Goal: Task Accomplishment & Management: Manage account settings

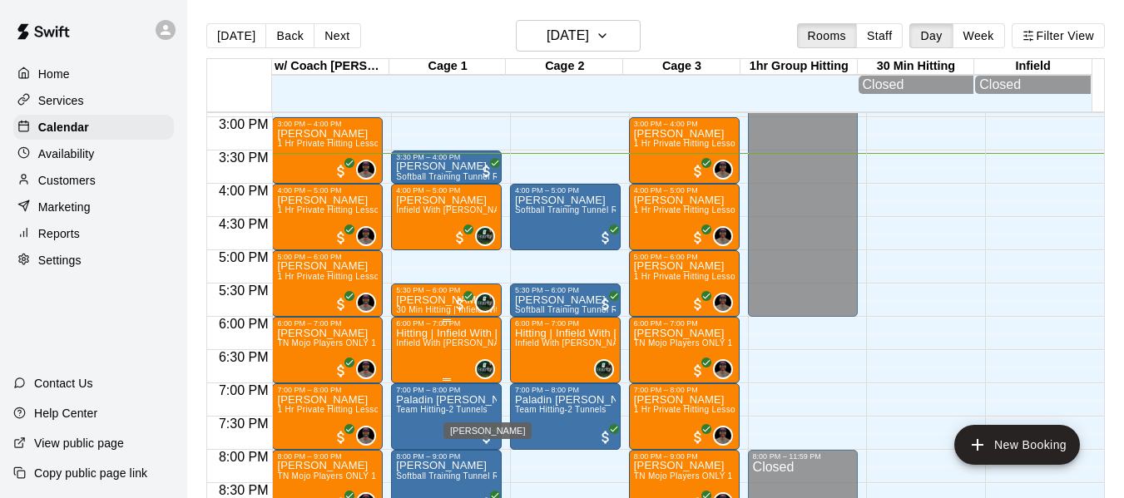
scroll to position [952, 0]
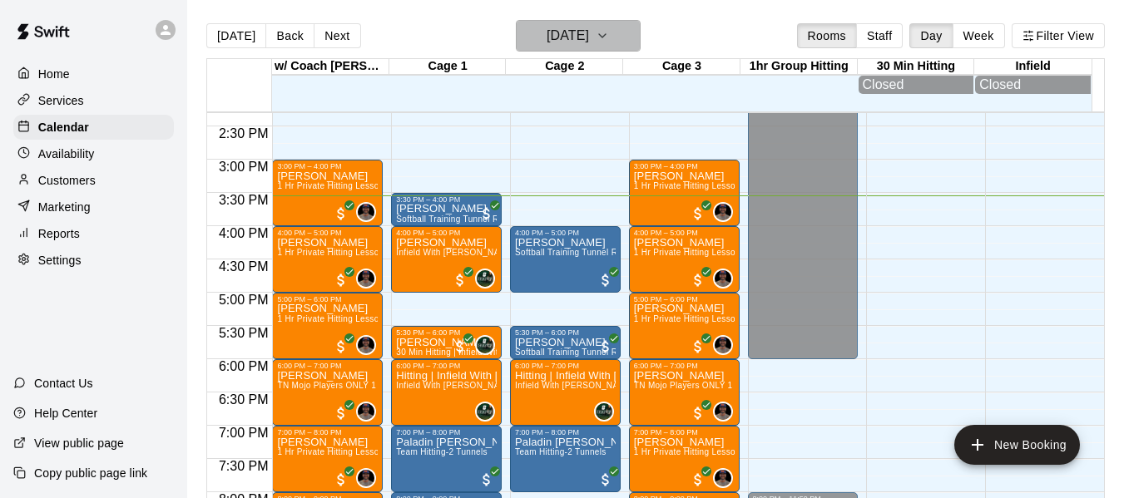
click at [609, 33] on icon "button" at bounding box center [602, 36] width 13 height 20
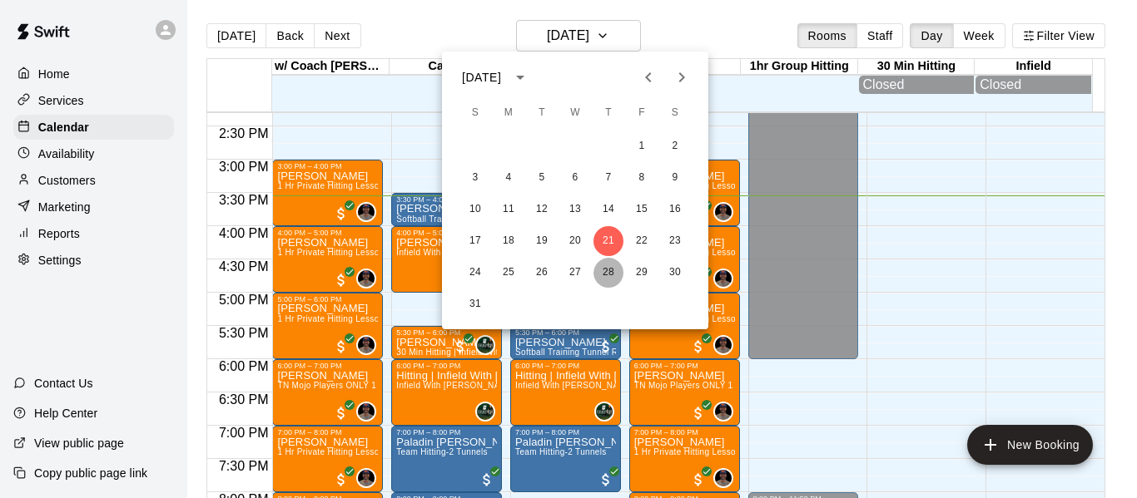
click at [607, 275] on button "28" at bounding box center [608, 273] width 30 height 30
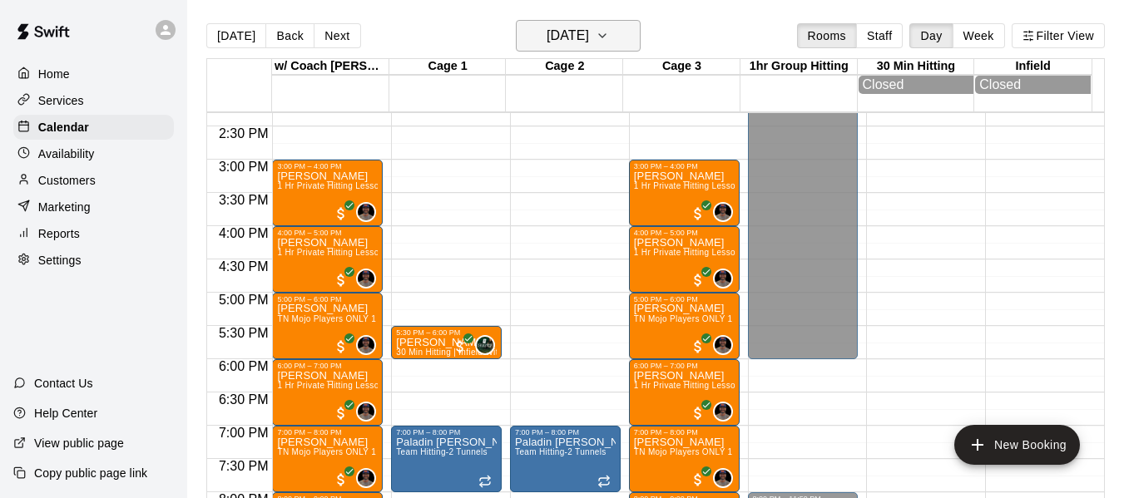
click at [625, 46] on button "[DATE]" at bounding box center [578, 36] width 125 height 32
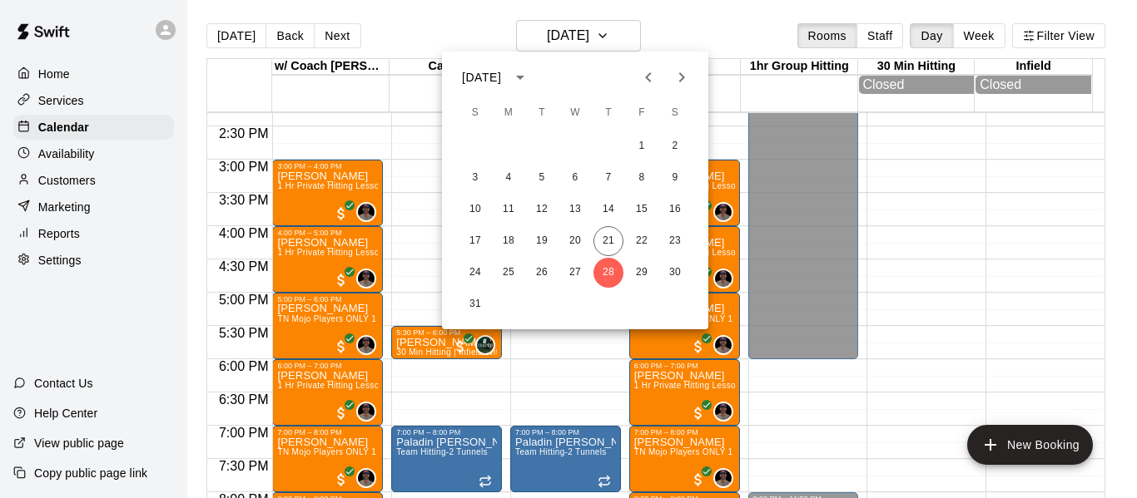
click at [677, 76] on icon "Next month" at bounding box center [681, 77] width 20 height 20
click at [607, 145] on button "4" at bounding box center [608, 146] width 30 height 30
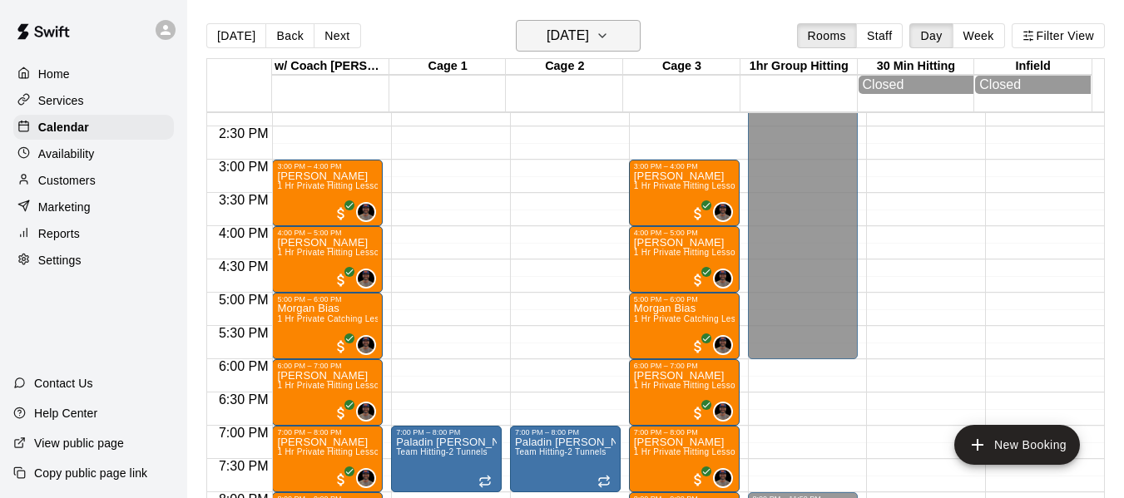
click at [609, 37] on icon "button" at bounding box center [602, 36] width 13 height 20
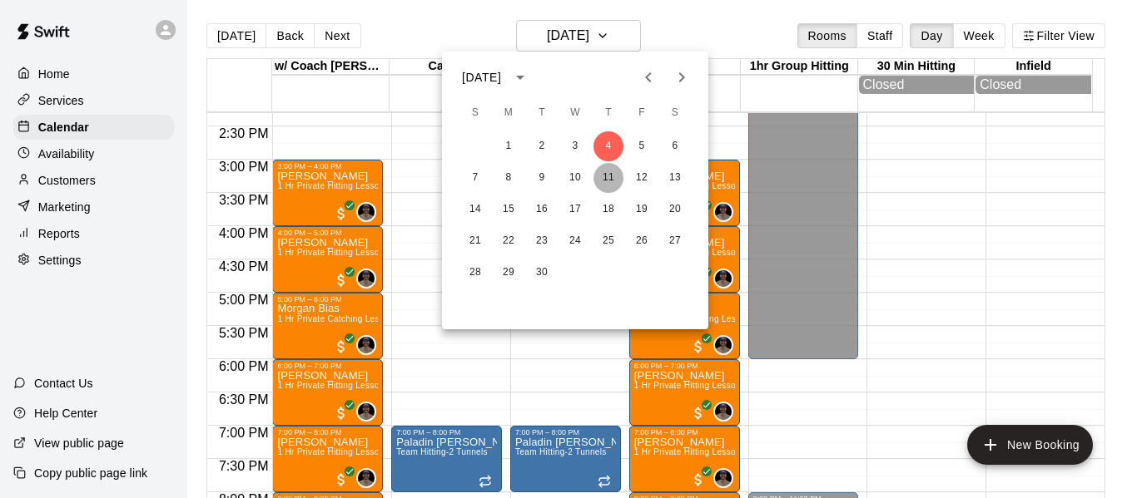
click at [610, 176] on button "11" at bounding box center [608, 178] width 30 height 30
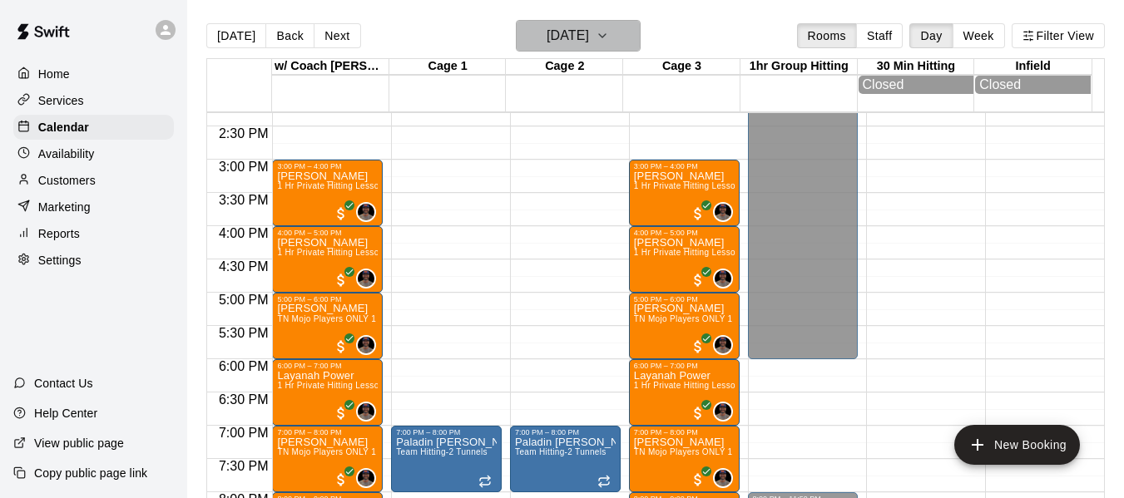
click at [609, 27] on icon "button" at bounding box center [602, 36] width 13 height 20
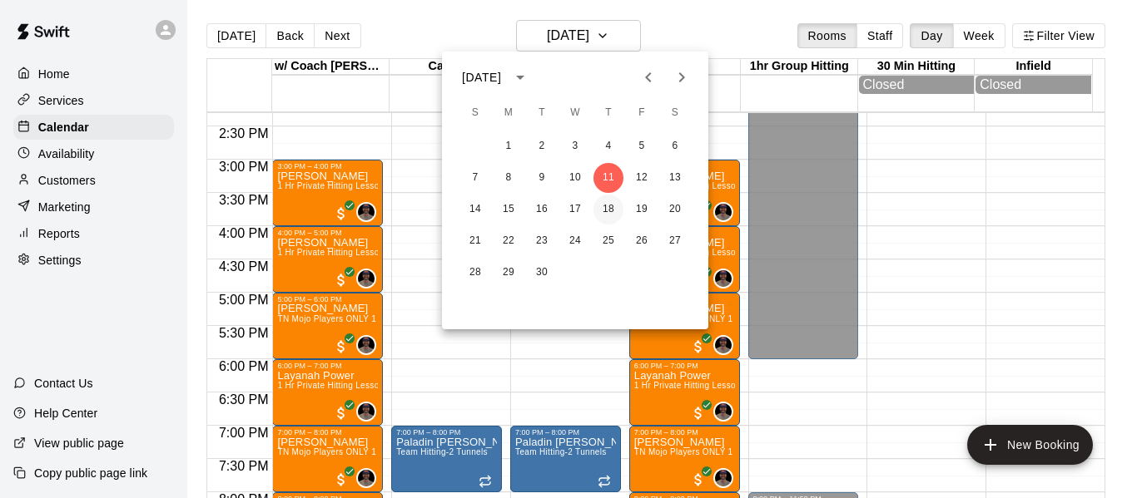
click at [605, 211] on button "18" at bounding box center [608, 210] width 30 height 30
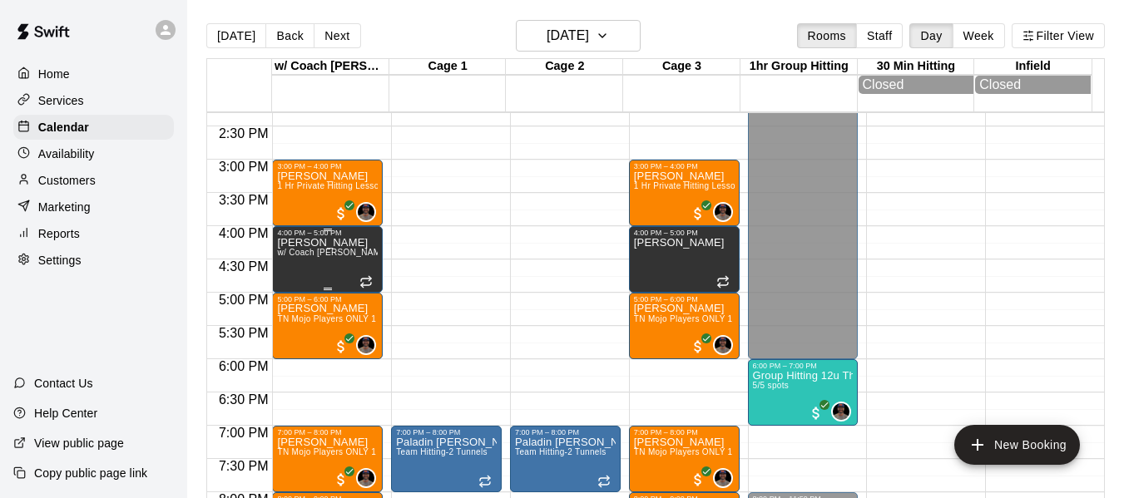
click at [296, 265] on div "[PERSON_NAME] w/ Coach [PERSON_NAME], Cage 3" at bounding box center [327, 486] width 101 height 498
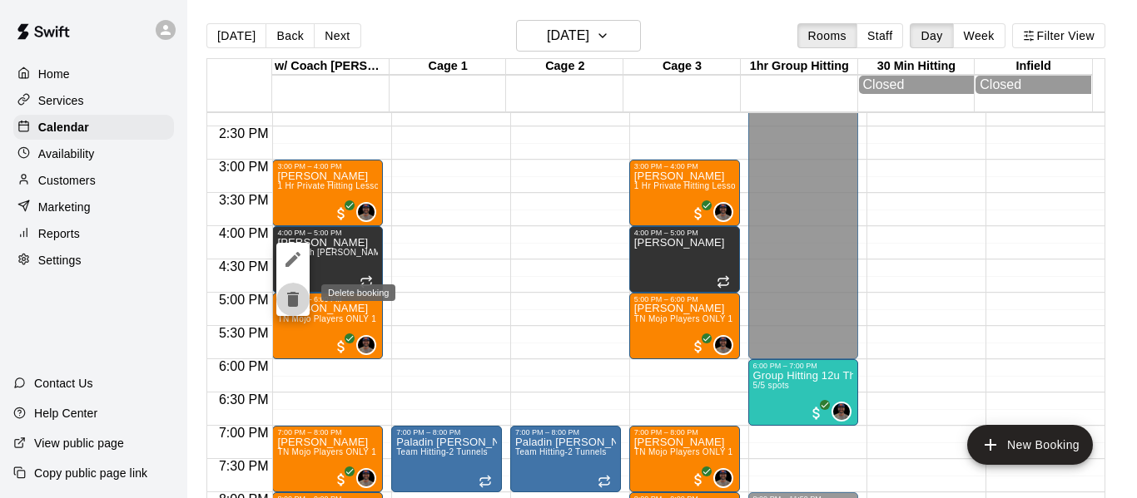
click at [295, 300] on icon "delete" at bounding box center [293, 299] width 12 height 15
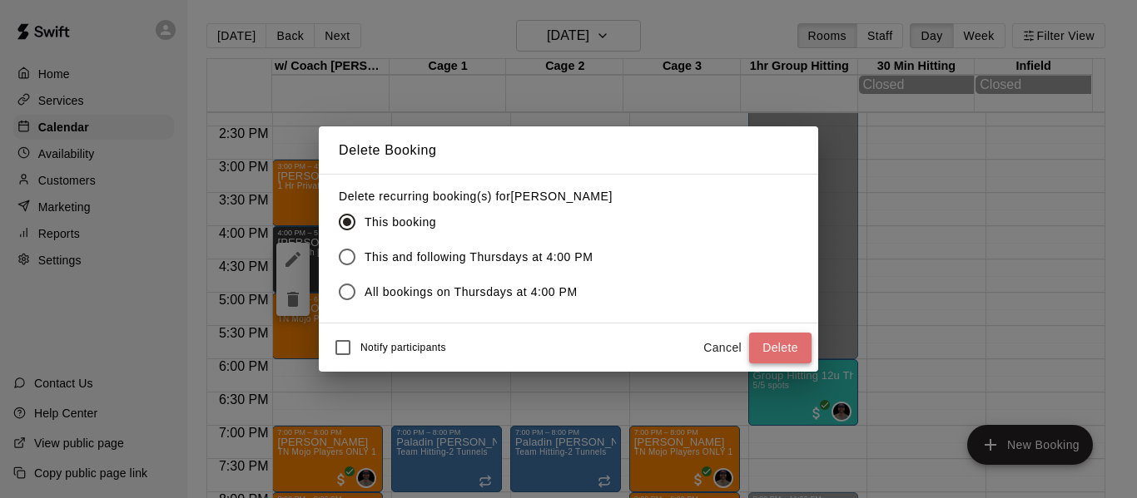
click at [784, 360] on button "Delete" at bounding box center [780, 348] width 62 height 31
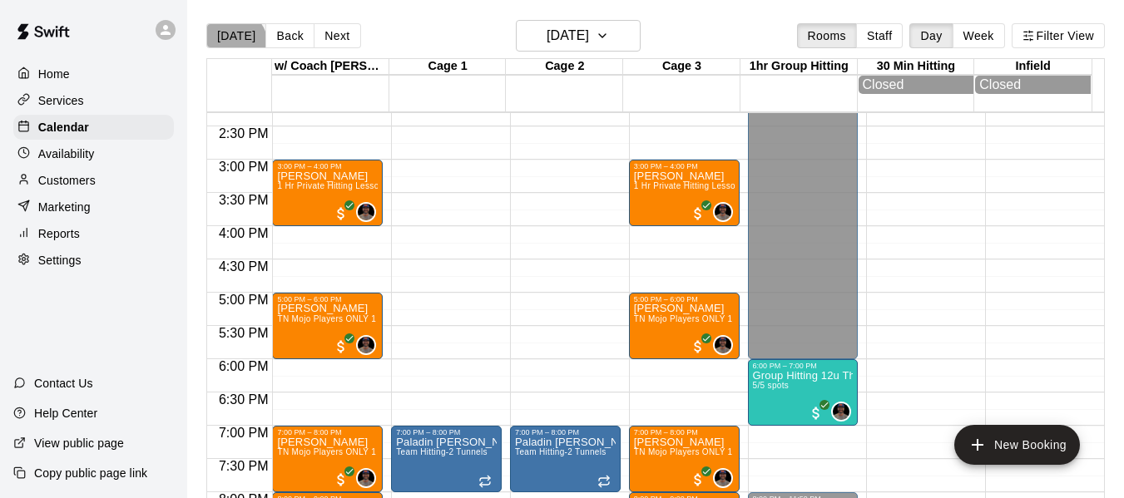
click at [231, 45] on button "[DATE]" at bounding box center [236, 35] width 60 height 25
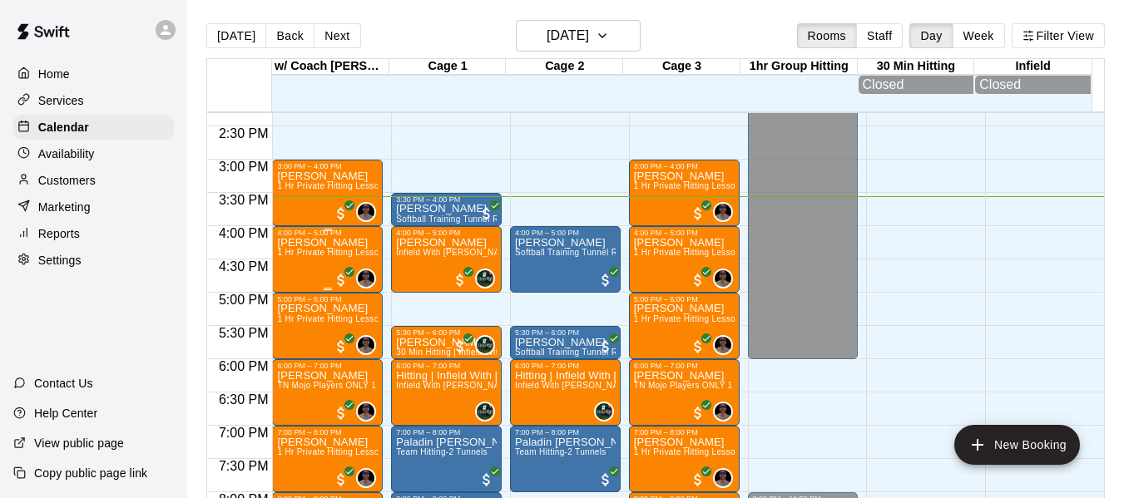
click at [297, 265] on div "[PERSON_NAME] 1 Hr Private Hitting Lesson Ages [DEMOGRAPHIC_DATA] And Older" at bounding box center [327, 486] width 101 height 498
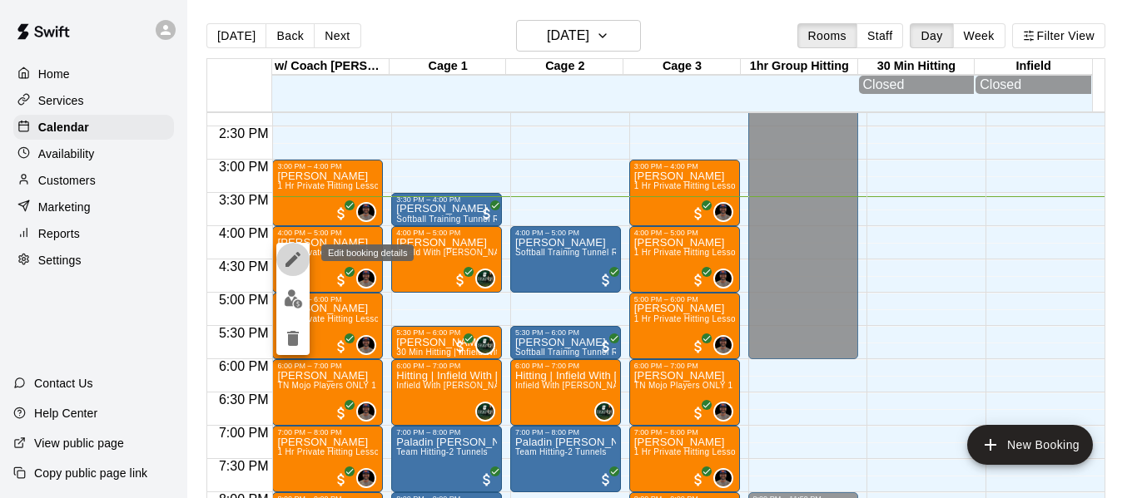
click at [293, 258] on icon "edit" at bounding box center [292, 259] width 15 height 15
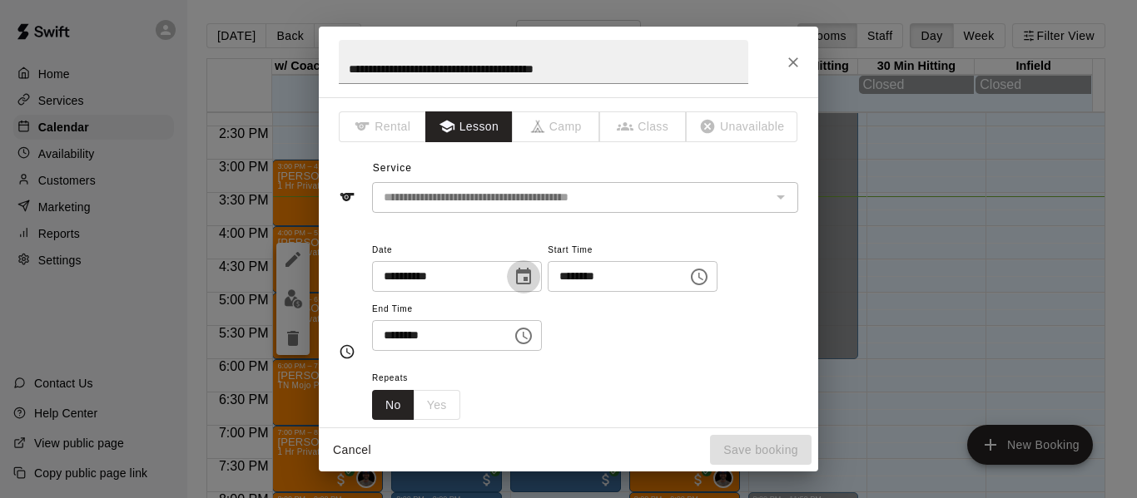
click at [533, 274] on icon "Choose date, selected date is Aug 21, 2025" at bounding box center [523, 277] width 20 height 20
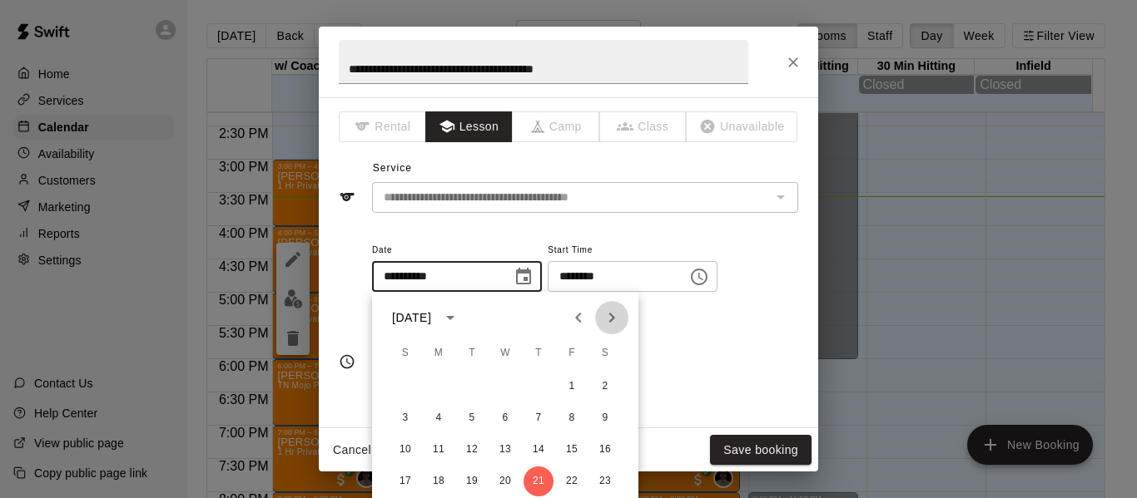
click at [607, 315] on icon "Next month" at bounding box center [612, 318] width 20 height 20
click at [538, 450] on button "18" at bounding box center [538, 450] width 30 height 30
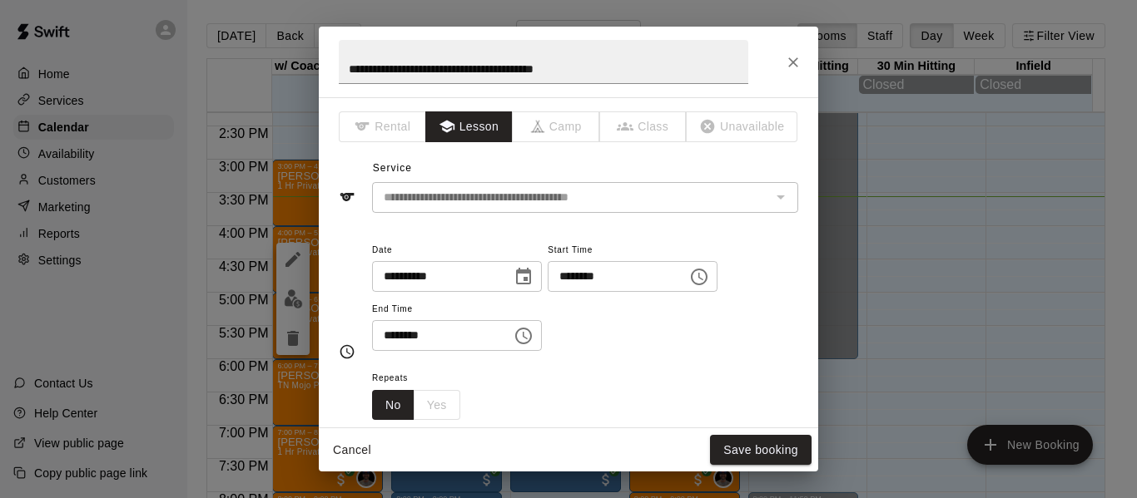
type input "**********"
click at [746, 448] on button "Save booking" at bounding box center [761, 450] width 102 height 31
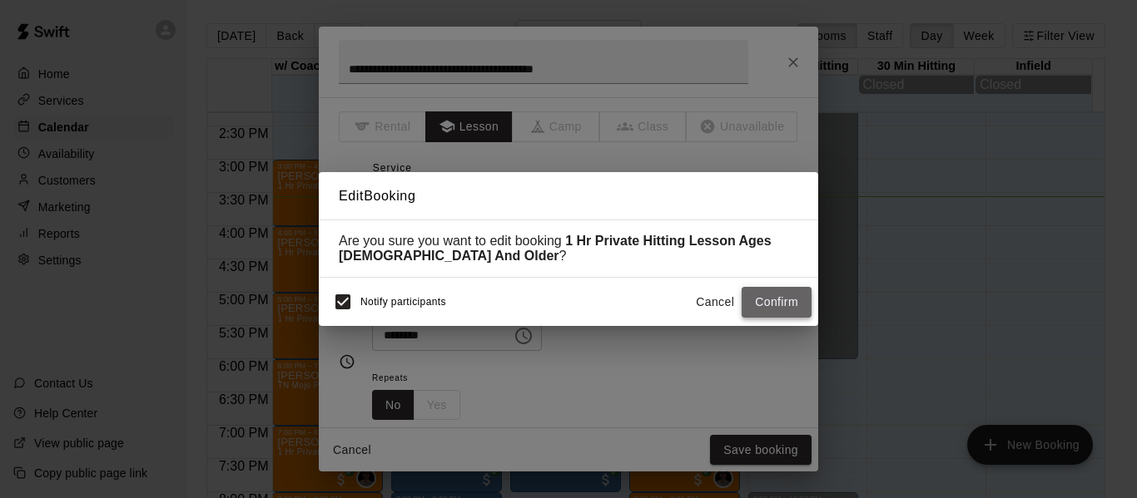
click at [758, 310] on button "Confirm" at bounding box center [776, 302] width 70 height 31
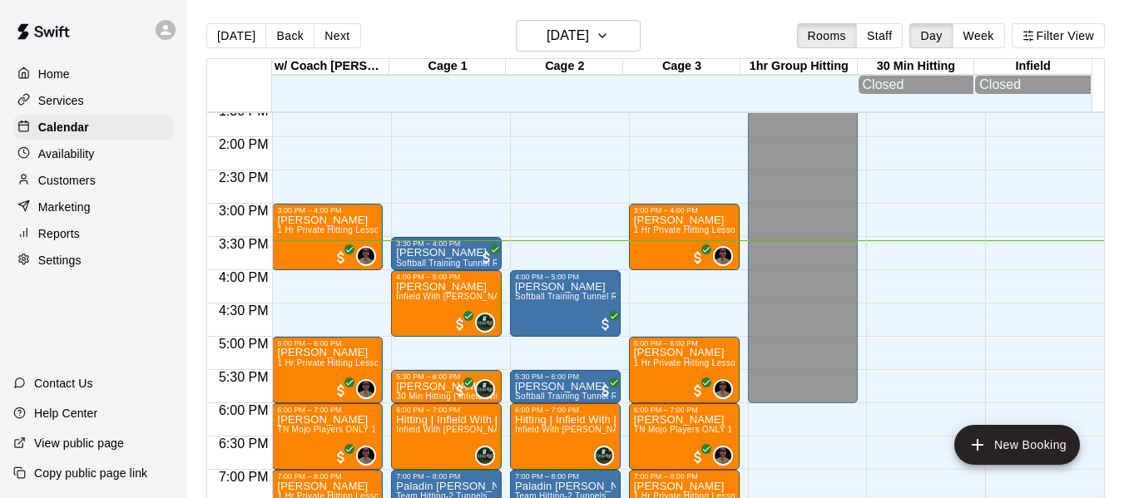
scroll to position [896, 0]
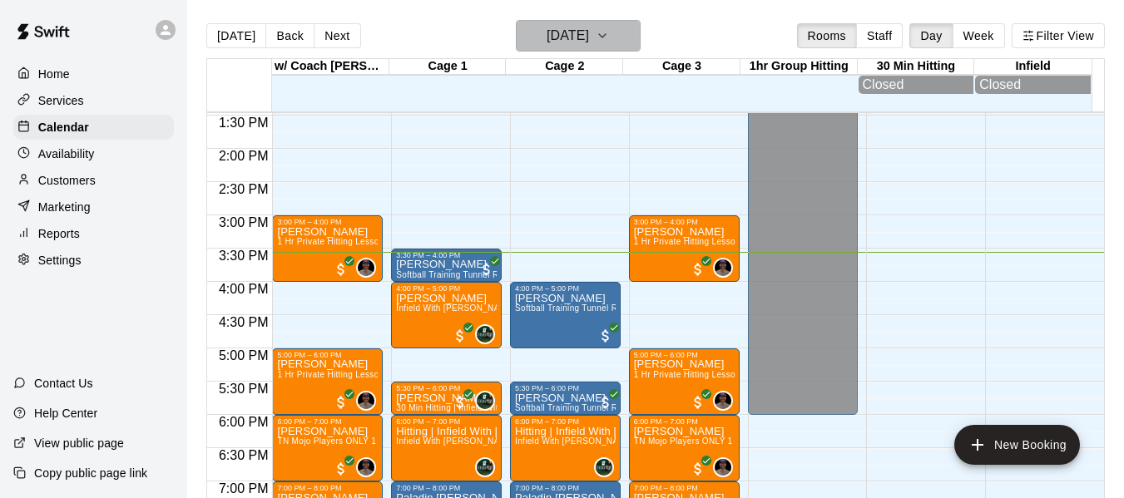
click at [638, 32] on button "[DATE]" at bounding box center [578, 36] width 125 height 32
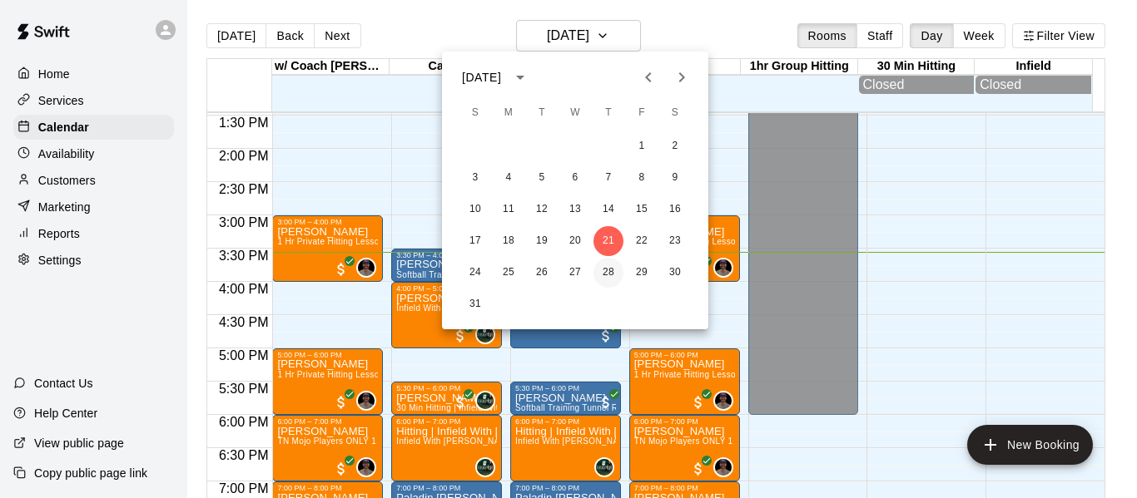
click at [612, 272] on button "28" at bounding box center [608, 273] width 30 height 30
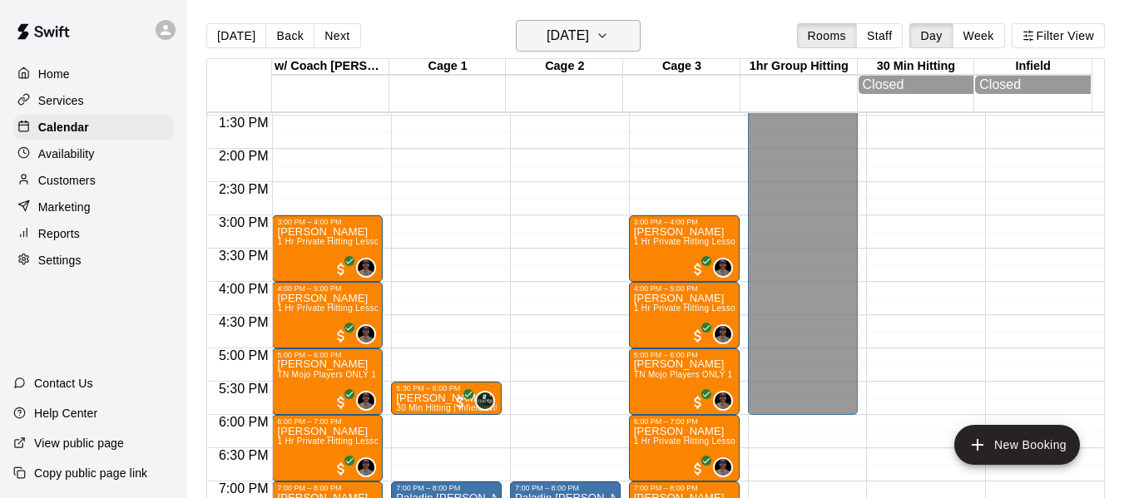
click at [609, 38] on icon "button" at bounding box center [602, 36] width 13 height 20
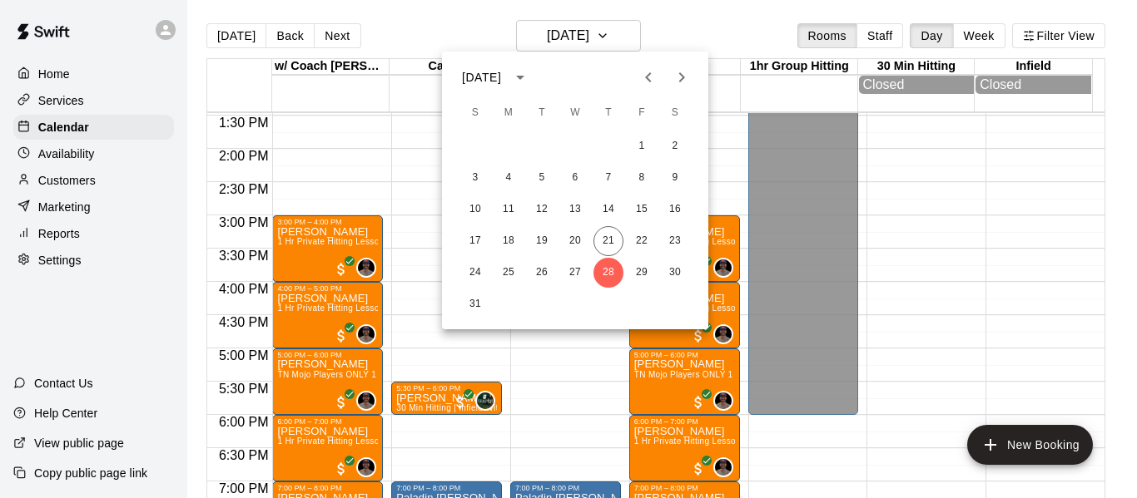
click at [677, 68] on icon "Next month" at bounding box center [681, 77] width 20 height 20
click at [612, 141] on button "4" at bounding box center [608, 146] width 30 height 30
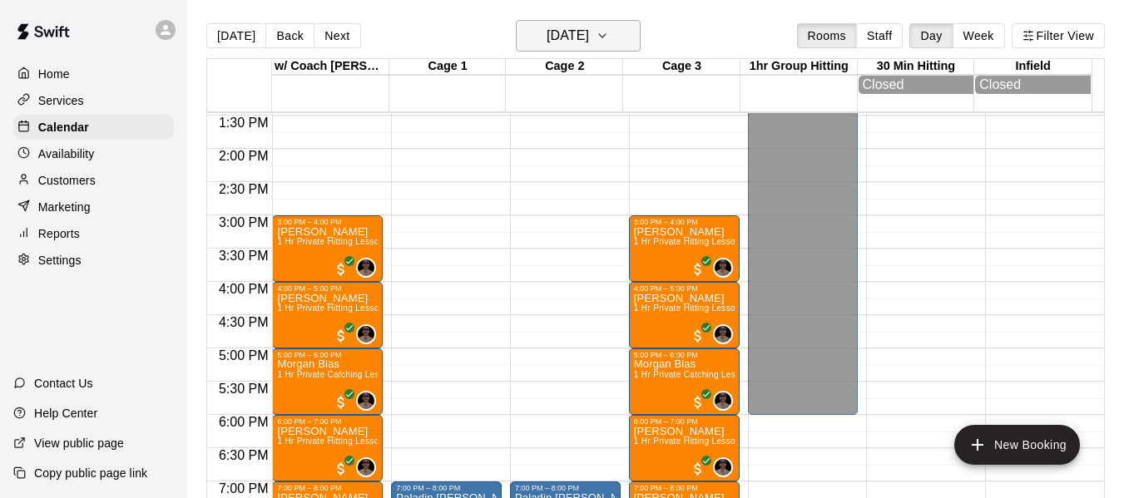
click at [609, 31] on icon "button" at bounding box center [602, 36] width 13 height 20
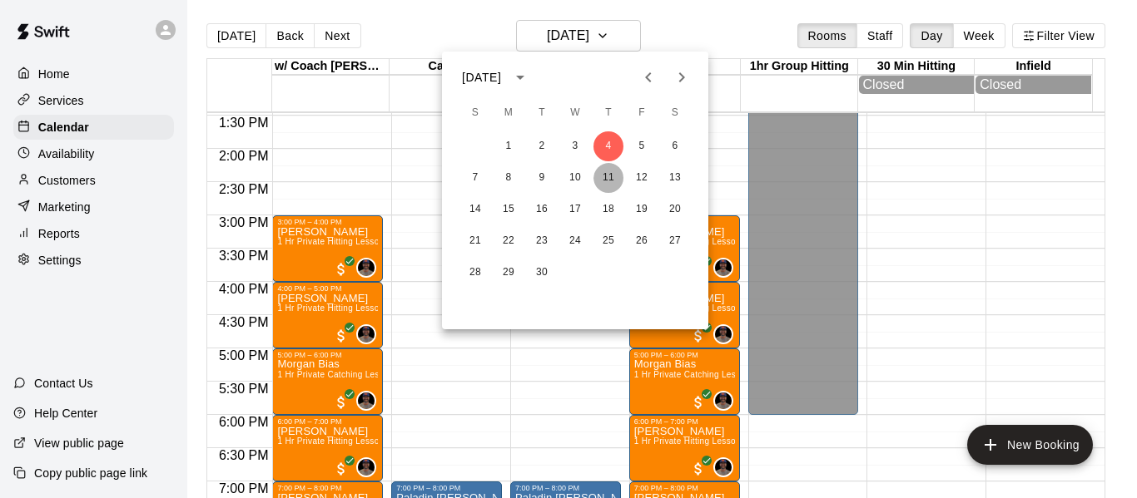
click at [612, 171] on button "11" at bounding box center [608, 178] width 30 height 30
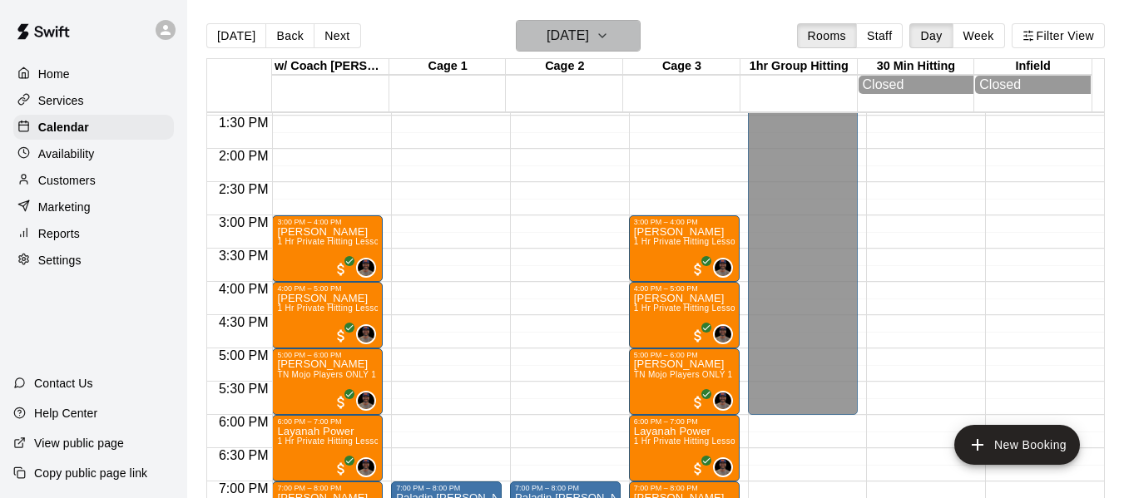
click at [609, 37] on icon "button" at bounding box center [602, 36] width 13 height 20
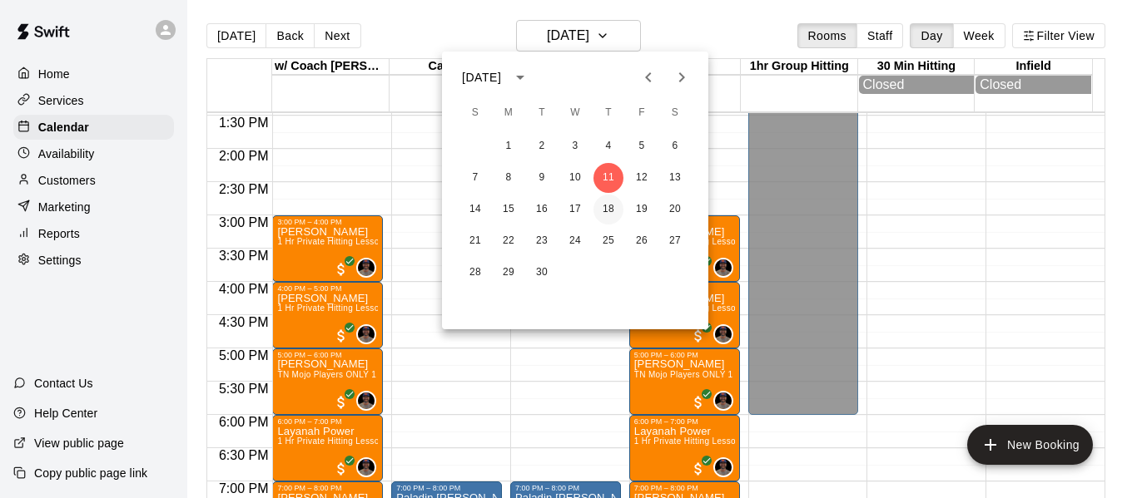
click at [613, 207] on button "18" at bounding box center [608, 210] width 30 height 30
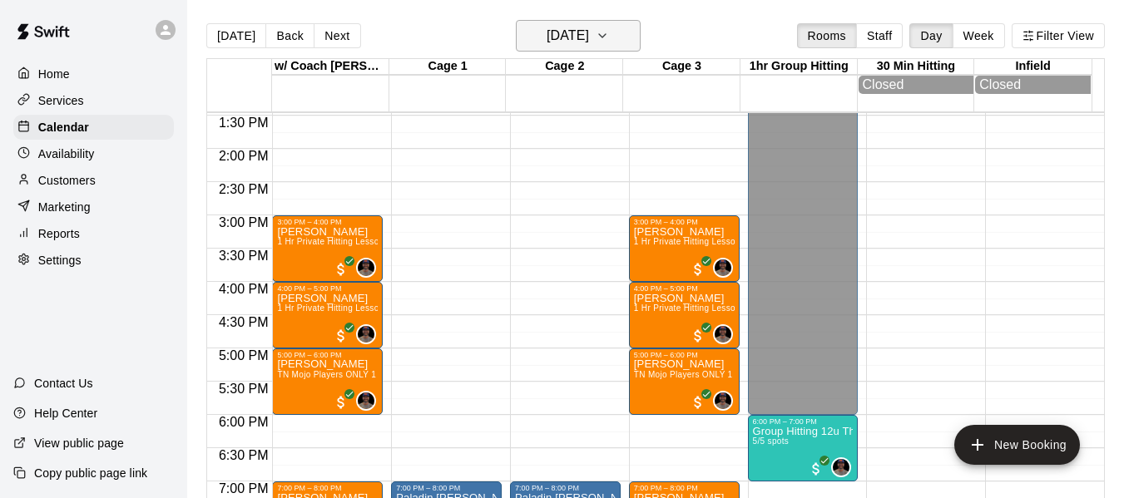
click at [609, 39] on icon "button" at bounding box center [602, 36] width 13 height 20
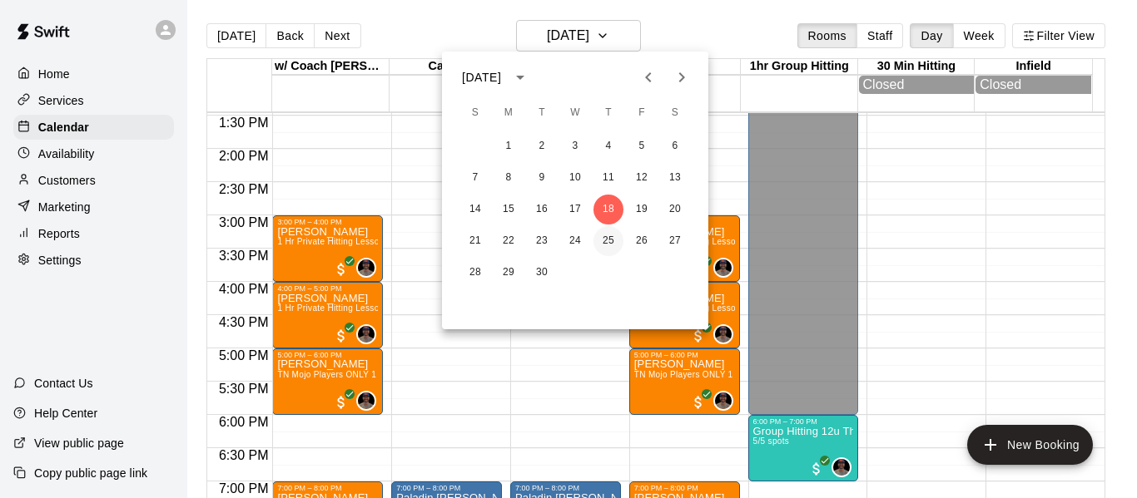
click at [604, 245] on button "25" at bounding box center [608, 241] width 30 height 30
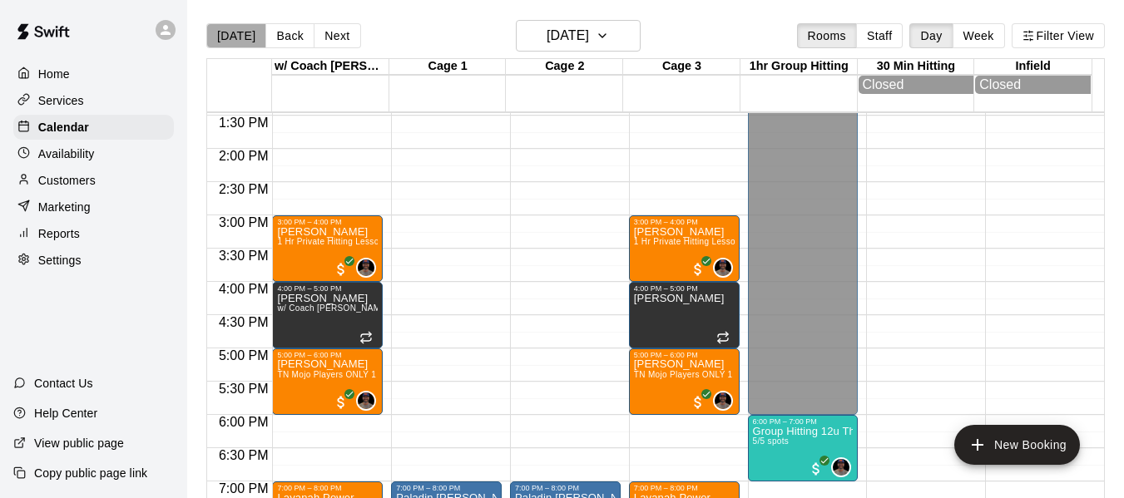
click at [241, 40] on button "[DATE]" at bounding box center [236, 35] width 60 height 25
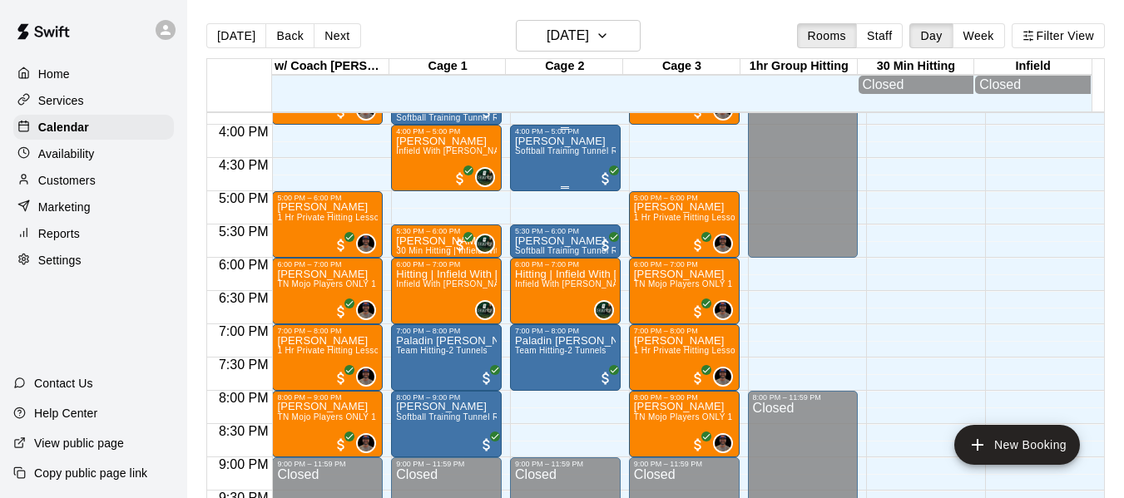
scroll to position [1062, 0]
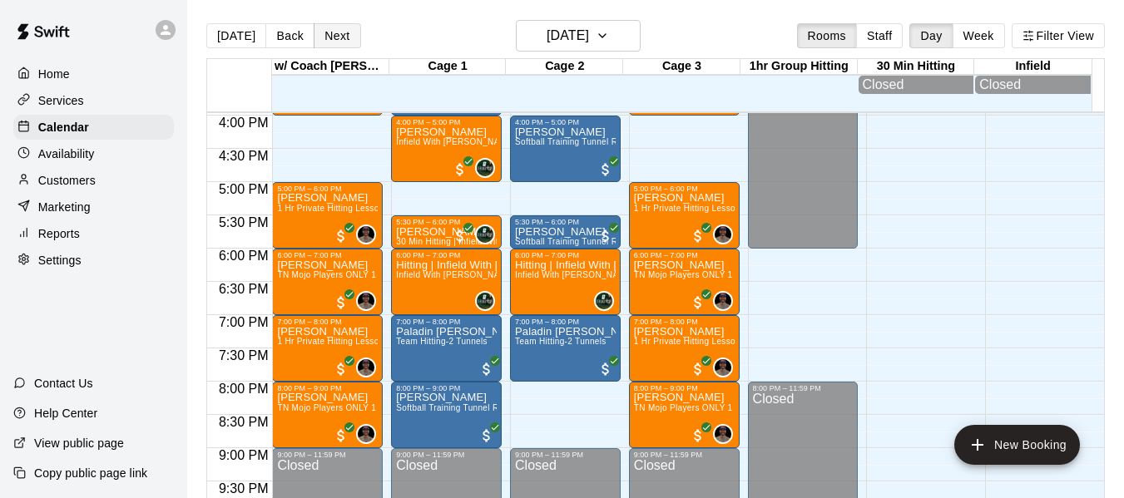
click at [331, 41] on button "Next" at bounding box center [337, 35] width 47 height 25
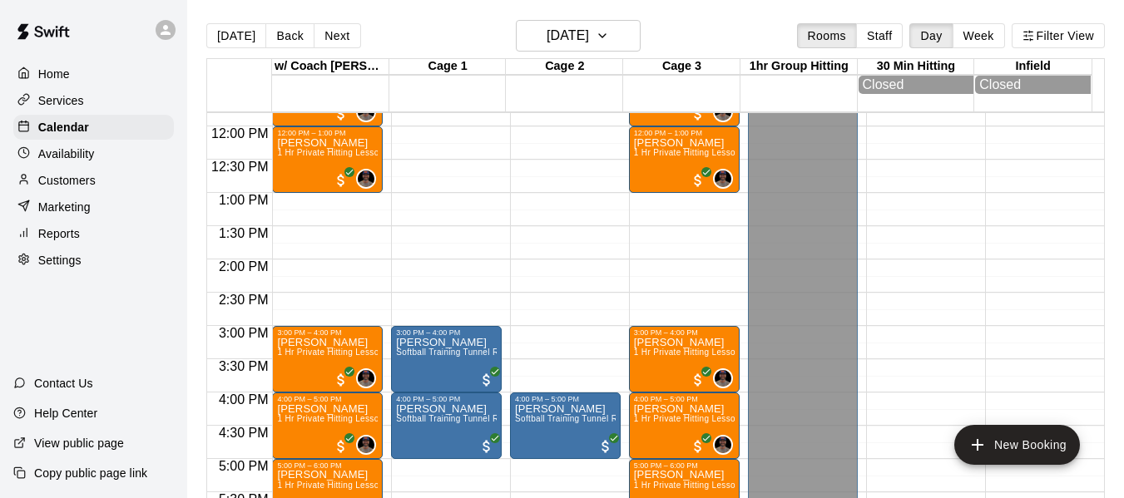
scroll to position [841, 0]
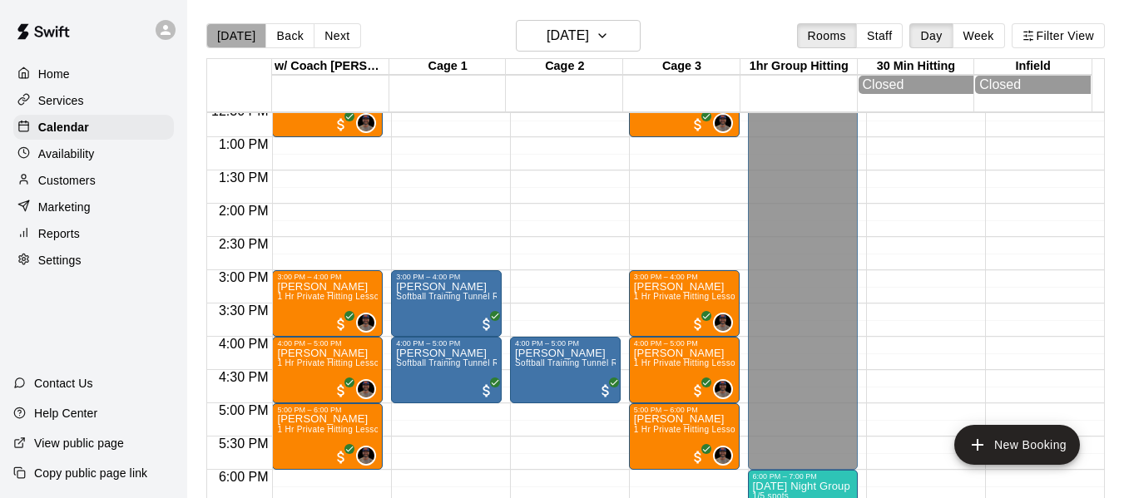
click at [237, 36] on button "[DATE]" at bounding box center [236, 35] width 60 height 25
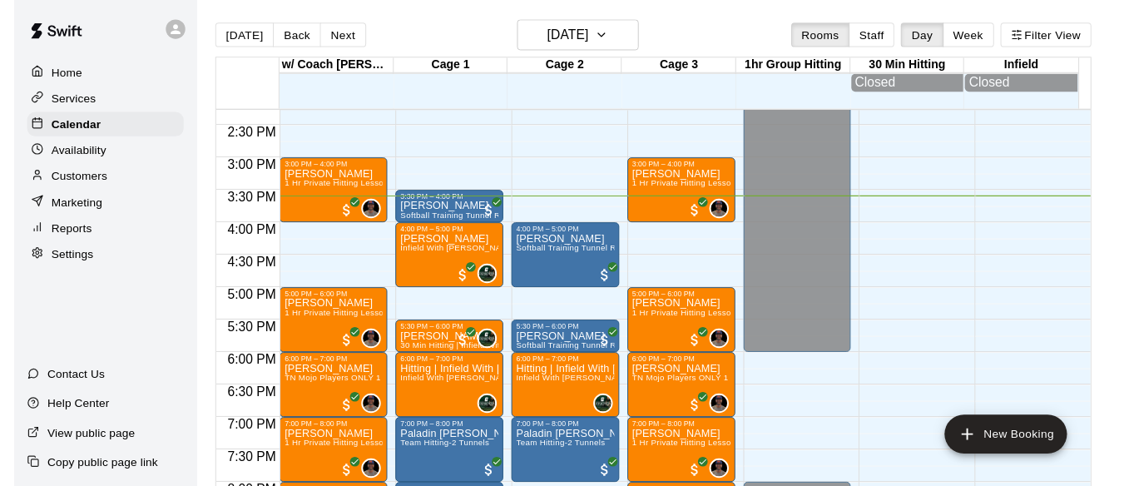
scroll to position [952, 0]
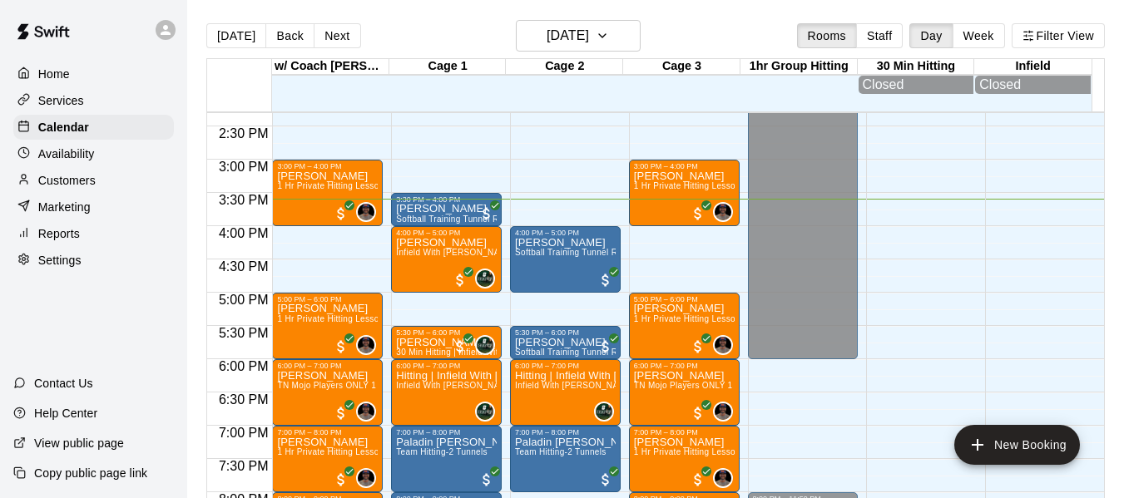
click at [45, 189] on p "Customers" at bounding box center [66, 180] width 57 height 17
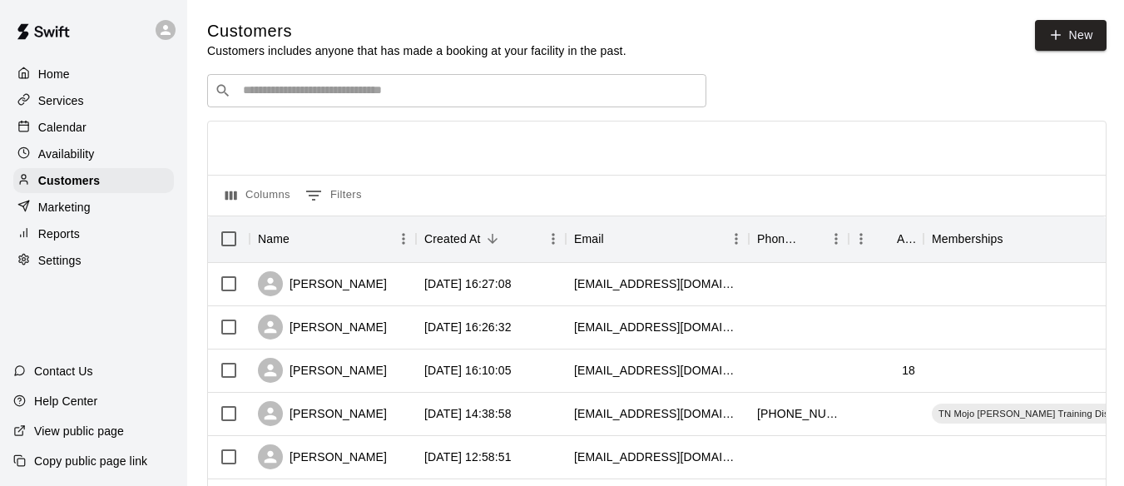
click at [342, 86] on input "Search customers by name or email" at bounding box center [468, 90] width 461 height 17
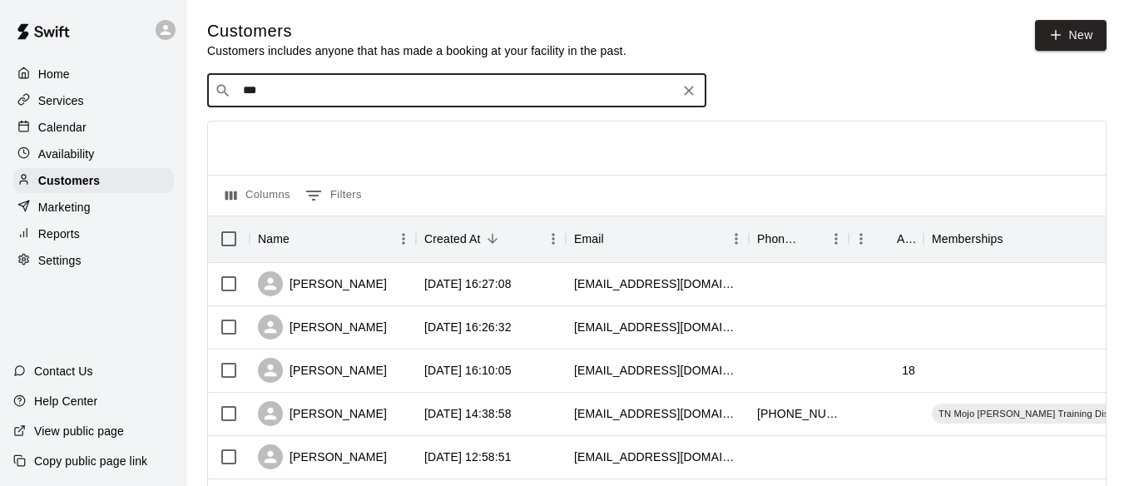
type input "****"
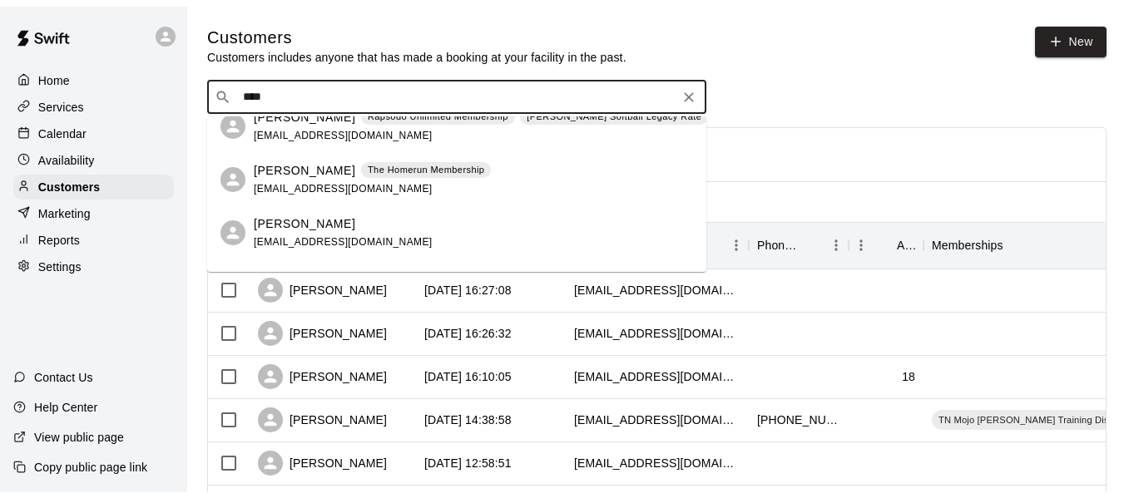
scroll to position [305, 0]
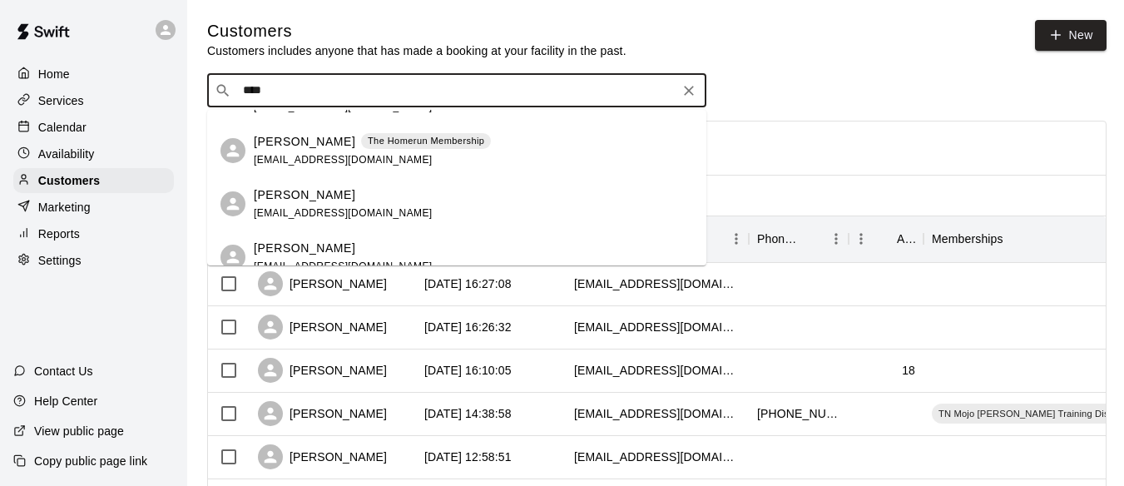
click at [310, 154] on span "[EMAIL_ADDRESS][DOMAIN_NAME]" at bounding box center [343, 160] width 179 height 12
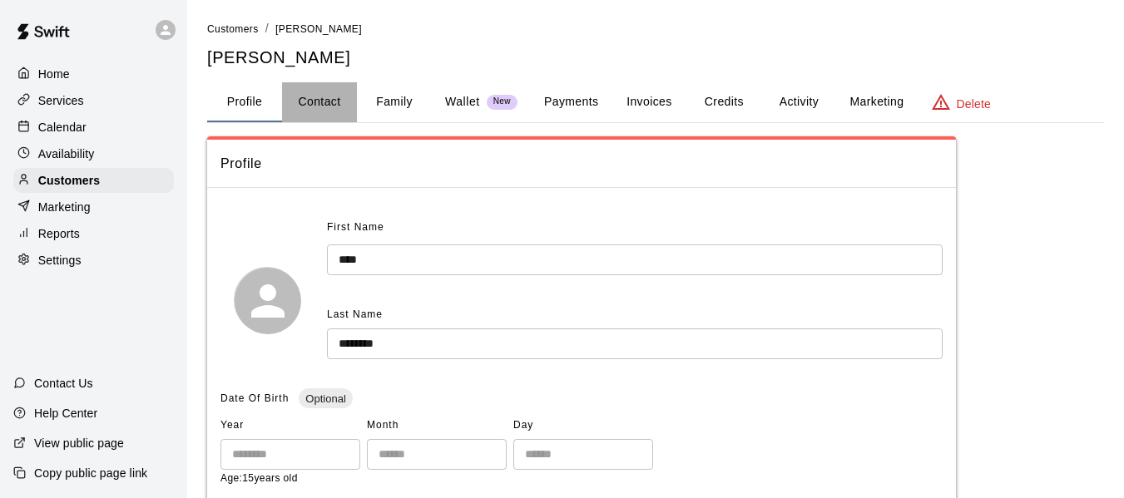
click at [323, 102] on button "Contact" at bounding box center [319, 102] width 75 height 40
select select "**"
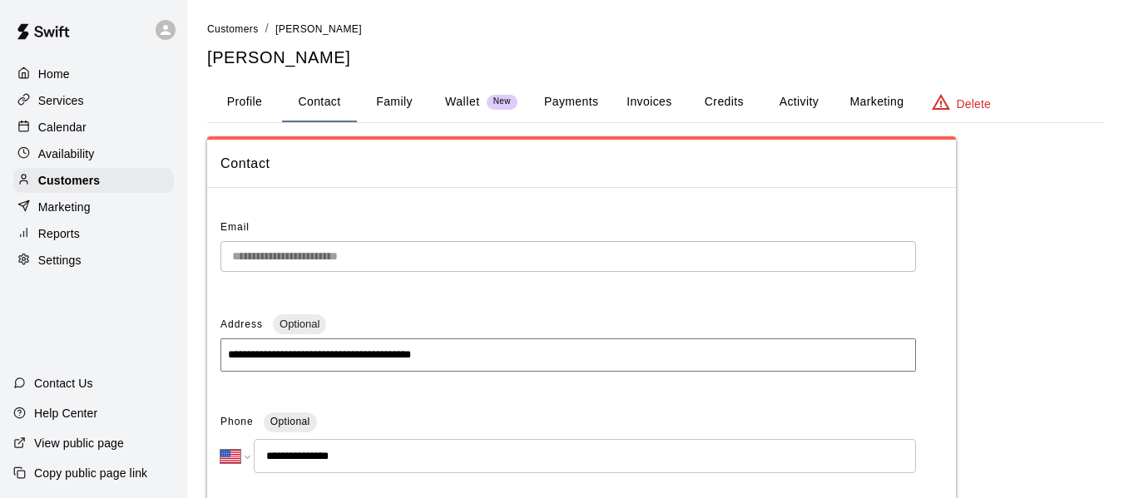
click at [87, 115] on div "Home Services Calendar Availability Customers Marketing Reports Settings" at bounding box center [93, 167] width 187 height 215
click at [71, 140] on div "Calendar" at bounding box center [93, 127] width 161 height 25
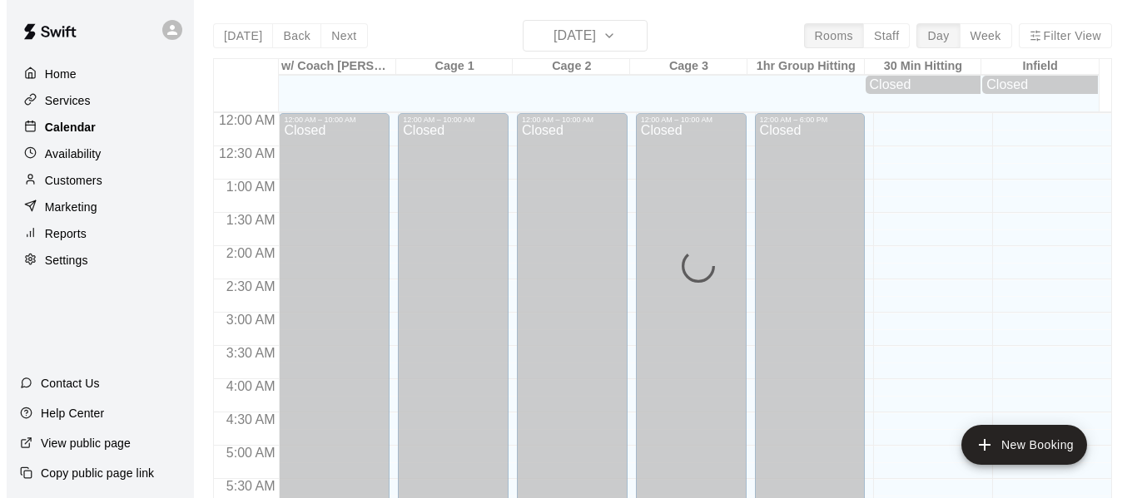
scroll to position [1041, 0]
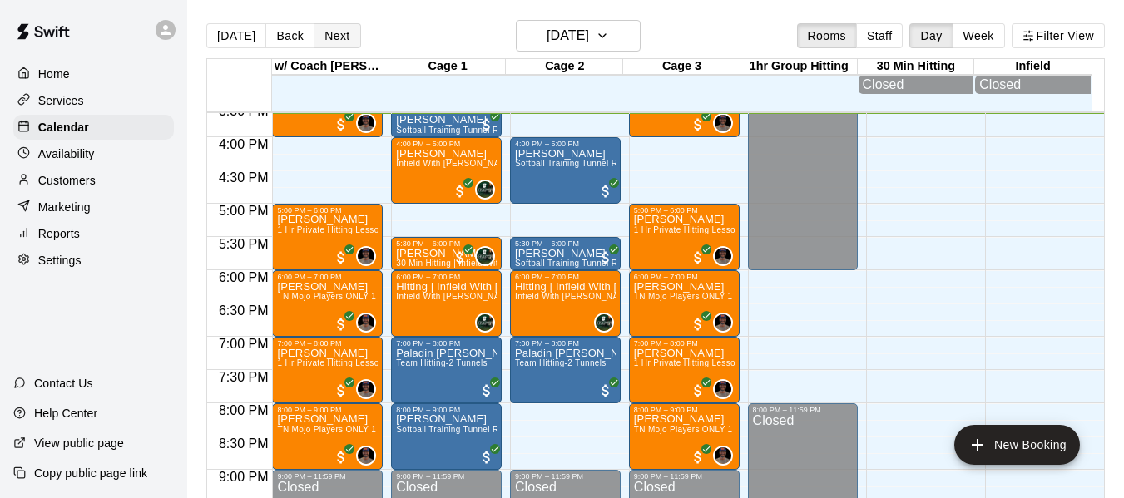
click at [328, 36] on button "Next" at bounding box center [337, 35] width 47 height 25
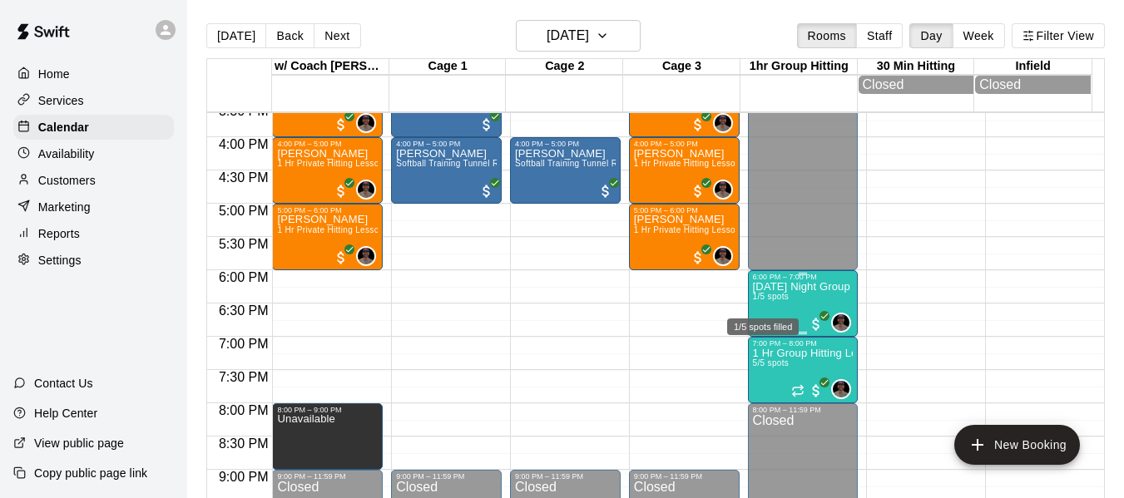
click at [781, 301] on span "1/5 spots" at bounding box center [771, 296] width 37 height 9
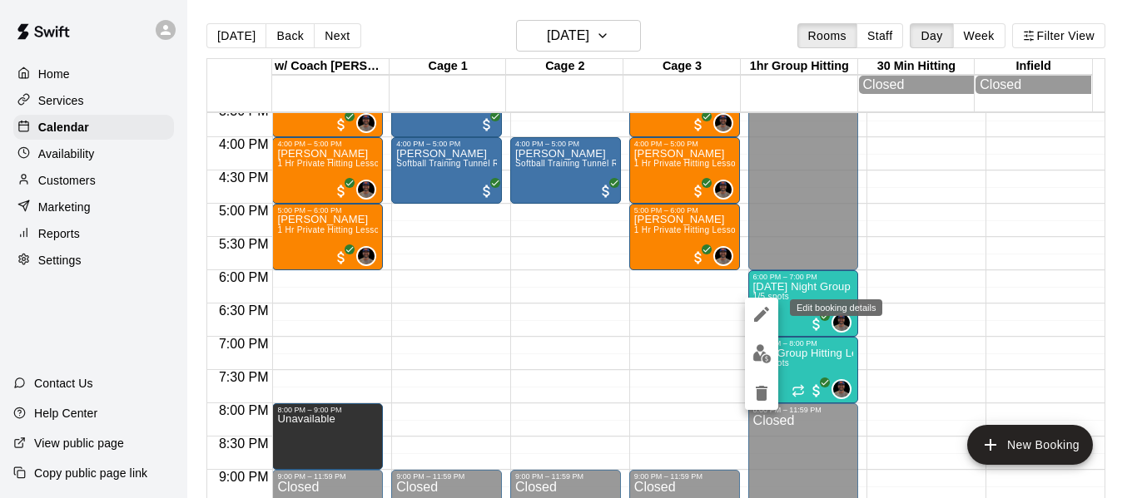
click at [763, 309] on icon "edit" at bounding box center [761, 315] width 20 height 20
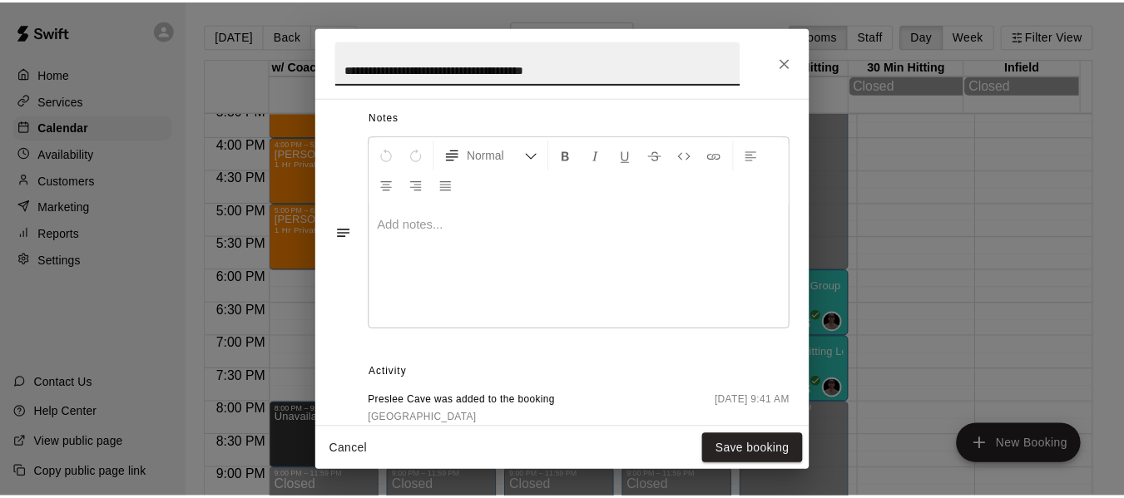
scroll to position [688, 0]
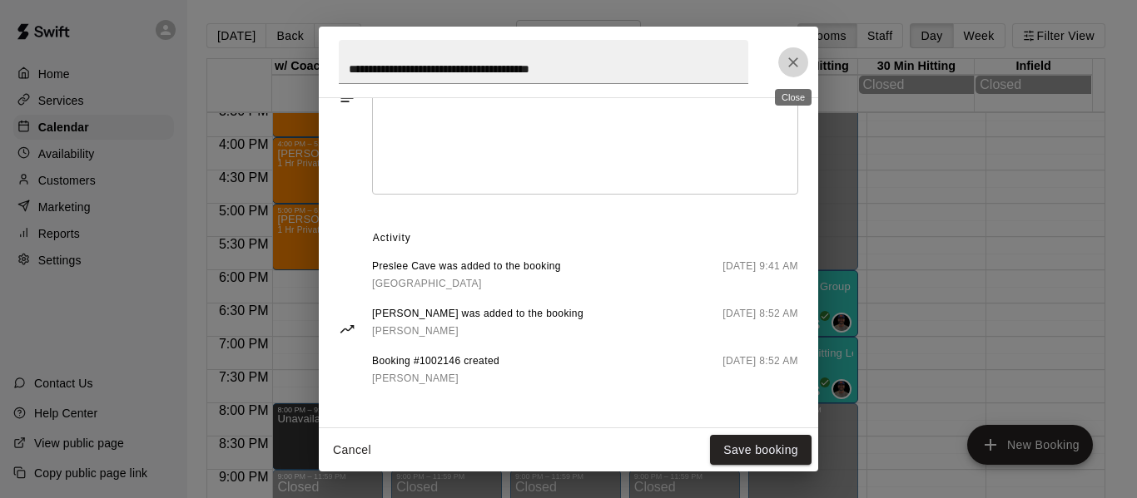
click at [796, 60] on icon "Close" at bounding box center [793, 62] width 17 height 17
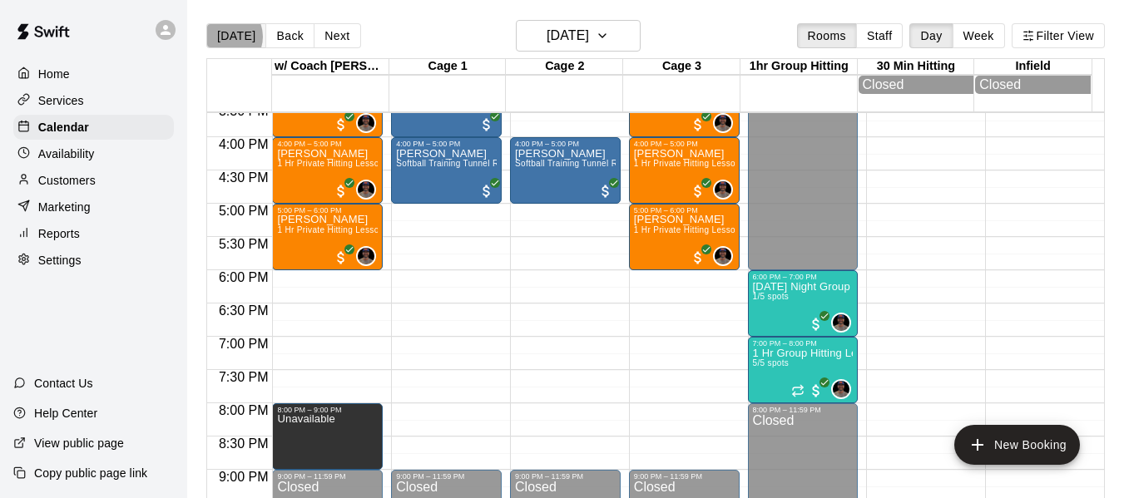
click at [225, 37] on button "[DATE]" at bounding box center [236, 35] width 60 height 25
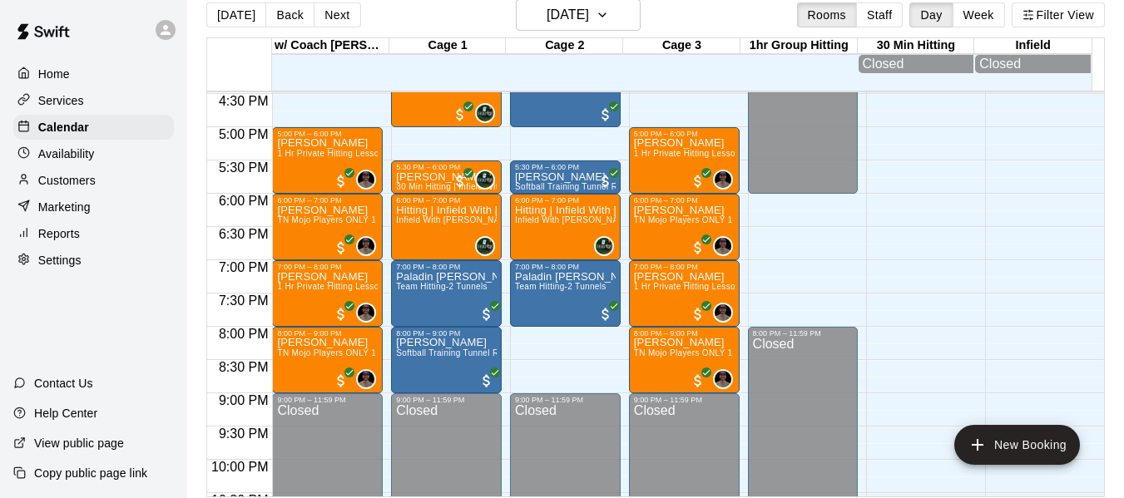
scroll to position [27, 0]
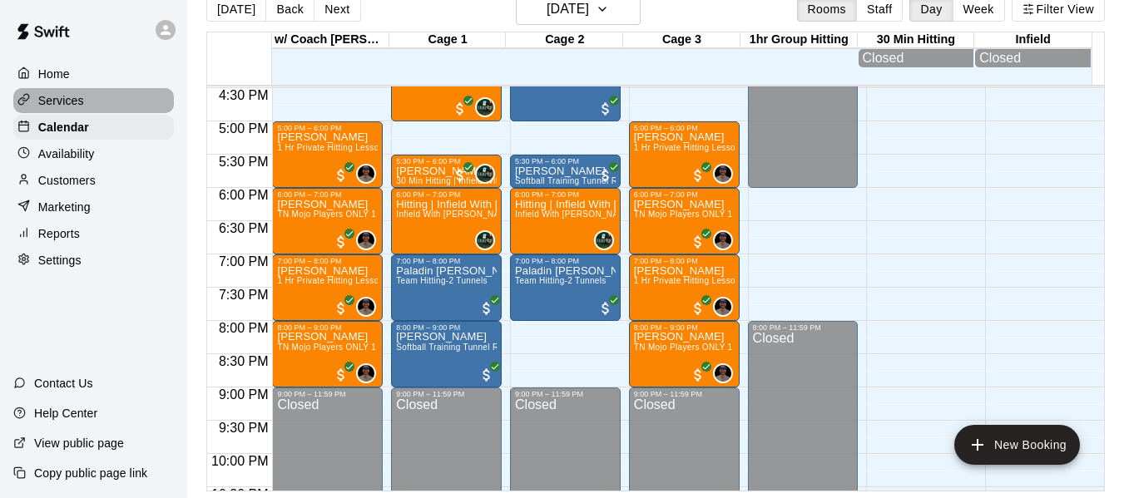
click at [65, 101] on p "Services" at bounding box center [61, 100] width 46 height 17
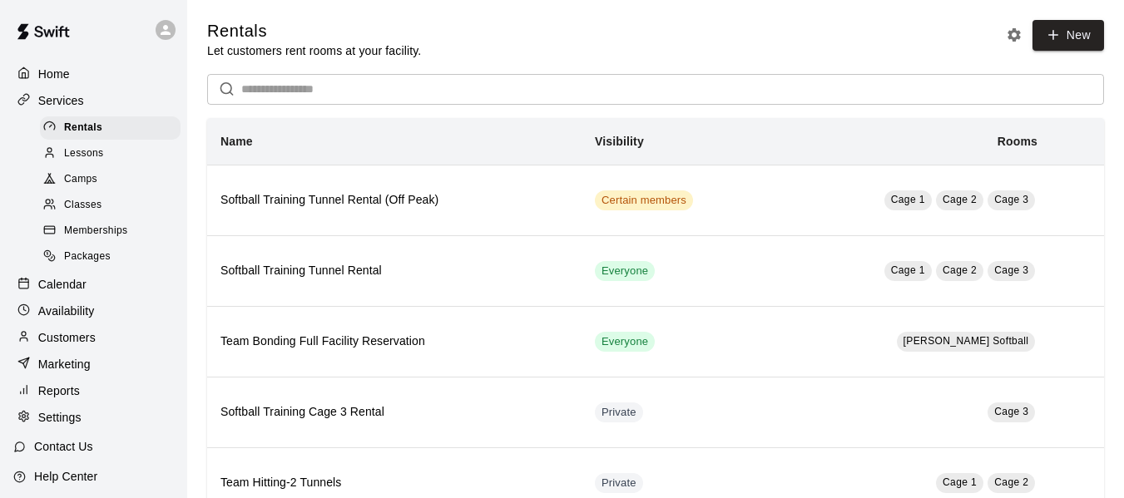
click at [102, 205] on span "Classes" at bounding box center [82, 205] width 37 height 17
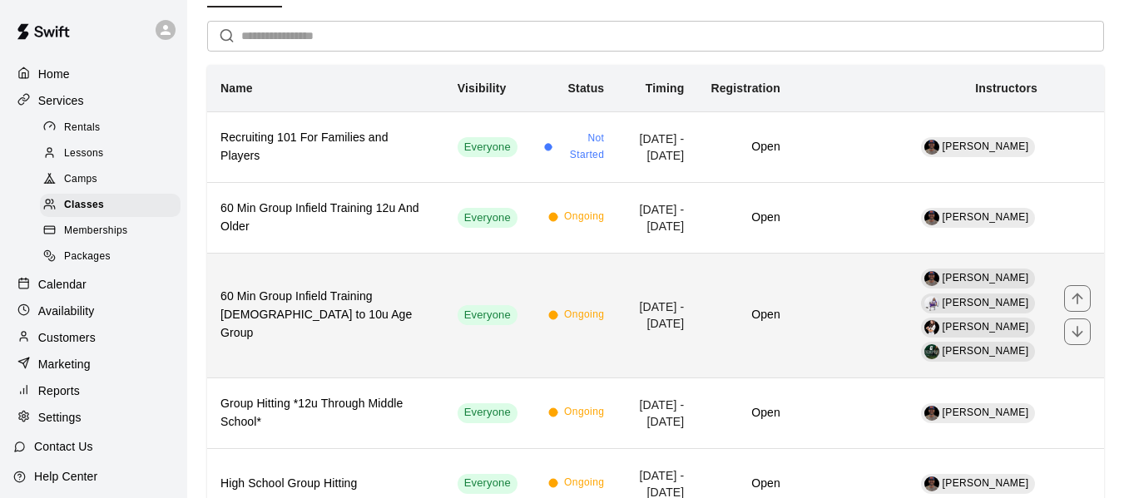
scroll to position [139, 0]
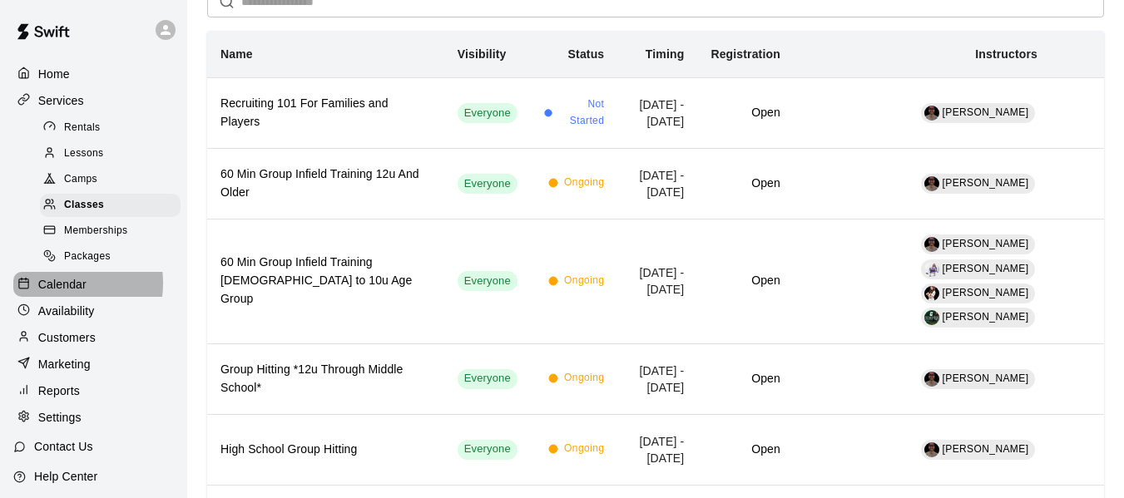
click at [57, 290] on p "Calendar" at bounding box center [62, 284] width 48 height 17
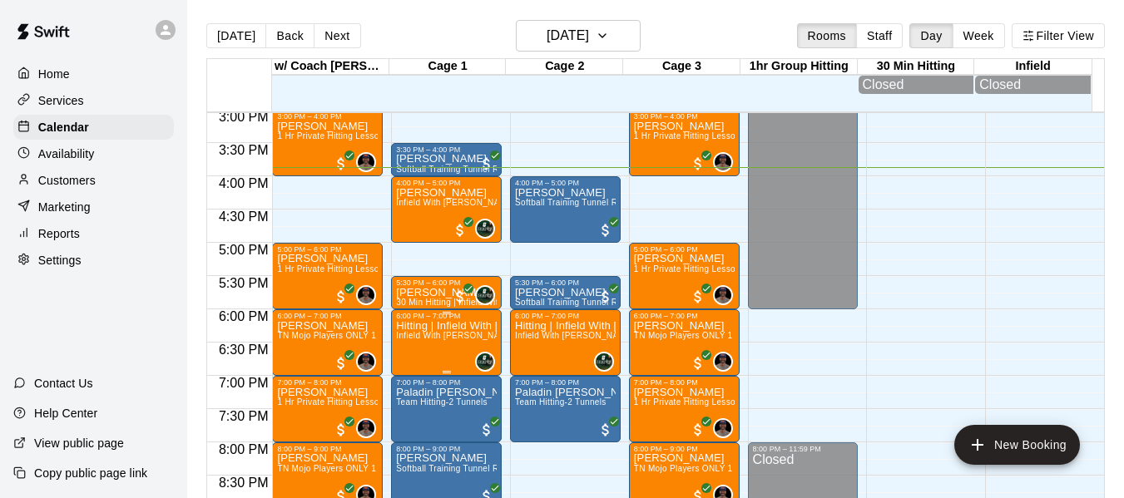
scroll to position [1001, 0]
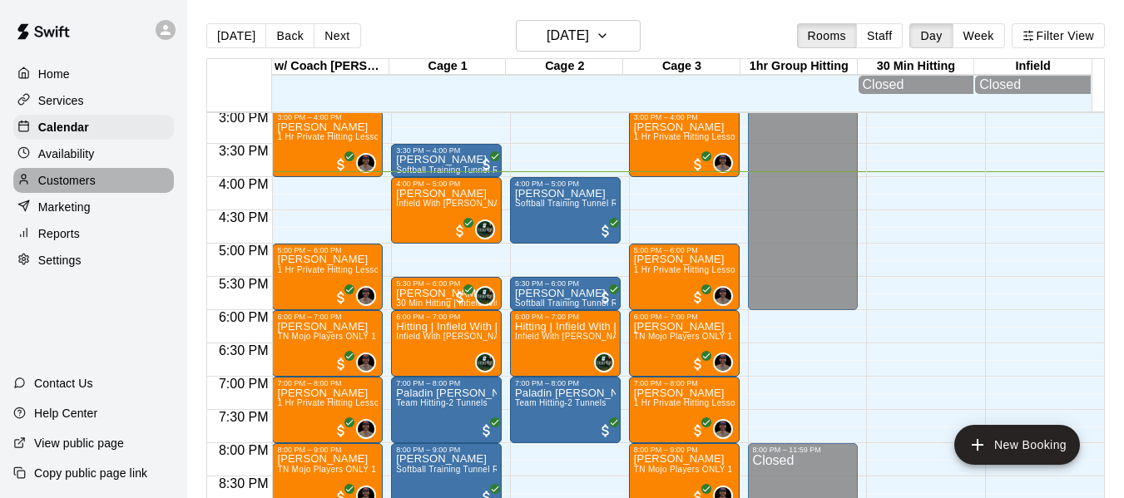
click at [67, 181] on p "Customers" at bounding box center [66, 180] width 57 height 17
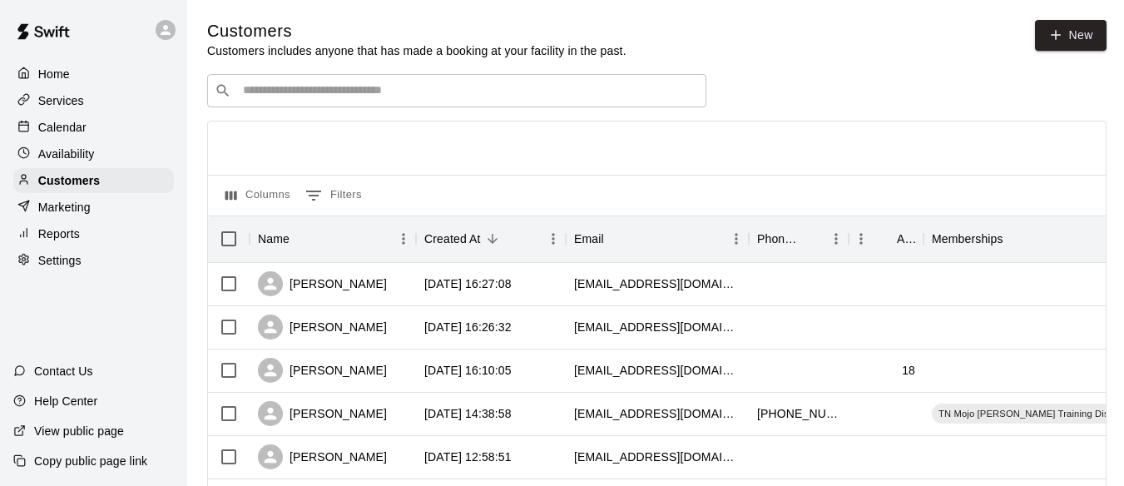
click at [303, 106] on div "​ ​" at bounding box center [456, 90] width 499 height 33
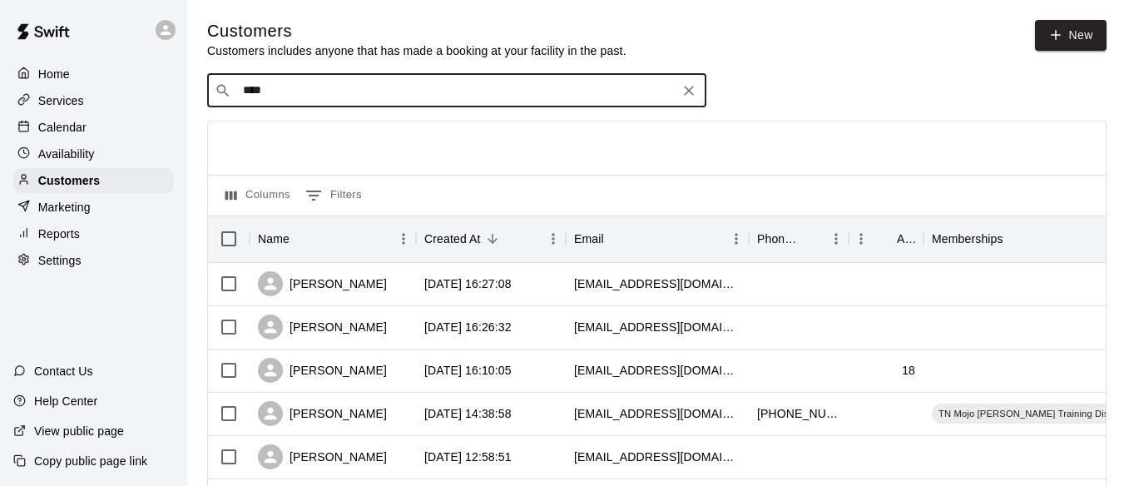
type input "*****"
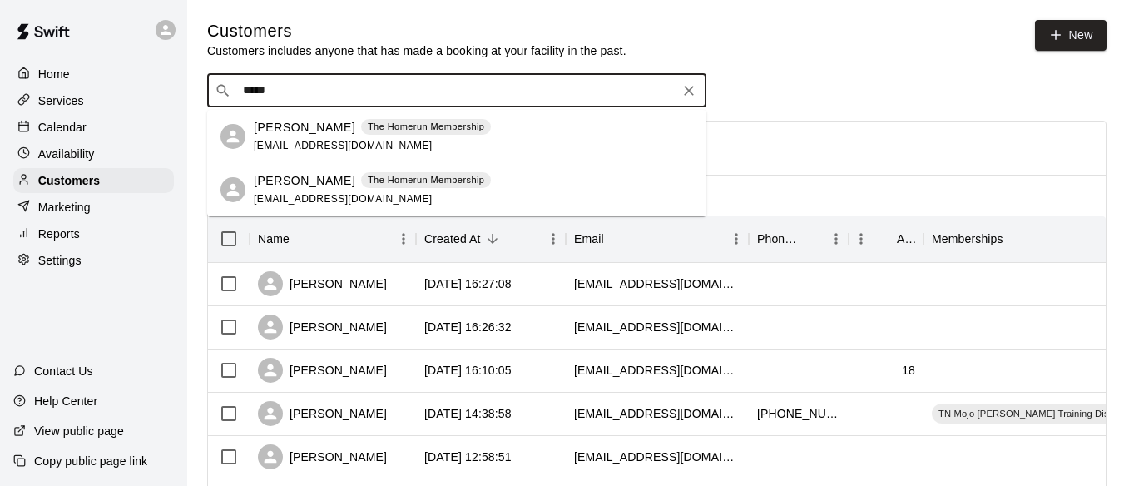
click at [324, 131] on p "[PERSON_NAME]" at bounding box center [305, 127] width 102 height 17
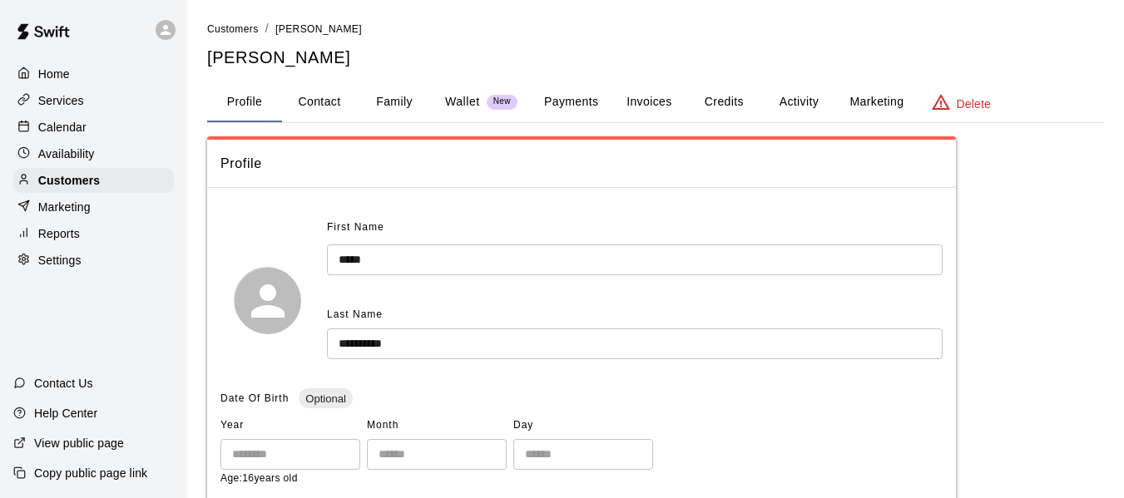
click at [745, 101] on button "Credits" at bounding box center [723, 102] width 75 height 40
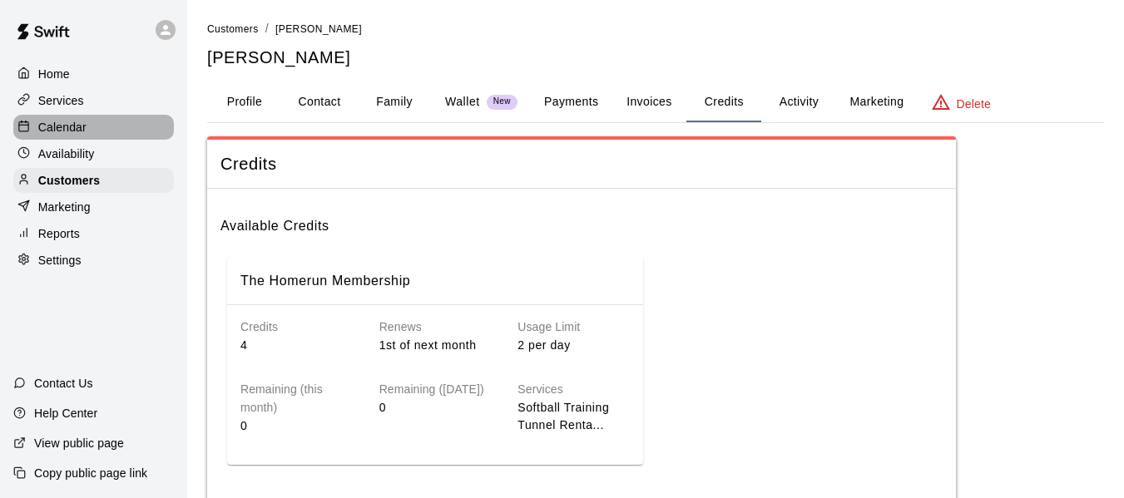
click at [66, 131] on p "Calendar" at bounding box center [62, 127] width 48 height 17
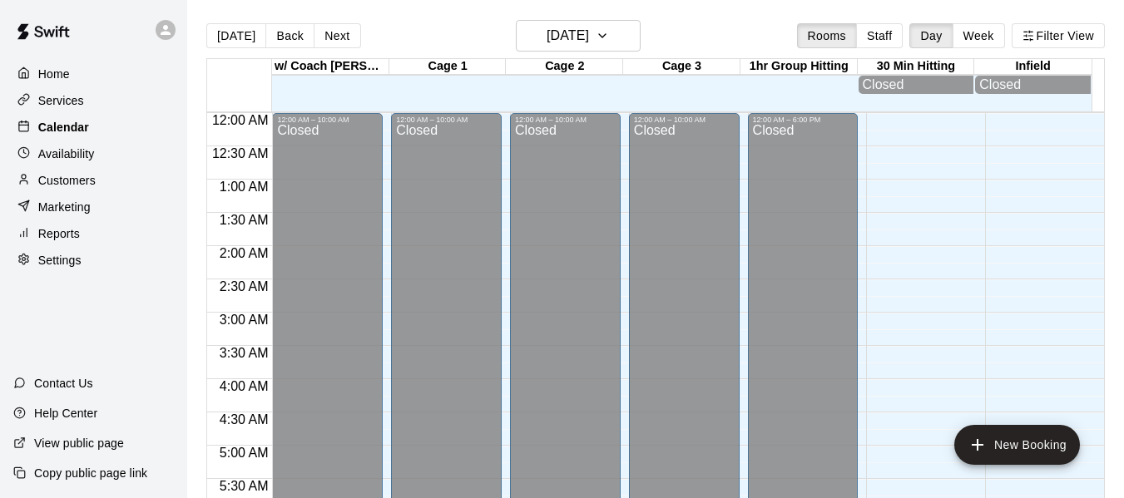
scroll to position [1061, 0]
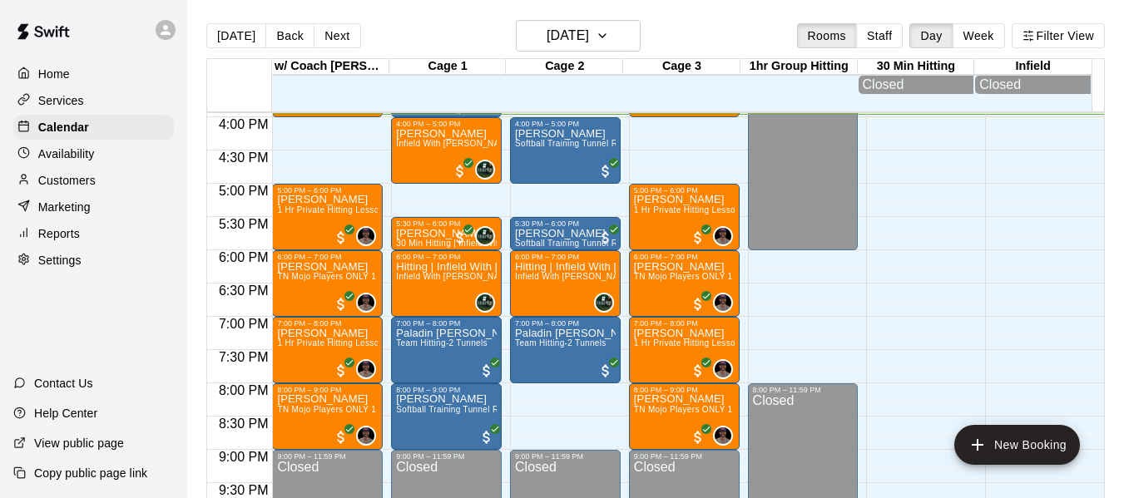
click at [462, 32] on div "[DATE] Back [DATE][DATE] Rooms Staff Day Week Filter View" at bounding box center [655, 39] width 899 height 38
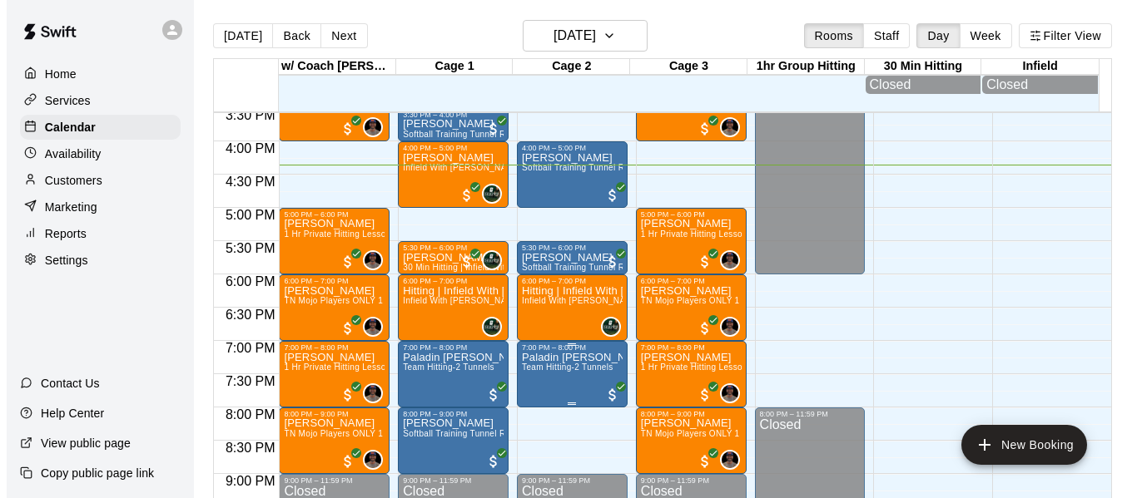
scroll to position [1033, 0]
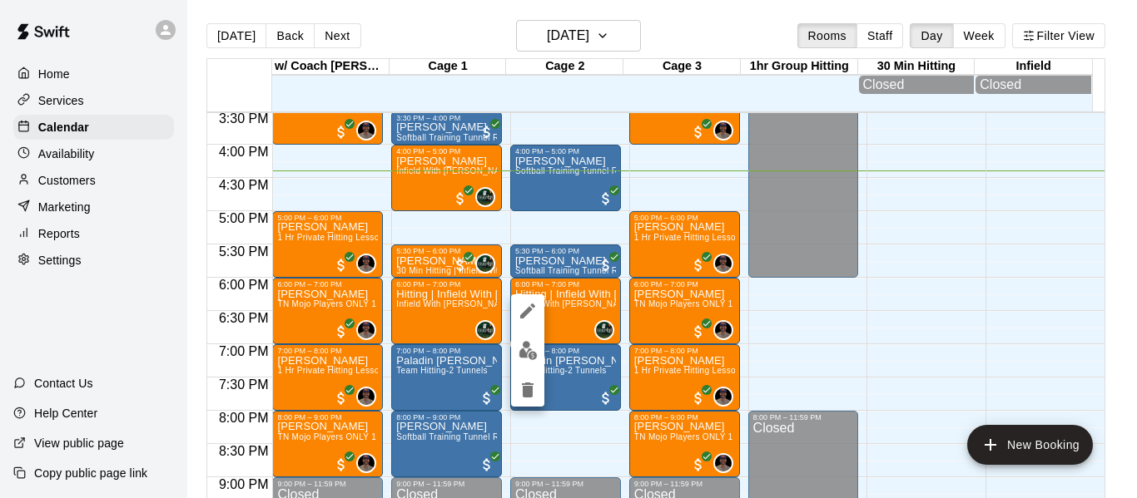
click at [875, 315] on div at bounding box center [568, 249] width 1137 height 498
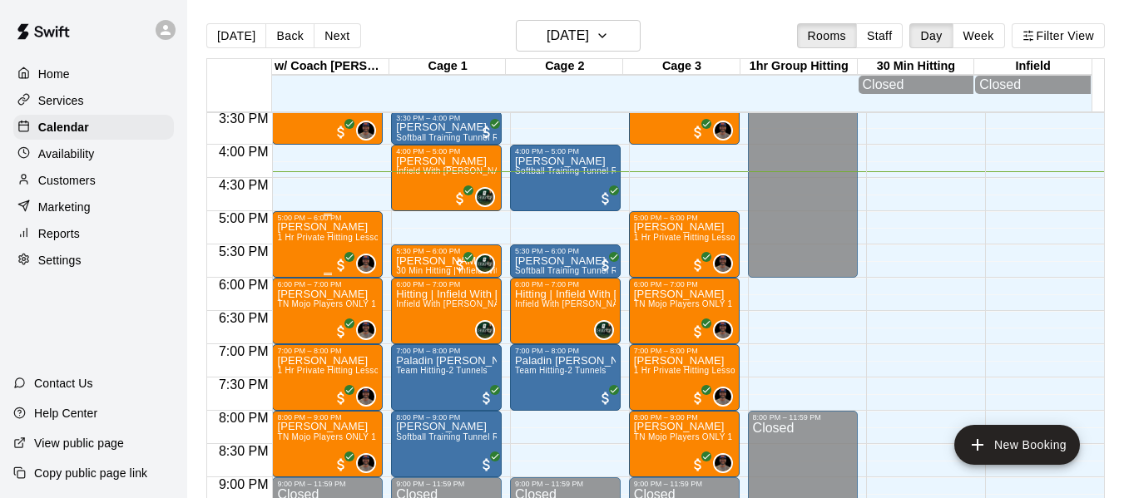
click at [309, 227] on p "[PERSON_NAME]" at bounding box center [327, 227] width 101 height 0
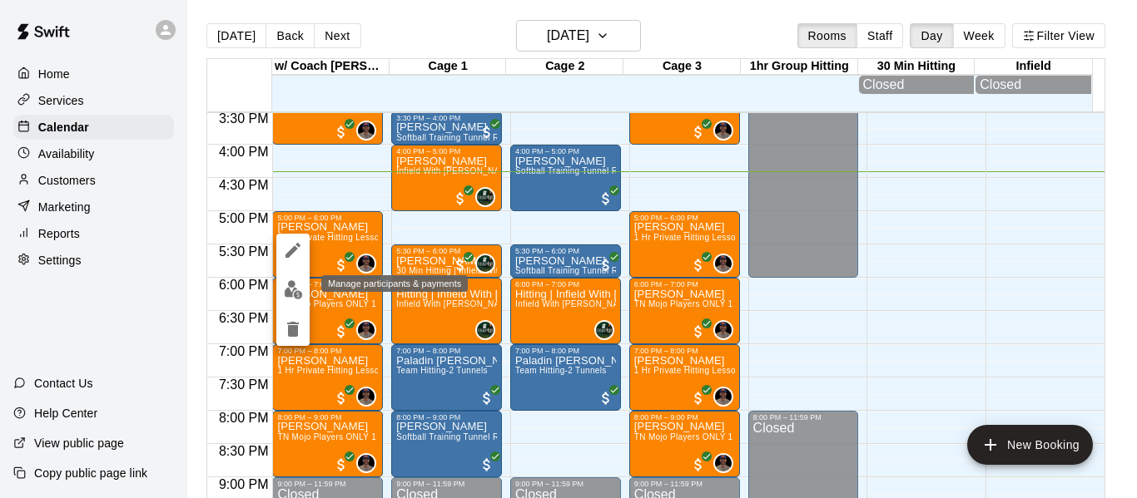
click at [295, 288] on img "edit" at bounding box center [293, 289] width 19 height 19
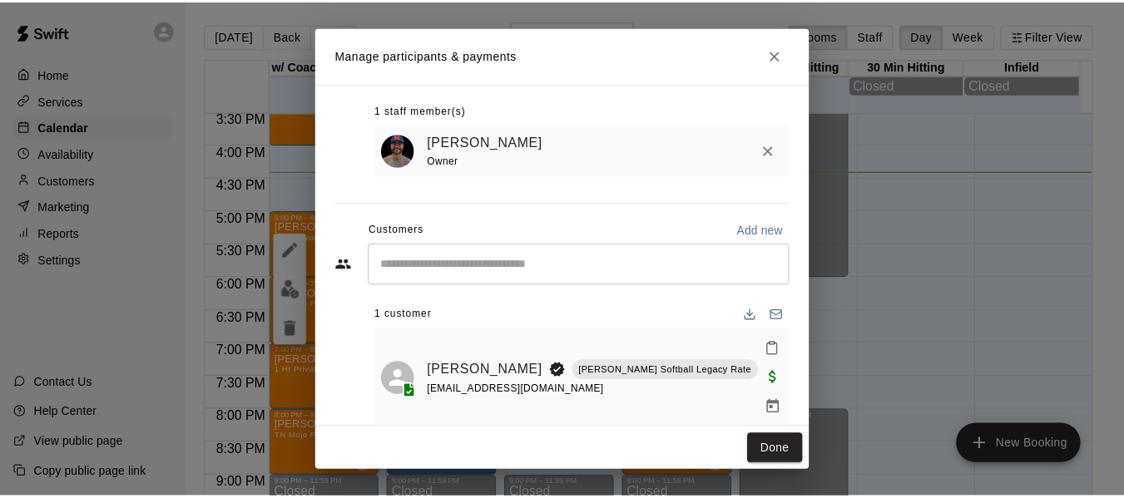
scroll to position [90, 0]
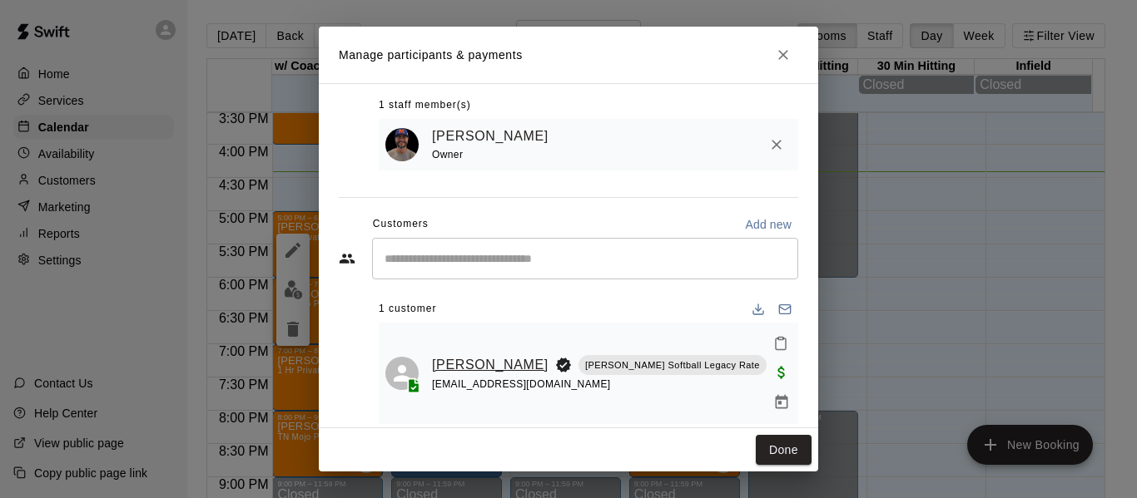
click at [454, 354] on link "[PERSON_NAME]" at bounding box center [490, 365] width 116 height 22
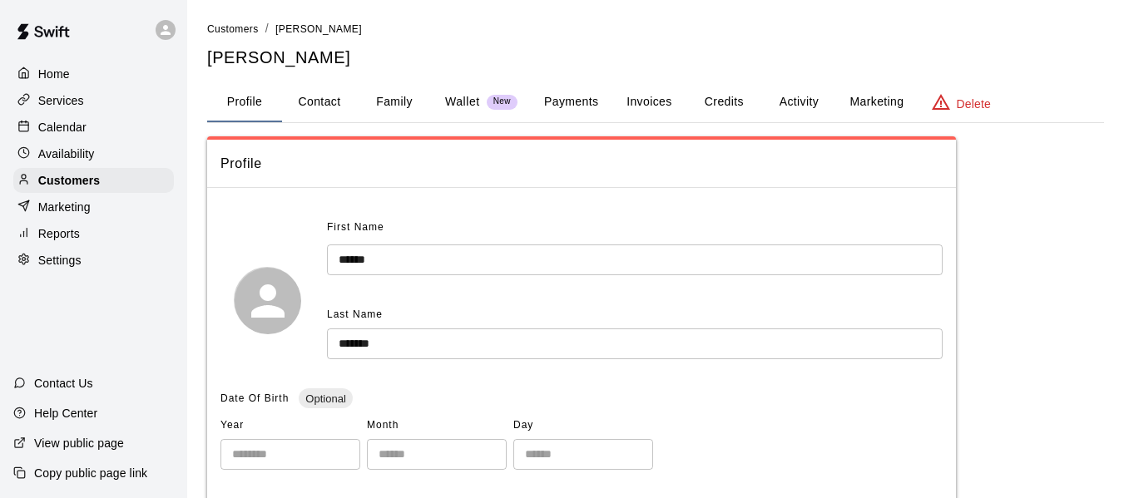
click at [794, 96] on button "Activity" at bounding box center [798, 102] width 75 height 40
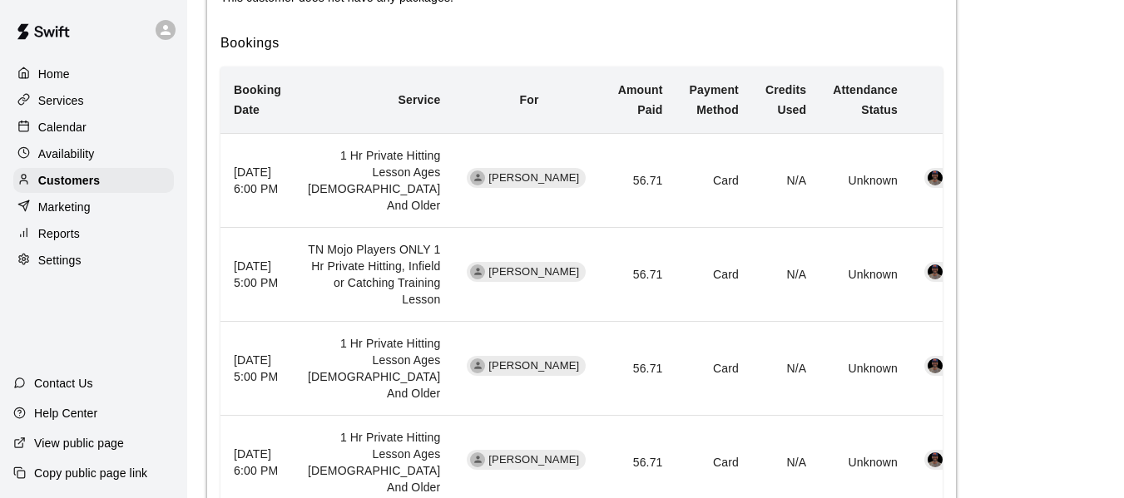
scroll to position [499, 0]
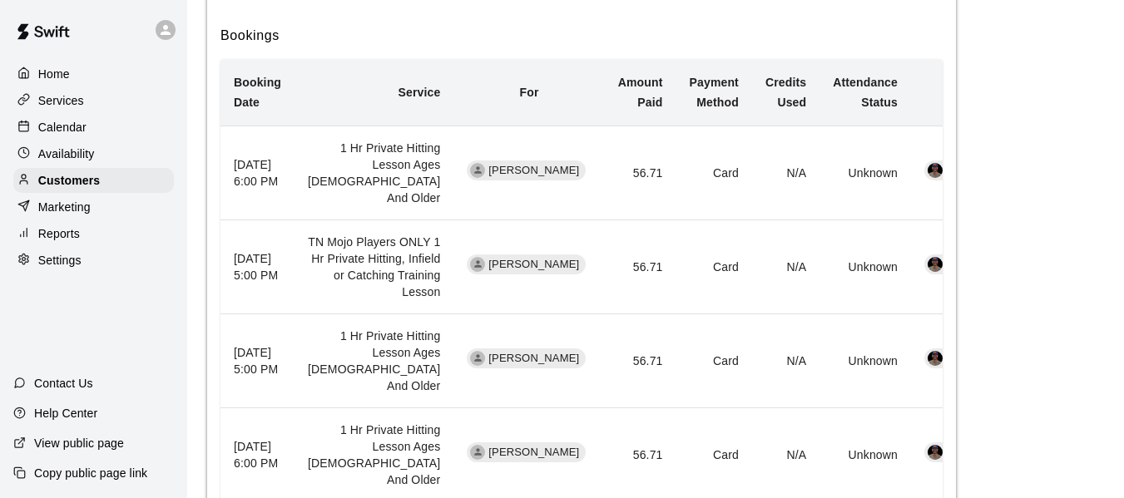
click at [67, 129] on p "Calendar" at bounding box center [62, 127] width 48 height 17
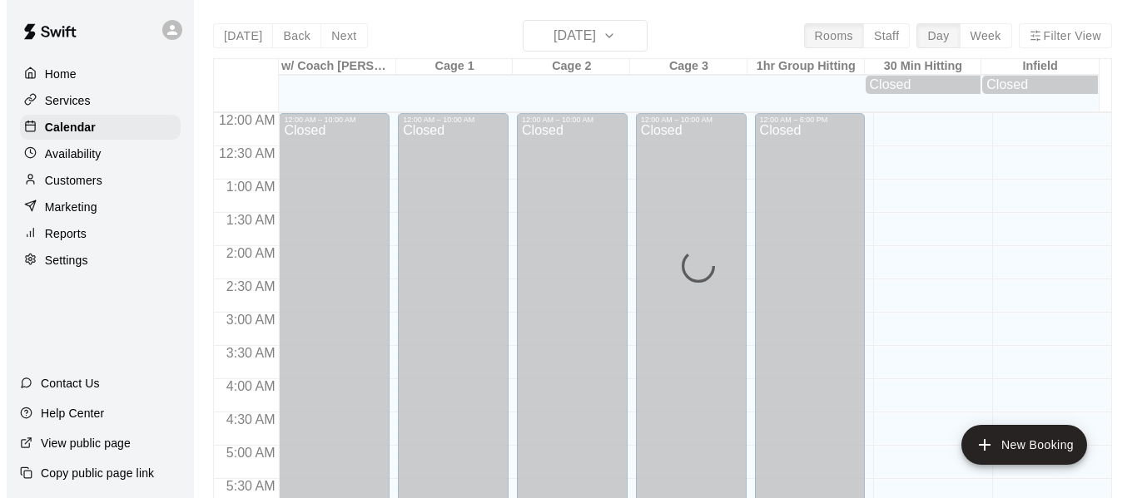
scroll to position [1093, 0]
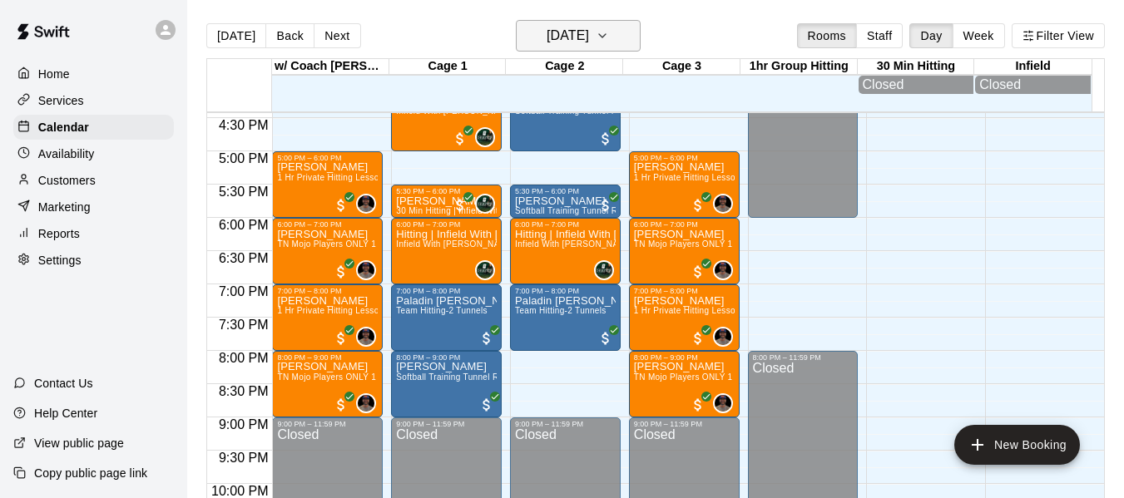
click at [609, 34] on icon "button" at bounding box center [602, 36] width 13 height 20
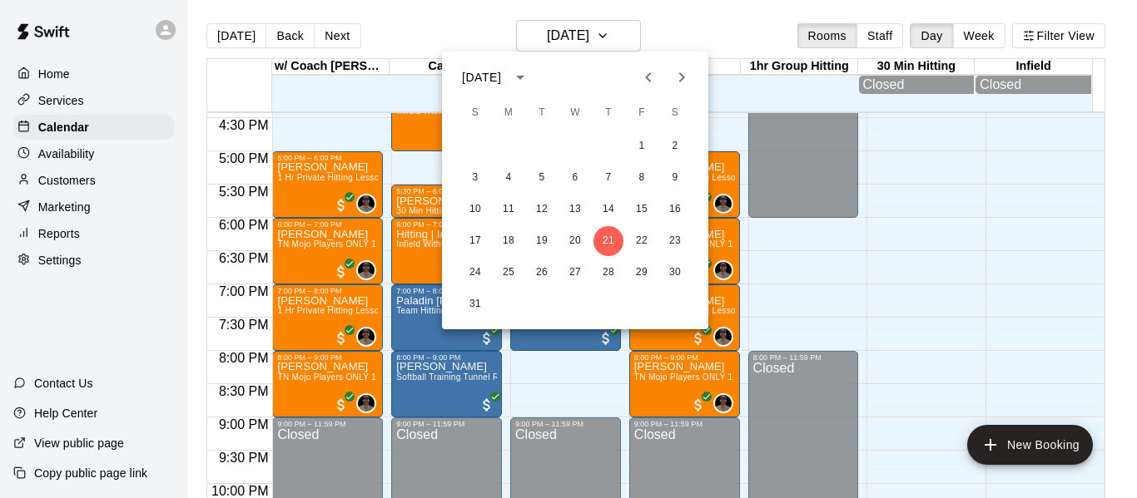
click at [691, 73] on icon "Next month" at bounding box center [681, 77] width 20 height 20
click at [613, 141] on button "4" at bounding box center [608, 146] width 30 height 30
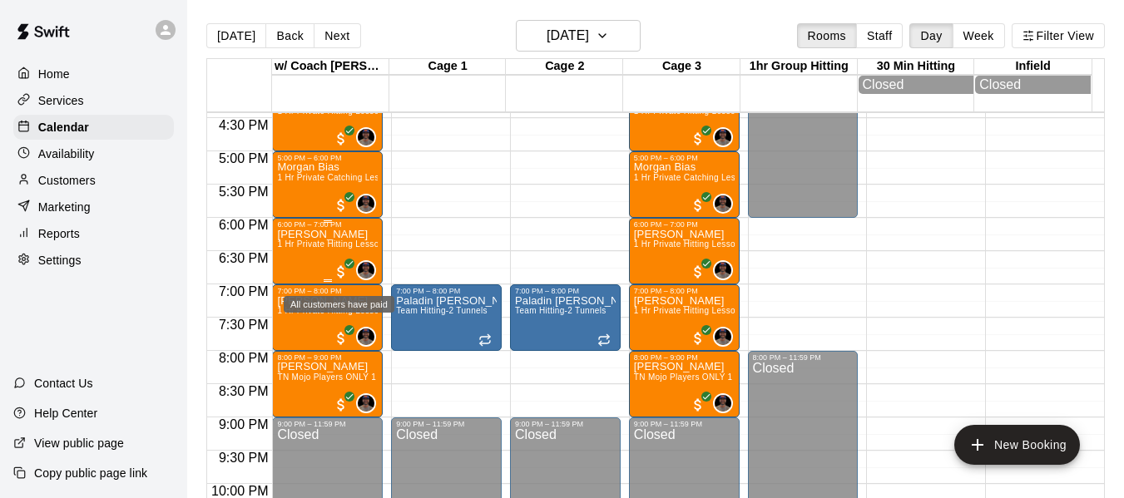
click at [333, 280] on span "All customers have paid" at bounding box center [341, 272] width 17 height 17
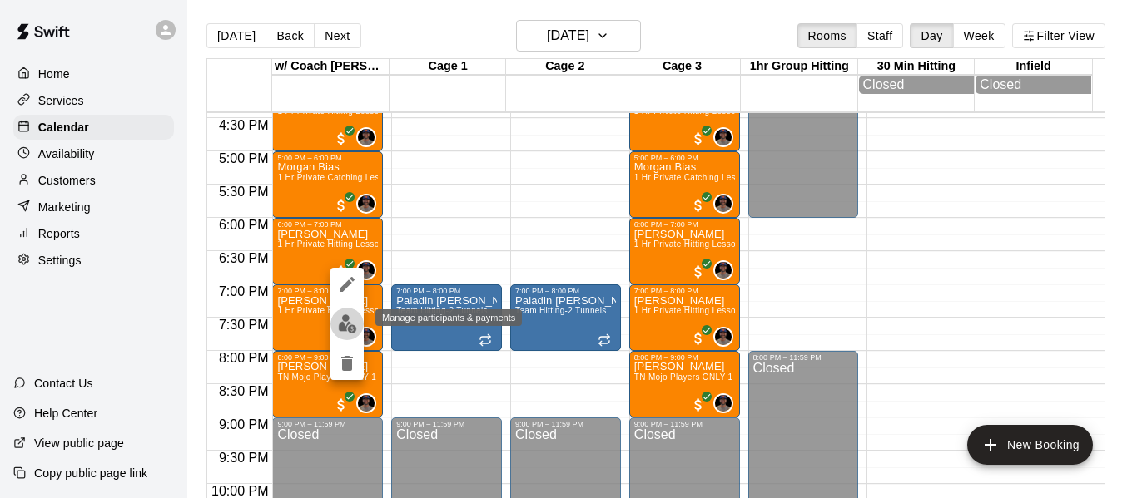
click at [348, 326] on img "edit" at bounding box center [347, 324] width 19 height 19
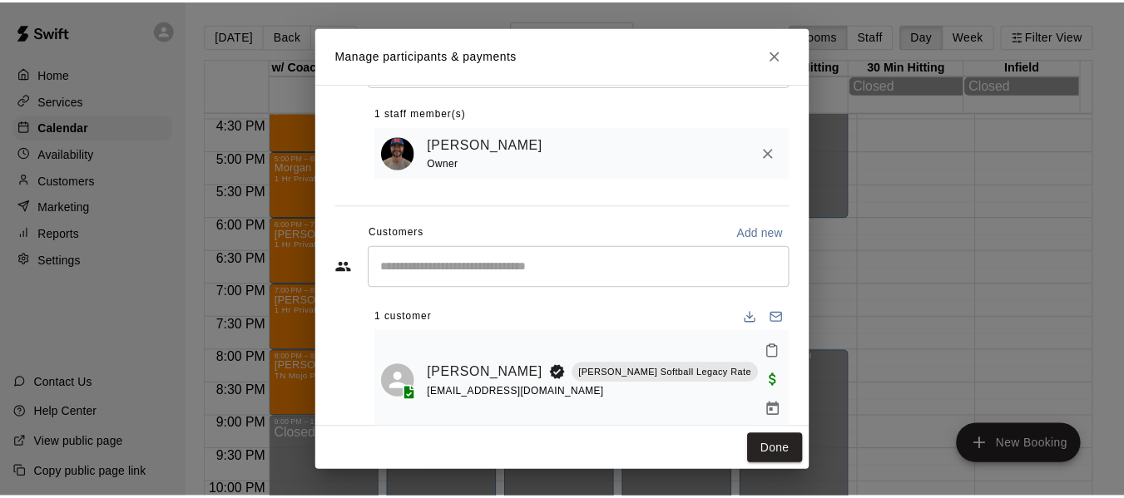
scroll to position [90, 0]
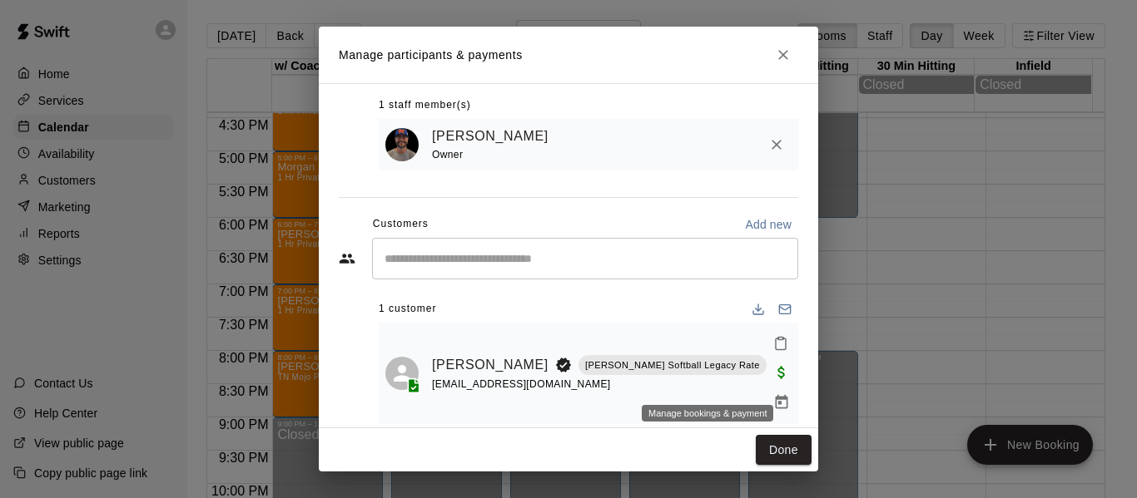
click at [775, 395] on icon "Manage bookings & payment" at bounding box center [781, 402] width 12 height 14
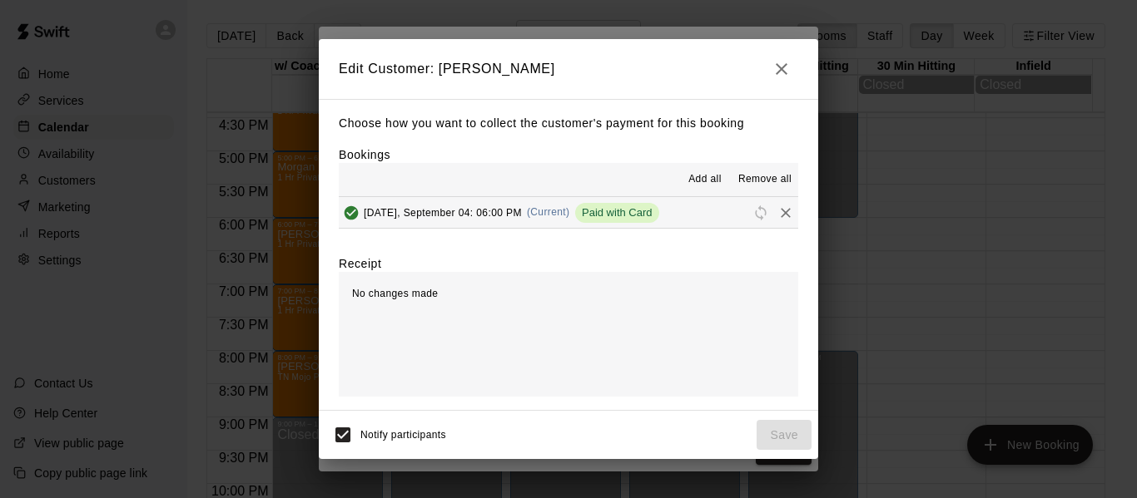
click at [784, 66] on icon "button" at bounding box center [781, 69] width 12 height 12
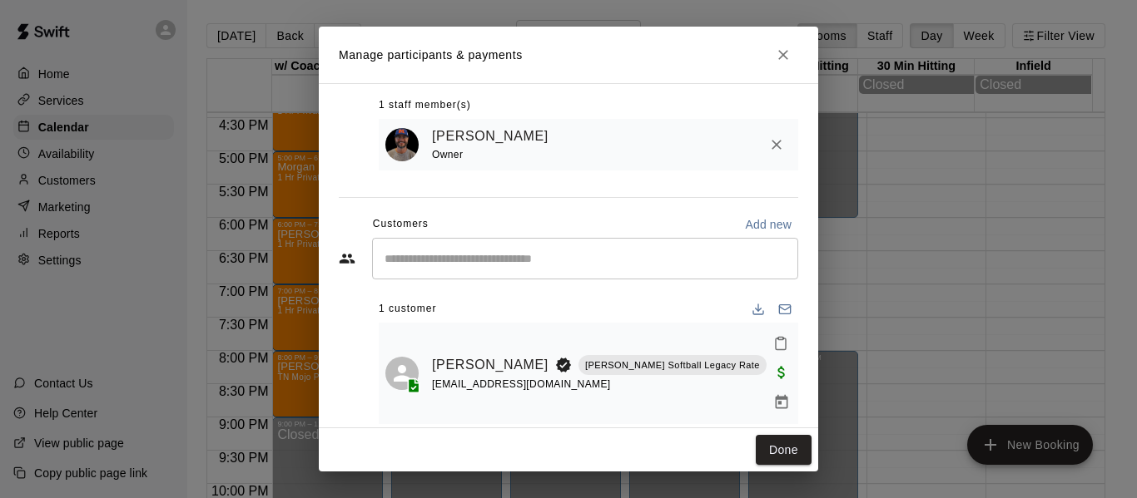
click at [781, 52] on icon "Close" at bounding box center [783, 55] width 10 height 10
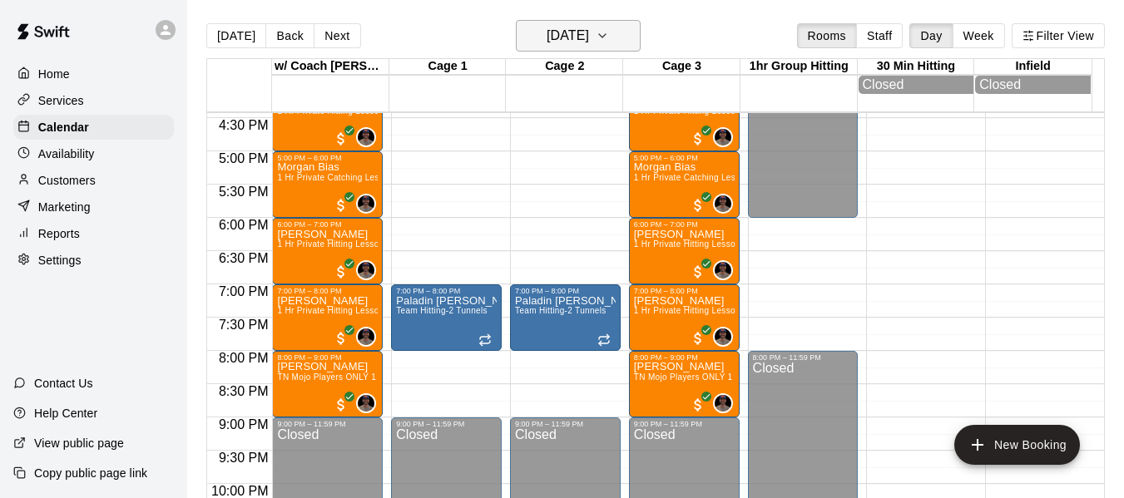
click at [617, 34] on button "[DATE]" at bounding box center [578, 36] width 125 height 32
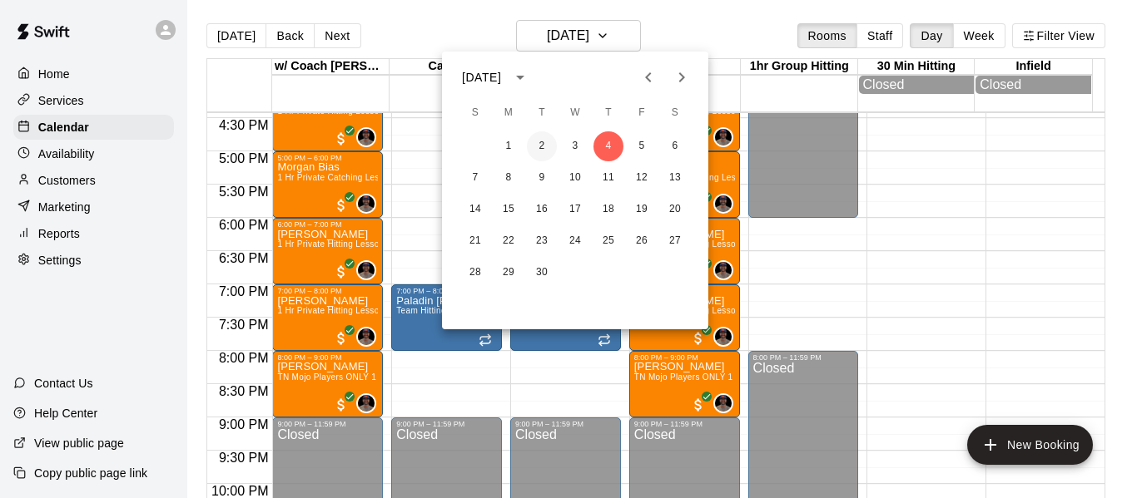
click at [542, 135] on button "2" at bounding box center [542, 146] width 30 height 30
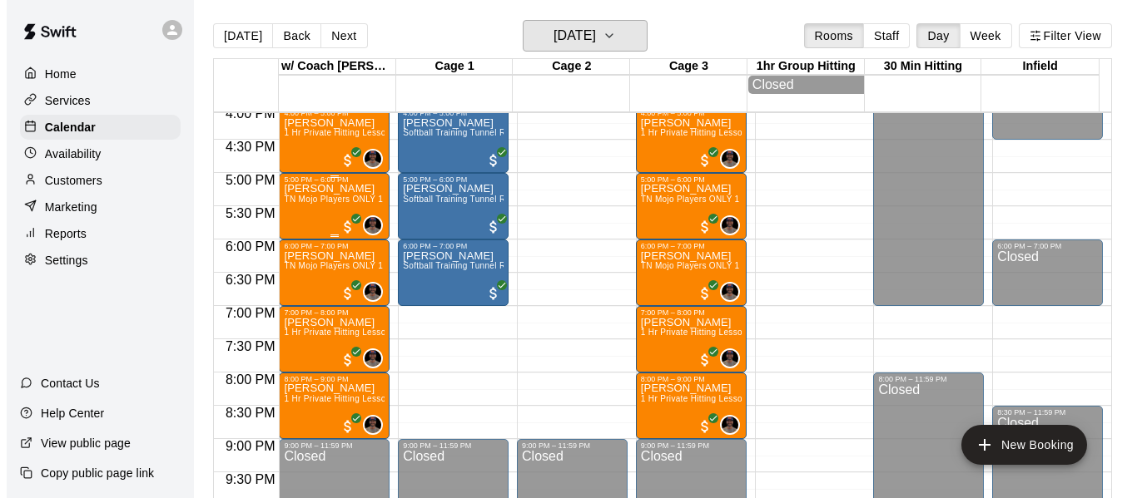
scroll to position [1038, 0]
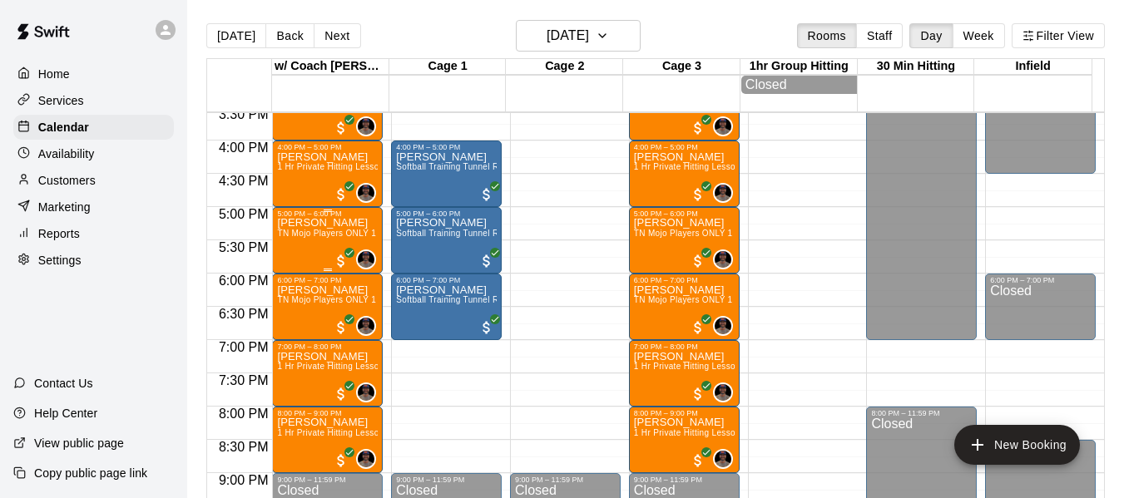
click at [328, 223] on p "[PERSON_NAME]" at bounding box center [327, 223] width 101 height 0
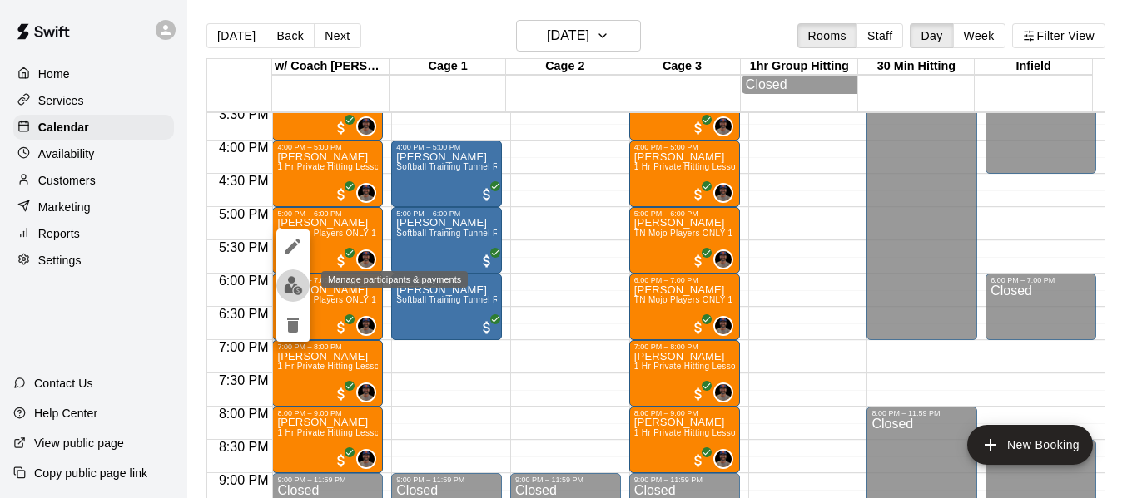
click at [293, 284] on img "edit" at bounding box center [293, 285] width 19 height 19
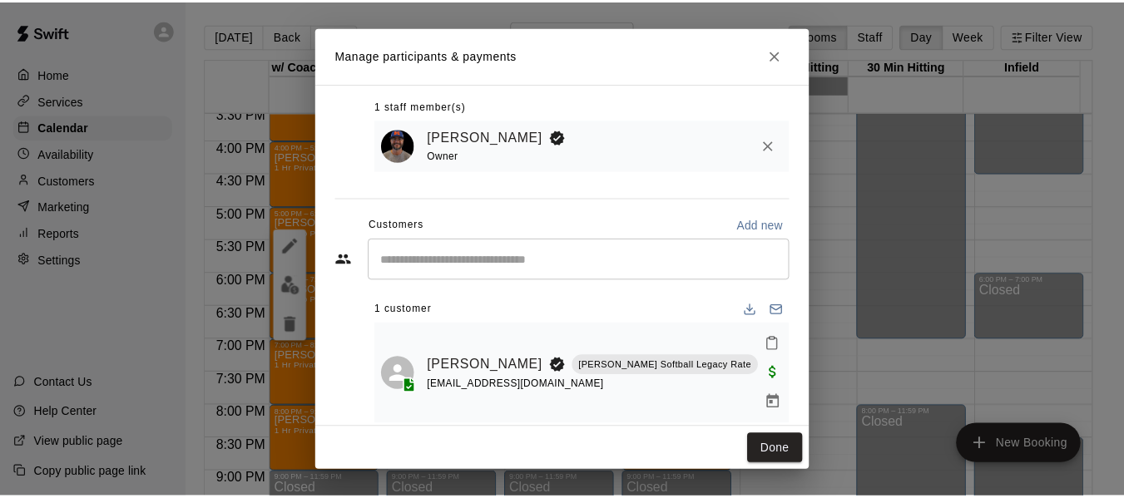
scroll to position [90, 0]
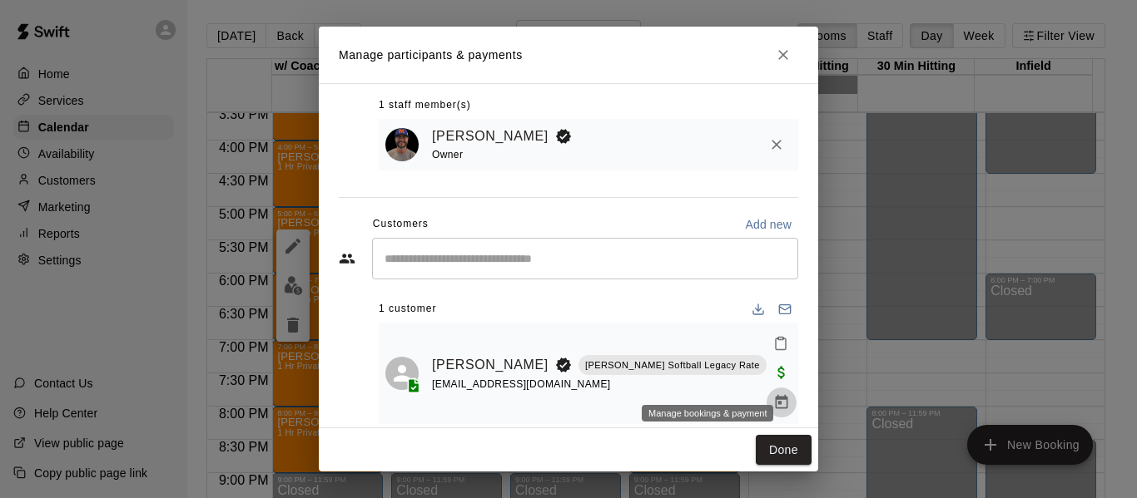
click at [773, 394] on icon "Manage bookings & payment" at bounding box center [781, 402] width 17 height 17
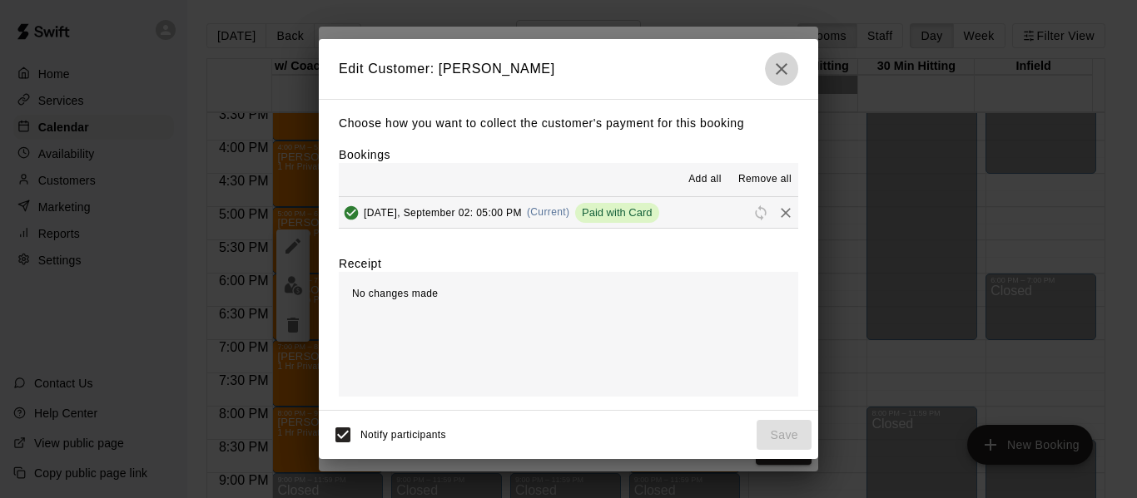
click at [787, 66] on icon "button" at bounding box center [781, 69] width 20 height 20
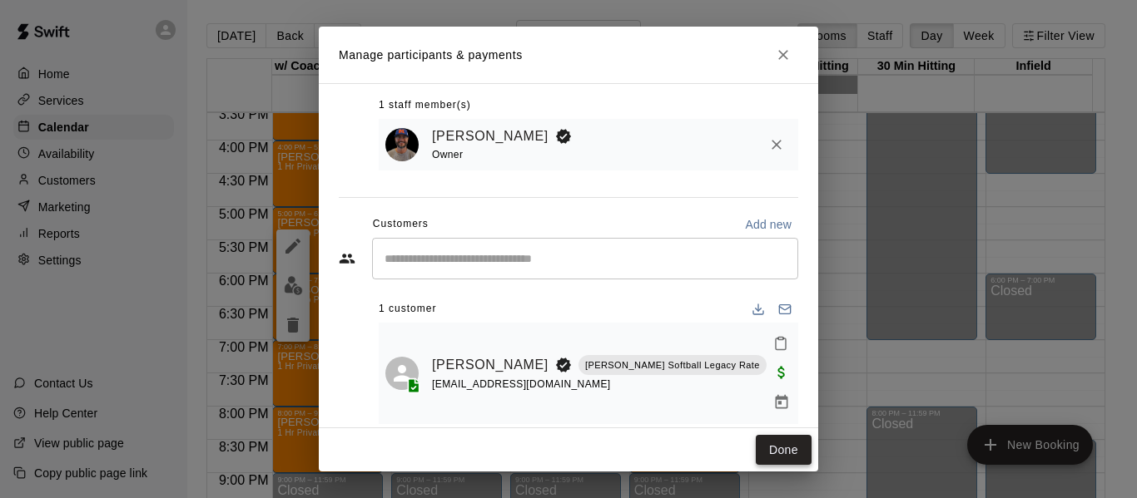
click at [770, 448] on button "Done" at bounding box center [783, 450] width 56 height 31
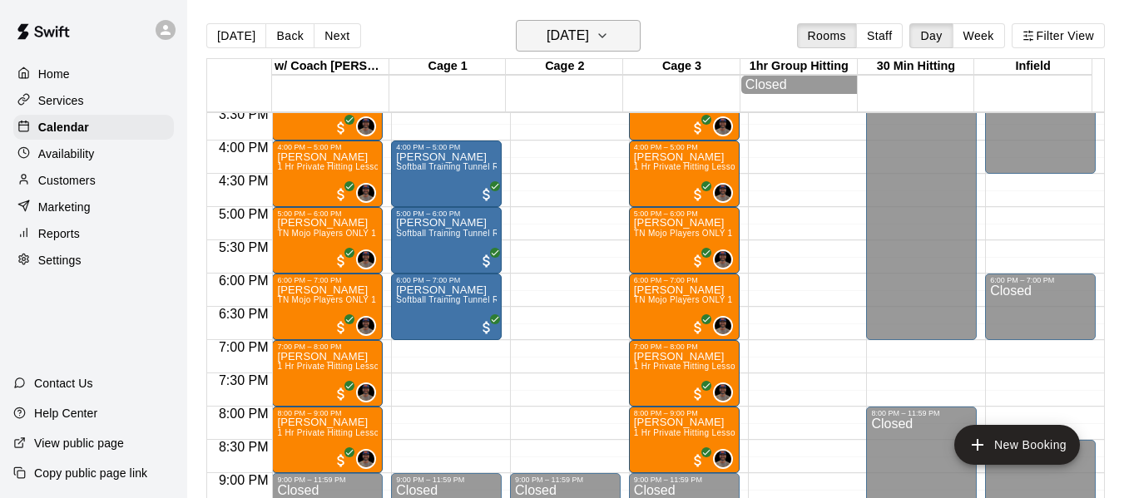
click at [609, 31] on icon "button" at bounding box center [602, 36] width 13 height 20
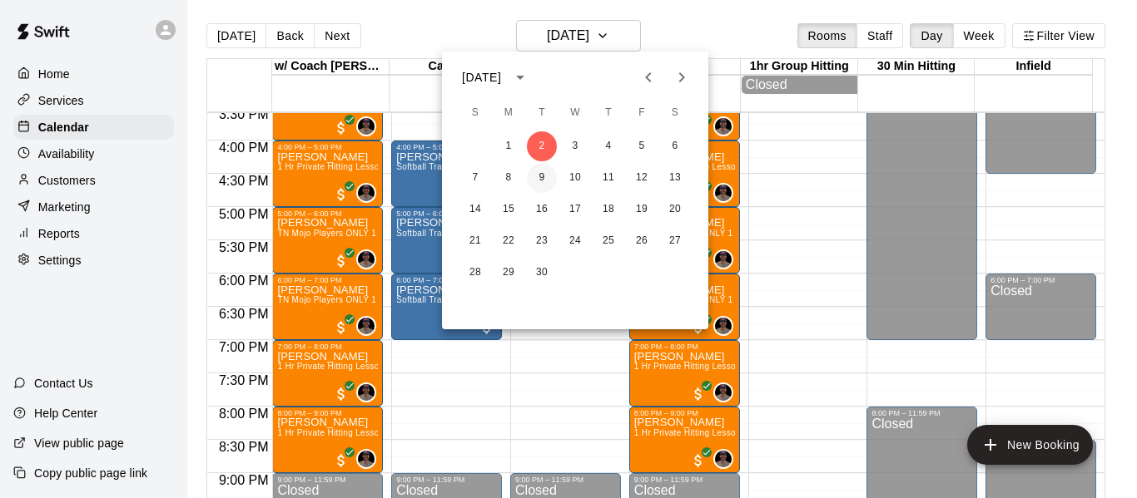
click at [542, 177] on button "9" at bounding box center [542, 178] width 30 height 30
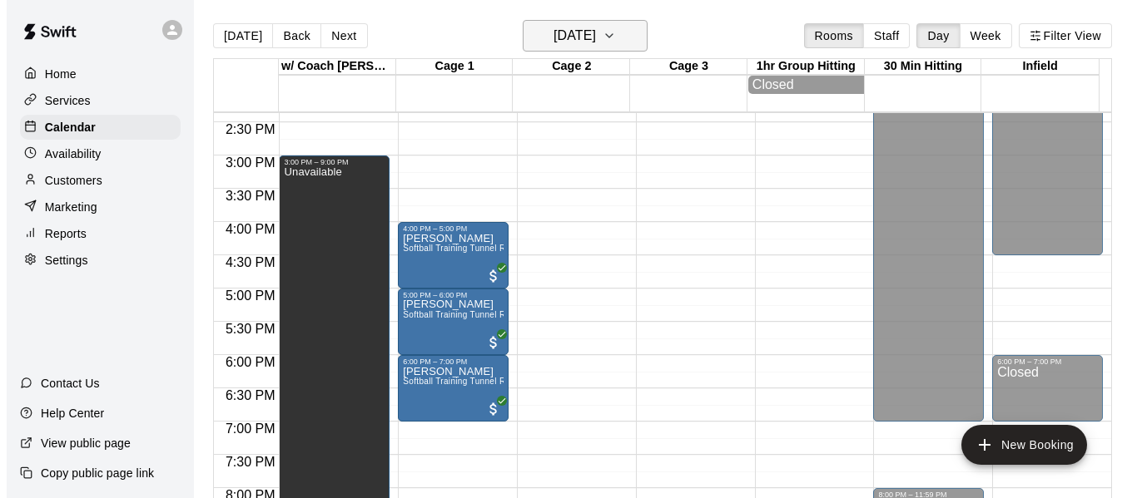
scroll to position [954, 0]
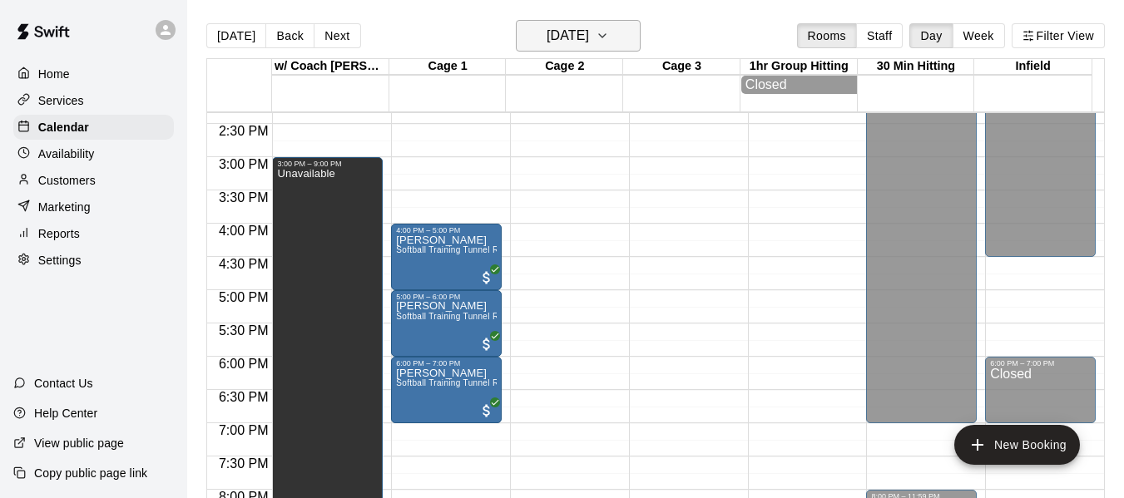
click at [609, 32] on icon "button" at bounding box center [602, 36] width 13 height 20
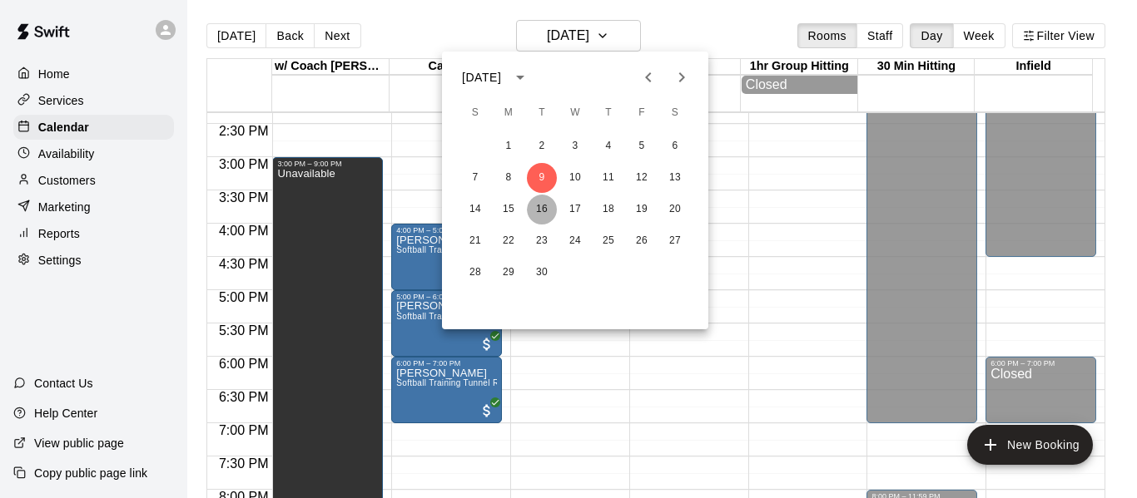
click at [539, 211] on button "16" at bounding box center [542, 210] width 30 height 30
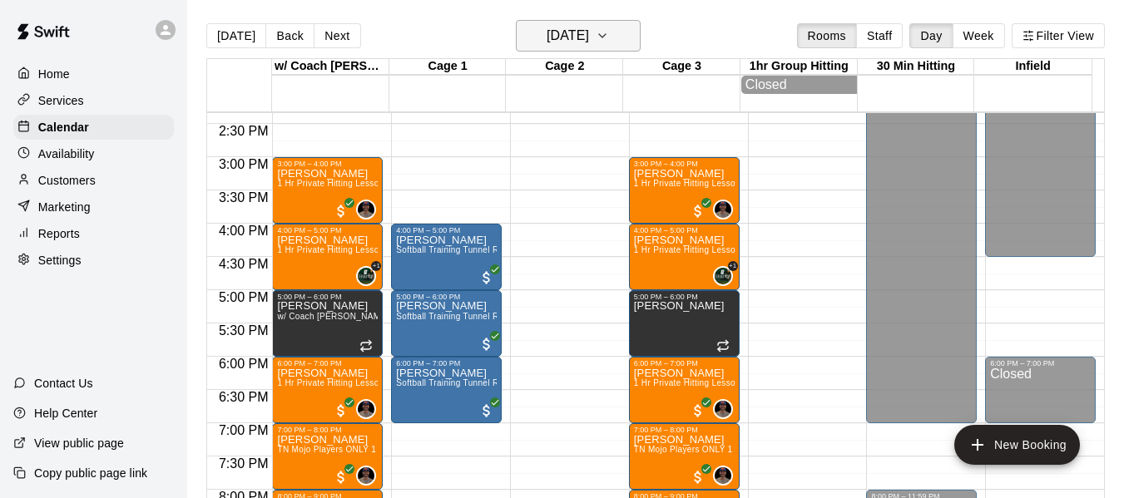
click at [609, 34] on icon "button" at bounding box center [602, 36] width 13 height 20
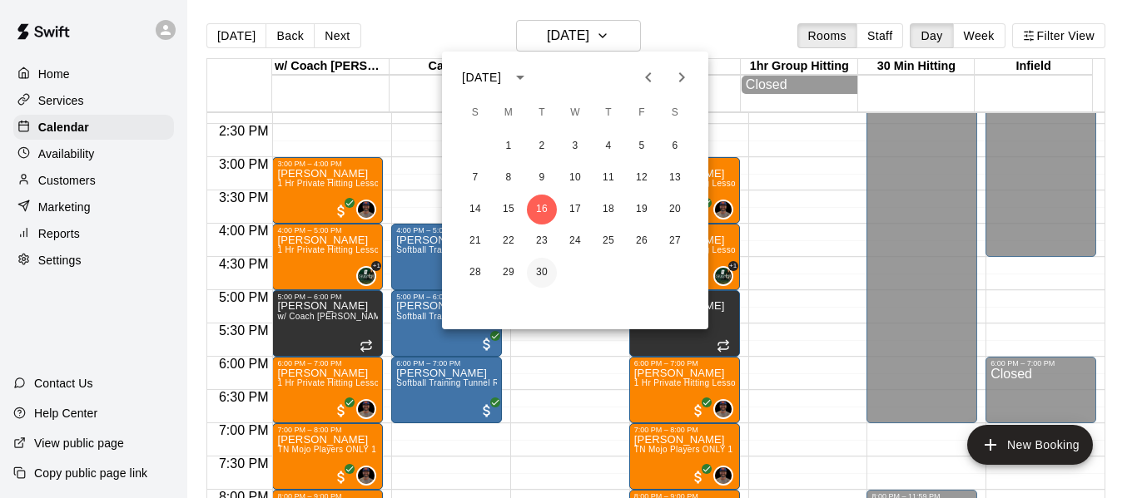
click at [547, 271] on button "30" at bounding box center [542, 273] width 30 height 30
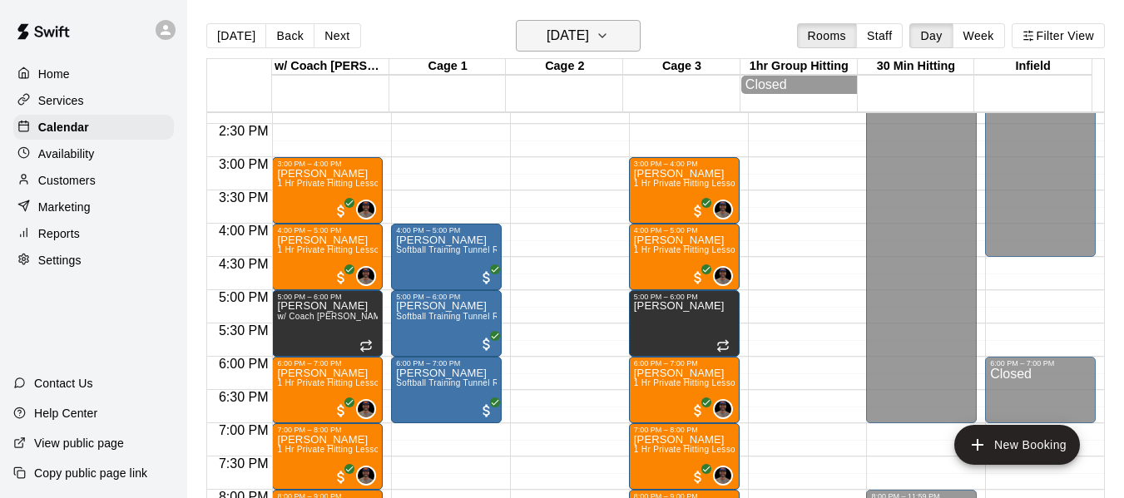
click at [637, 42] on button "Tuesday Sep 30" at bounding box center [578, 36] width 125 height 32
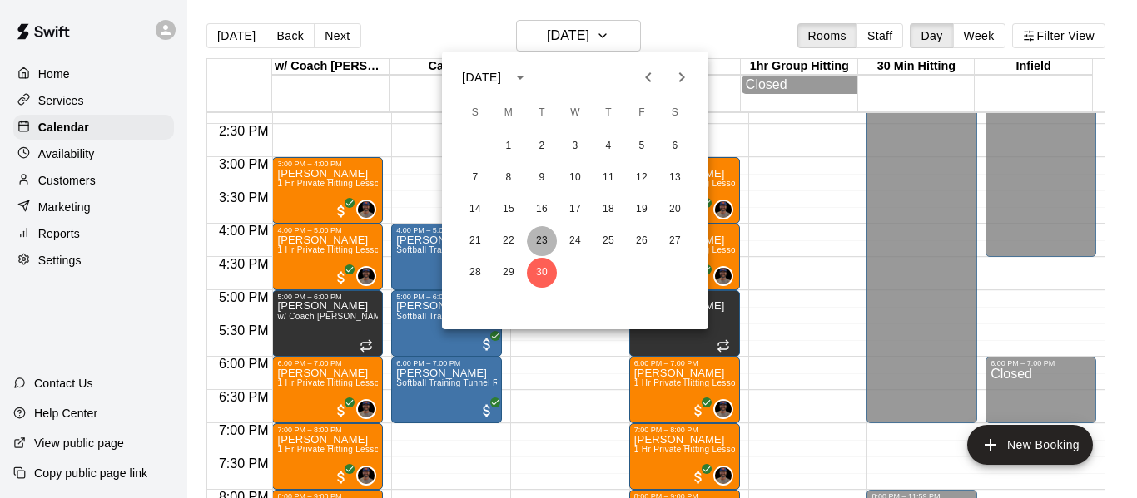
click at [545, 235] on button "23" at bounding box center [542, 241] width 30 height 30
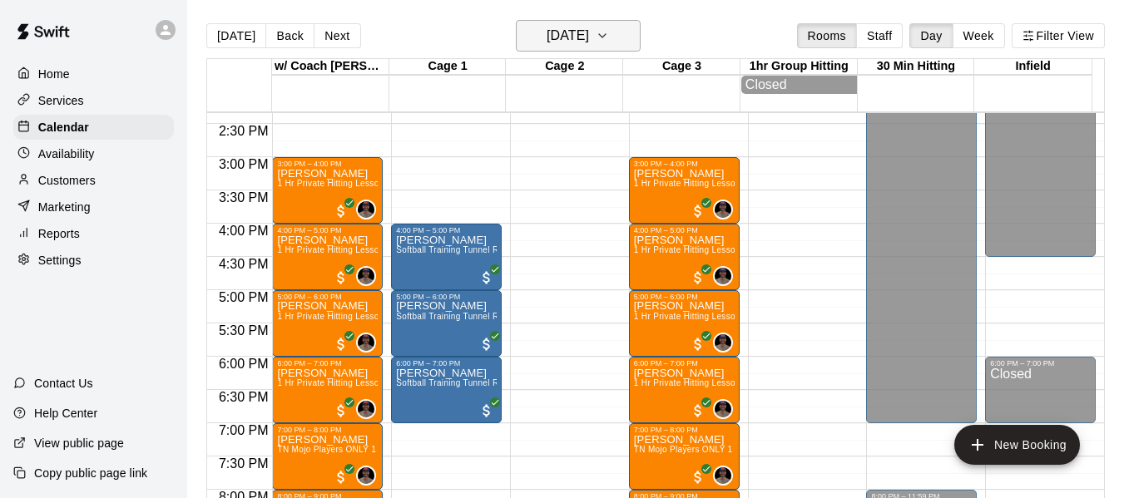
click at [609, 33] on icon "button" at bounding box center [602, 36] width 13 height 20
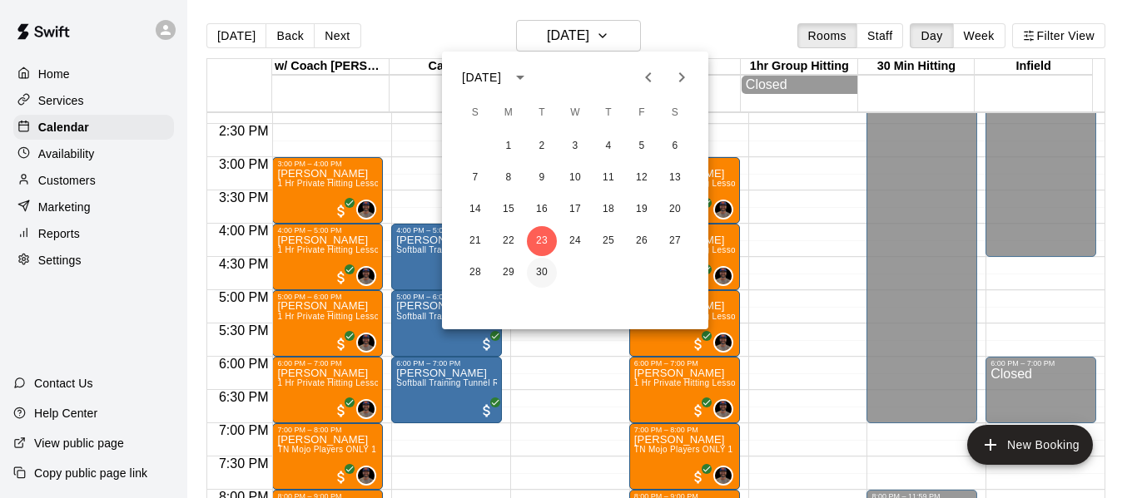
click at [537, 270] on button "30" at bounding box center [542, 273] width 30 height 30
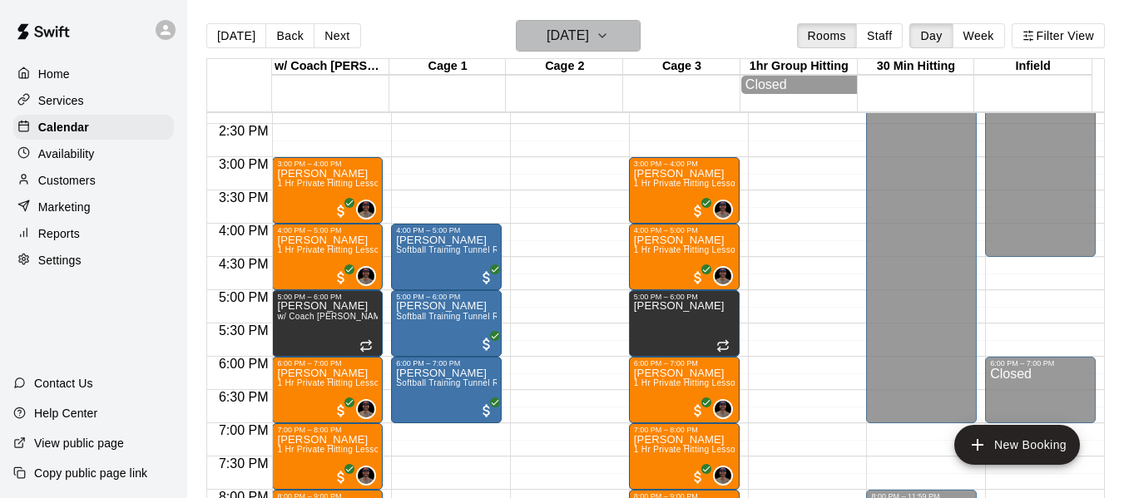
click at [606, 36] on icon "button" at bounding box center [602, 35] width 7 height 3
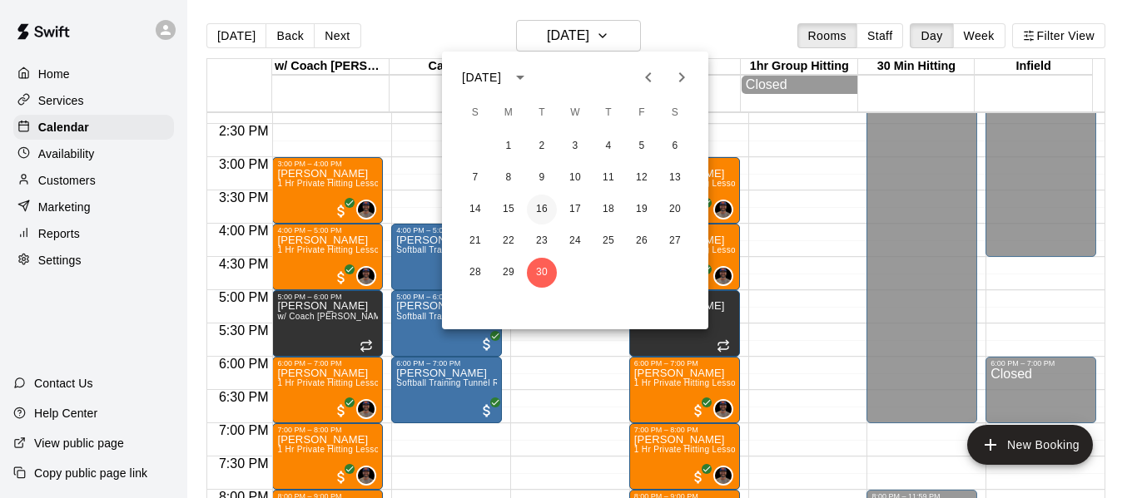
click at [546, 211] on button "16" at bounding box center [542, 210] width 30 height 30
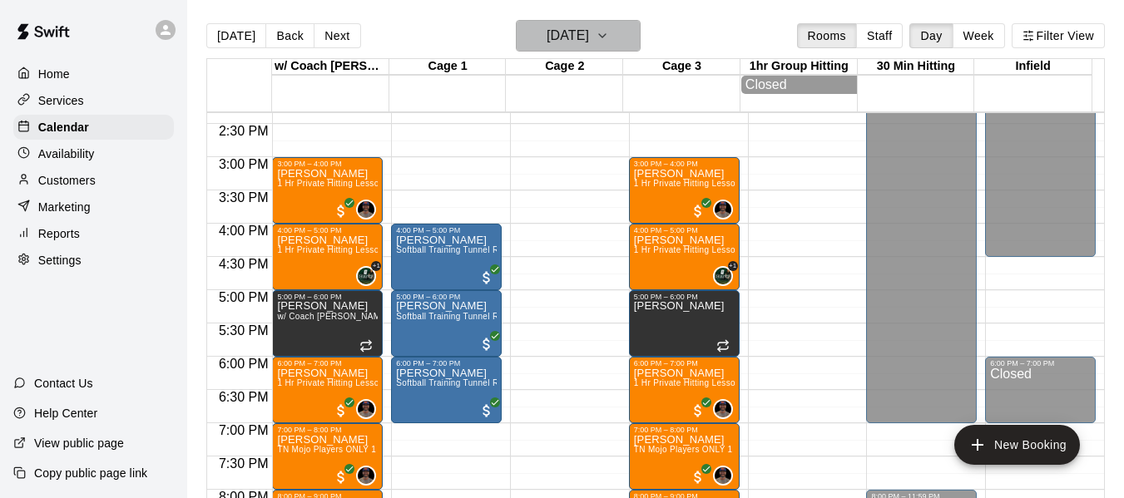
click at [637, 23] on button "Tuesday Sep 16" at bounding box center [578, 36] width 125 height 32
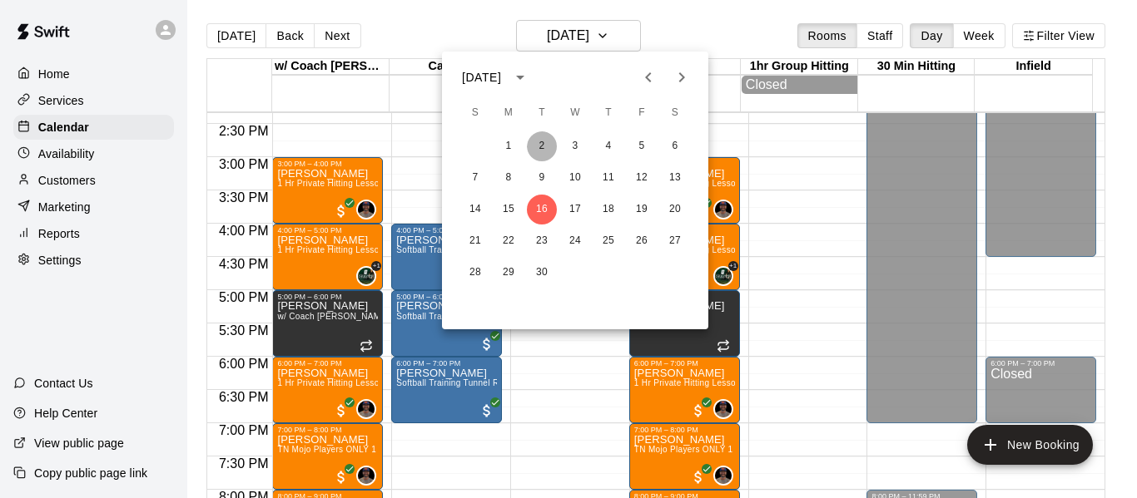
click at [543, 143] on button "2" at bounding box center [542, 146] width 30 height 30
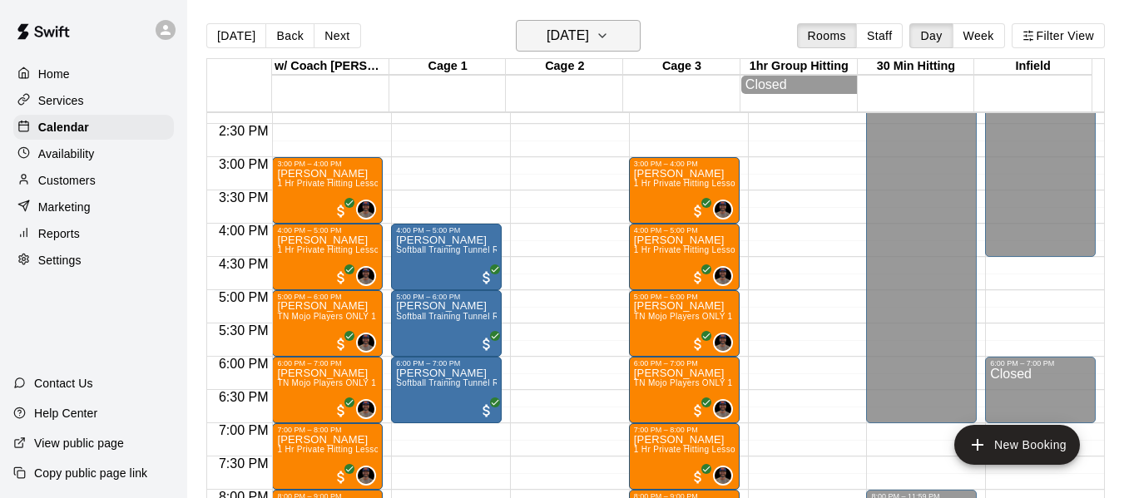
click at [641, 37] on button "Tuesday Sep 02" at bounding box center [578, 36] width 125 height 32
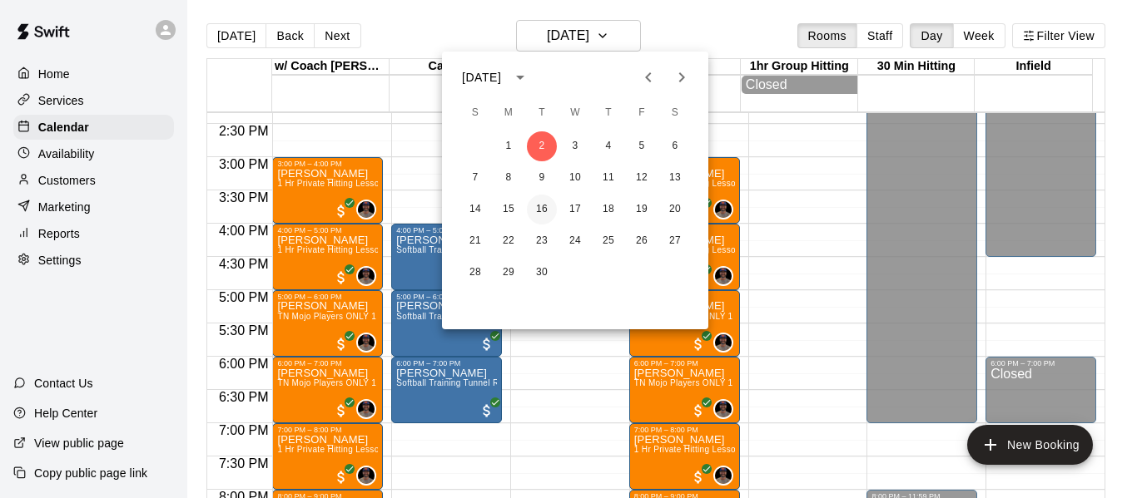
click at [537, 213] on button "16" at bounding box center [542, 210] width 30 height 30
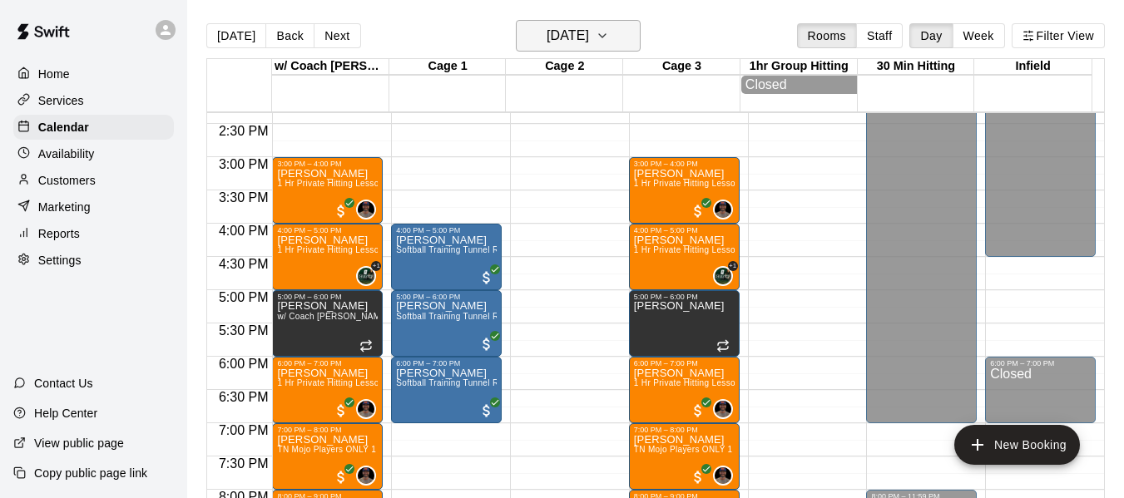
click at [617, 36] on button "Tuesday Sep 16" at bounding box center [578, 36] width 125 height 32
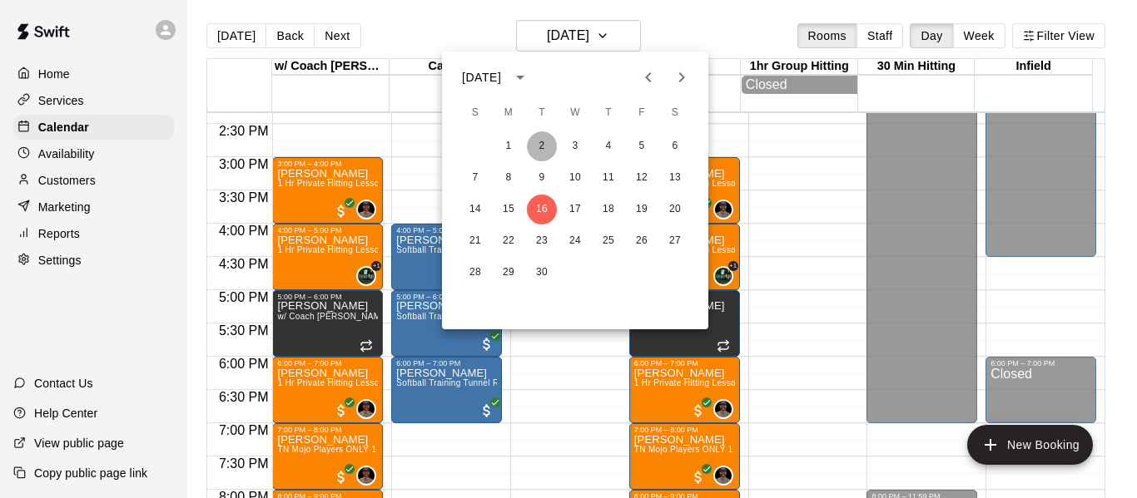
click at [535, 146] on button "2" at bounding box center [542, 146] width 30 height 30
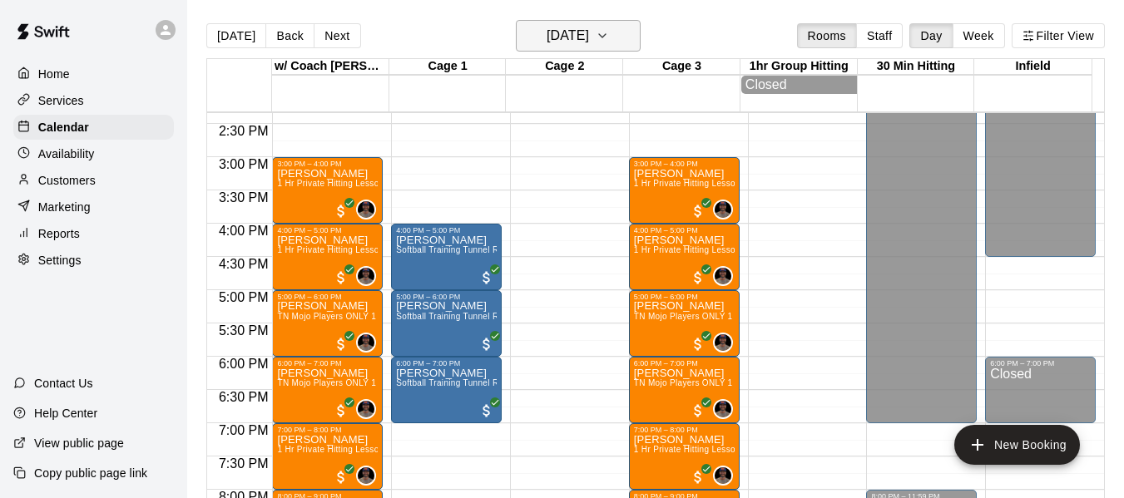
click at [609, 42] on icon "button" at bounding box center [602, 36] width 13 height 20
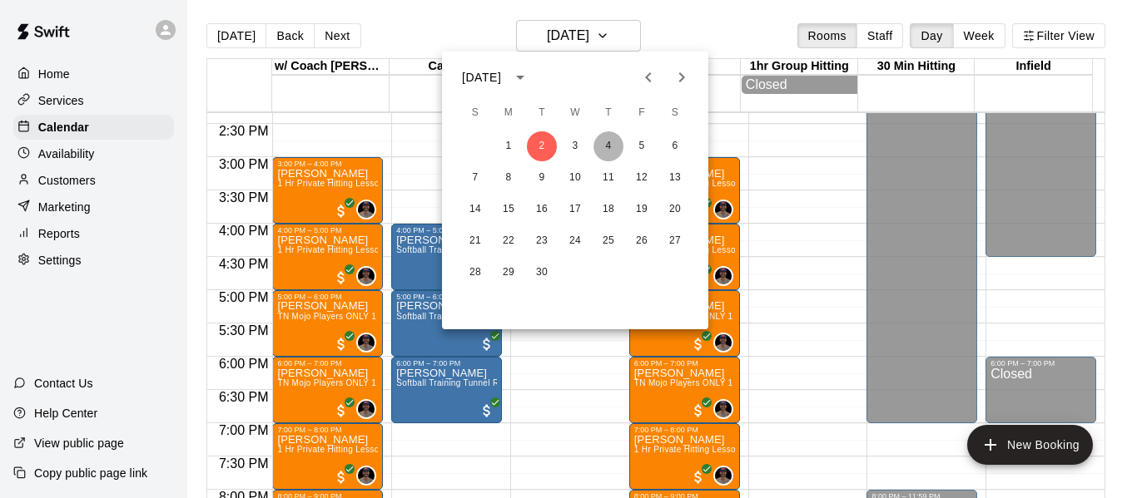
click at [611, 146] on button "4" at bounding box center [608, 146] width 30 height 30
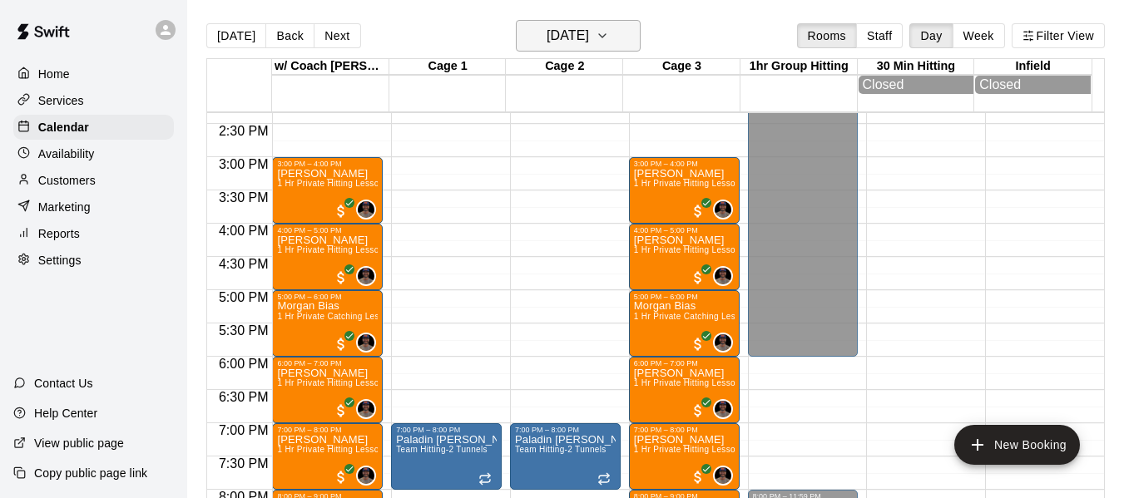
click at [609, 34] on icon "button" at bounding box center [602, 36] width 13 height 20
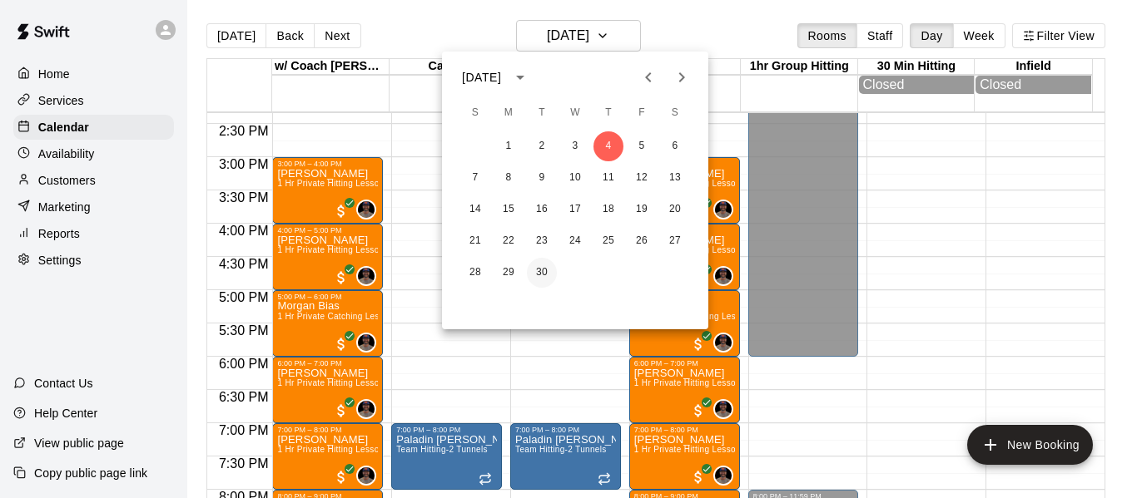
click at [540, 273] on button "30" at bounding box center [542, 273] width 30 height 30
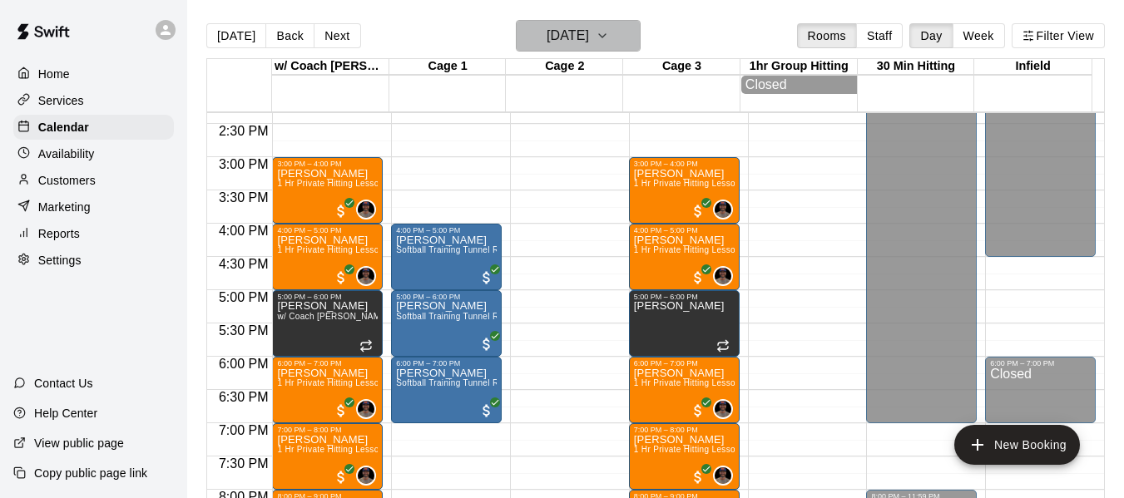
click at [606, 37] on icon "button" at bounding box center [602, 35] width 7 height 3
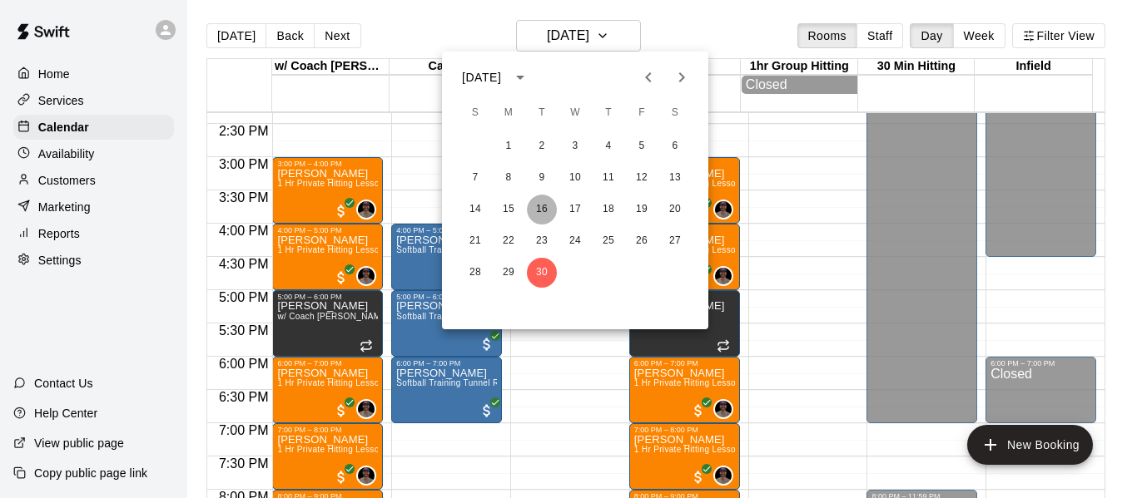
click at [542, 213] on button "16" at bounding box center [542, 210] width 30 height 30
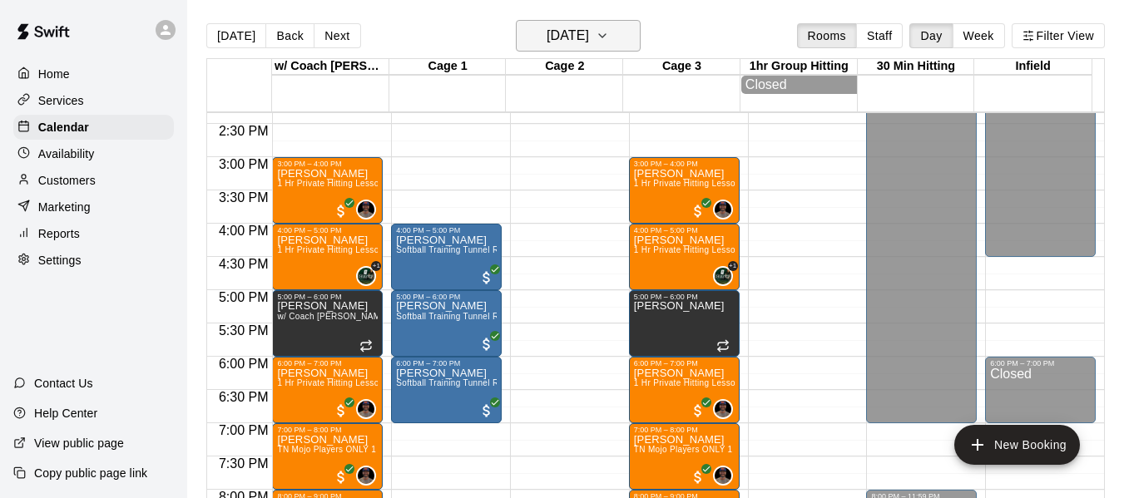
click at [629, 23] on button "Tuesday Sep 16" at bounding box center [578, 36] width 125 height 32
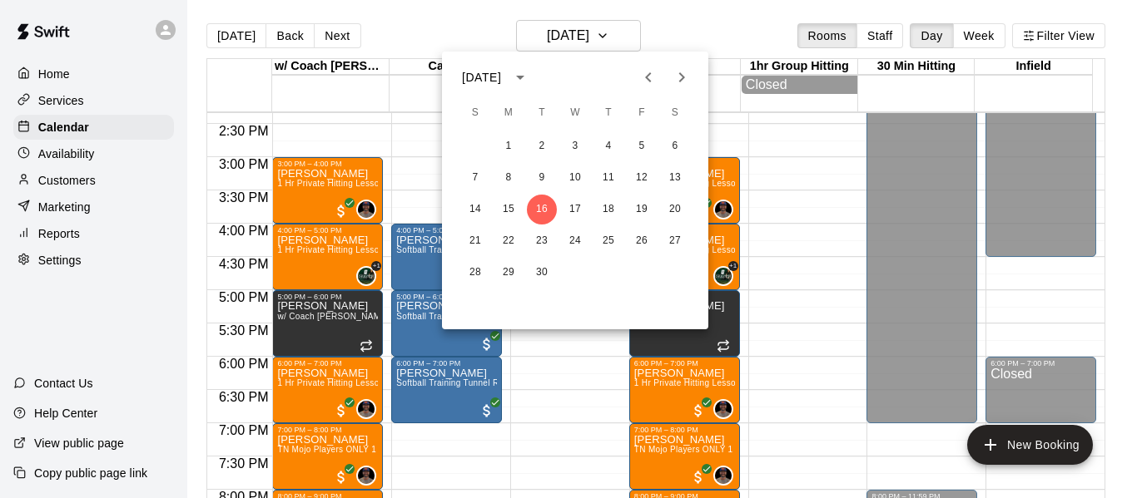
click at [547, 131] on div "1 2 3 4 5 6" at bounding box center [575, 146] width 266 height 30
click at [537, 150] on button "2" at bounding box center [542, 146] width 30 height 30
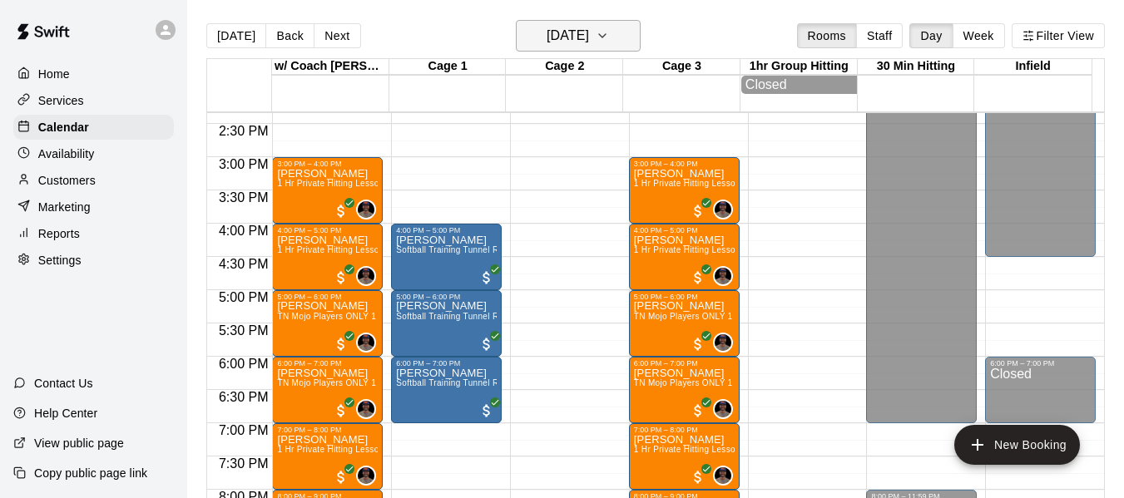
click at [641, 38] on button "Tuesday Sep 02" at bounding box center [578, 36] width 125 height 32
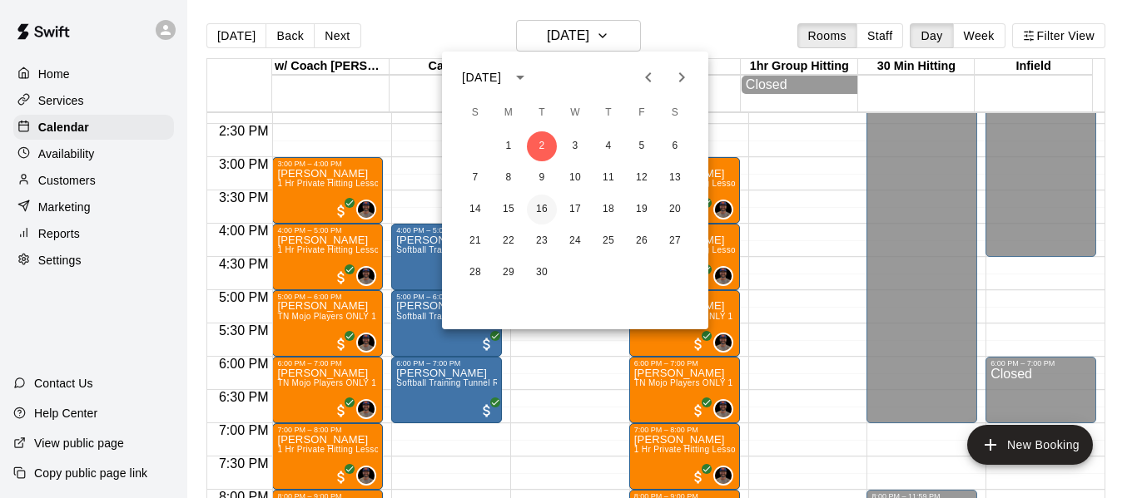
click at [543, 206] on button "16" at bounding box center [542, 210] width 30 height 30
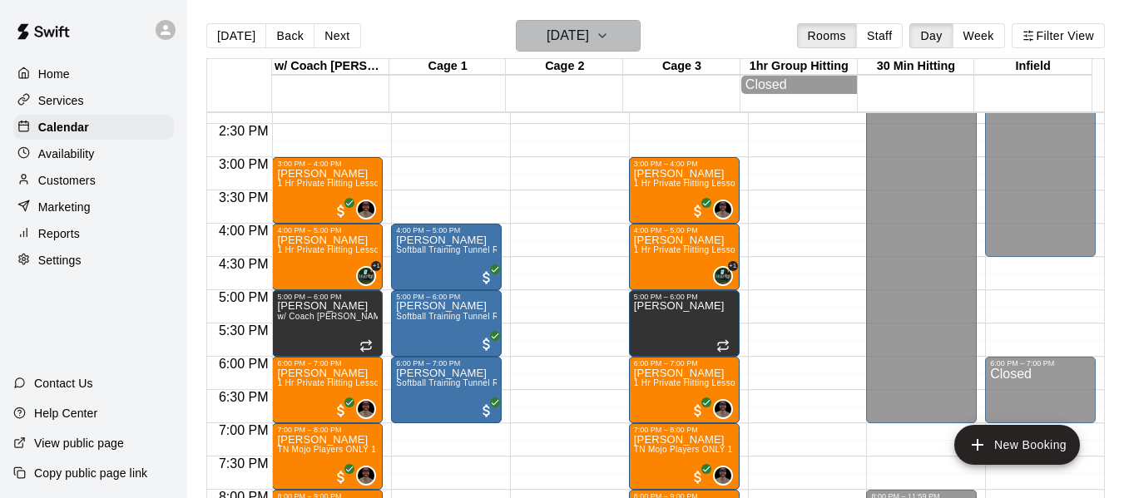
click at [609, 32] on icon "button" at bounding box center [602, 36] width 13 height 20
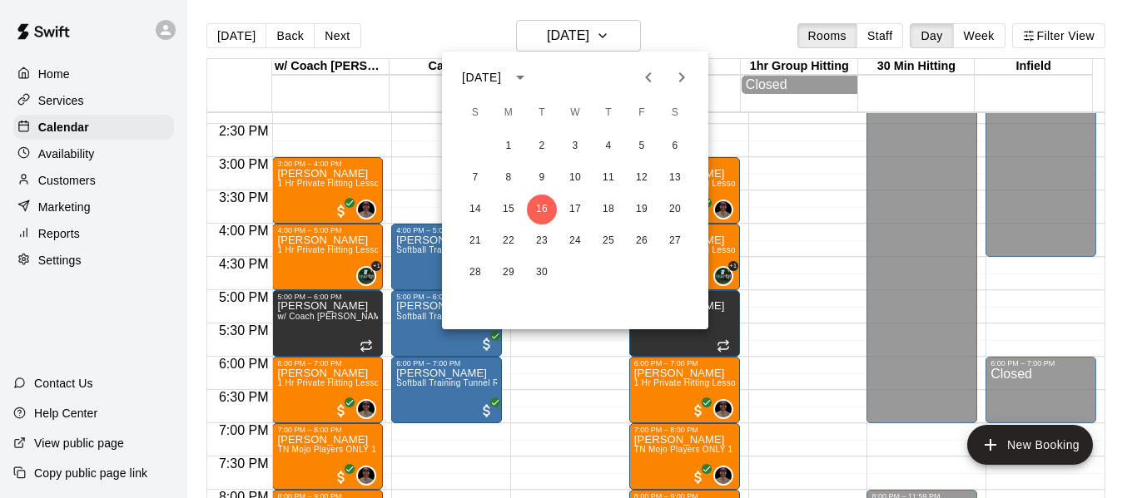
click at [412, 178] on div at bounding box center [568, 249] width 1137 height 498
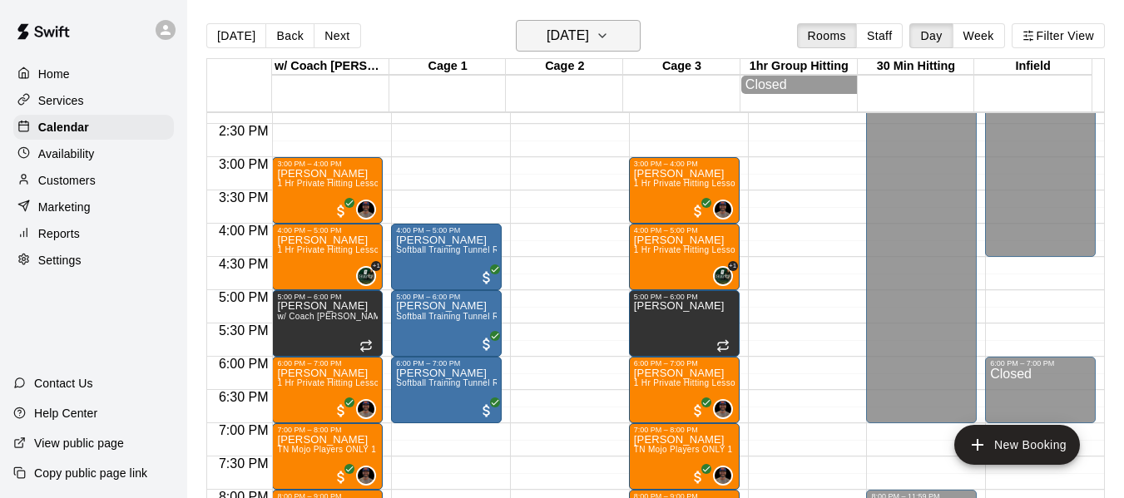
click at [609, 29] on icon "button" at bounding box center [602, 36] width 13 height 20
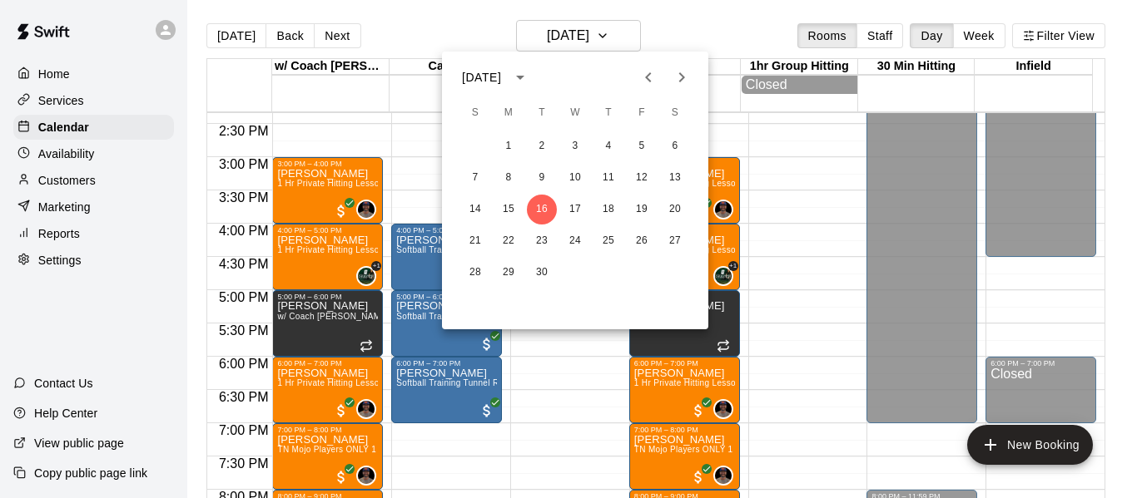
click at [240, 37] on div at bounding box center [568, 249] width 1137 height 498
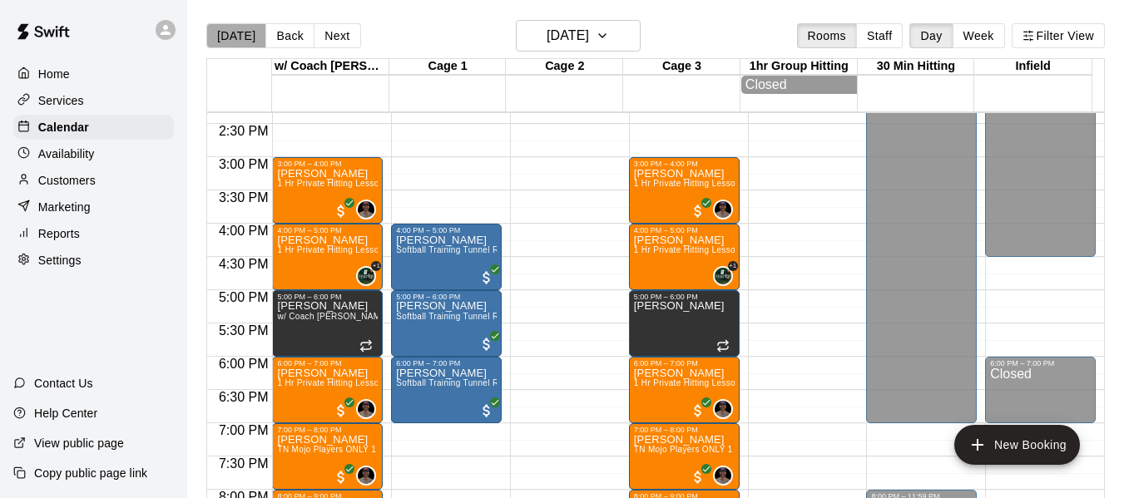
click at [245, 34] on button "[DATE]" at bounding box center [236, 35] width 60 height 25
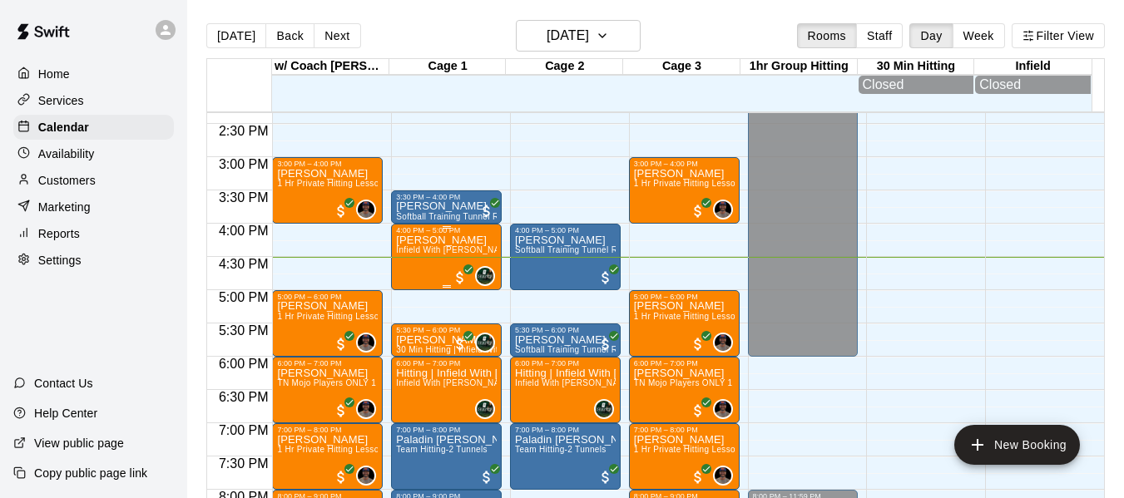
click at [434, 240] on p "[PERSON_NAME]" at bounding box center [446, 240] width 101 height 0
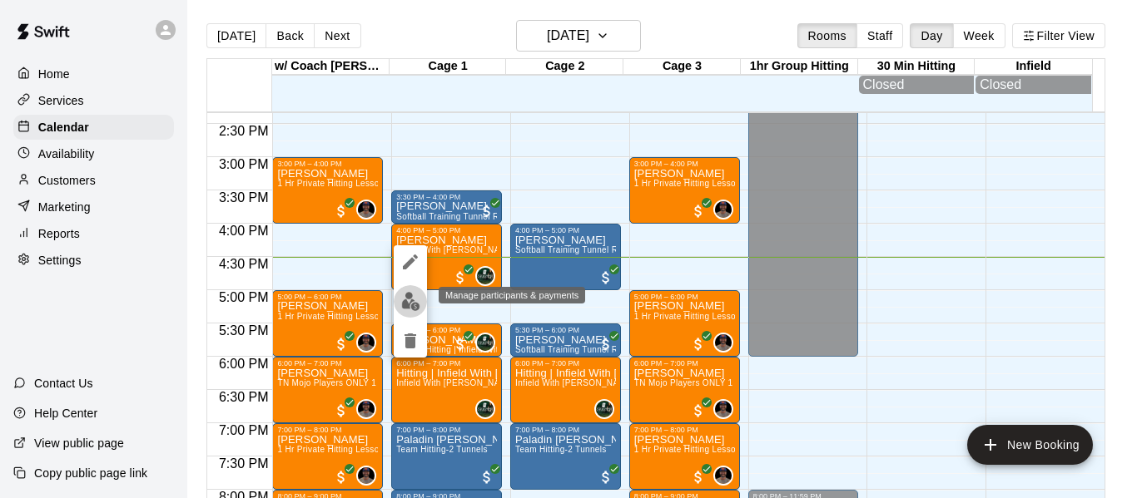
click at [406, 307] on img "edit" at bounding box center [410, 301] width 19 height 19
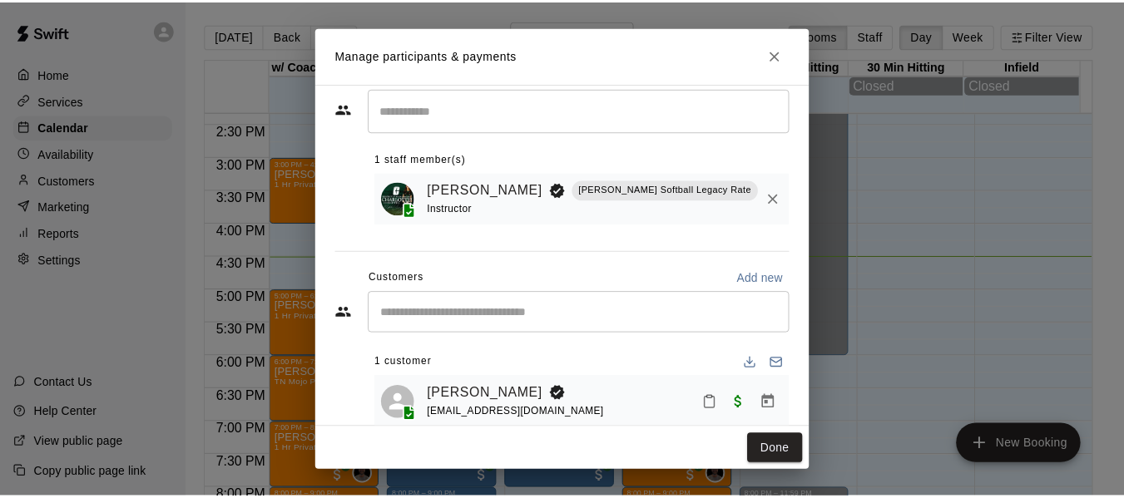
scroll to position [69, 0]
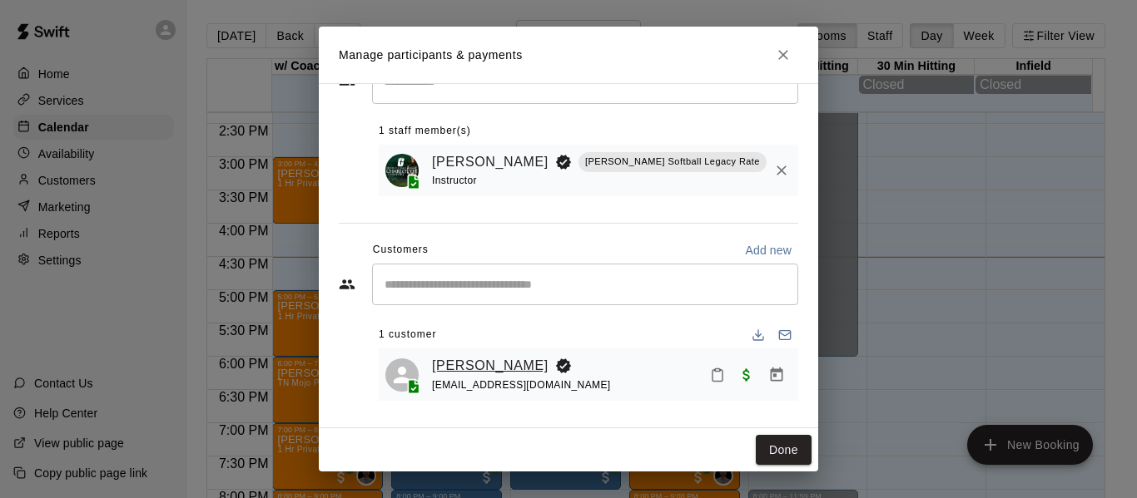
click at [457, 360] on link "[PERSON_NAME]" at bounding box center [490, 366] width 116 height 22
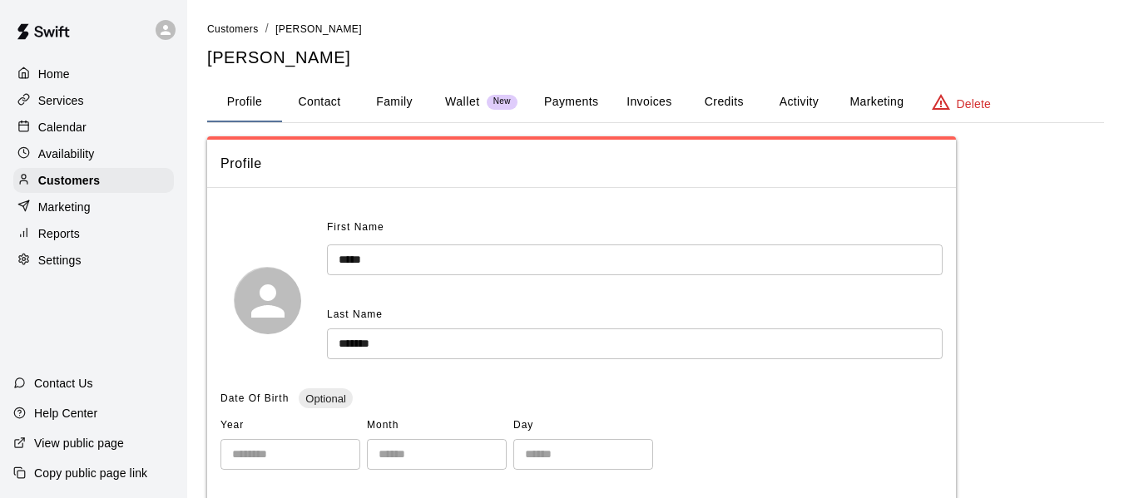
click at [400, 104] on button "Family" at bounding box center [394, 102] width 75 height 40
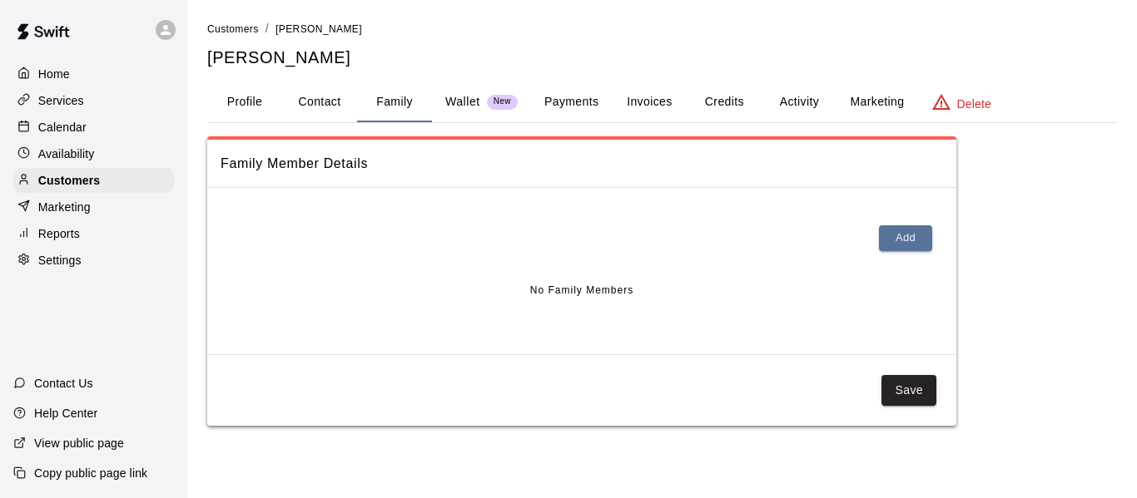
click at [240, 104] on button "Profile" at bounding box center [244, 102] width 75 height 40
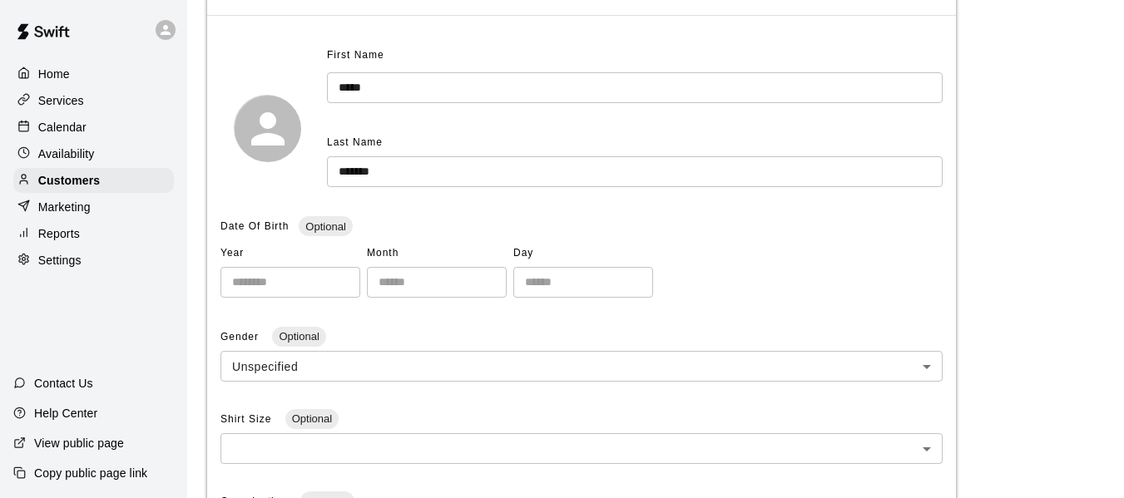
scroll to position [166, 0]
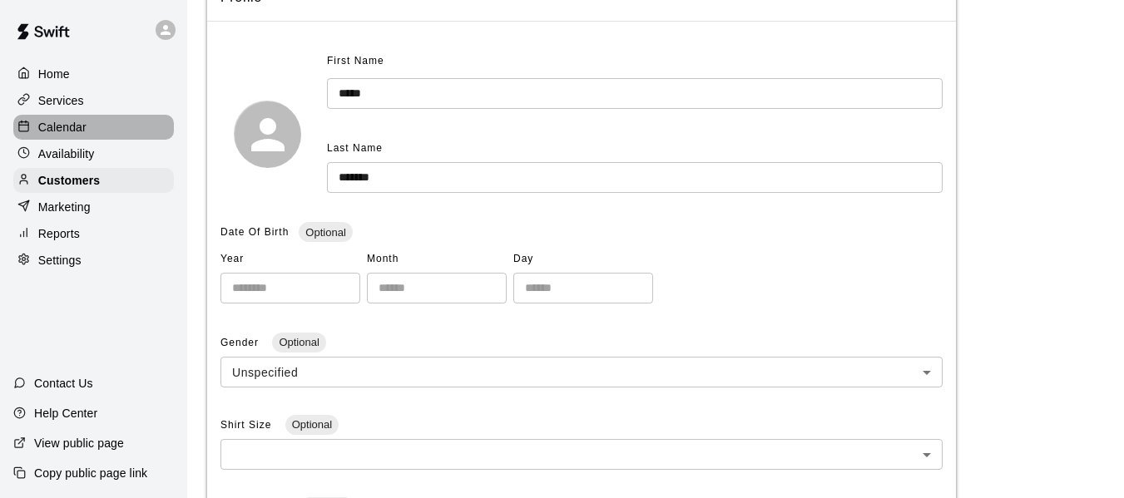
click at [61, 136] on p "Calendar" at bounding box center [62, 127] width 48 height 17
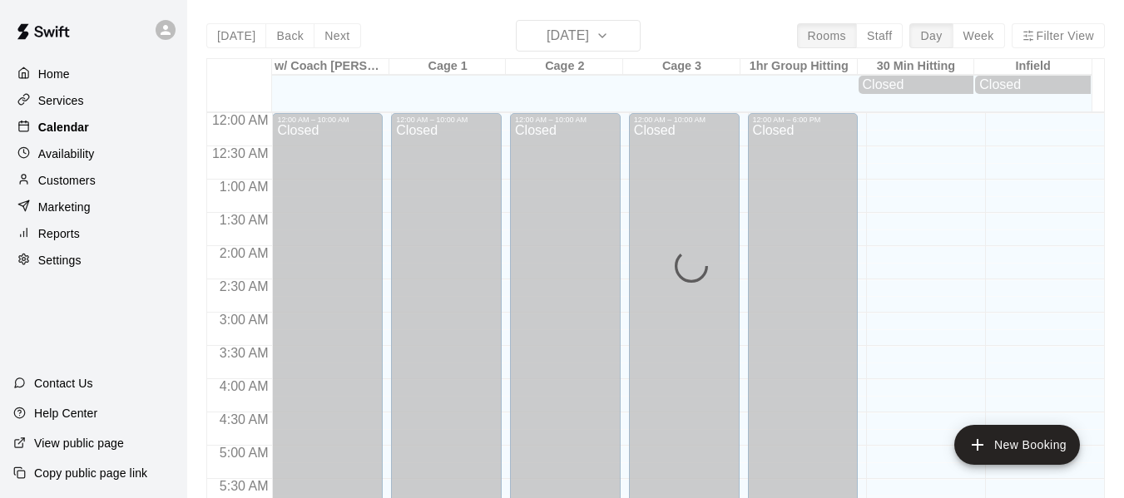
scroll to position [1099, 0]
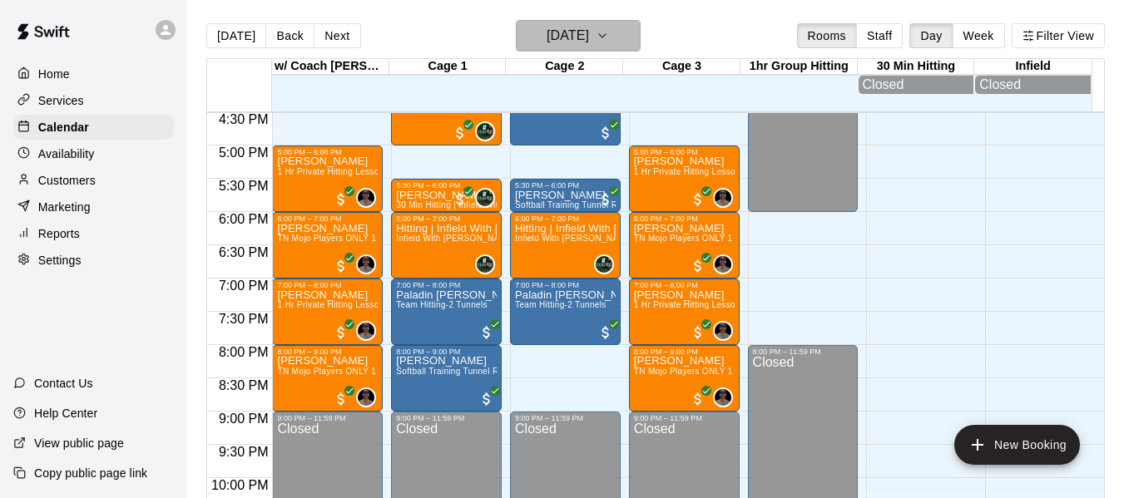
click at [609, 33] on icon "button" at bounding box center [602, 36] width 13 height 20
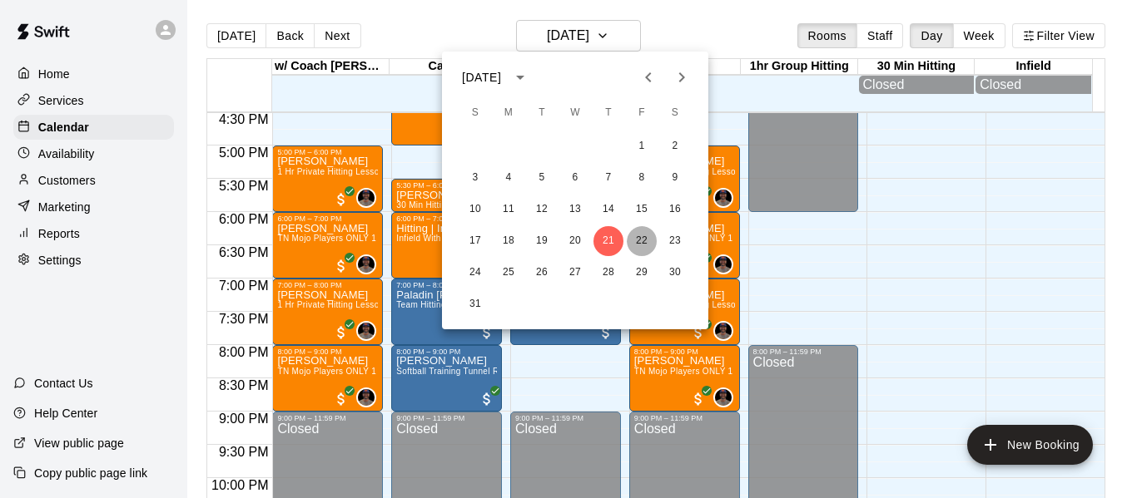
click at [641, 234] on button "22" at bounding box center [642, 241] width 30 height 30
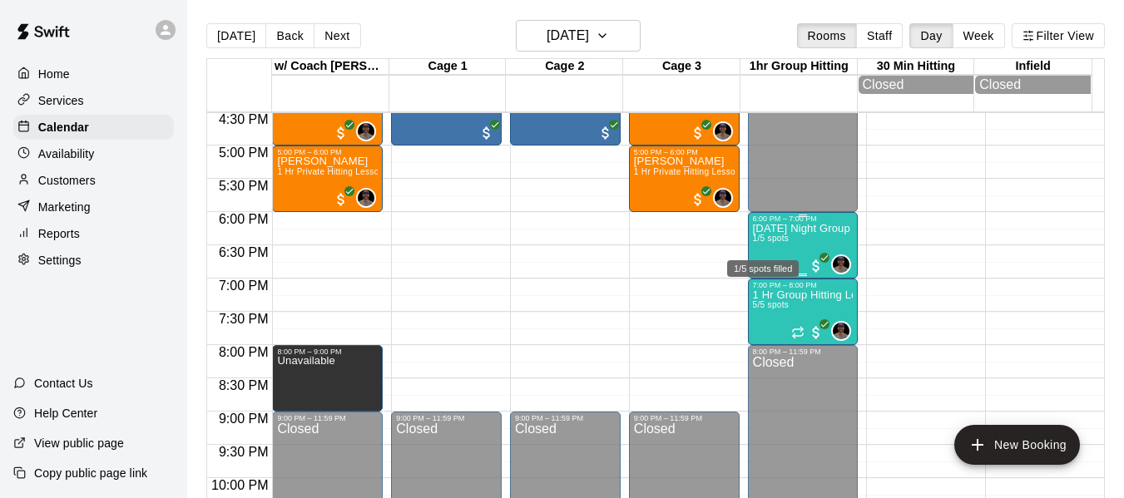
click at [770, 240] on span "1/5 spots" at bounding box center [771, 238] width 37 height 9
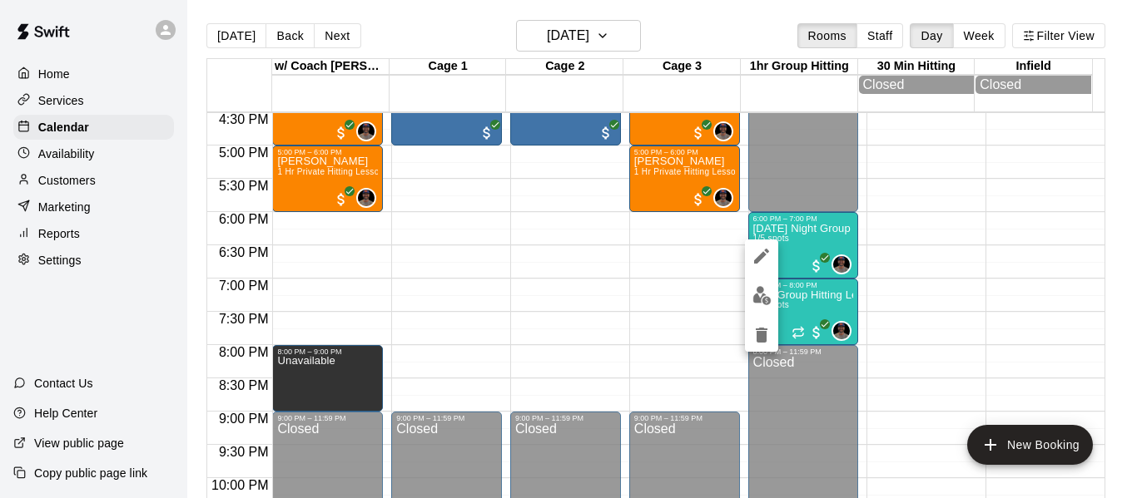
click at [904, 229] on div at bounding box center [568, 249] width 1137 height 498
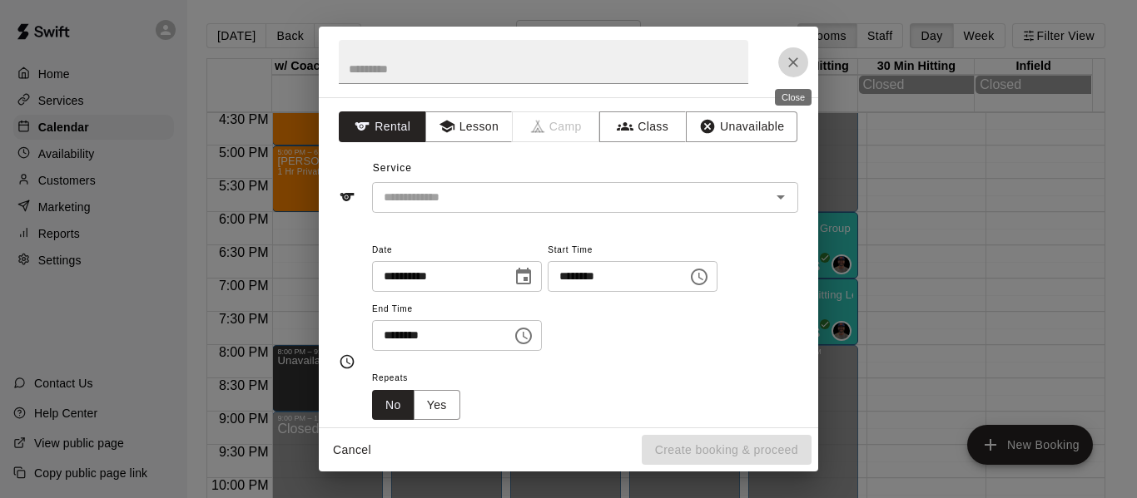
click at [794, 67] on icon "Close" at bounding box center [793, 62] width 17 height 17
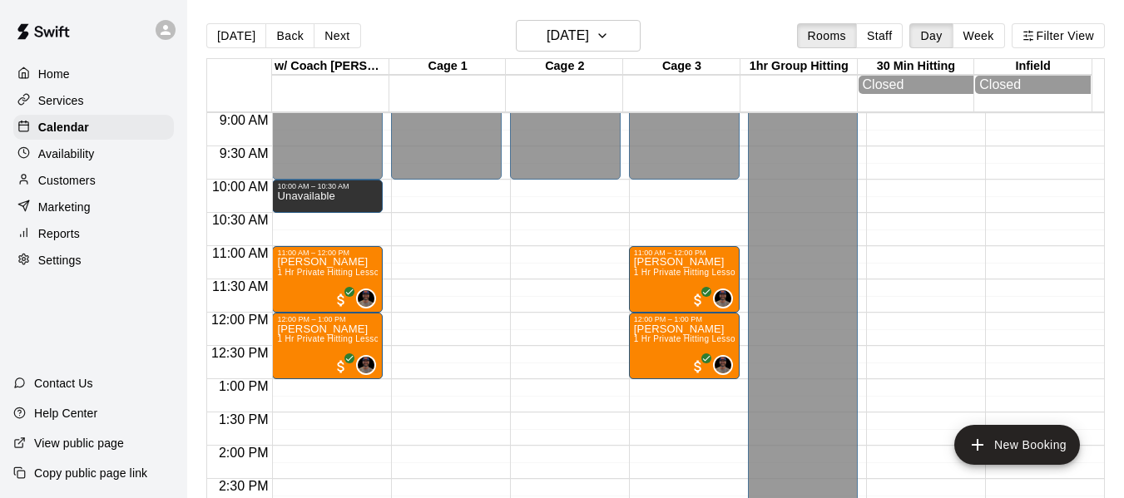
scroll to position [572, 0]
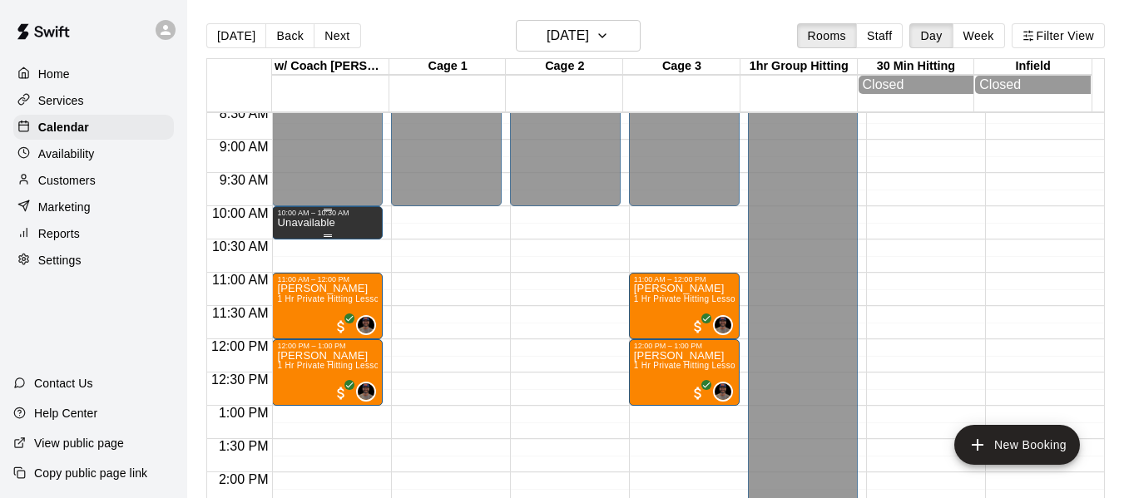
click at [325, 223] on p "Unavailable" at bounding box center [305, 223] width 57 height 0
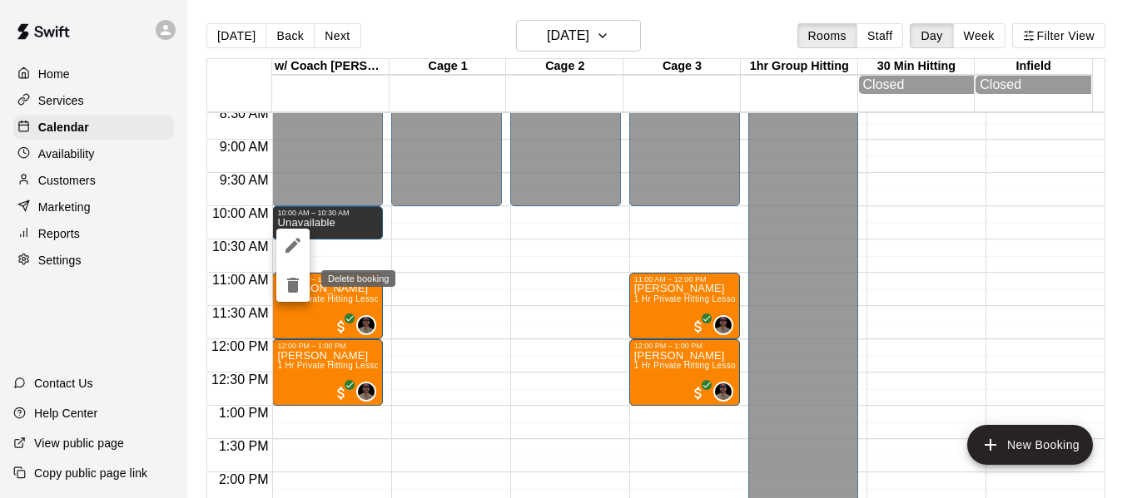
click at [293, 283] on icon "delete" at bounding box center [293, 285] width 12 height 15
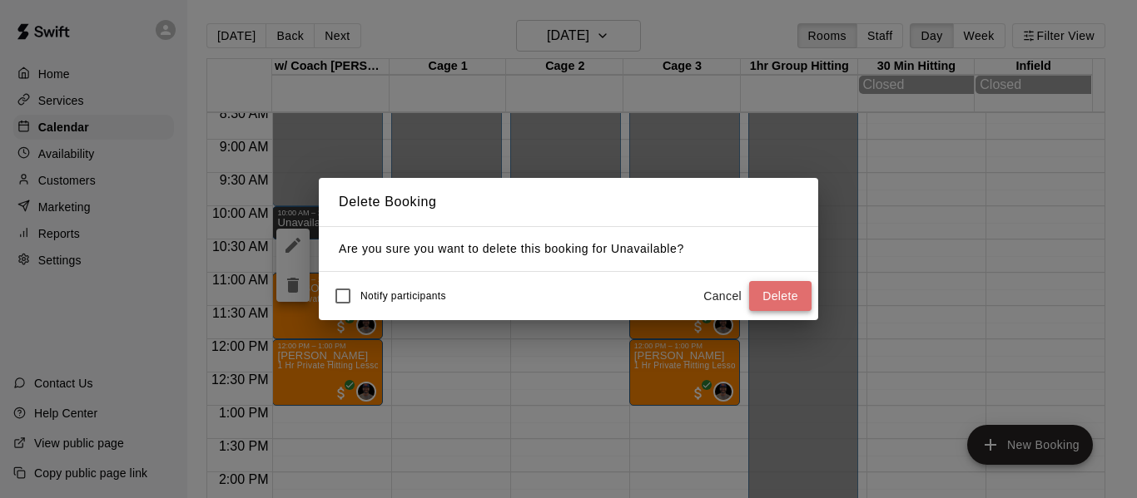
click at [759, 297] on button "Delete" at bounding box center [780, 296] width 62 height 31
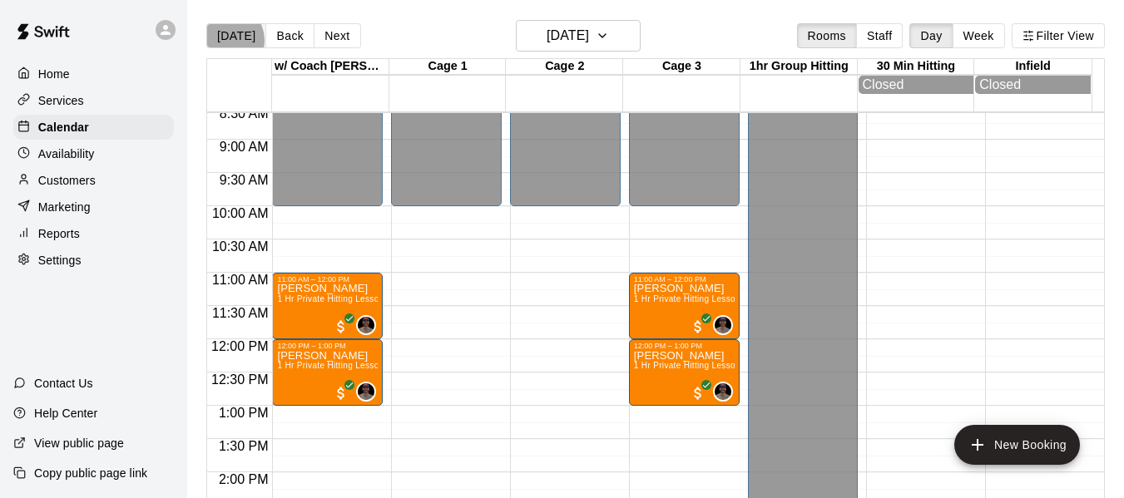
click at [228, 40] on button "[DATE]" at bounding box center [236, 35] width 60 height 25
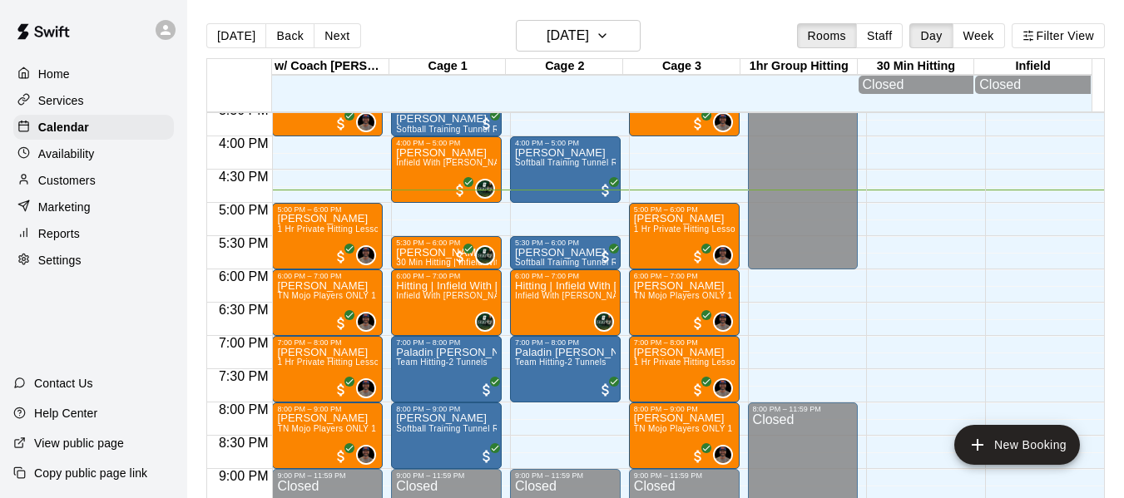
scroll to position [1043, 0]
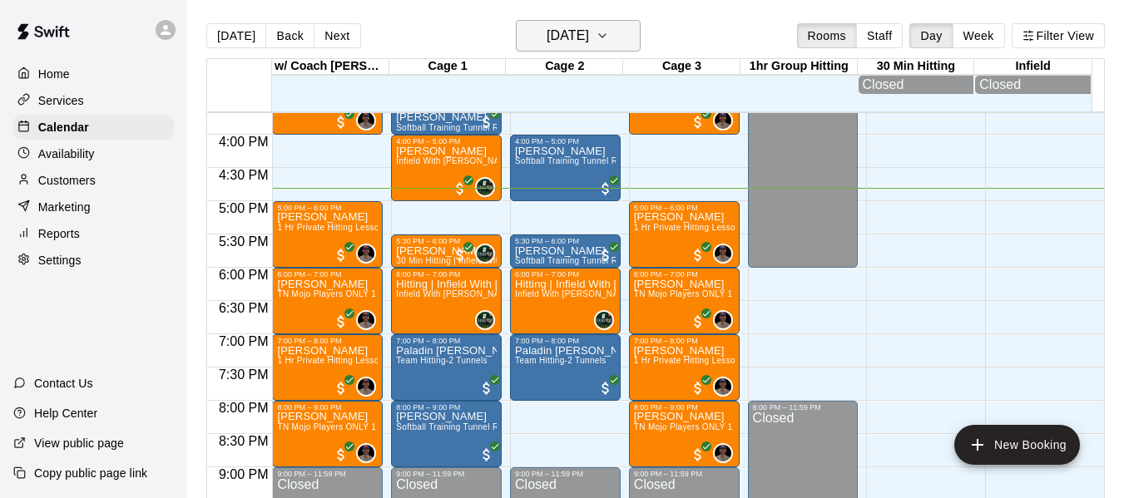
click at [619, 39] on button "[DATE]" at bounding box center [578, 36] width 125 height 32
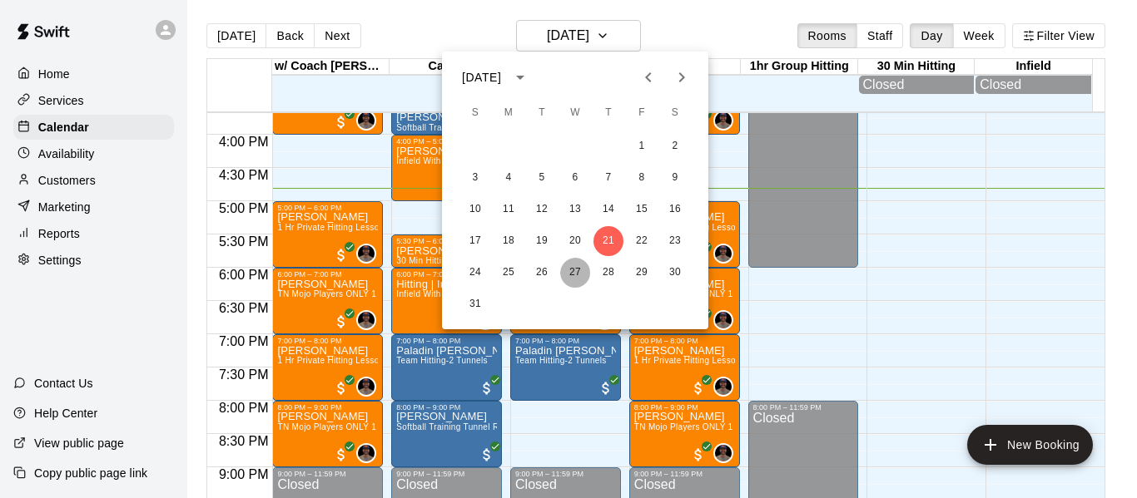
click at [572, 275] on button "27" at bounding box center [575, 273] width 30 height 30
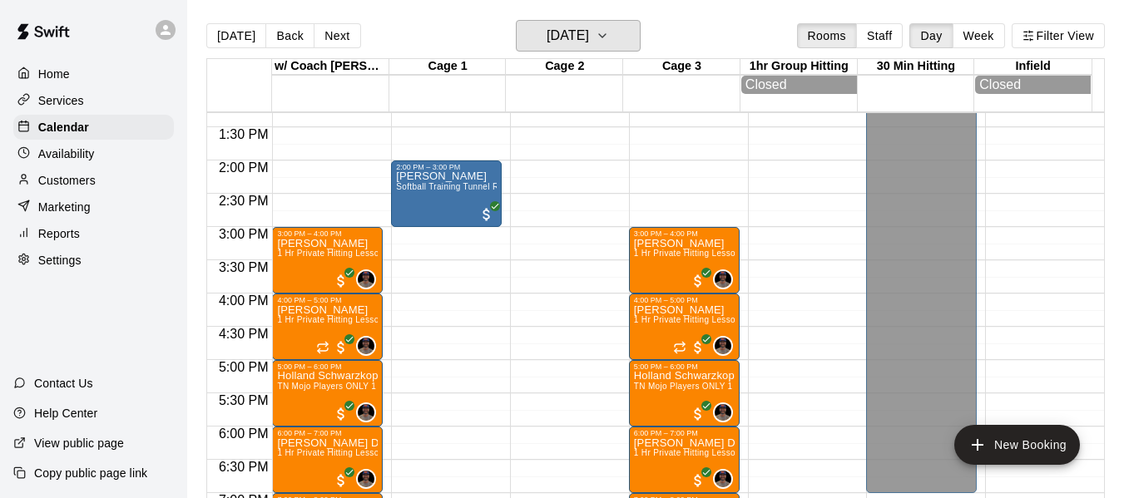
scroll to position [849, 0]
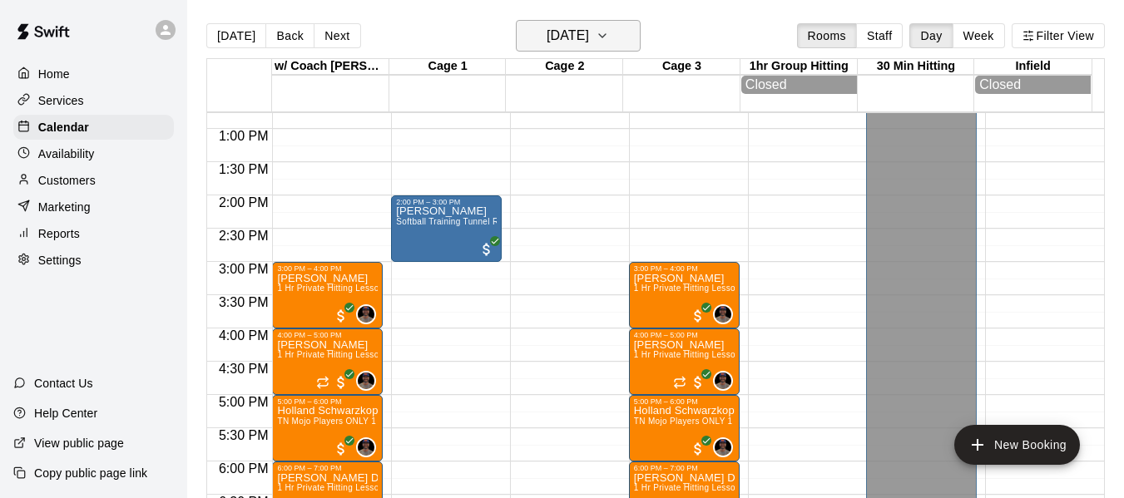
click at [606, 37] on icon "button" at bounding box center [602, 35] width 7 height 3
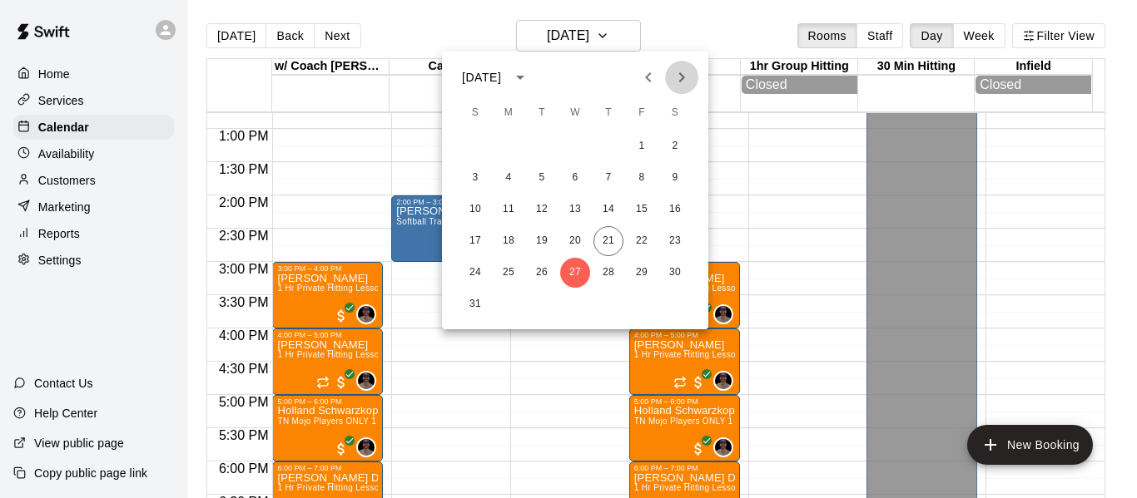
click at [682, 72] on icon "Next month" at bounding box center [681, 77] width 20 height 20
click at [572, 147] on button "3" at bounding box center [575, 146] width 30 height 30
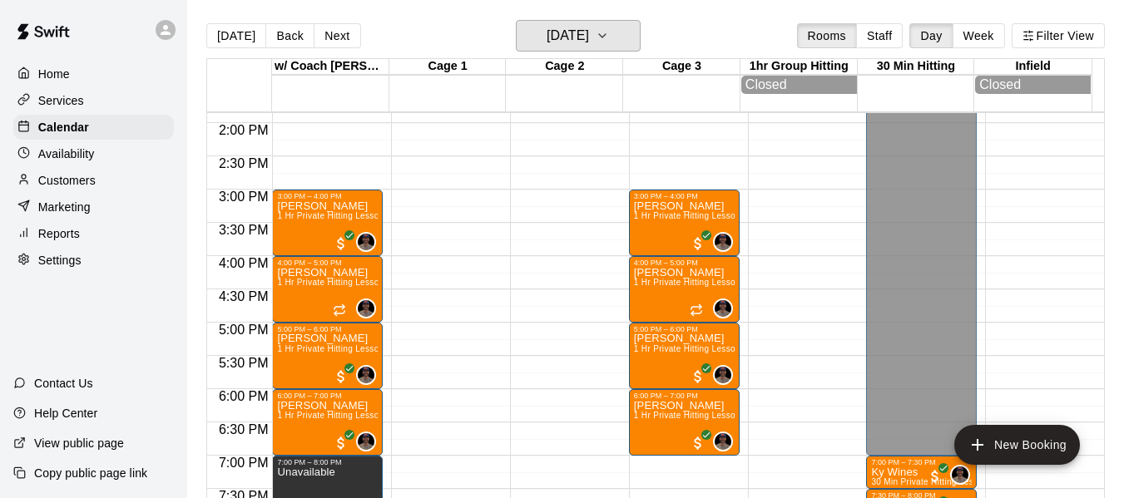
scroll to position [1016, 0]
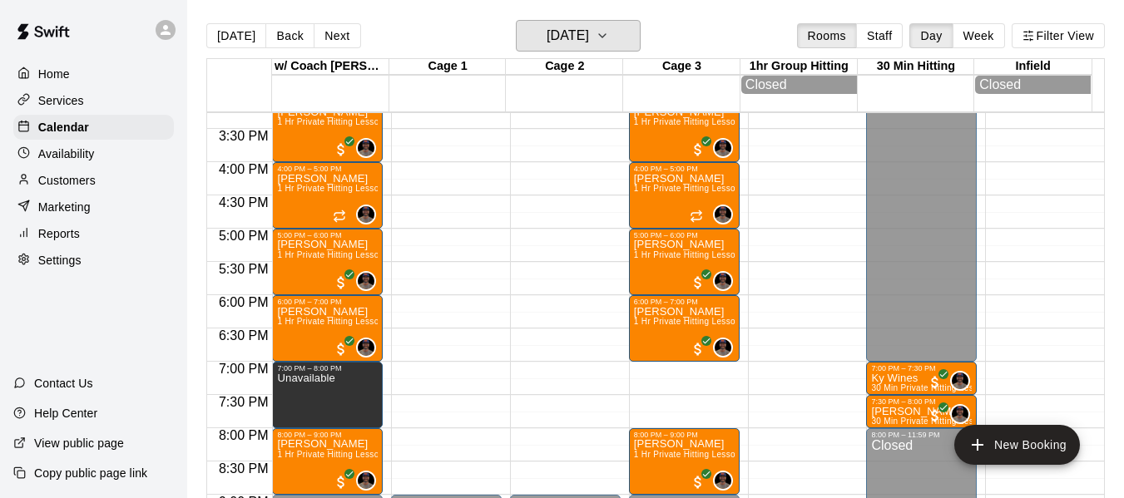
click at [651, 29] on div "Today Back Next Wednesday Sep 03 Rooms Staff Day Week Filter View" at bounding box center [655, 39] width 899 height 38
click at [609, 34] on icon "button" at bounding box center [602, 36] width 13 height 20
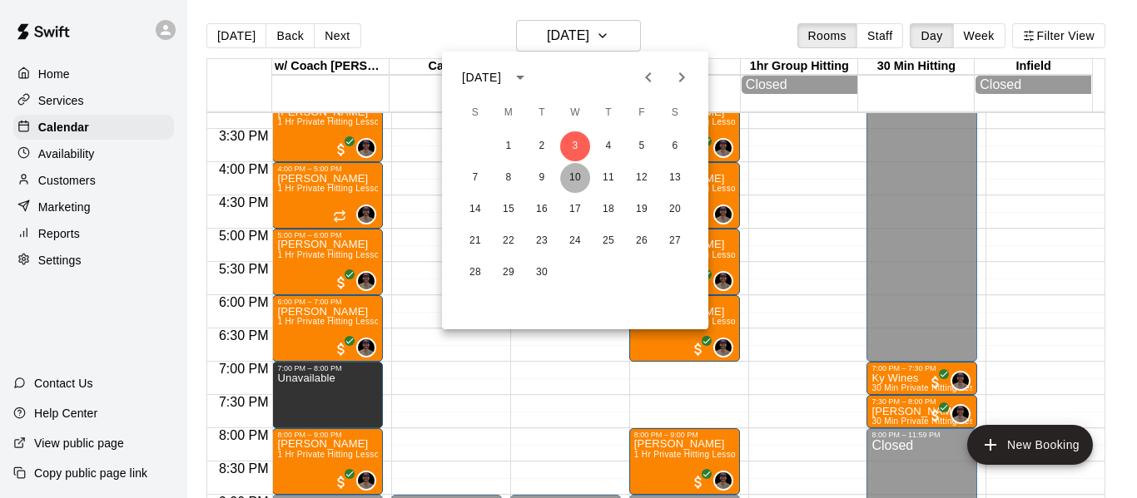
click at [584, 189] on button "10" at bounding box center [575, 178] width 30 height 30
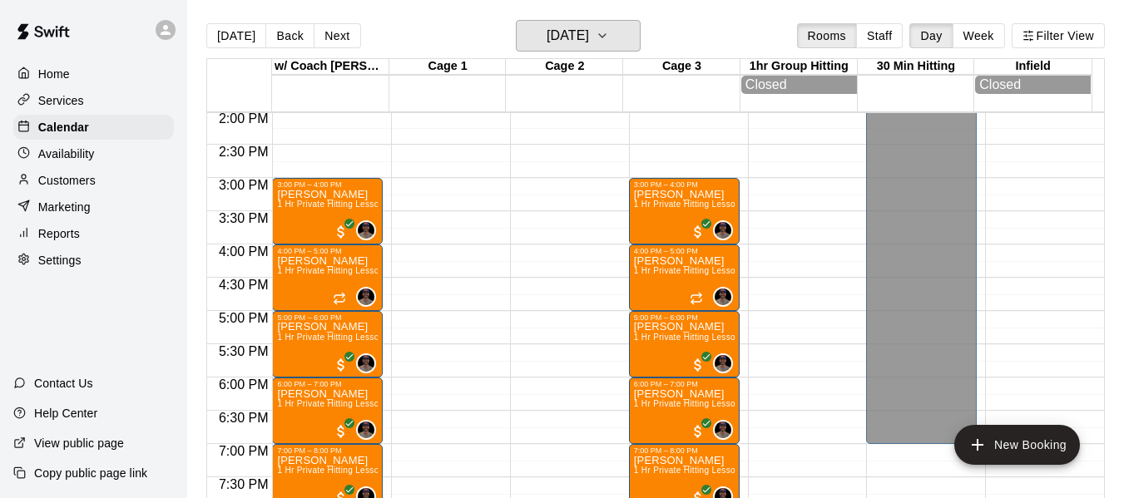
scroll to position [933, 0]
click at [609, 42] on icon "button" at bounding box center [602, 36] width 13 height 20
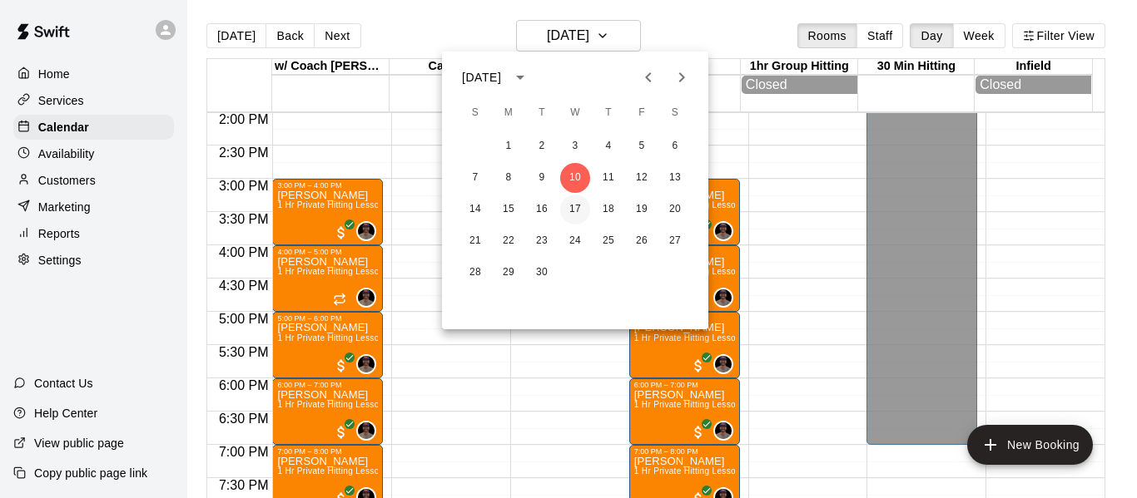
click at [578, 215] on button "17" at bounding box center [575, 210] width 30 height 30
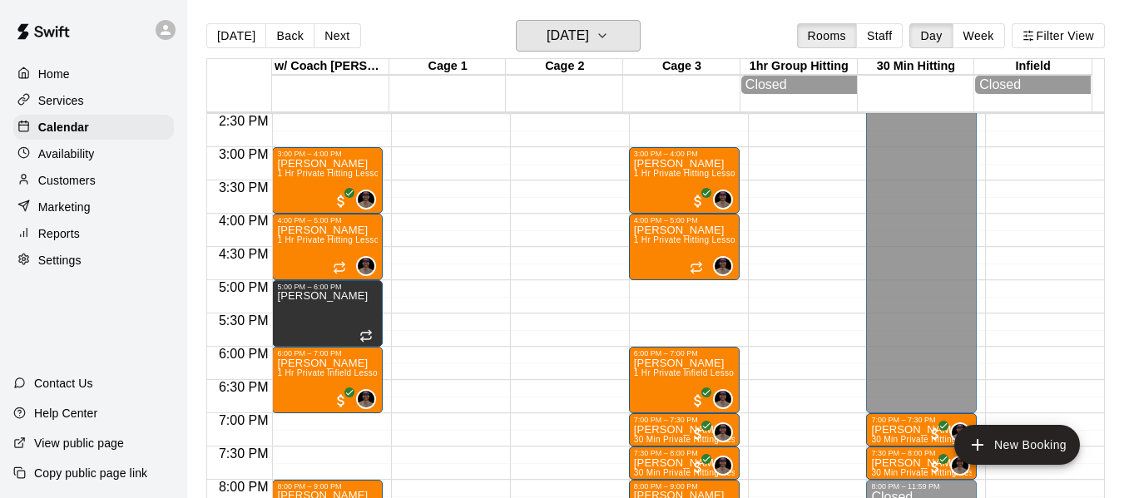
scroll to position [1043, 0]
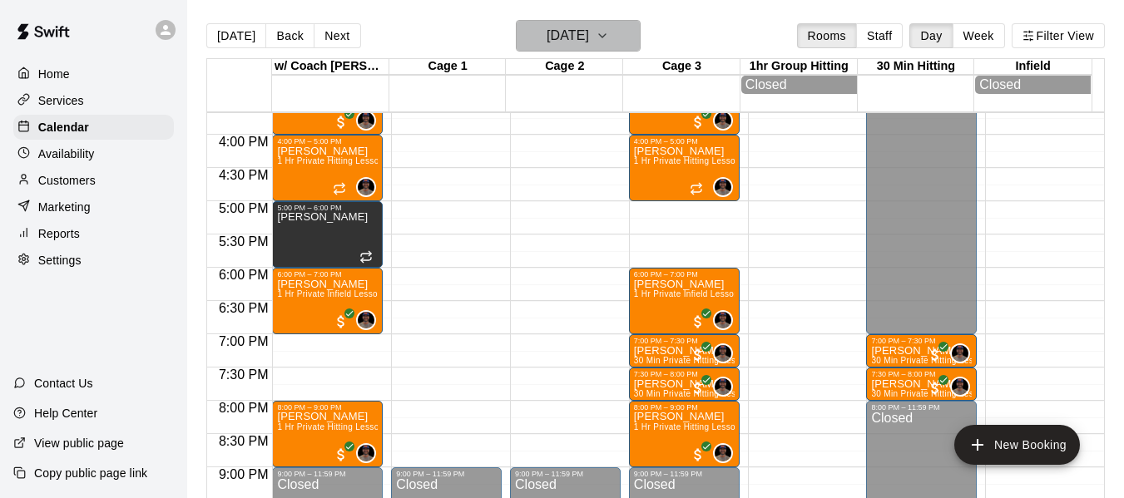
click at [609, 39] on icon "button" at bounding box center [602, 36] width 13 height 20
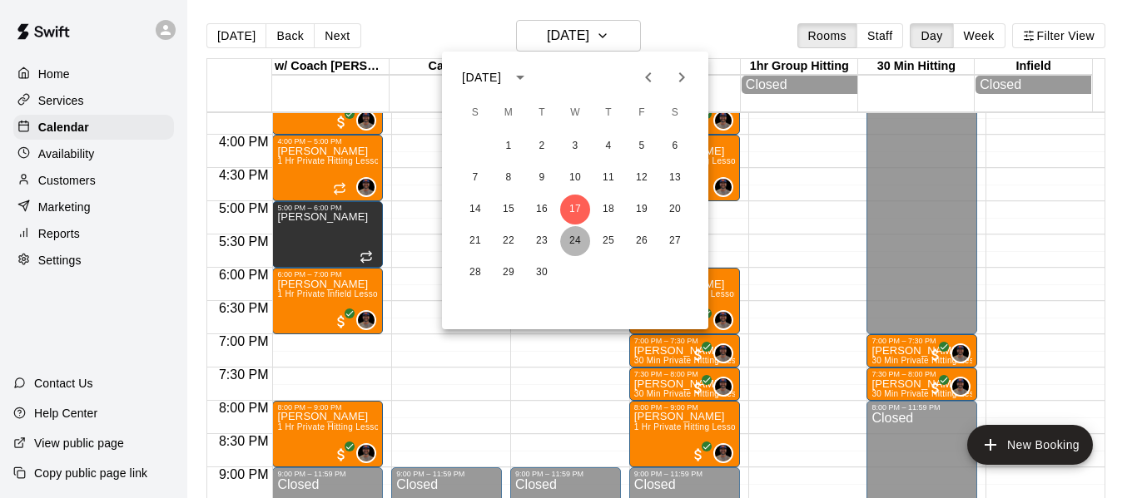
click at [585, 242] on button "24" at bounding box center [575, 241] width 30 height 30
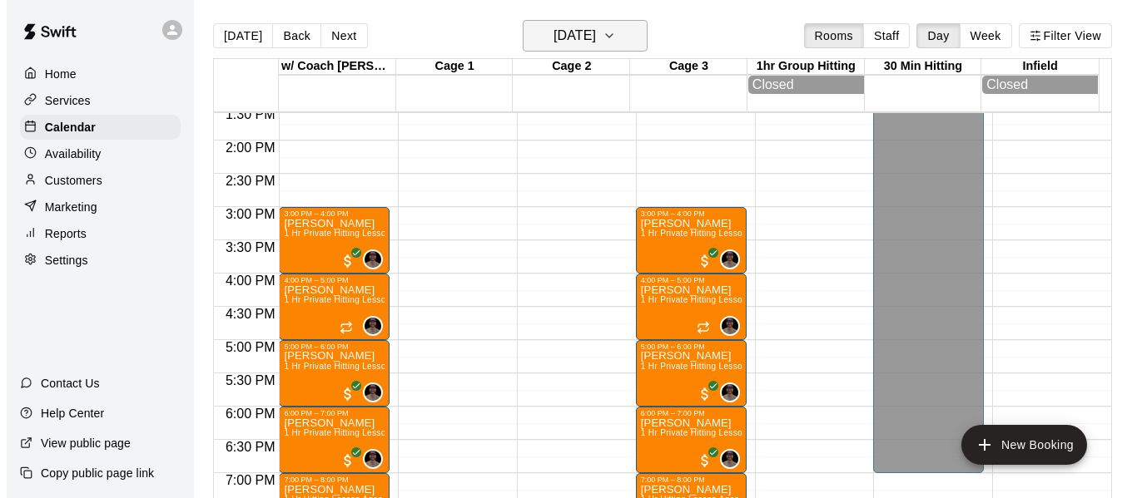
scroll to position [877, 0]
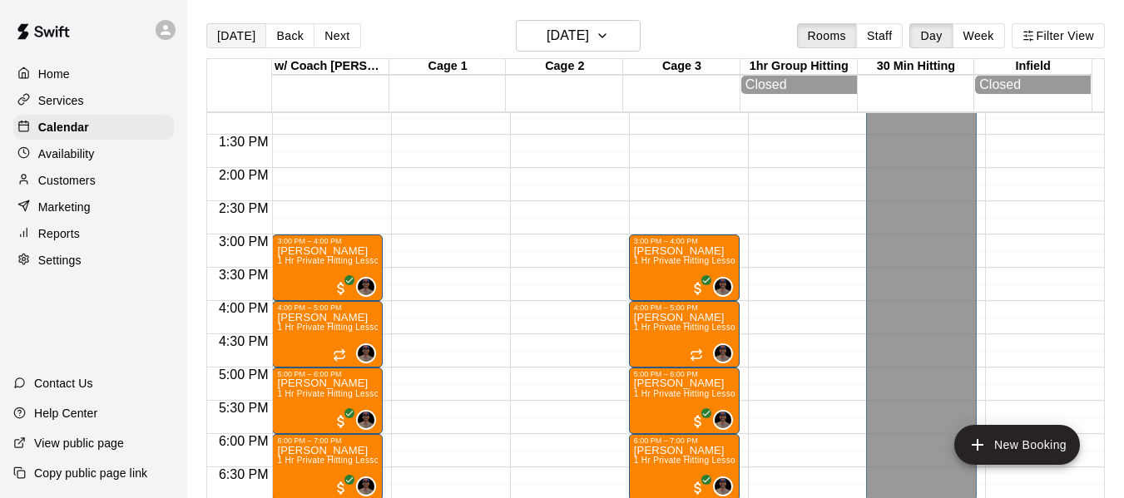
click at [245, 29] on button "[DATE]" at bounding box center [236, 35] width 60 height 25
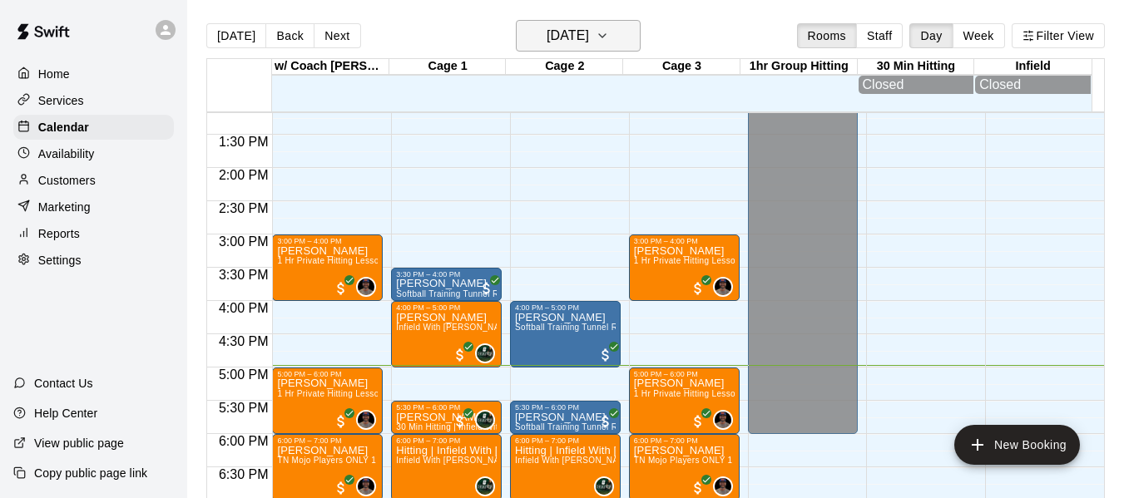
click at [609, 38] on icon "button" at bounding box center [602, 36] width 13 height 20
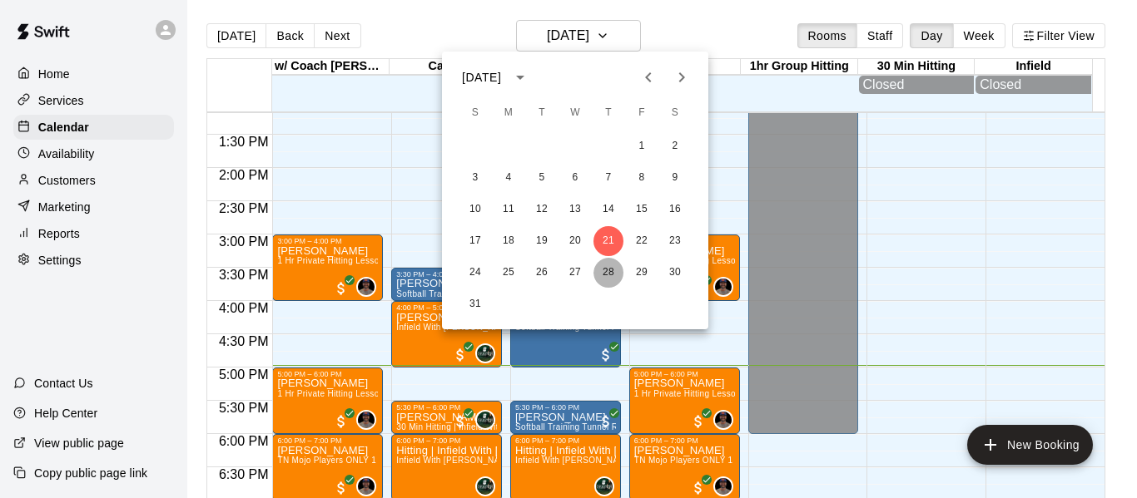
click at [607, 275] on button "28" at bounding box center [608, 273] width 30 height 30
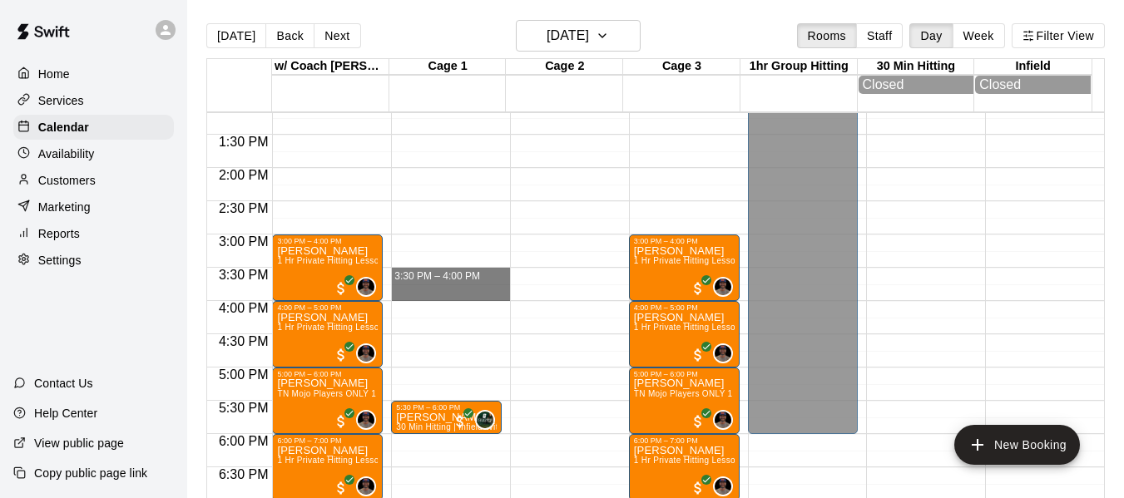
drag, startPoint x: 426, startPoint y: 275, endPoint x: 426, endPoint y: 295, distance: 20.0
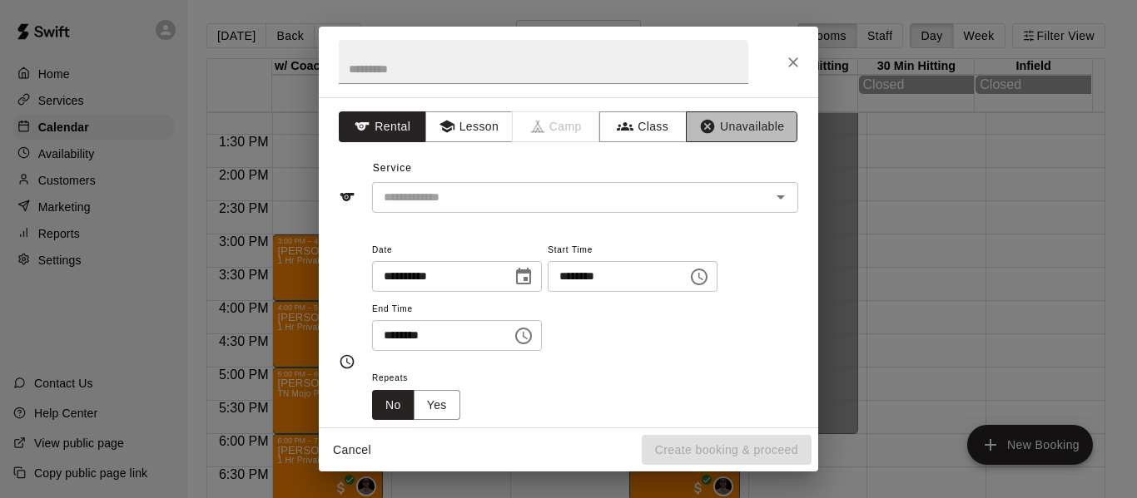
click at [736, 124] on button "Unavailable" at bounding box center [741, 126] width 111 height 31
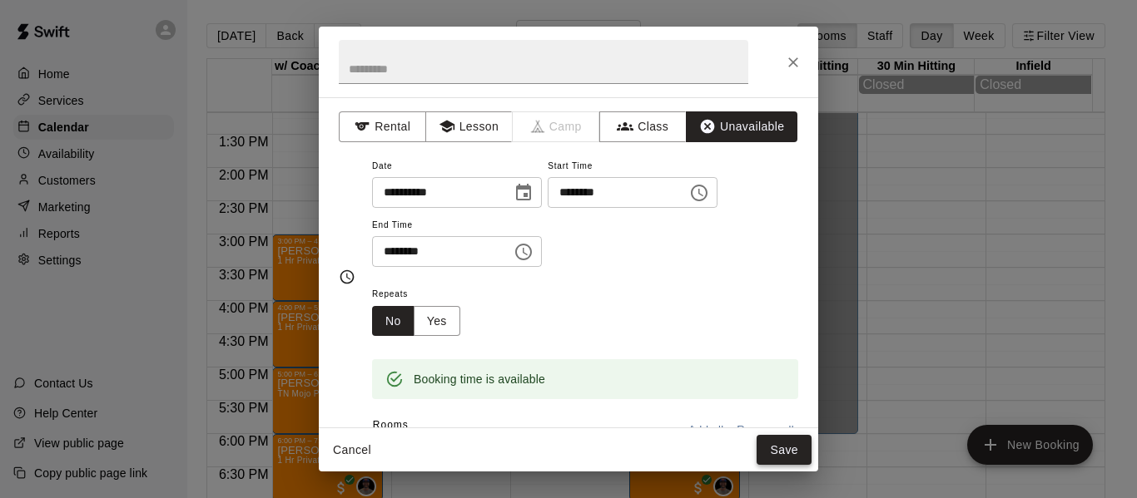
click at [794, 447] on button "Save" at bounding box center [783, 450] width 55 height 31
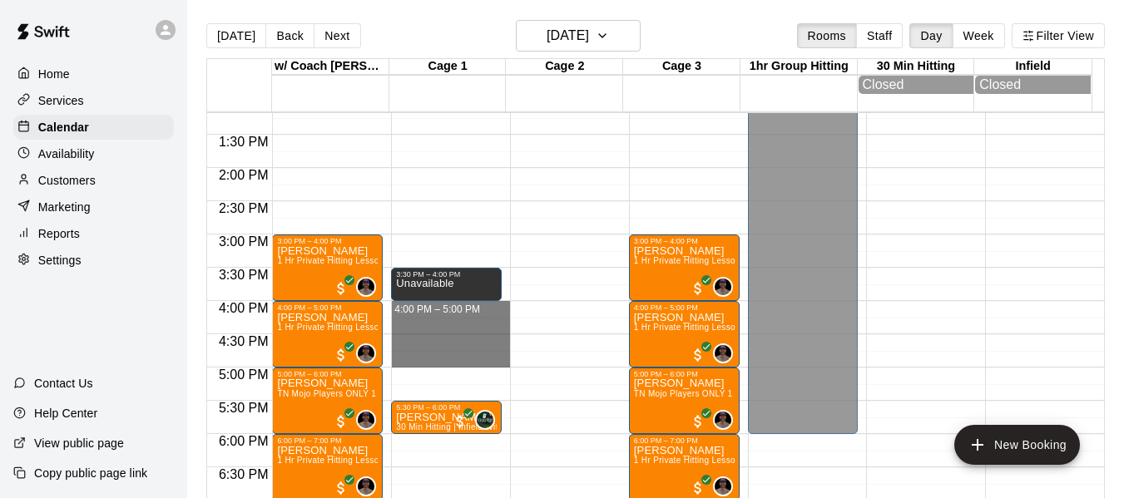
drag, startPoint x: 418, startPoint y: 309, endPoint x: 414, endPoint y: 359, distance: 50.0
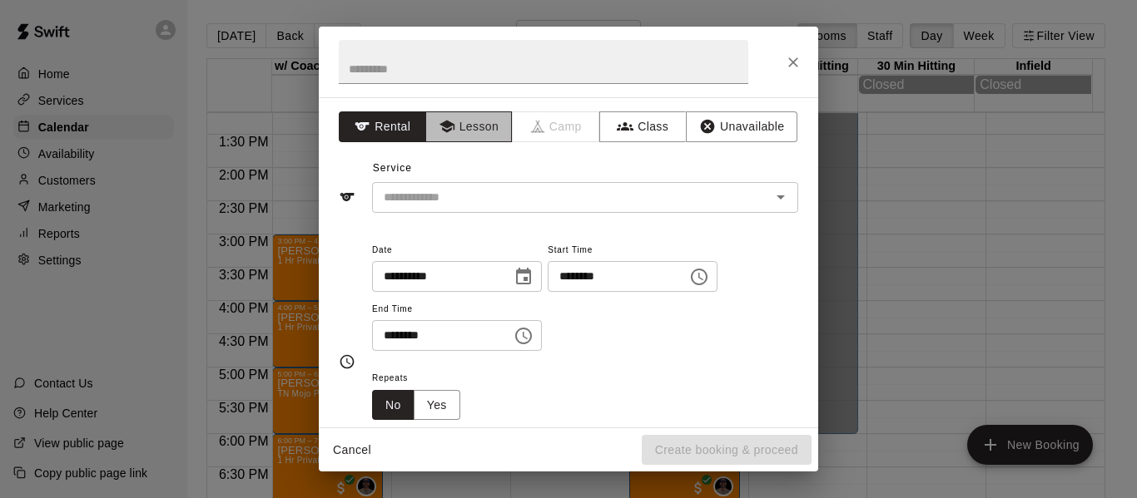
click at [505, 129] on button "Lesson" at bounding box center [468, 126] width 87 height 31
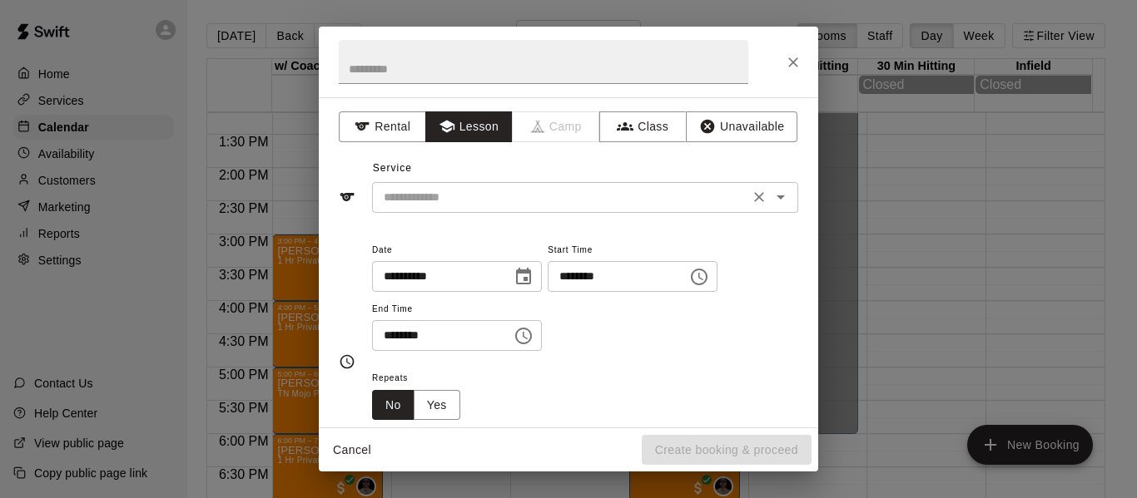
click at [477, 203] on input "text" at bounding box center [560, 197] width 367 height 21
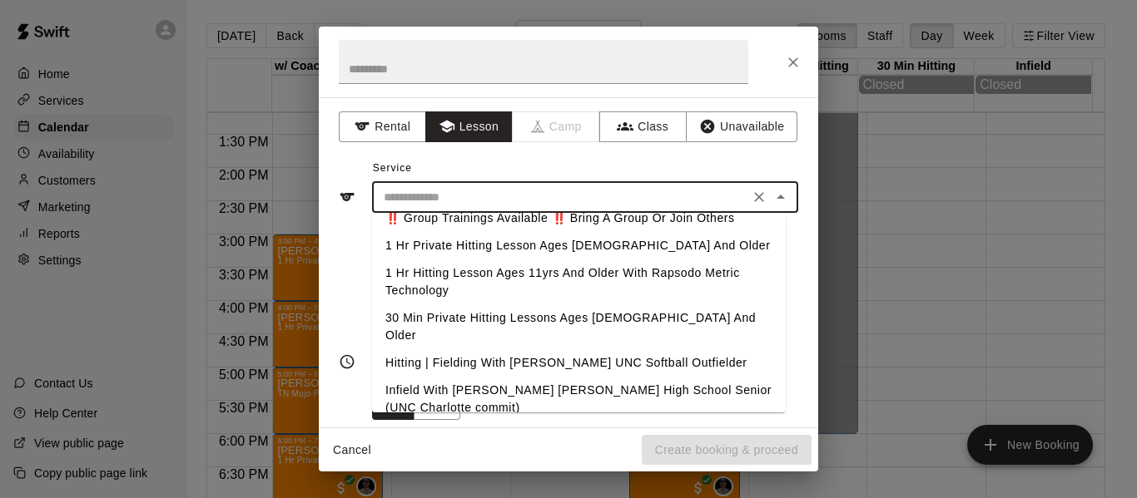
scroll to position [56, 0]
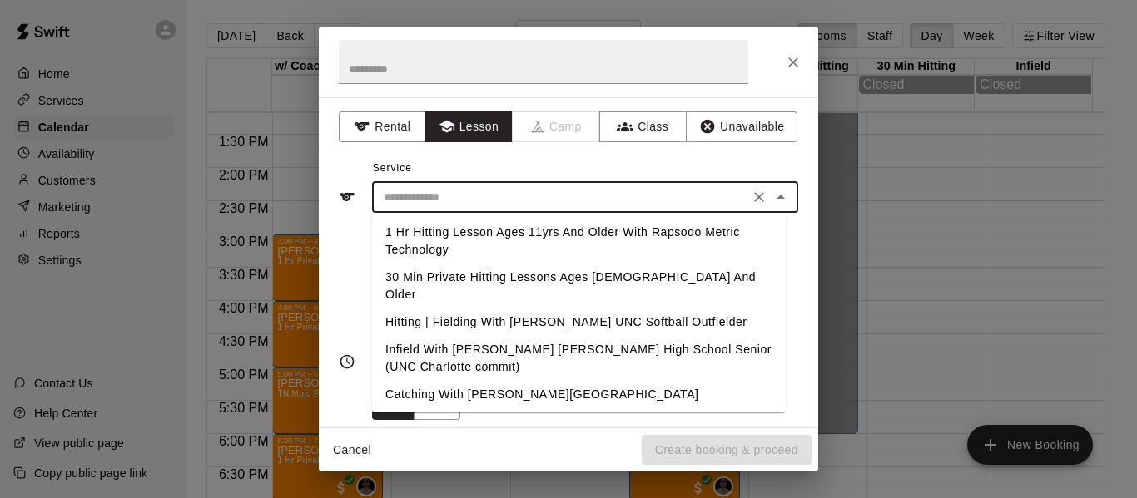
click at [547, 336] on li "Infield With [PERSON_NAME] [PERSON_NAME] High School Senior (UNC Charlotte comm…" at bounding box center [579, 358] width 414 height 45
type input "**********"
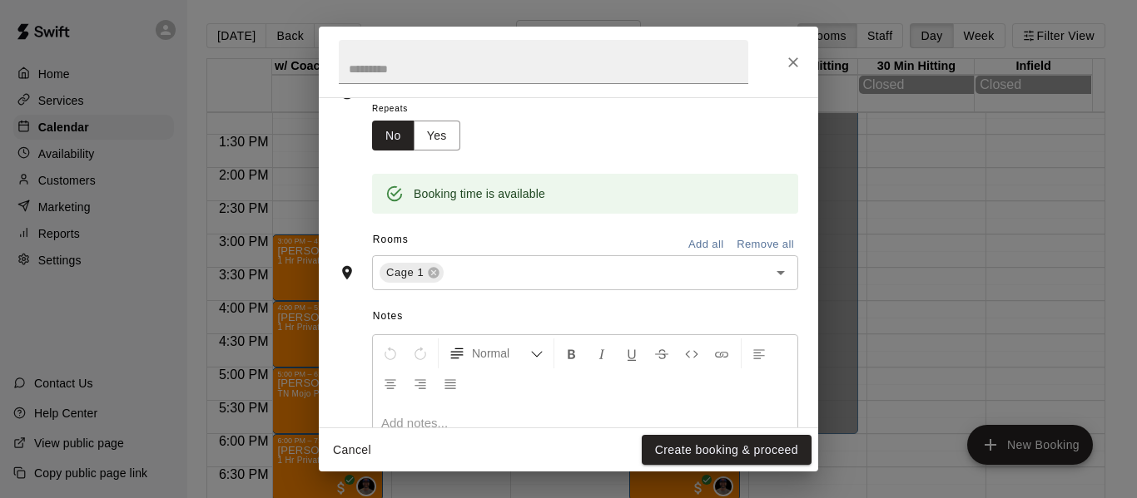
scroll to position [277, 0]
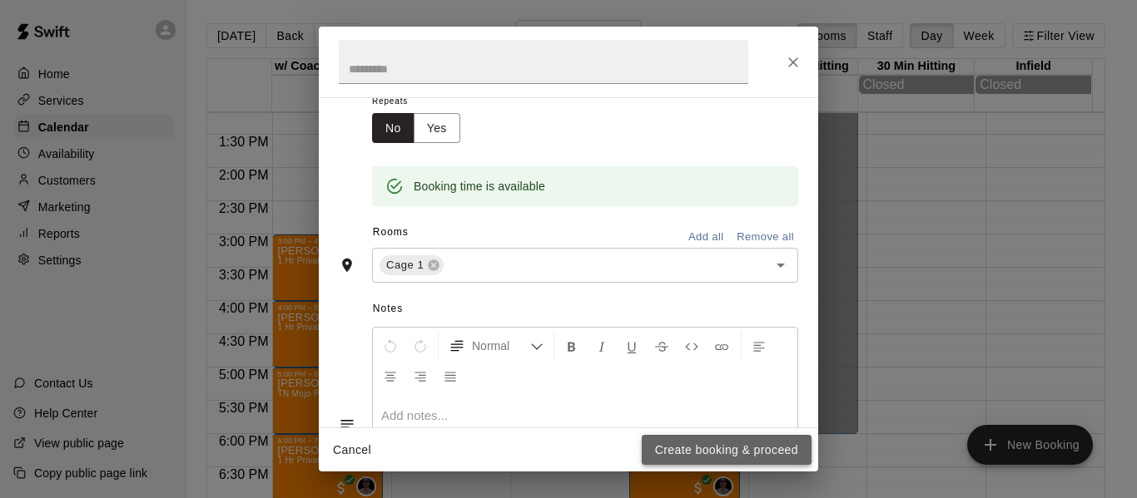
click at [735, 455] on button "Create booking & proceed" at bounding box center [726, 450] width 170 height 31
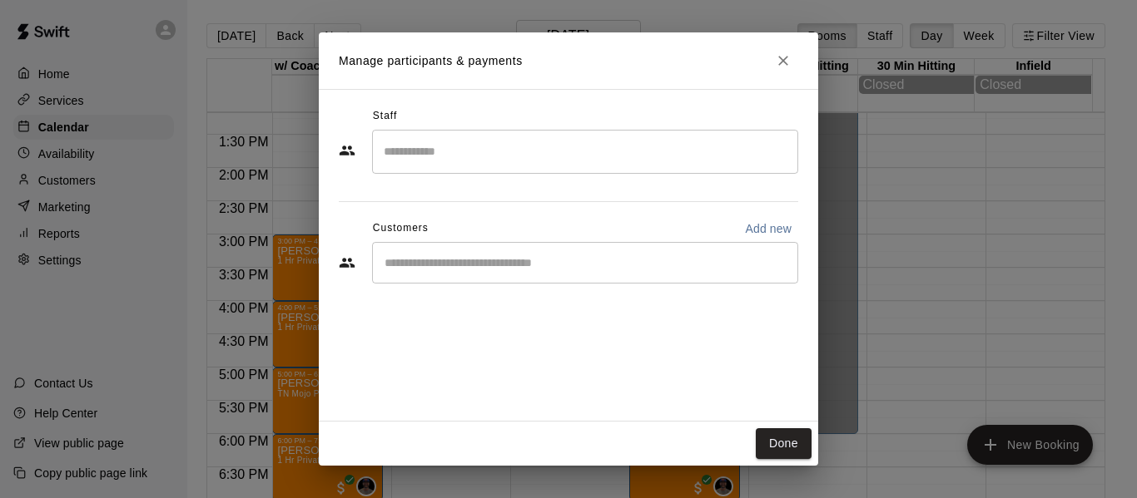
click at [501, 156] on input "Search staff" at bounding box center [584, 151] width 411 height 29
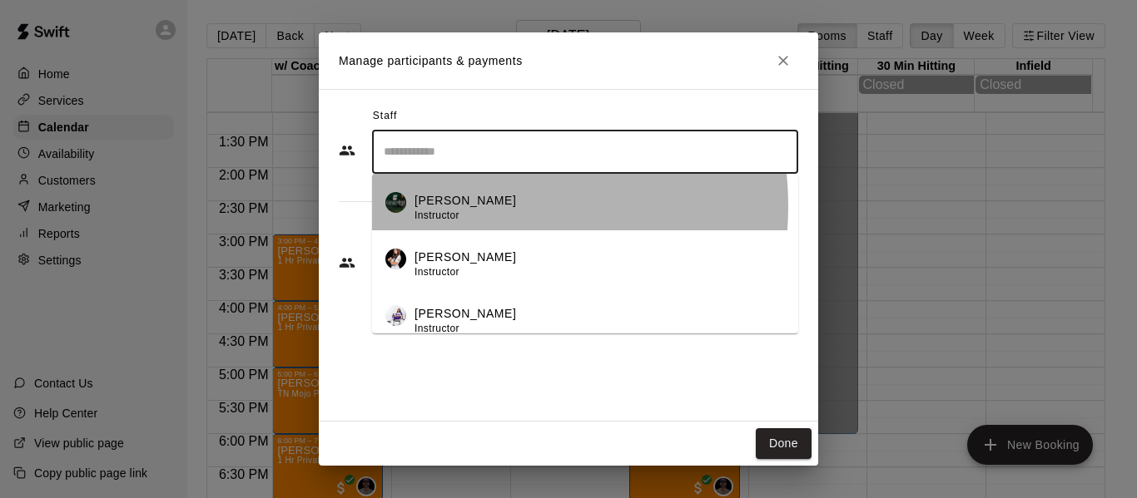
click at [460, 206] on p "[PERSON_NAME]" at bounding box center [465, 200] width 102 height 17
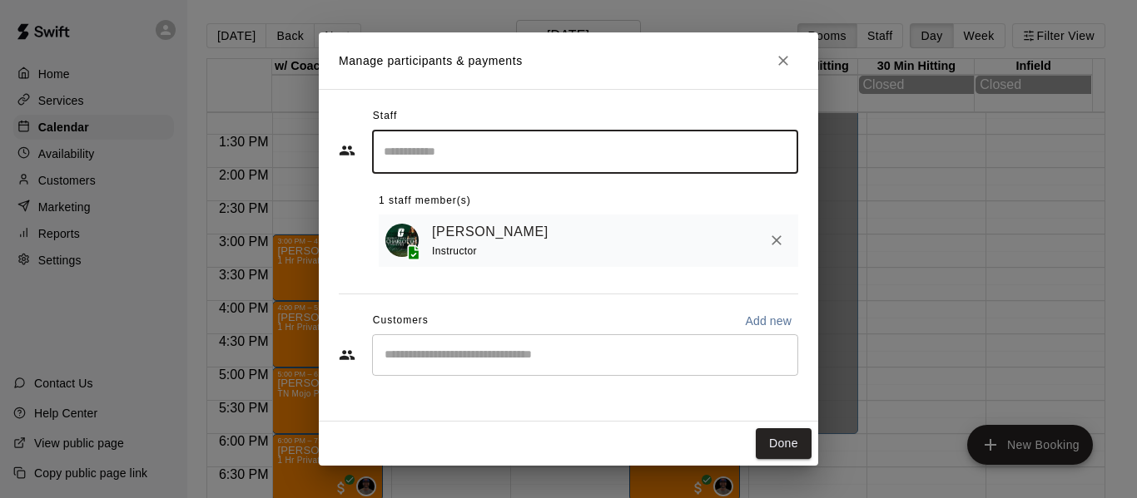
click at [513, 364] on input "Start typing to search customers..." at bounding box center [584, 355] width 411 height 17
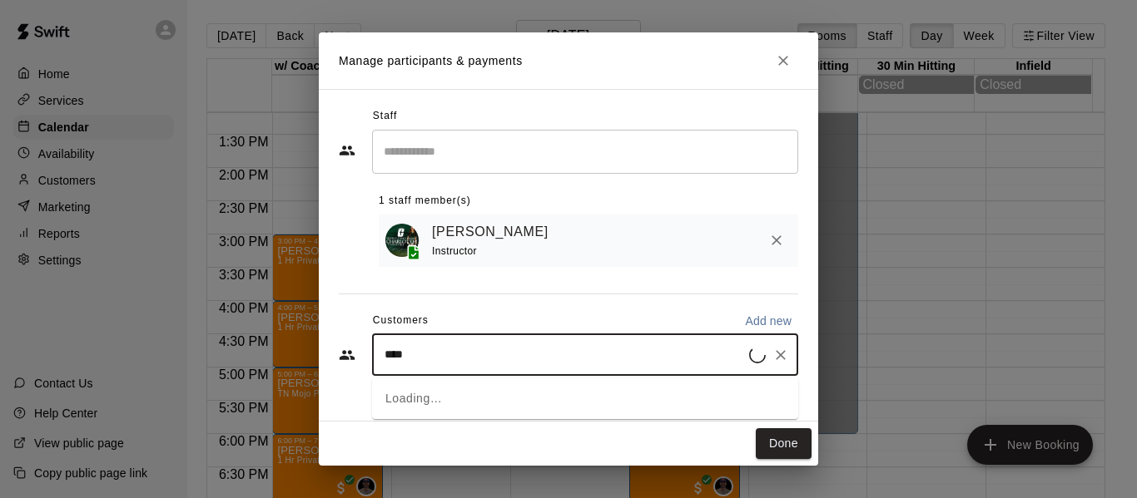
type input "*****"
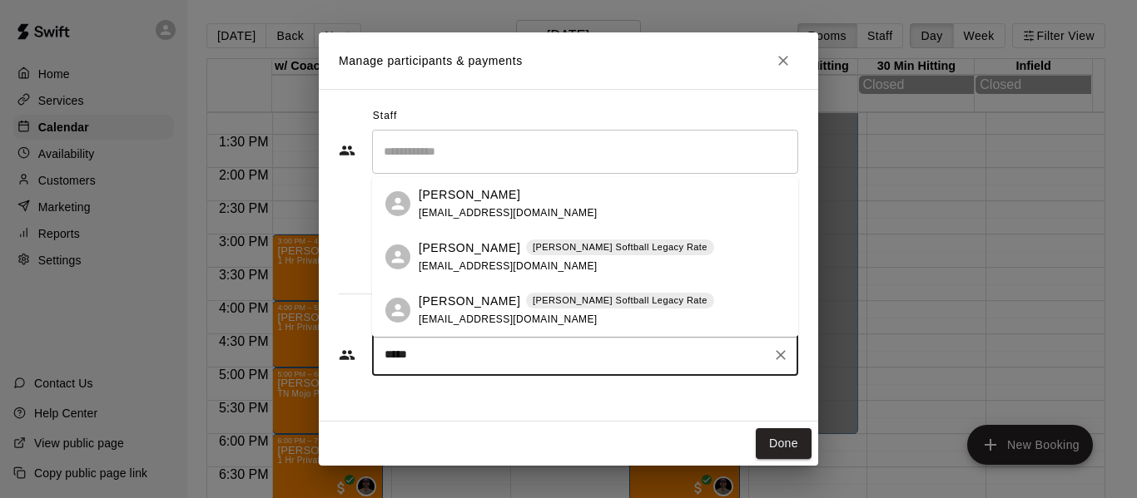
click at [465, 208] on span "woodydoherty@gmail.com" at bounding box center [508, 213] width 179 height 12
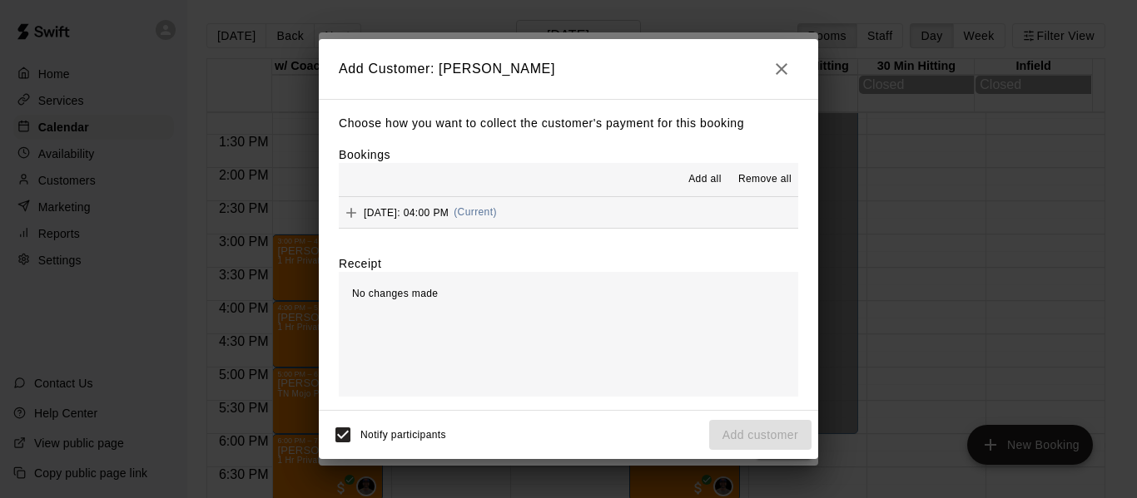
click at [612, 211] on button "Thursday, August 28: 04:00 PM (Current)" at bounding box center [568, 212] width 459 height 31
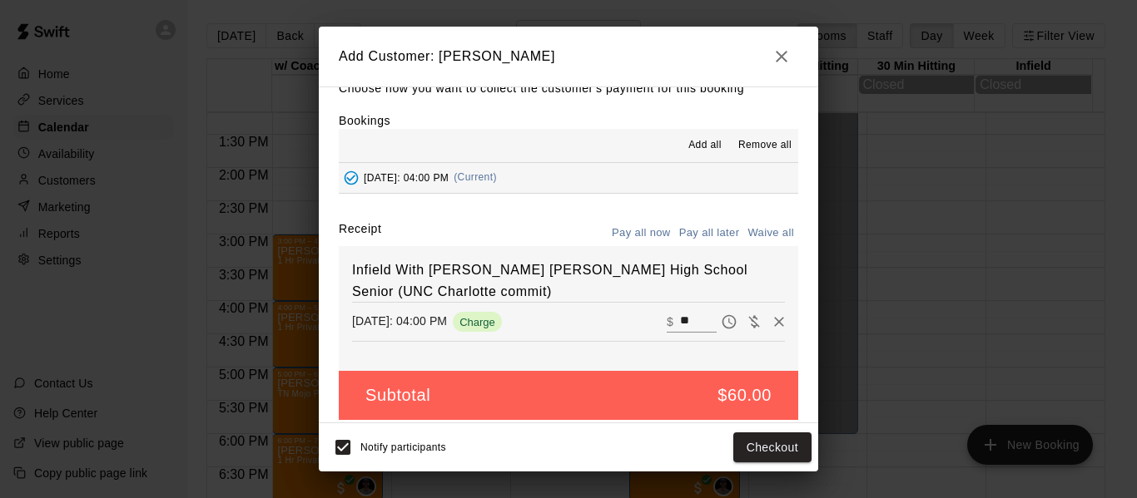
scroll to position [35, 0]
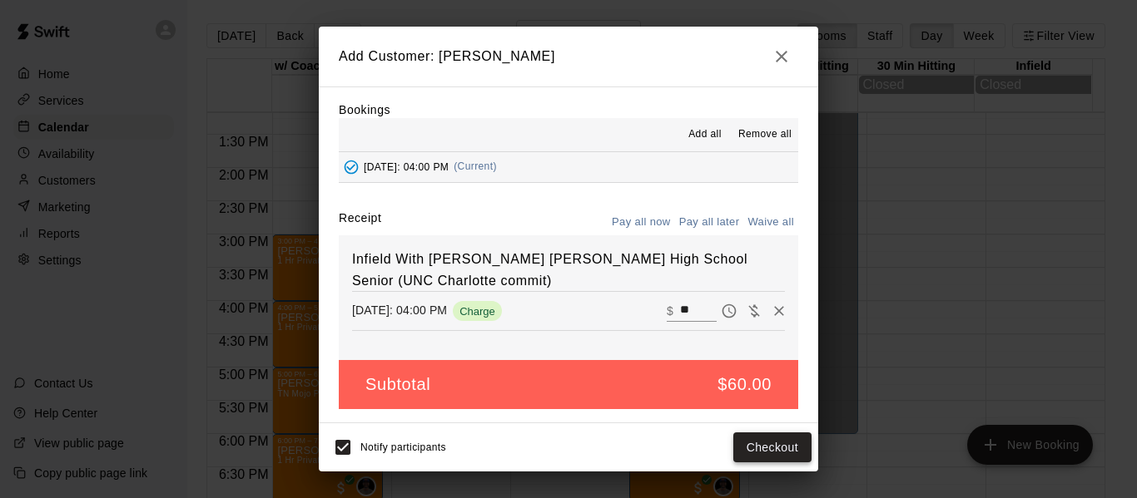
click at [760, 444] on button "Checkout" at bounding box center [772, 448] width 78 height 31
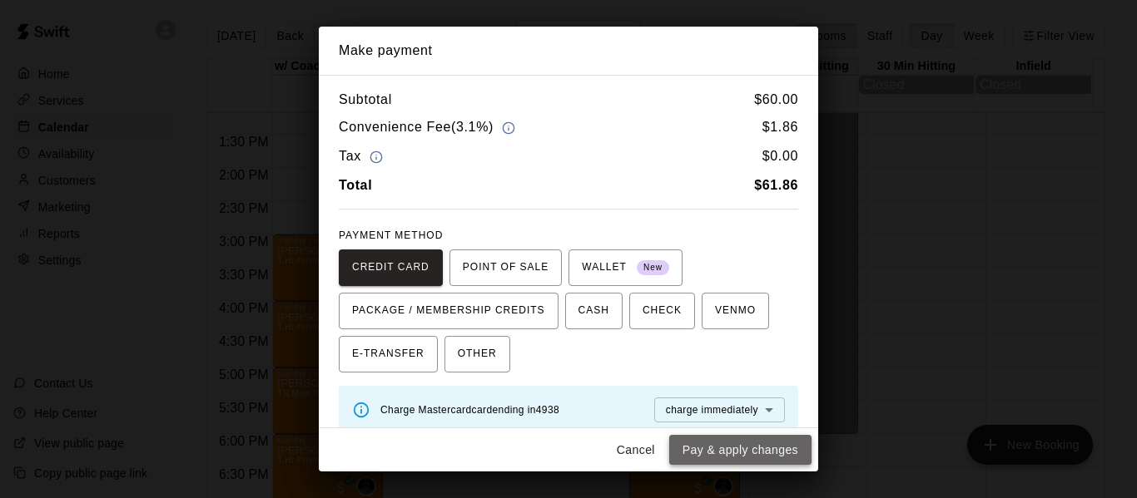
click at [771, 453] on button "Pay & apply changes" at bounding box center [740, 450] width 142 height 31
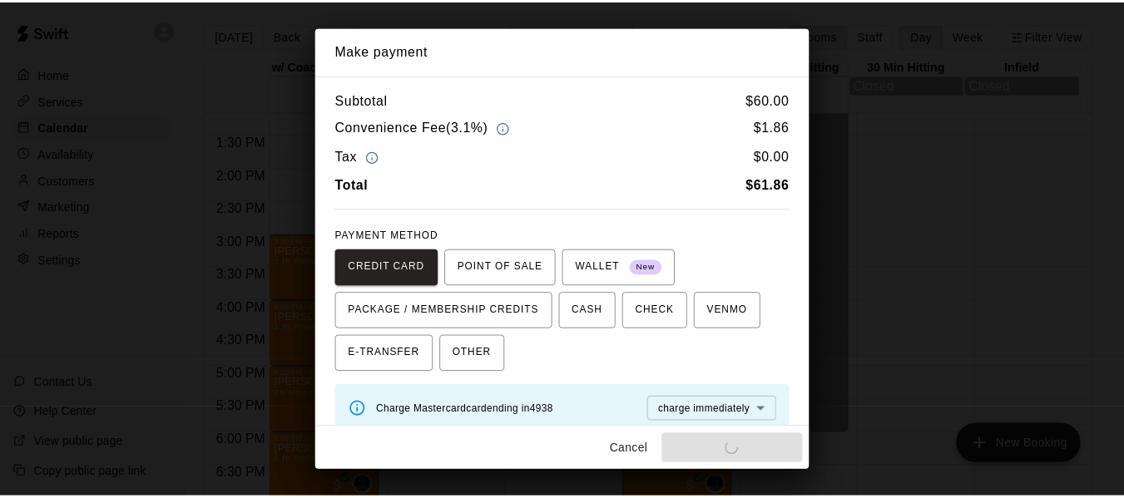
scroll to position [0, 0]
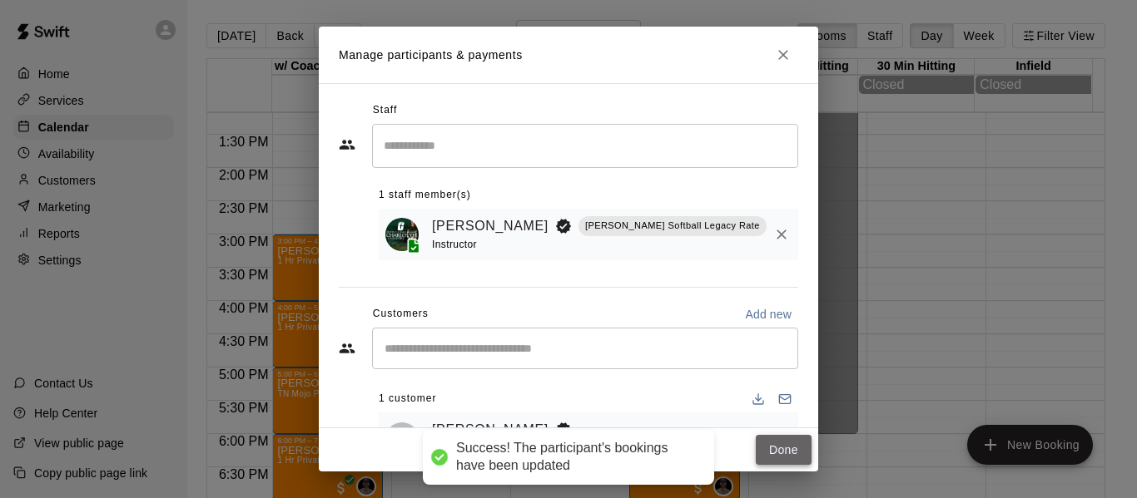
click at [790, 451] on button "Done" at bounding box center [783, 450] width 56 height 31
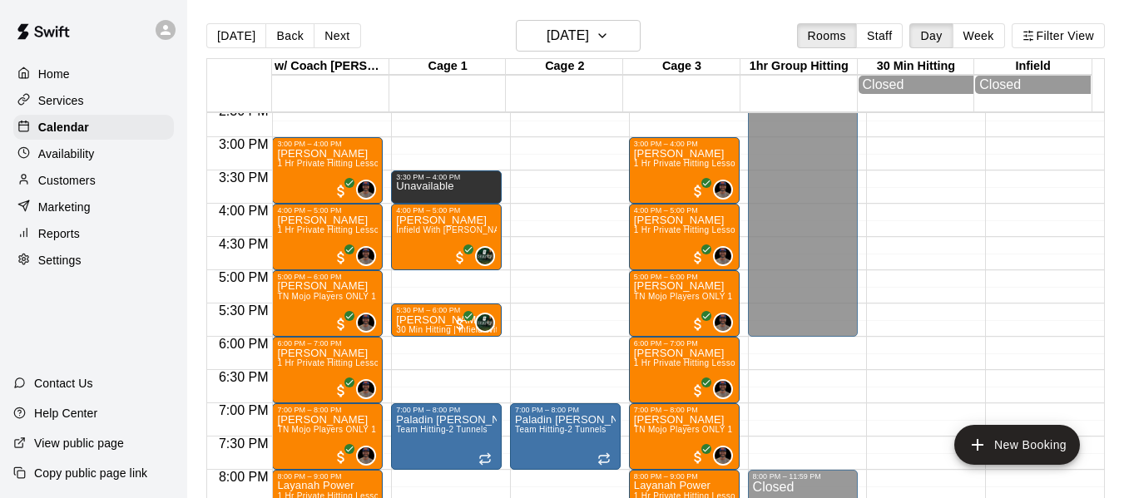
scroll to position [988, 0]
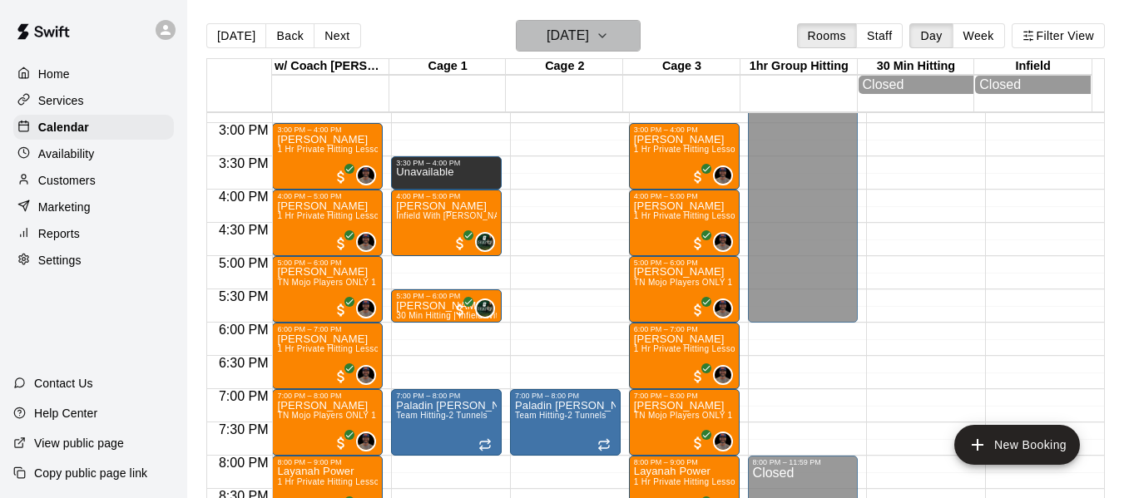
click at [617, 42] on button "[DATE]" at bounding box center [578, 36] width 125 height 32
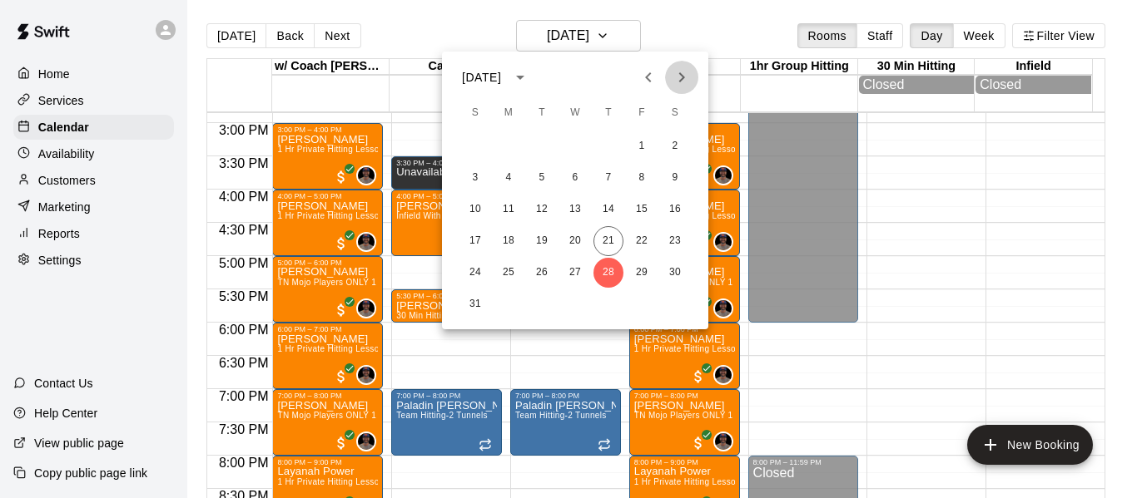
click at [678, 71] on icon "Next month" at bounding box center [681, 77] width 20 height 20
click at [612, 136] on button "4" at bounding box center [608, 146] width 30 height 30
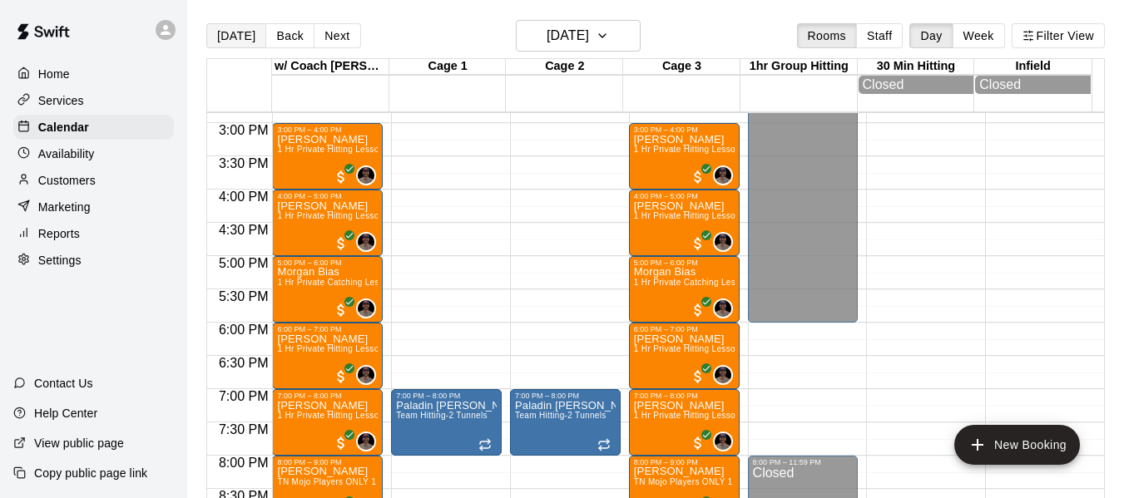
click at [230, 39] on button "[DATE]" at bounding box center [236, 35] width 60 height 25
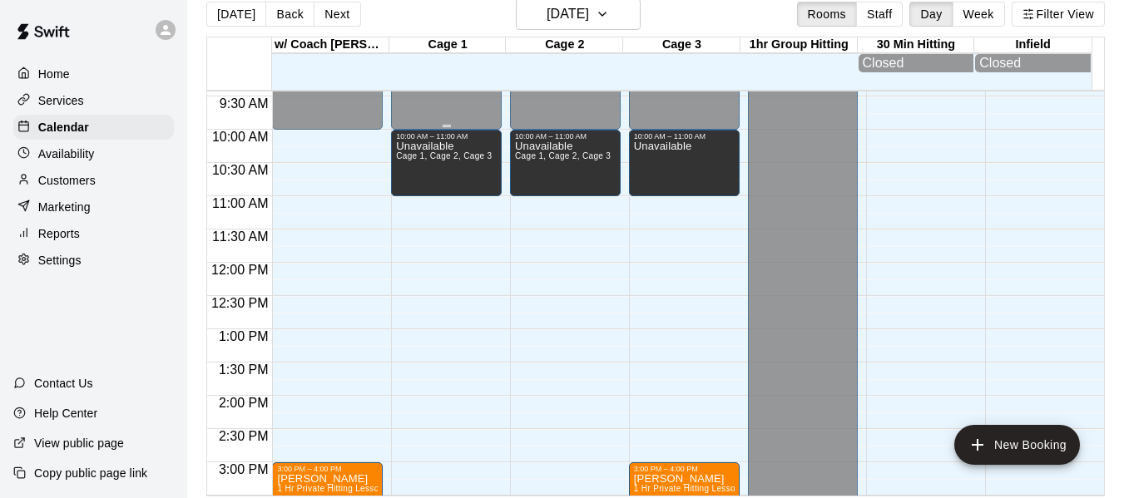
scroll to position [27, 0]
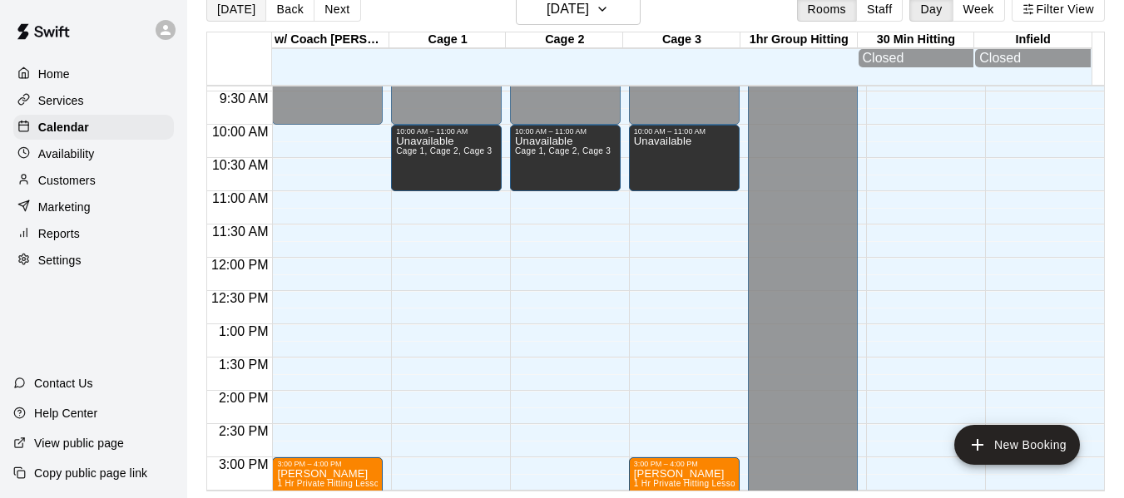
click at [241, 12] on button "[DATE]" at bounding box center [236, 9] width 60 height 25
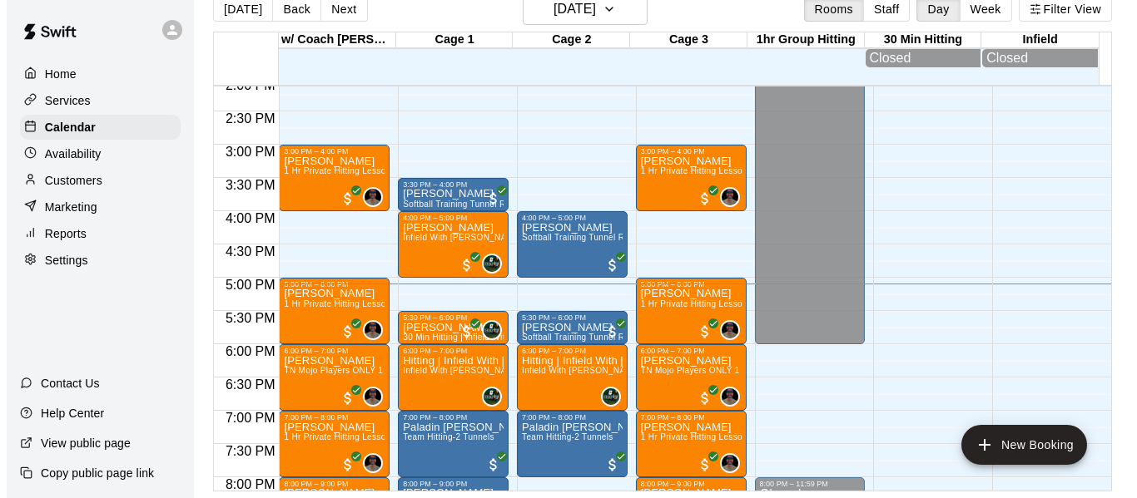
scroll to position [960, 0]
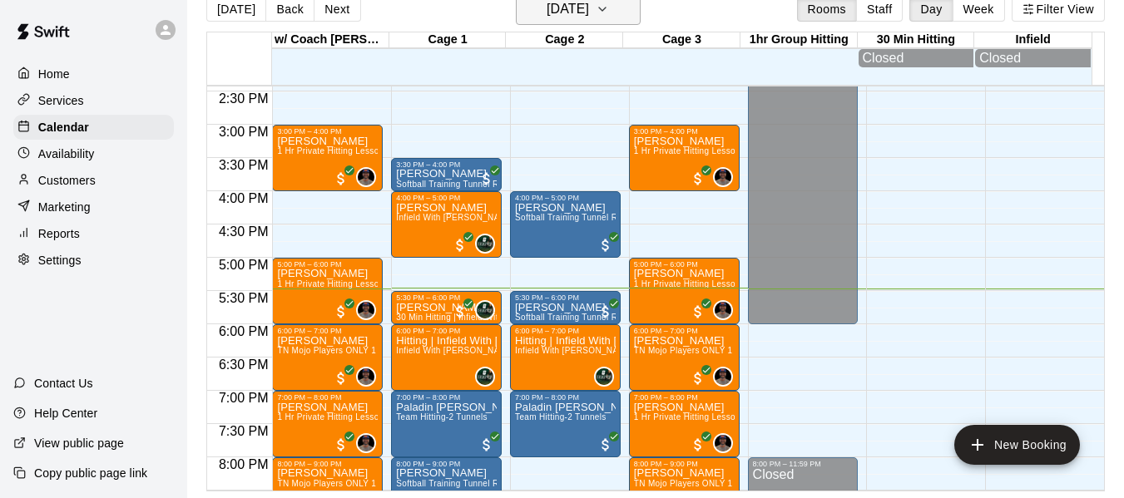
click at [622, 12] on button "[DATE]" at bounding box center [578, 9] width 125 height 32
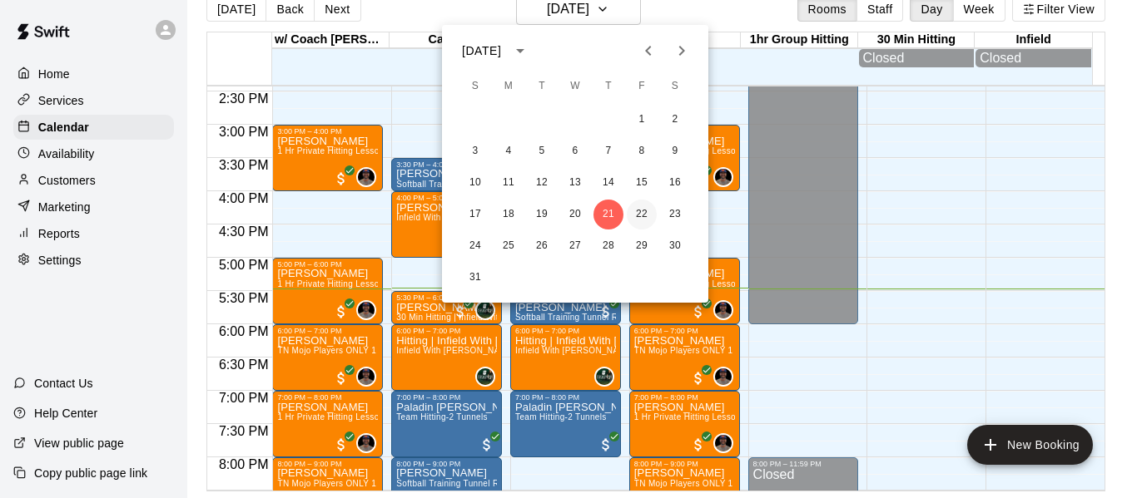
click at [636, 207] on button "22" at bounding box center [642, 215] width 30 height 30
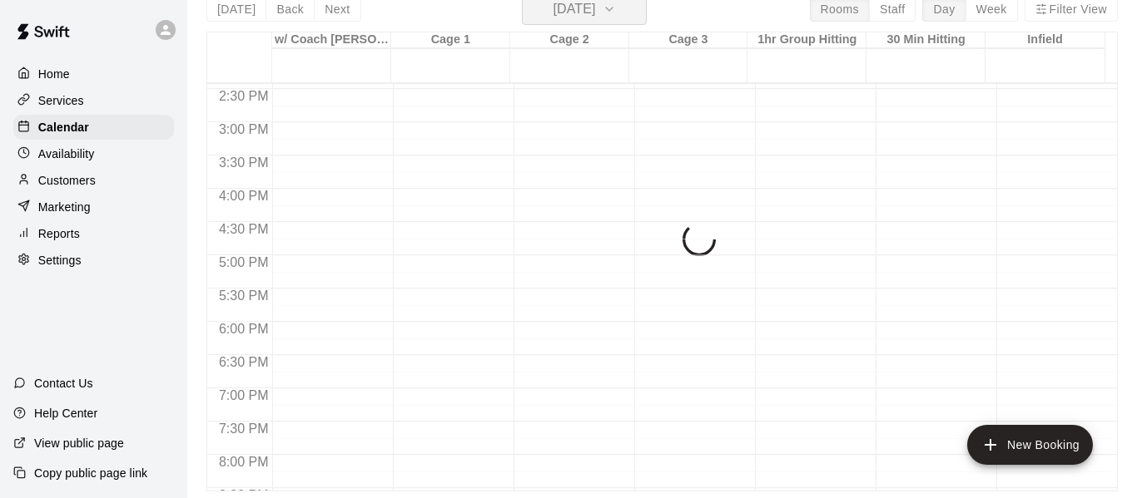
scroll to position [20, 0]
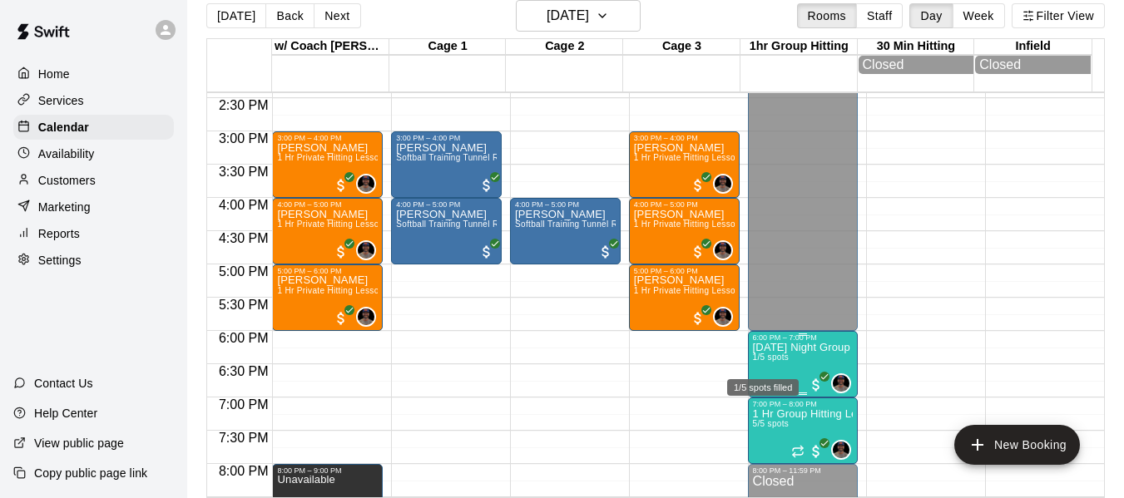
click at [767, 362] on span "1/5 spots" at bounding box center [771, 357] width 37 height 9
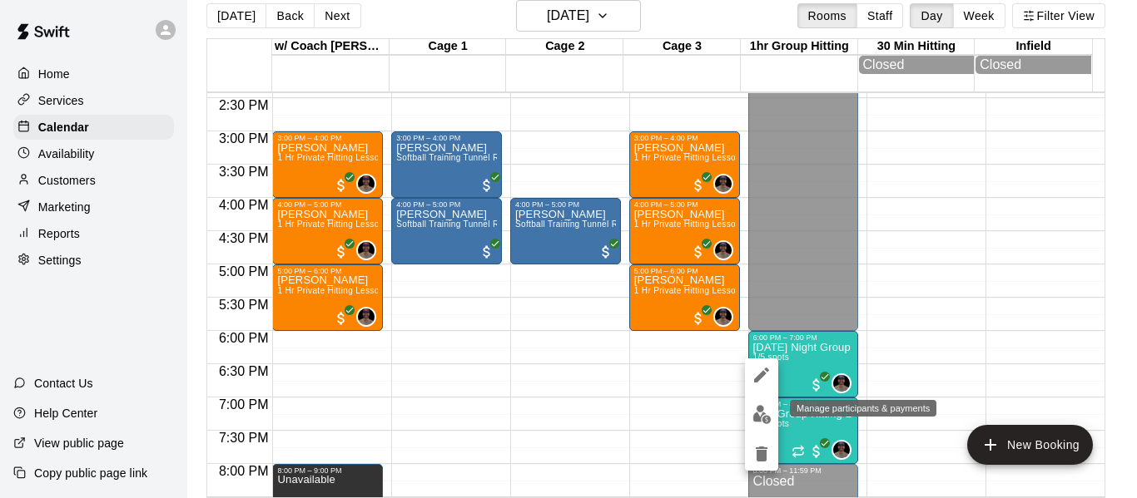
click at [757, 409] on img "edit" at bounding box center [761, 414] width 19 height 19
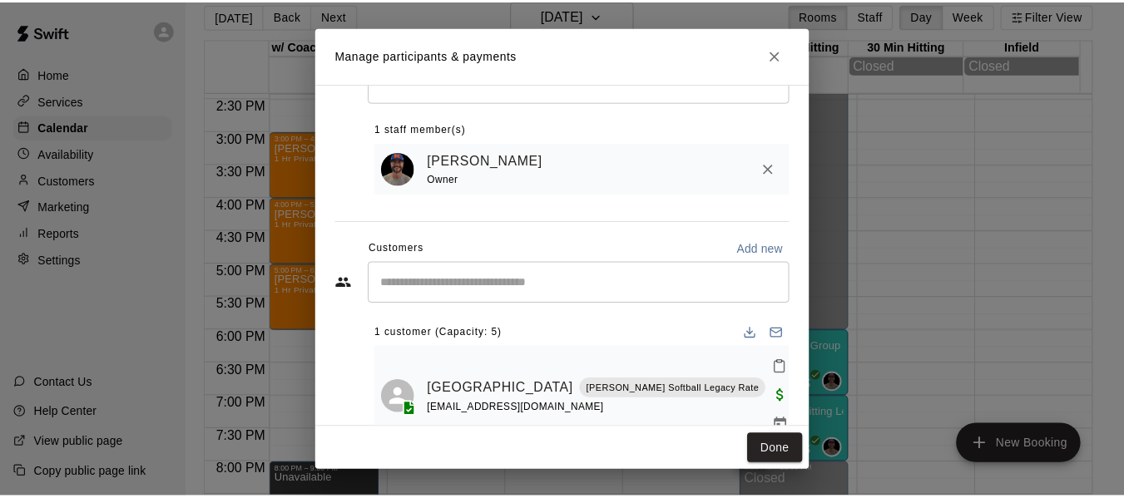
scroll to position [69, 0]
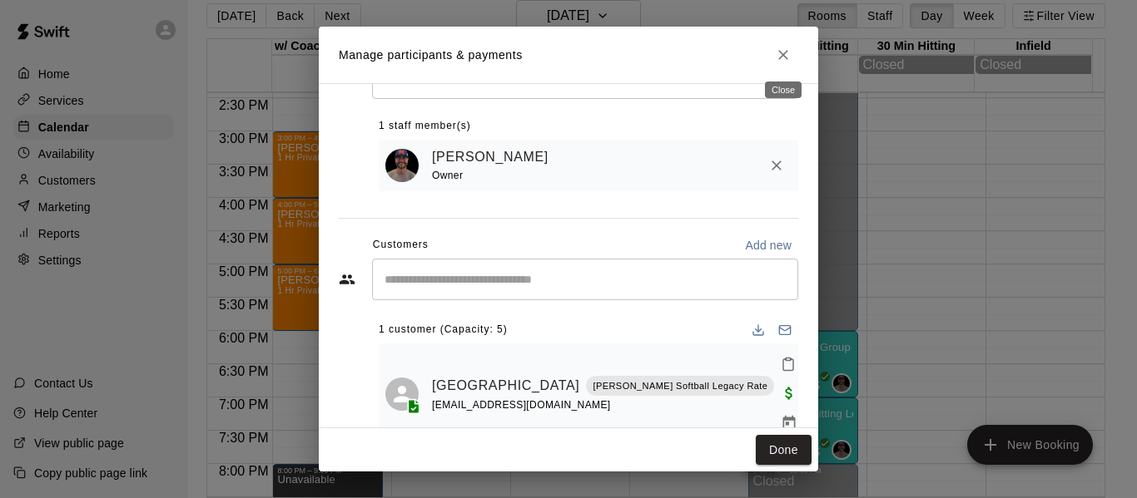
click at [786, 58] on icon "Close" at bounding box center [783, 55] width 10 height 10
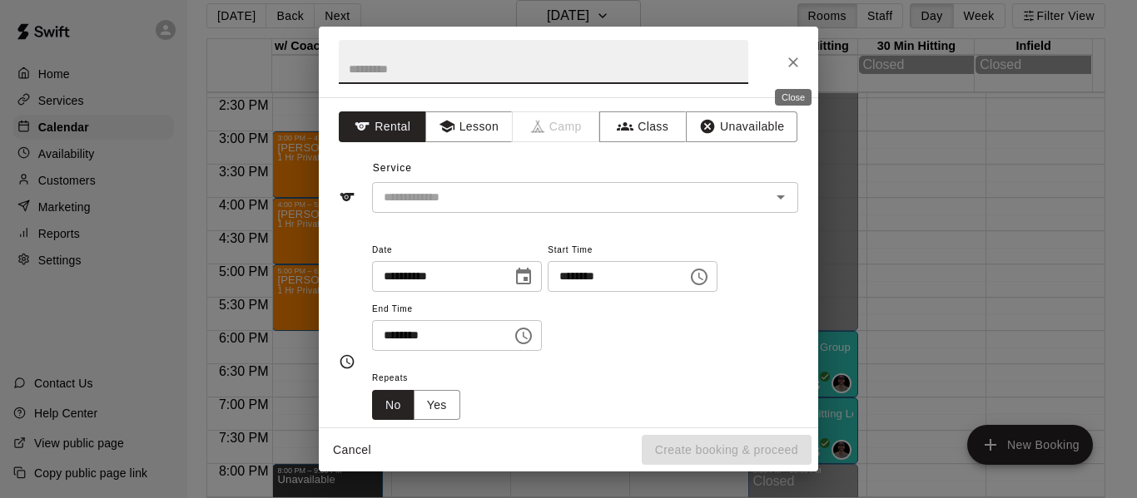
click at [796, 62] on icon "Close" at bounding box center [793, 62] width 17 height 17
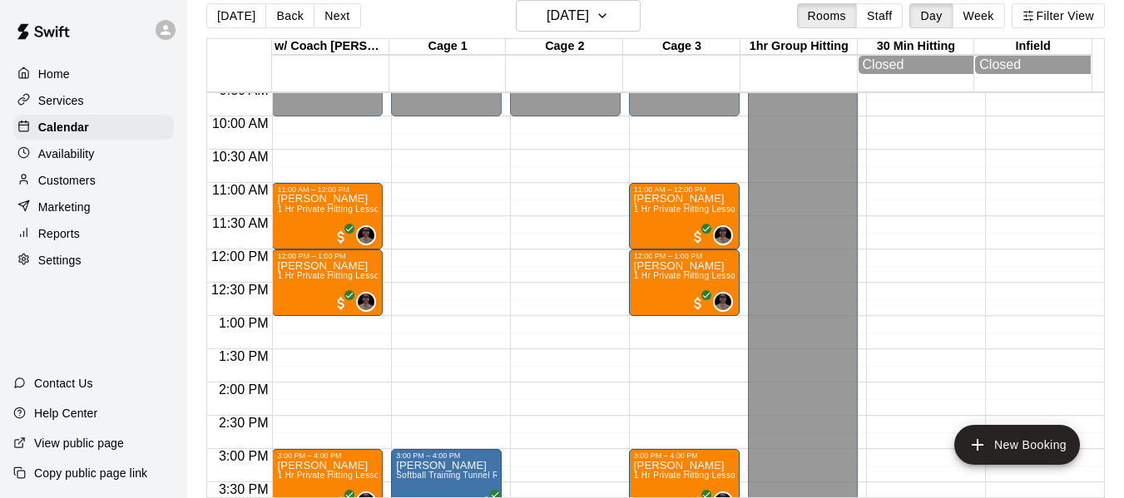
scroll to position [627, 0]
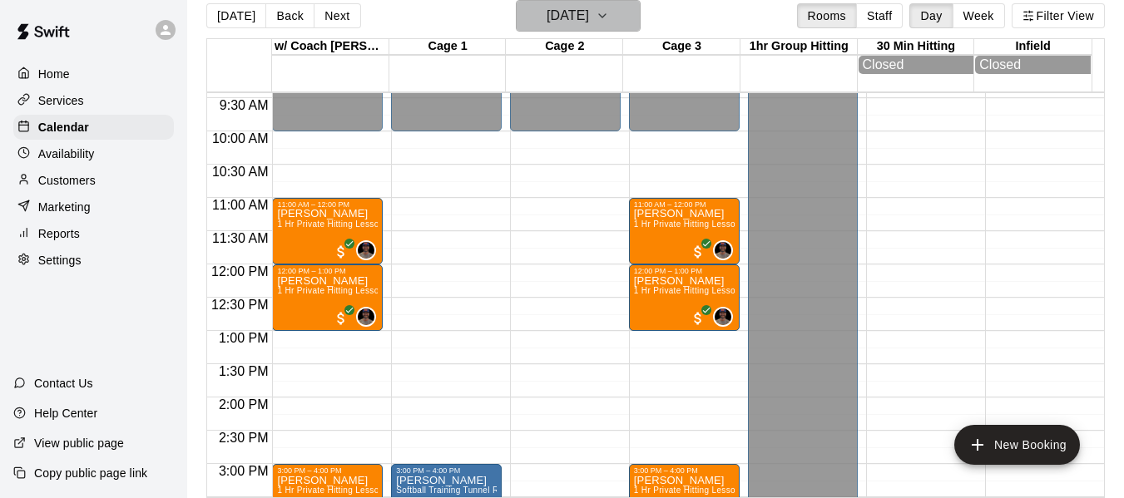
click at [609, 19] on icon "button" at bounding box center [602, 16] width 13 height 20
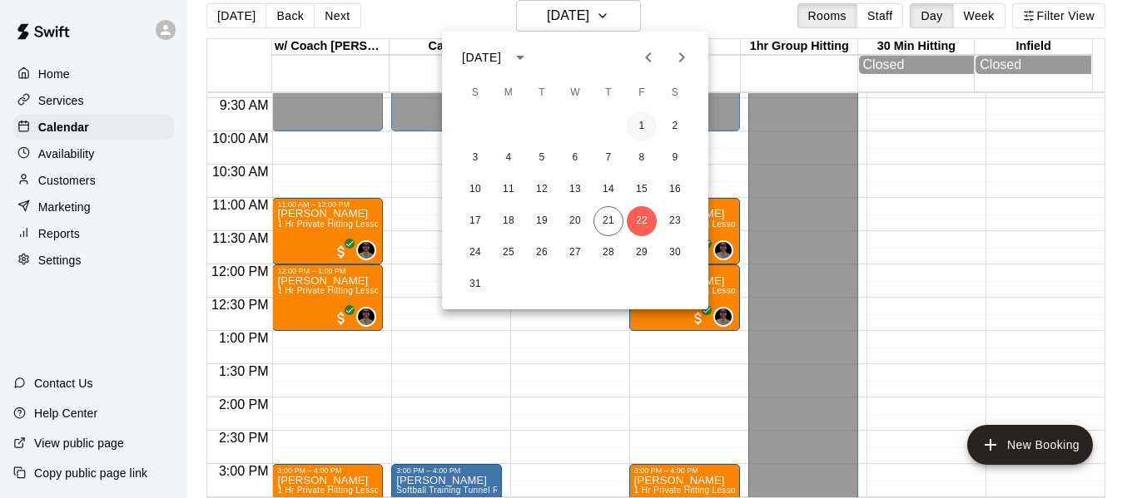
click at [638, 119] on button "1" at bounding box center [642, 126] width 30 height 30
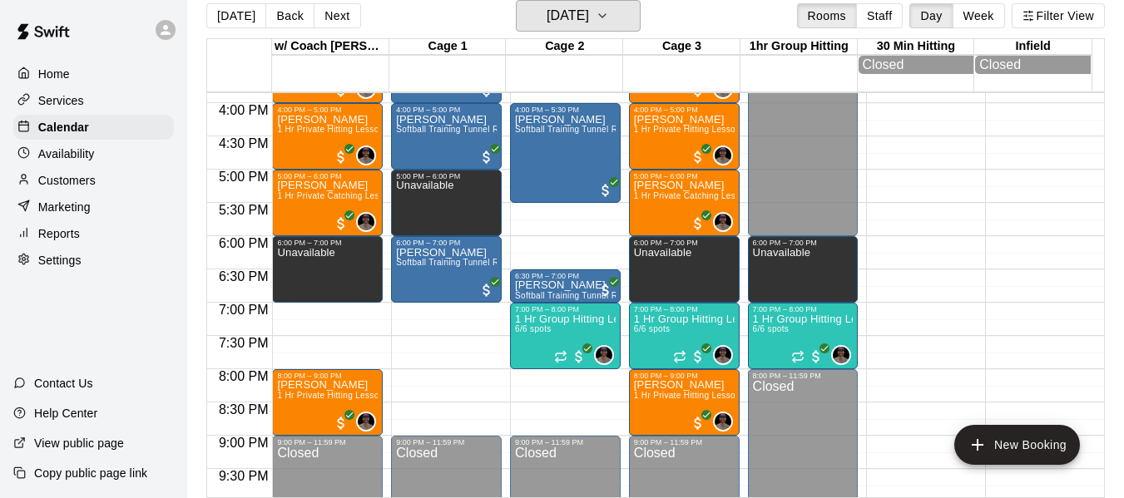
scroll to position [1072, 0]
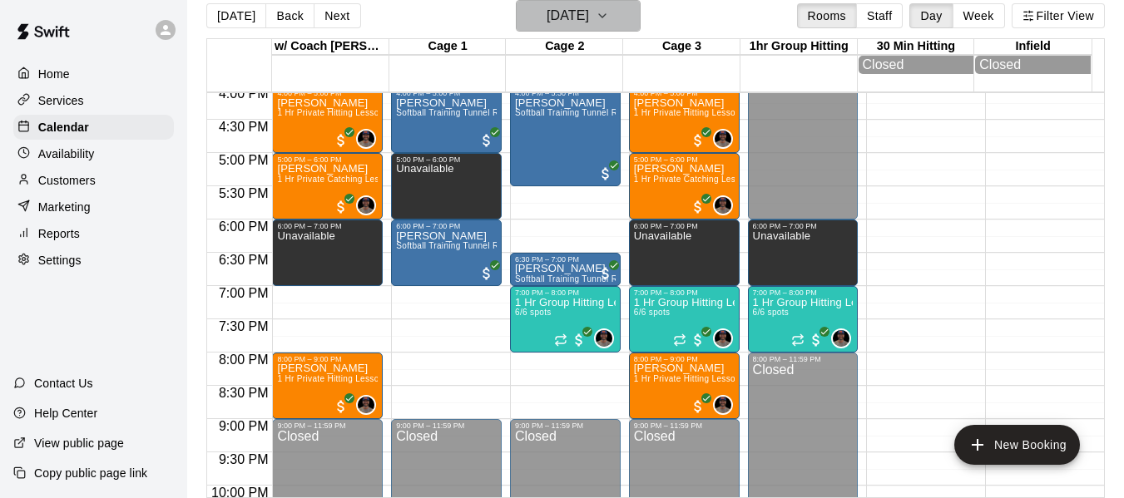
click at [609, 10] on icon "button" at bounding box center [602, 16] width 13 height 20
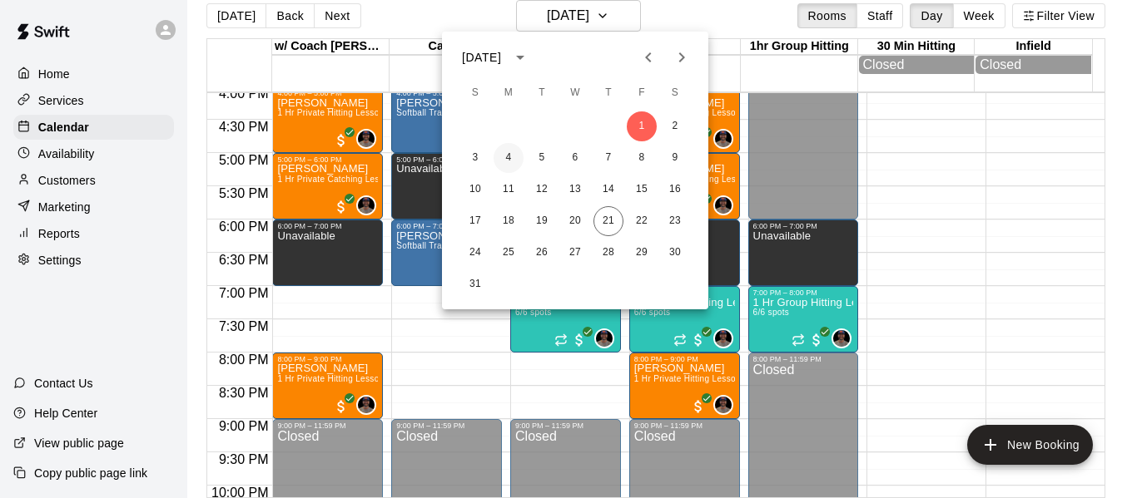
click at [507, 161] on button "4" at bounding box center [508, 158] width 30 height 30
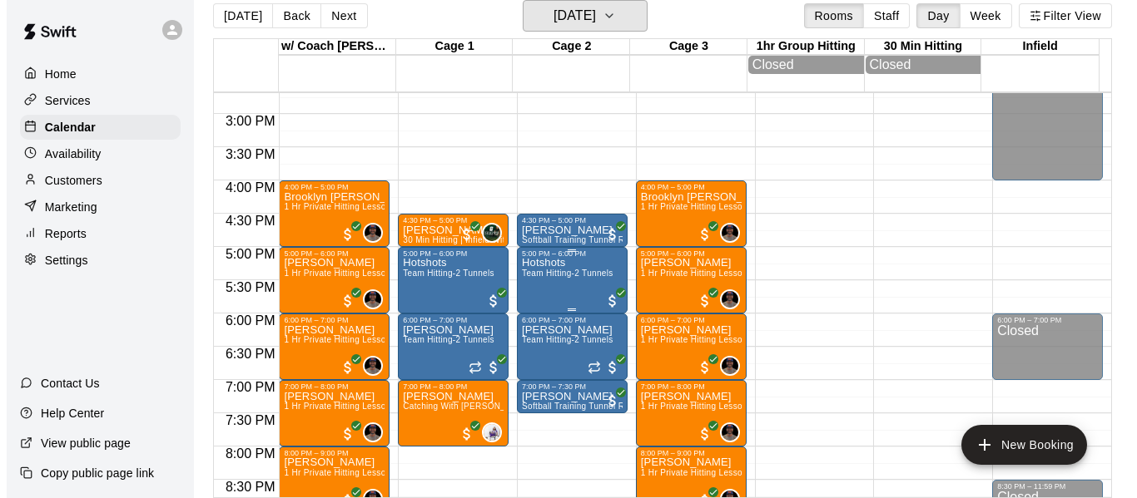
scroll to position [933, 0]
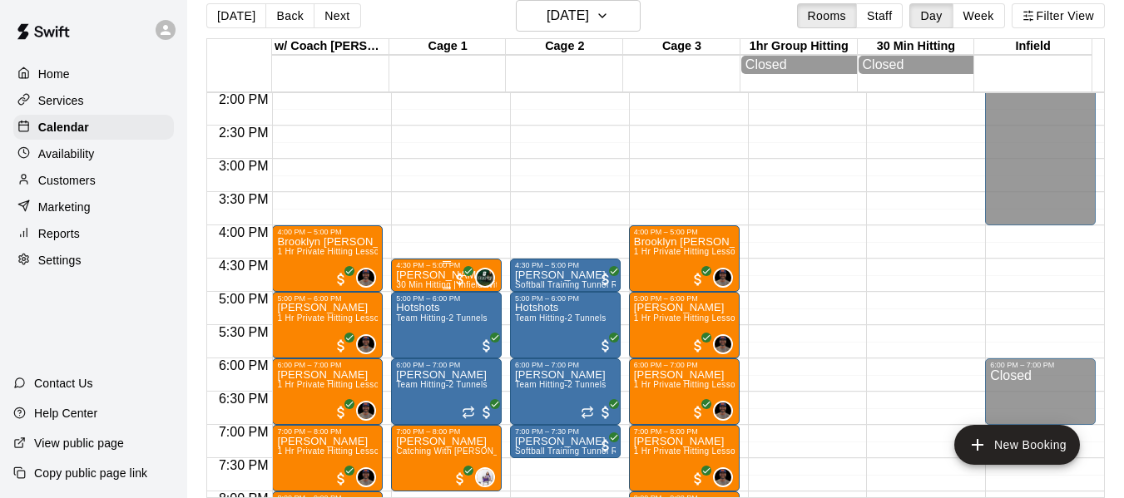
click at [418, 275] on p "[PERSON_NAME]" at bounding box center [446, 275] width 101 height 0
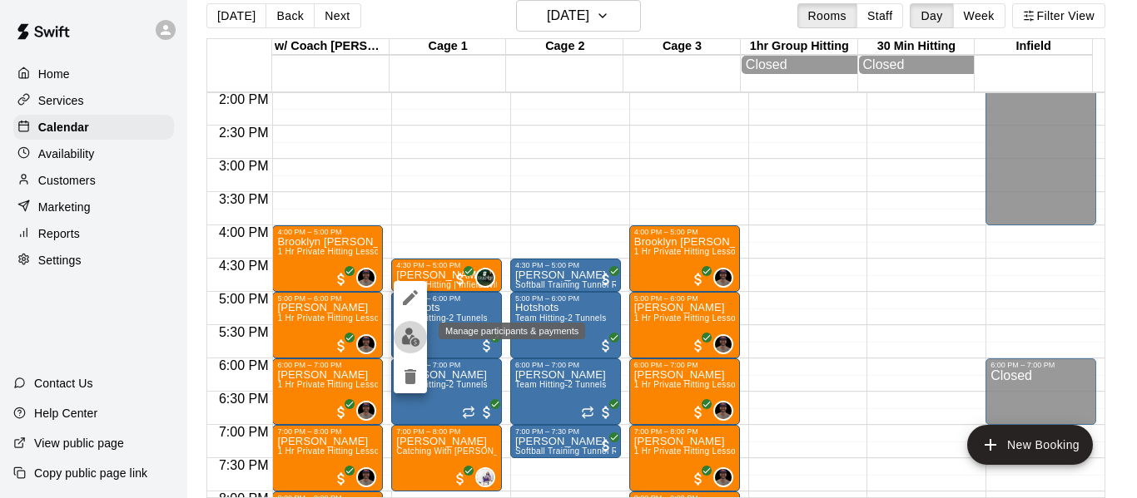
click at [406, 338] on img "edit" at bounding box center [410, 337] width 19 height 19
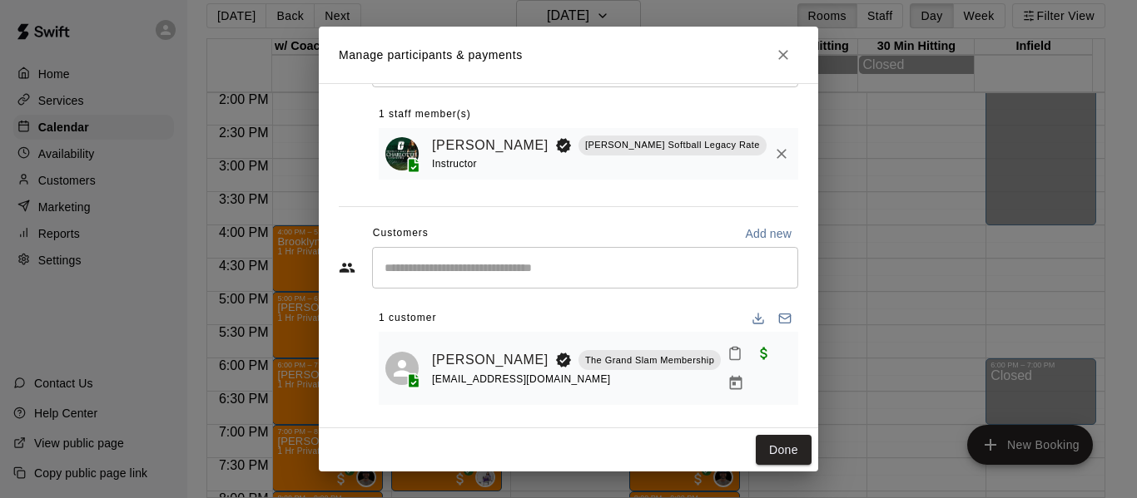
scroll to position [90, 0]
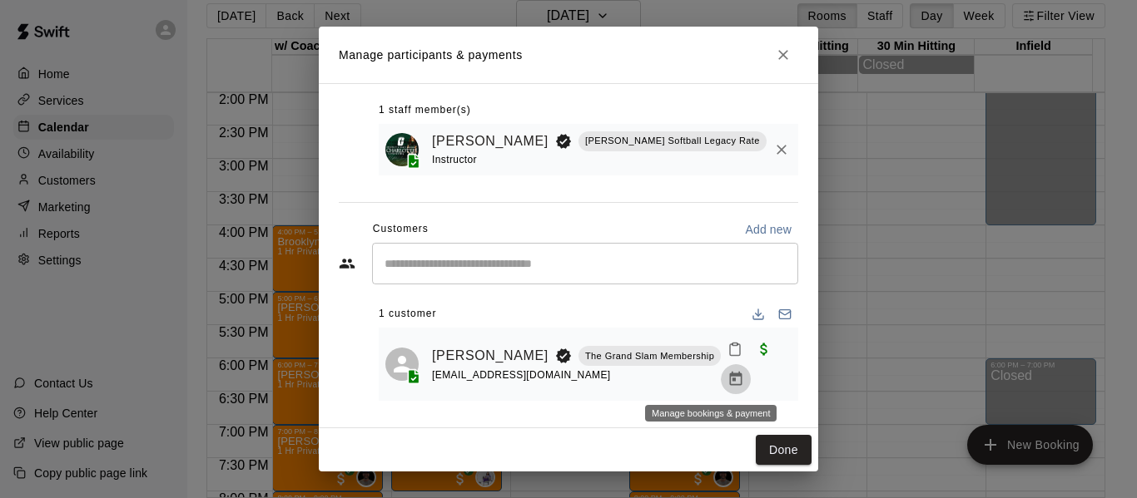
click at [727, 377] on icon "Manage bookings & payment" at bounding box center [735, 379] width 17 height 17
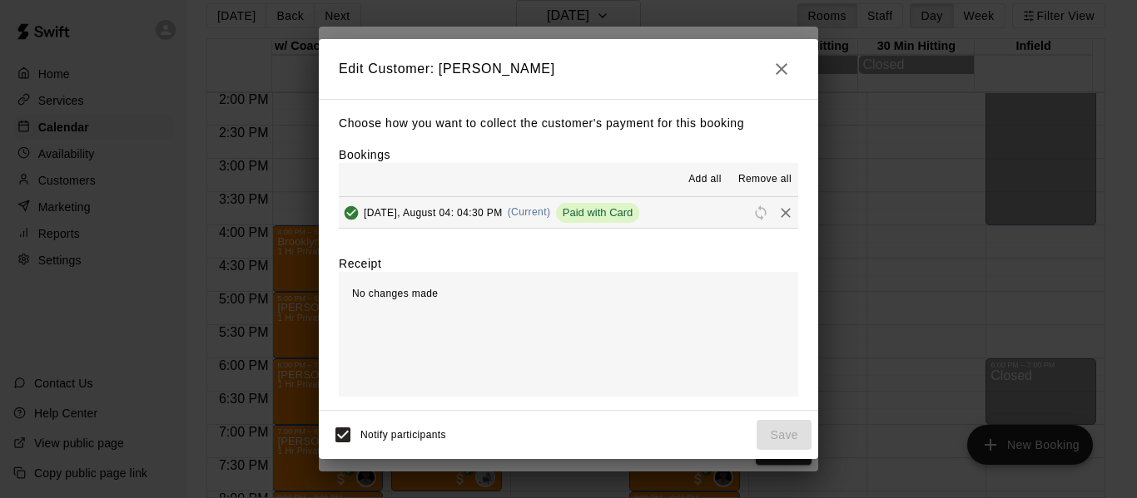
click at [686, 211] on button "Monday, August 04: 04:30 PM (Current) Paid with Card" at bounding box center [568, 212] width 459 height 31
click at [780, 211] on icon "Remove" at bounding box center [785, 213] width 10 height 10
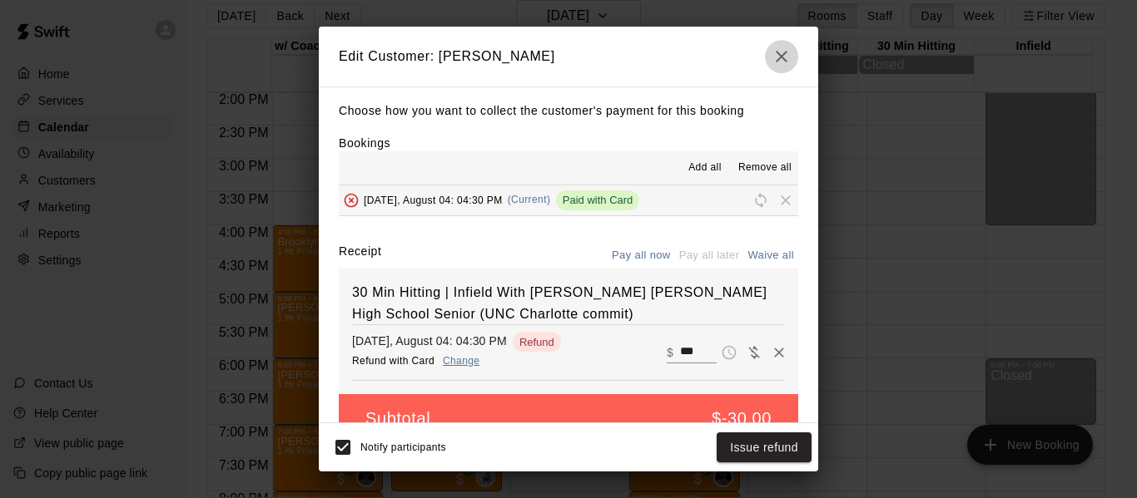
click at [784, 59] on icon "button" at bounding box center [781, 57] width 12 height 12
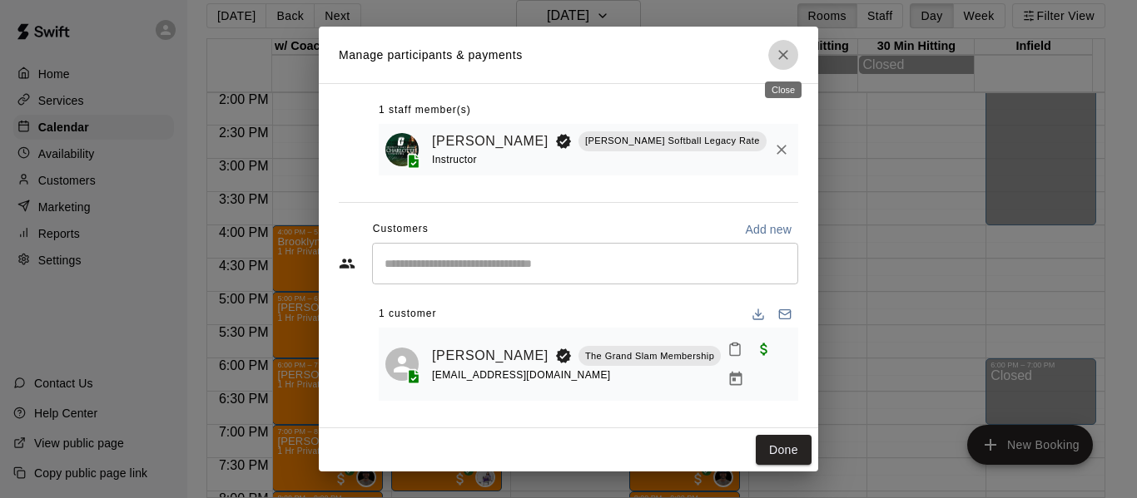
click at [784, 59] on icon "Close" at bounding box center [783, 55] width 17 height 17
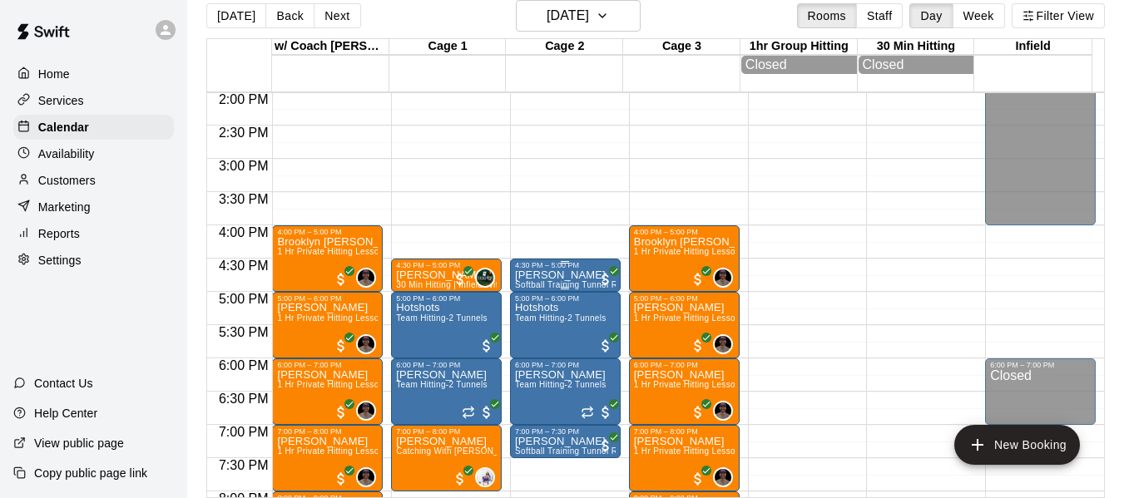
click at [561, 275] on p "Dustin Sandsness" at bounding box center [565, 275] width 101 height 0
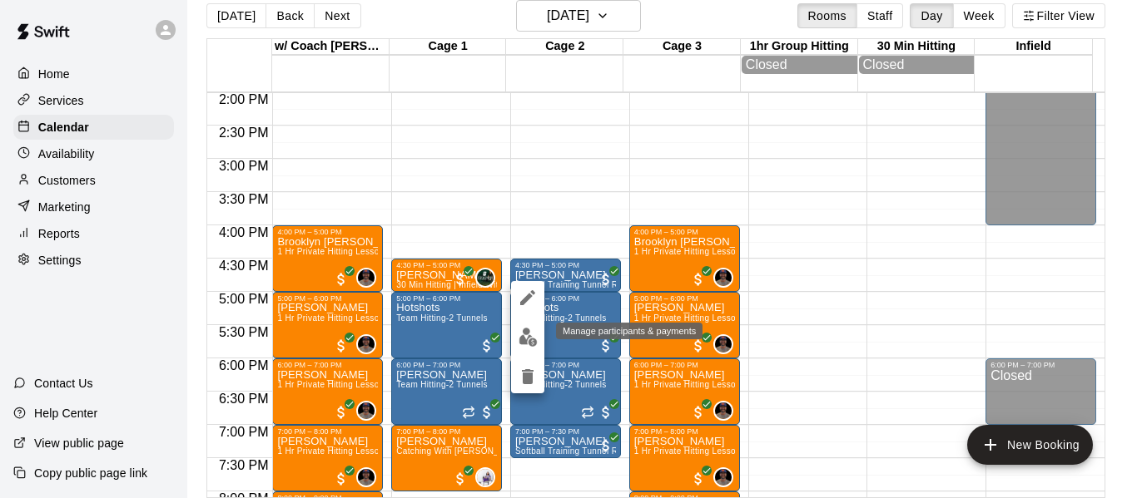
click at [532, 337] on img "edit" at bounding box center [527, 337] width 19 height 19
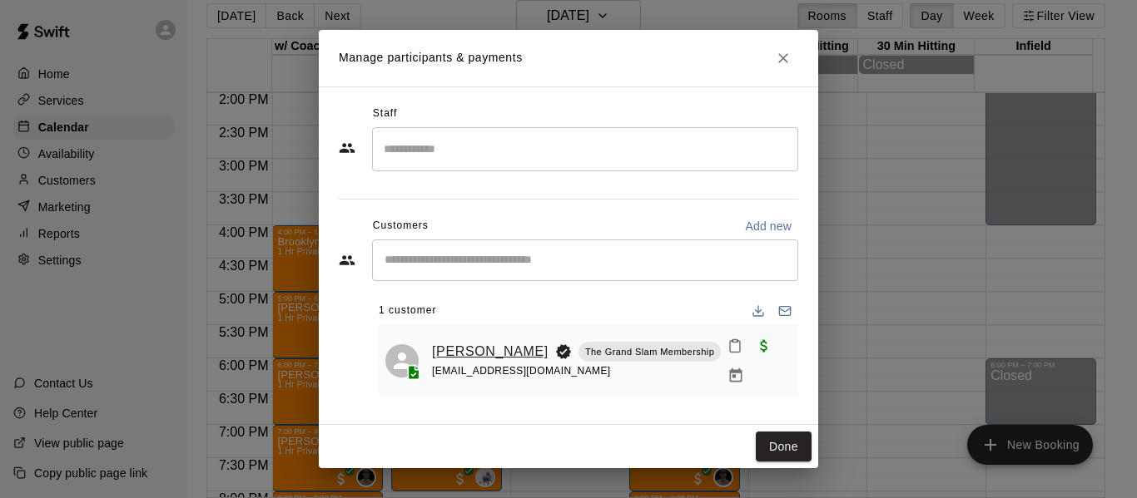
click at [464, 359] on link "Dustin Sandsness" at bounding box center [490, 352] width 116 height 22
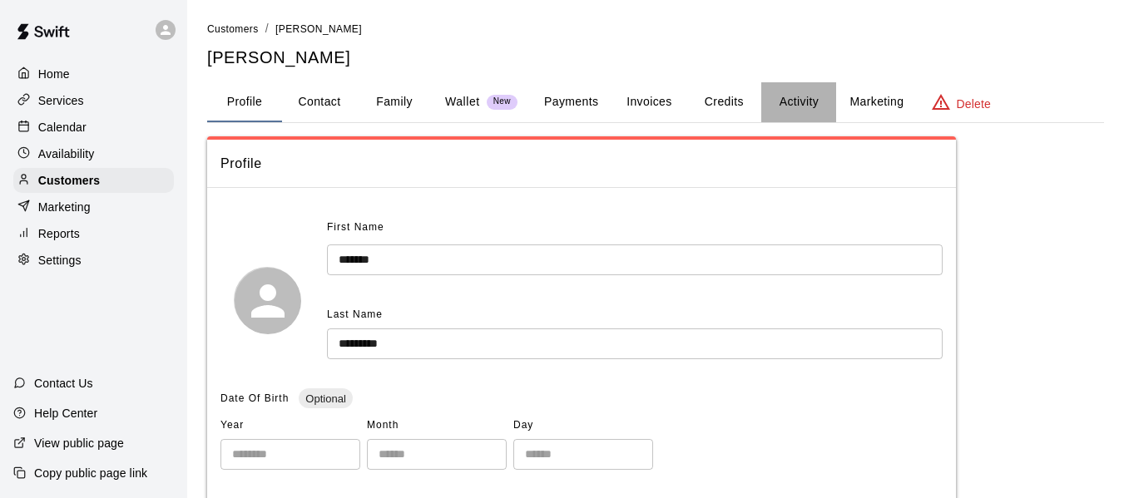
click at [810, 98] on button "Activity" at bounding box center [798, 102] width 75 height 40
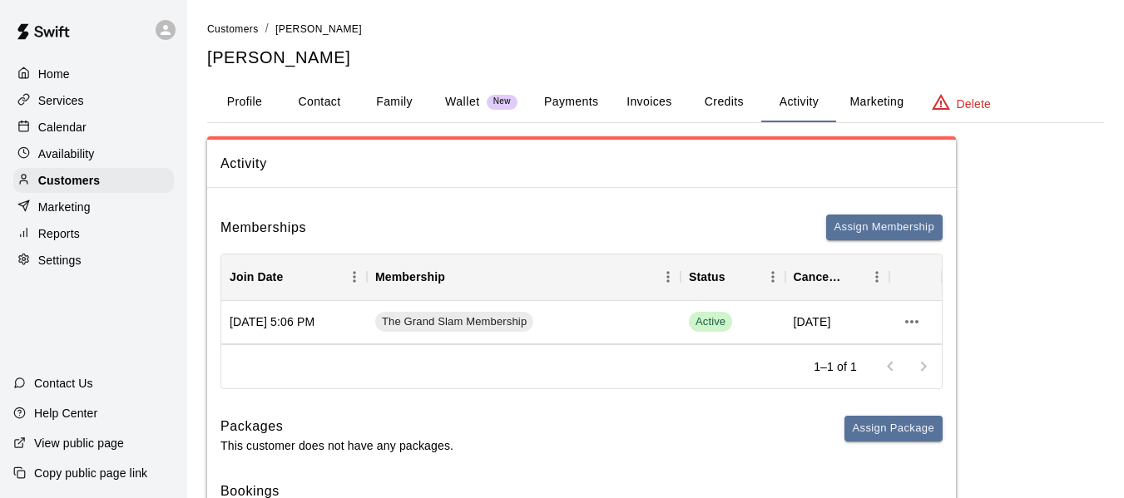
click at [77, 127] on p "Calendar" at bounding box center [62, 127] width 48 height 17
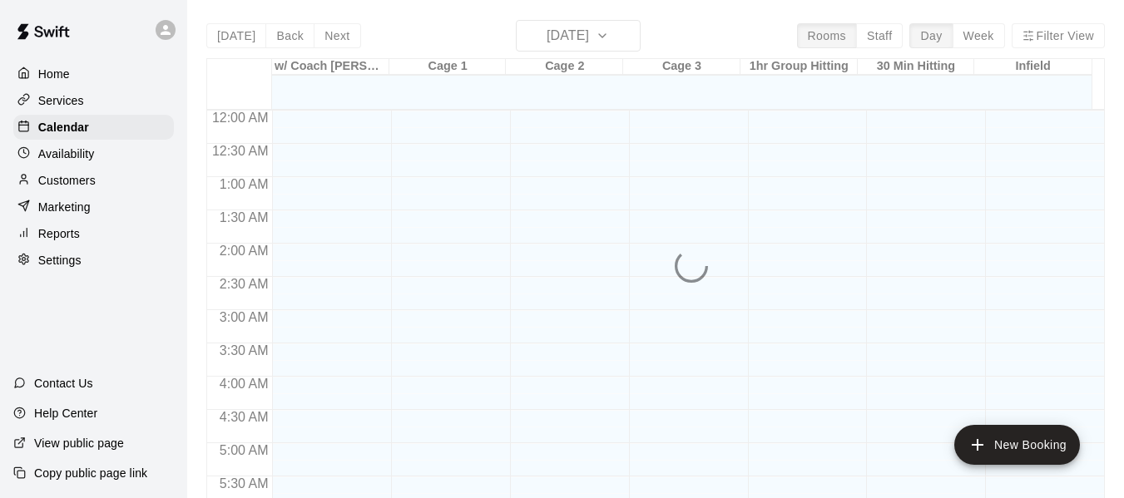
scroll to position [1141, 0]
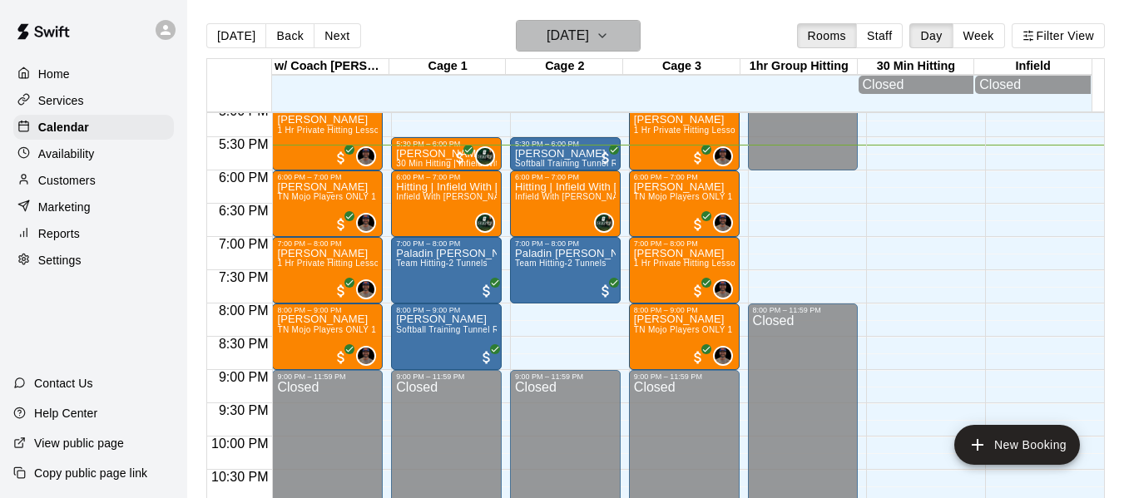
click at [617, 27] on button "[DATE]" at bounding box center [578, 36] width 125 height 32
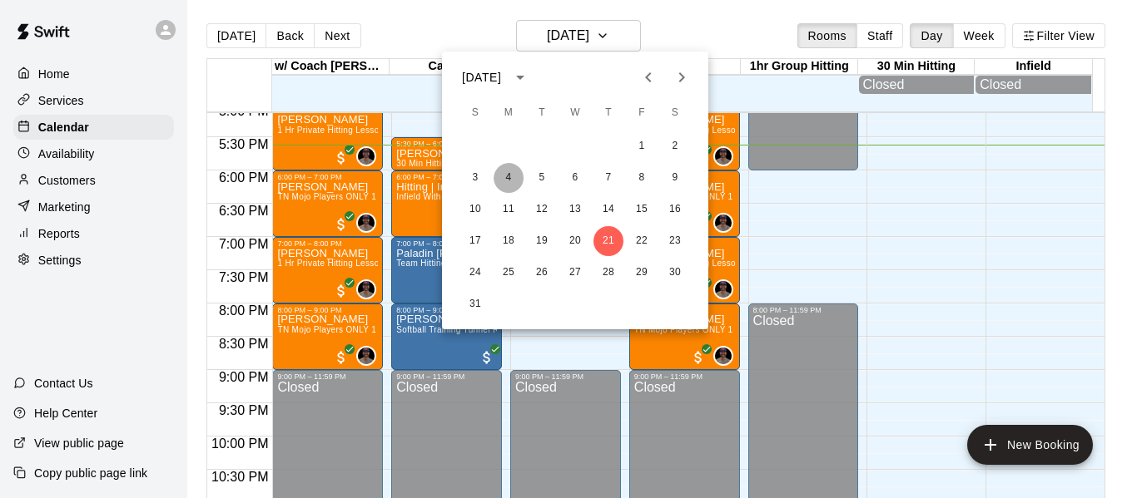
click at [498, 176] on button "4" at bounding box center [508, 178] width 30 height 30
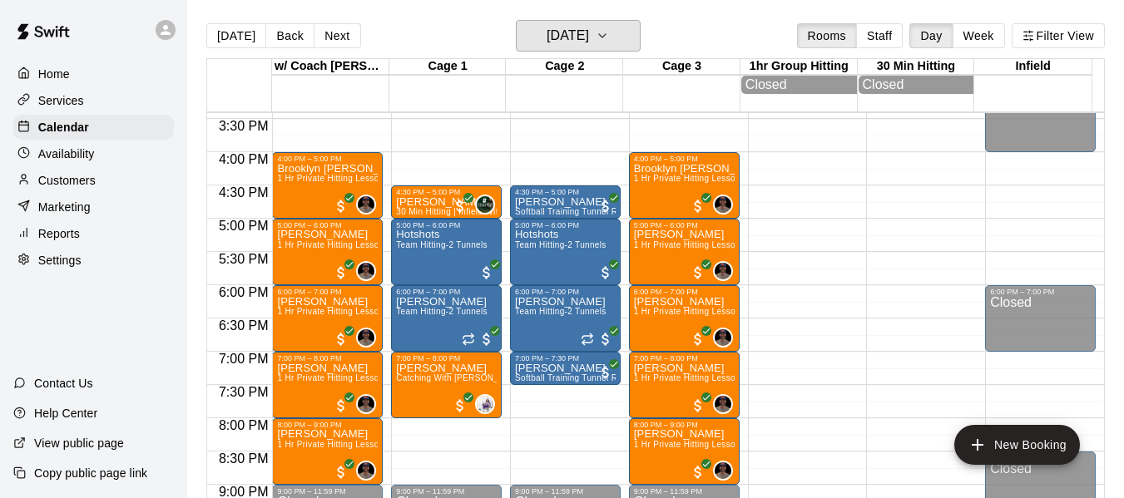
scroll to position [1002, 0]
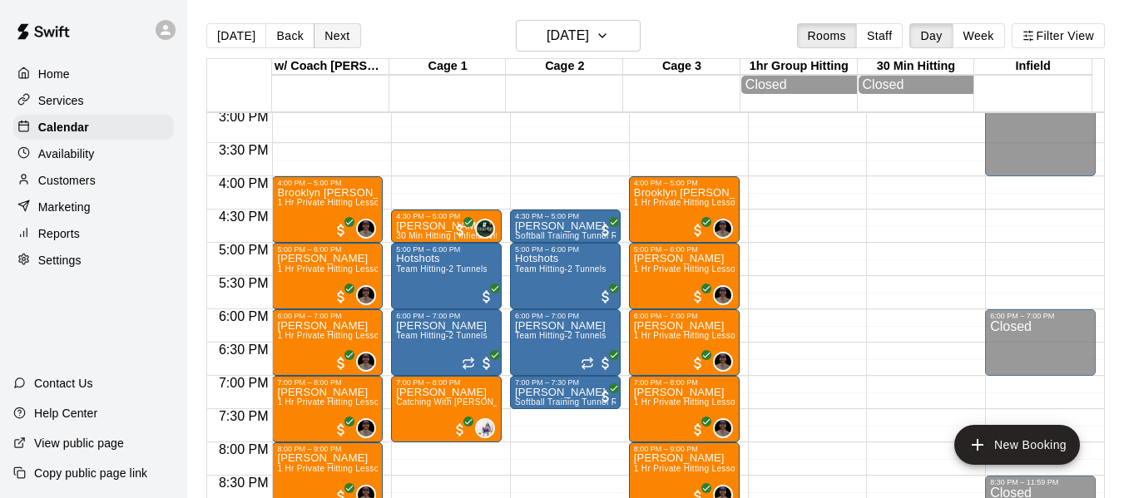
click at [349, 32] on button "Next" at bounding box center [337, 35] width 47 height 25
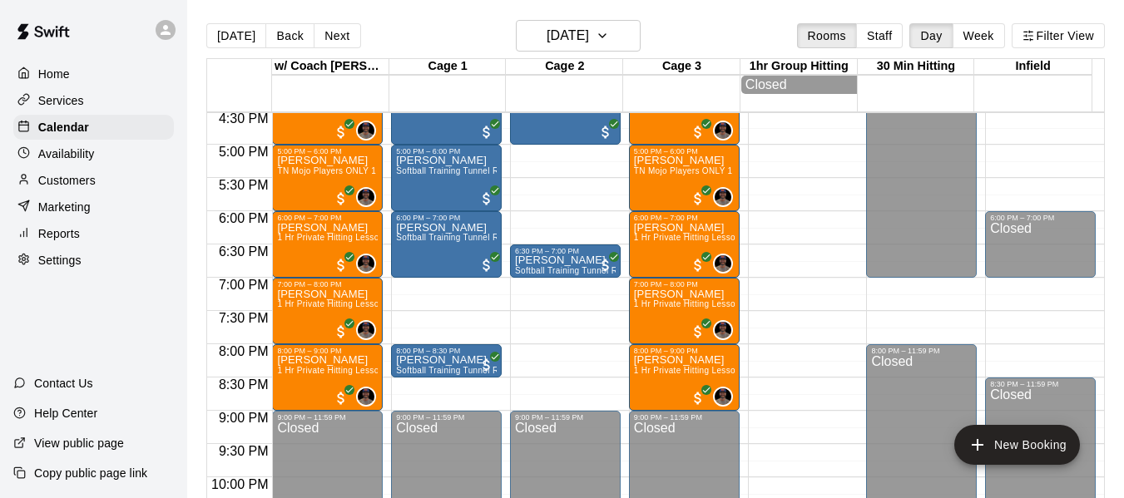
scroll to position [1113, 0]
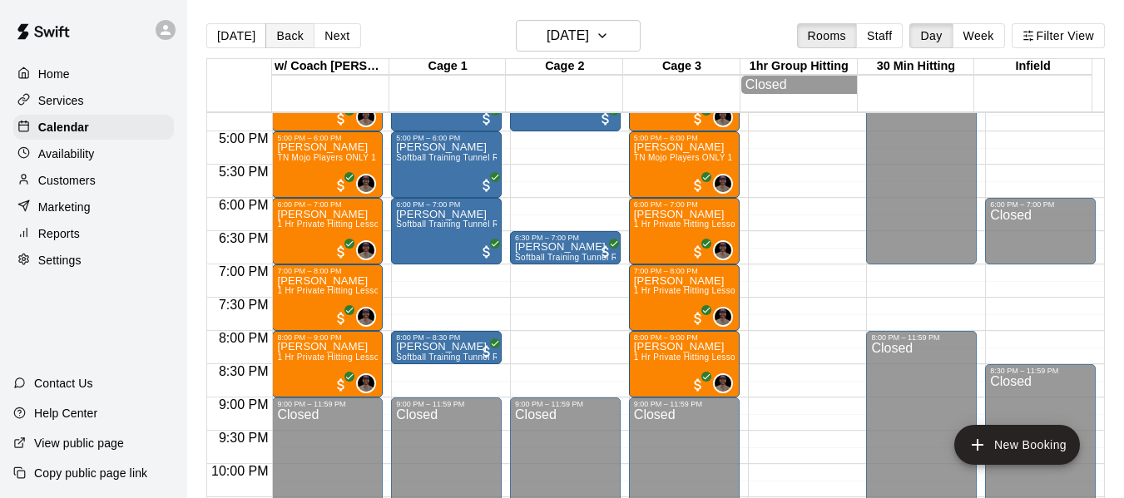
click at [286, 27] on button "Back" at bounding box center [289, 35] width 49 height 25
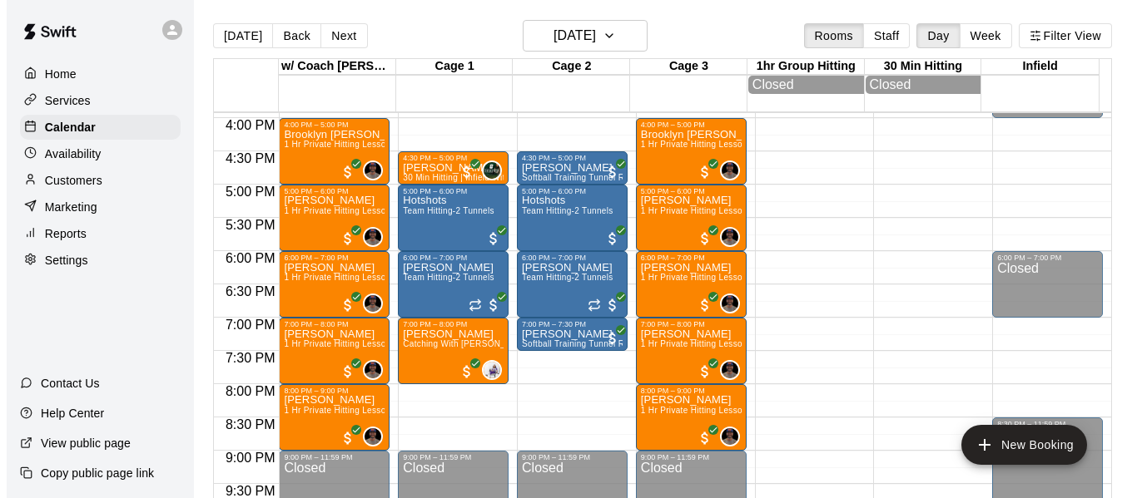
scroll to position [1057, 0]
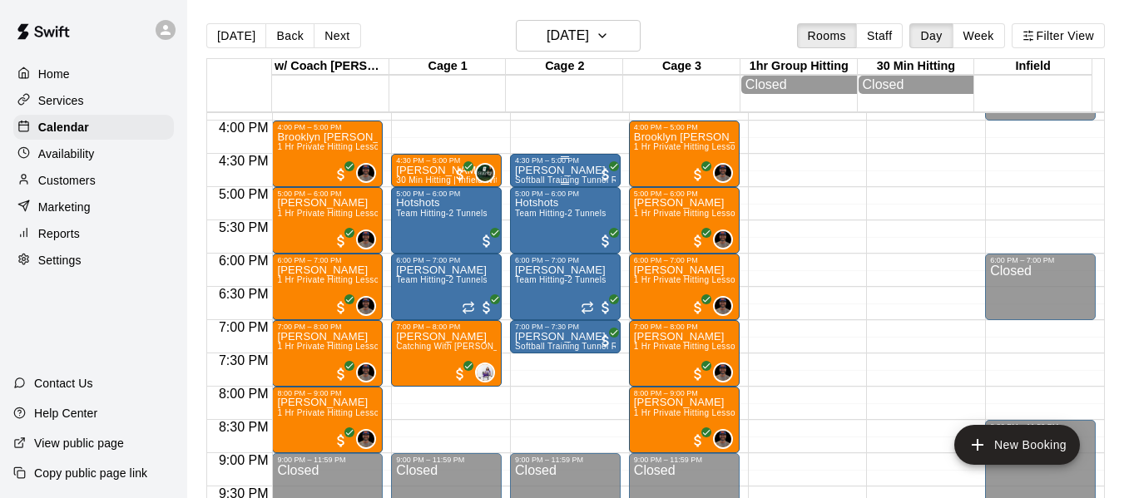
click at [543, 171] on p "Dustin Sandsness" at bounding box center [565, 171] width 101 height 0
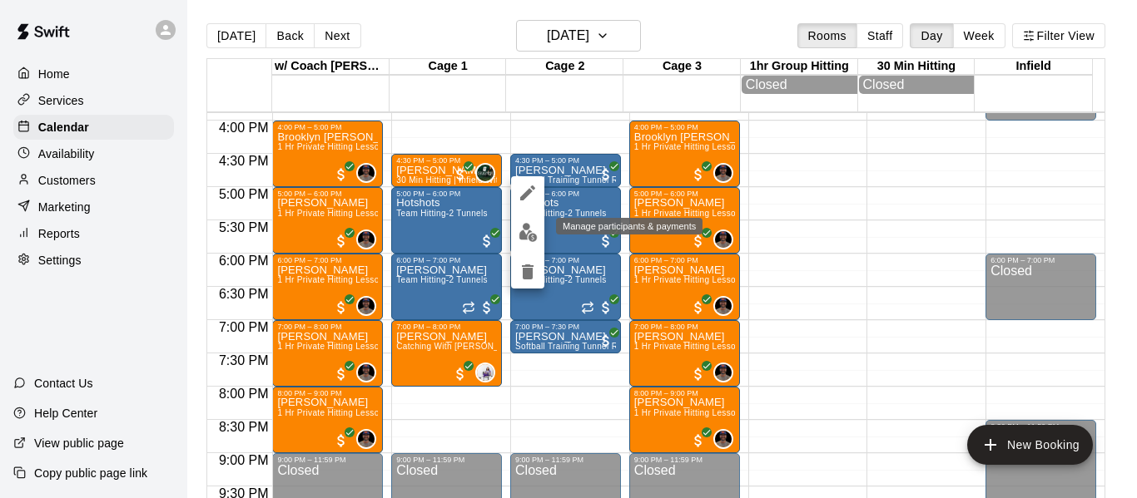
click at [527, 228] on img "edit" at bounding box center [527, 232] width 19 height 19
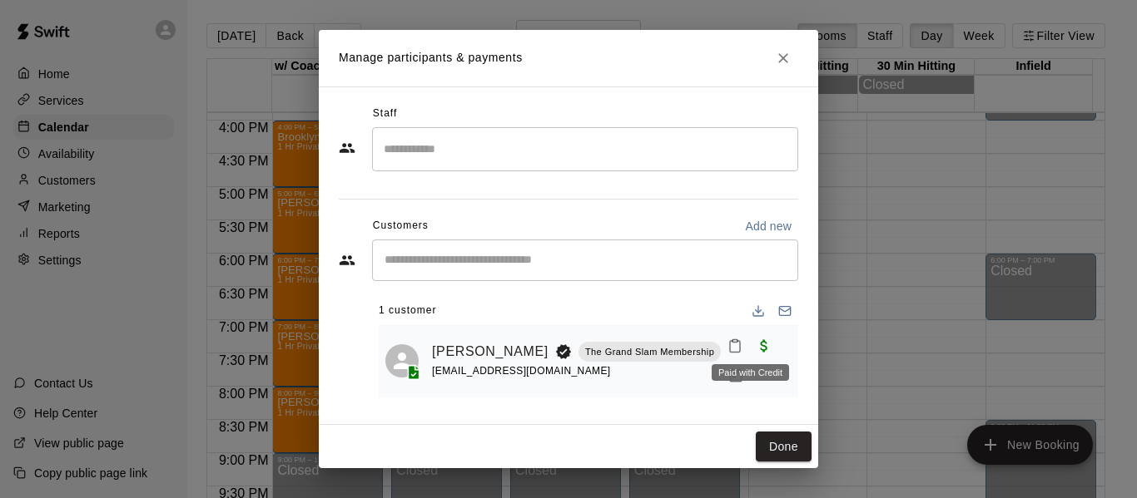
click at [749, 338] on span "Paid with Credit" at bounding box center [764, 345] width 30 height 14
click at [750, 347] on span "Paid with Credit" at bounding box center [764, 345] width 30 height 14
click at [730, 376] on icon "Manage bookings & payment" at bounding box center [736, 376] width 12 height 14
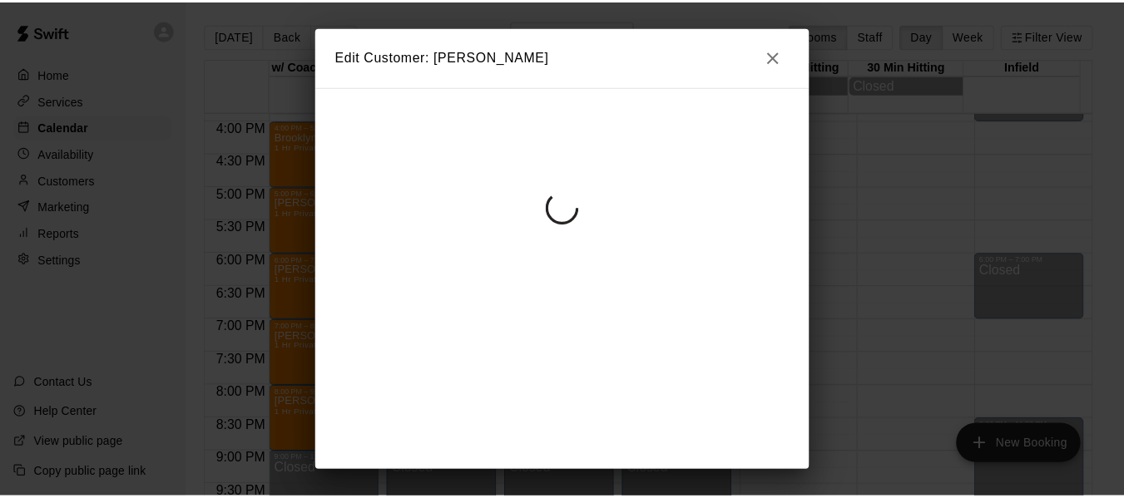
scroll to position [0, 0]
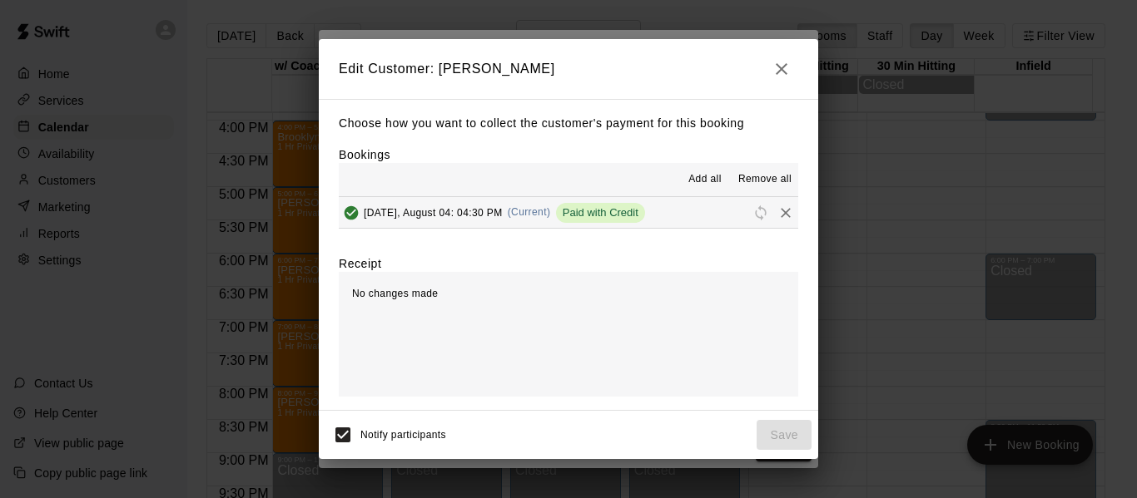
click at [775, 62] on icon "button" at bounding box center [781, 69] width 20 height 20
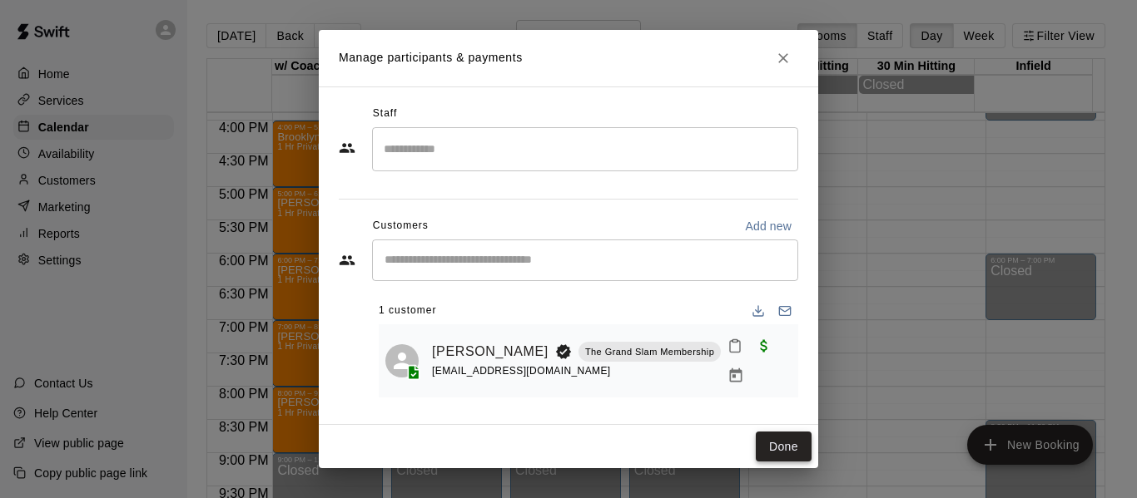
click at [770, 448] on button "Done" at bounding box center [783, 447] width 56 height 31
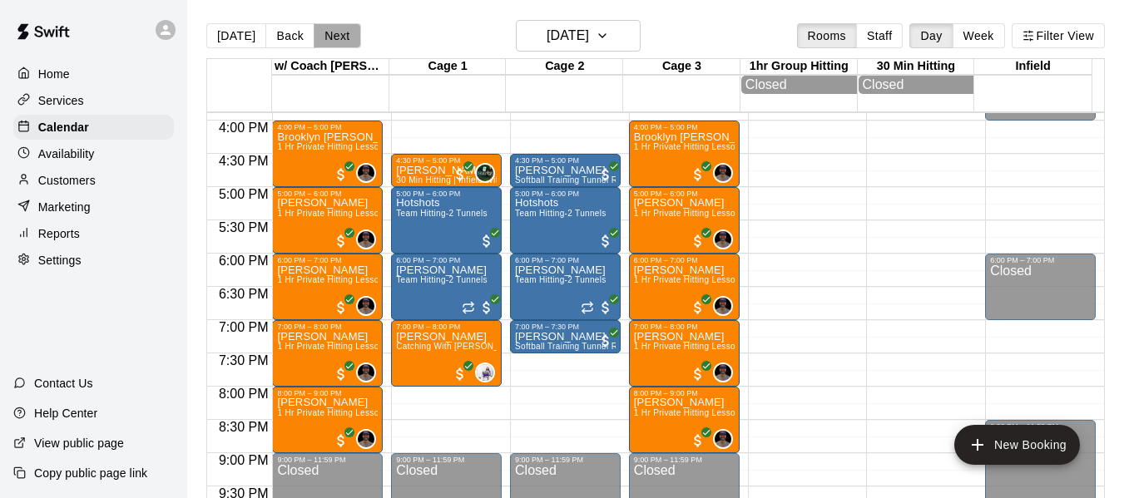
click at [342, 34] on button "Next" at bounding box center [337, 35] width 47 height 25
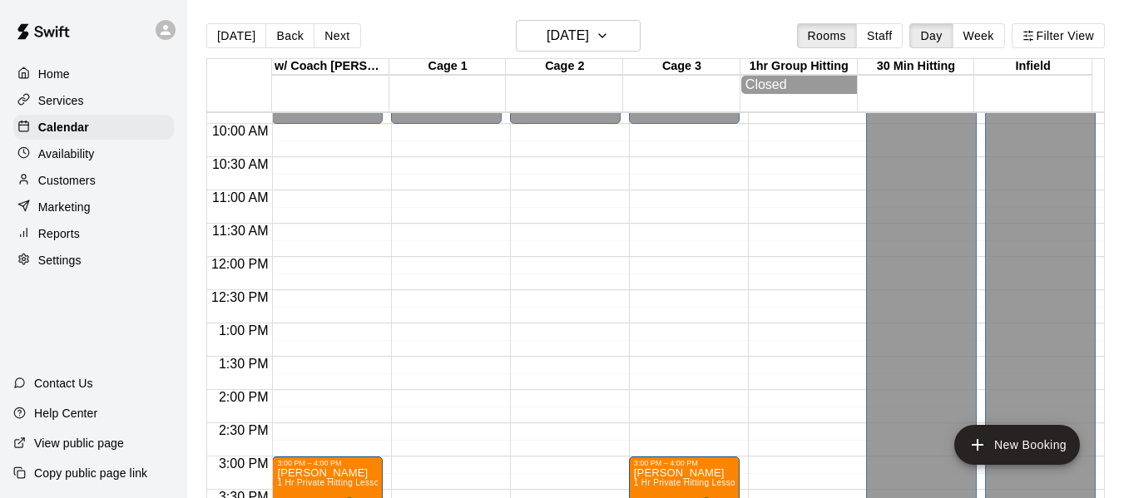
scroll to position [641, 0]
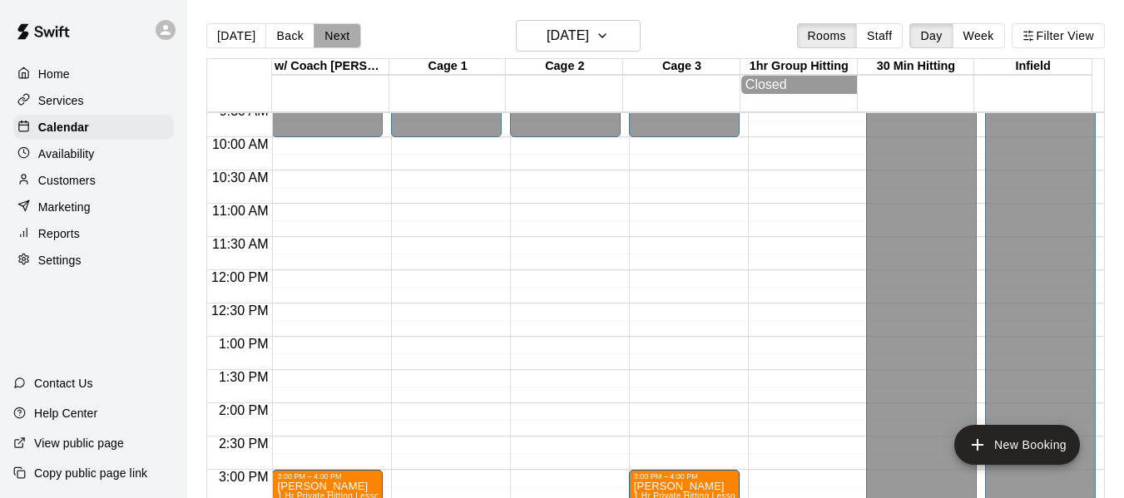
click at [323, 33] on button "Next" at bounding box center [337, 35] width 47 height 25
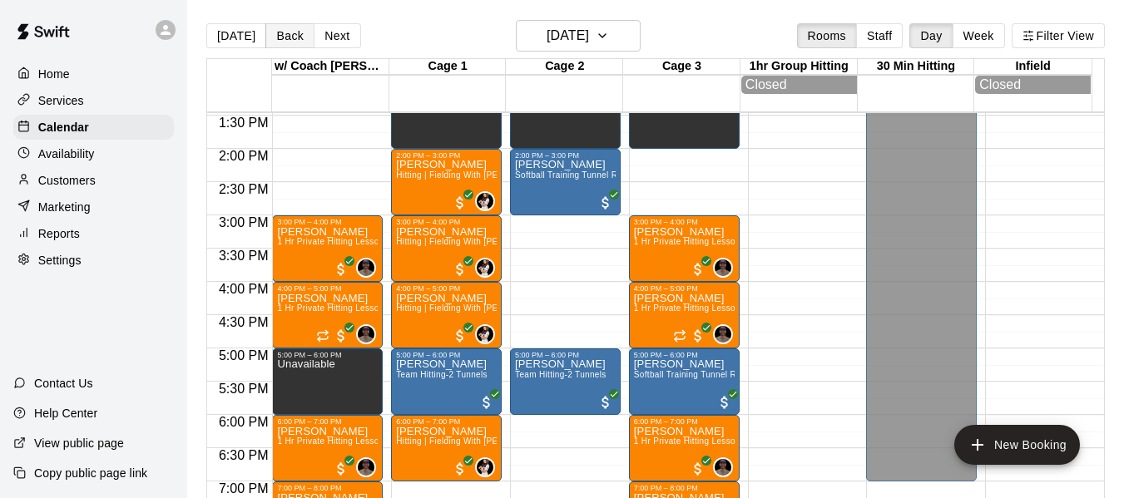
scroll to position [891, 0]
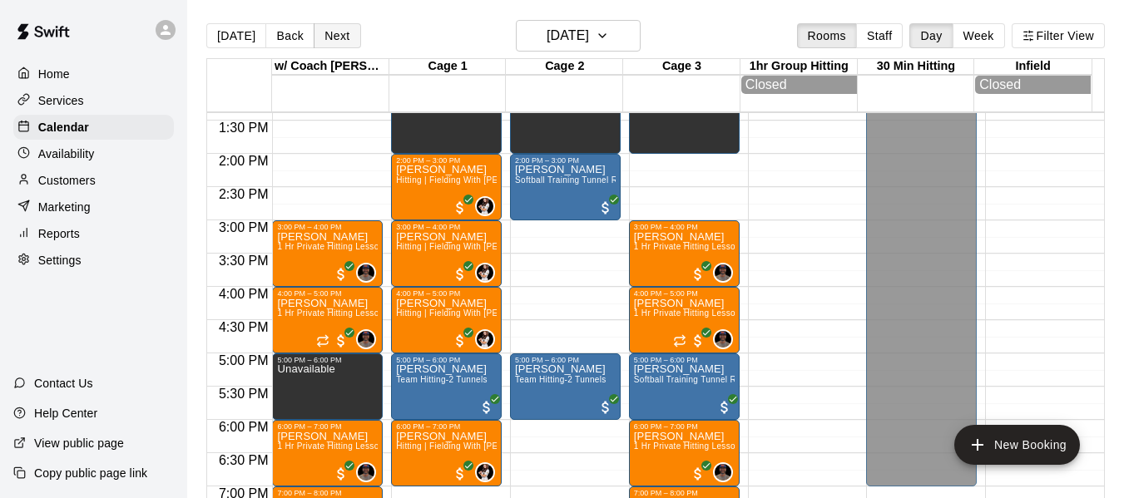
click at [328, 36] on button "Next" at bounding box center [337, 35] width 47 height 25
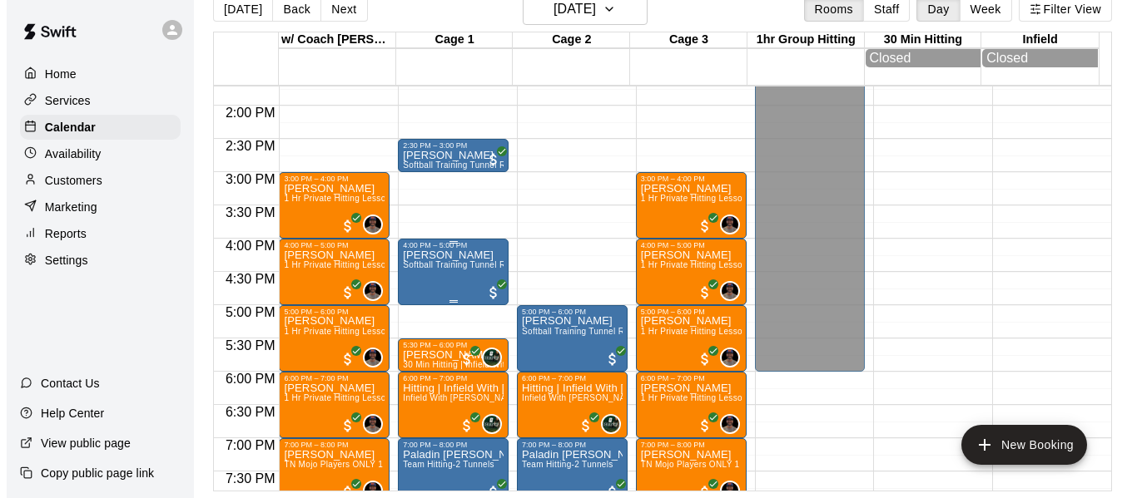
scroll to position [947, 0]
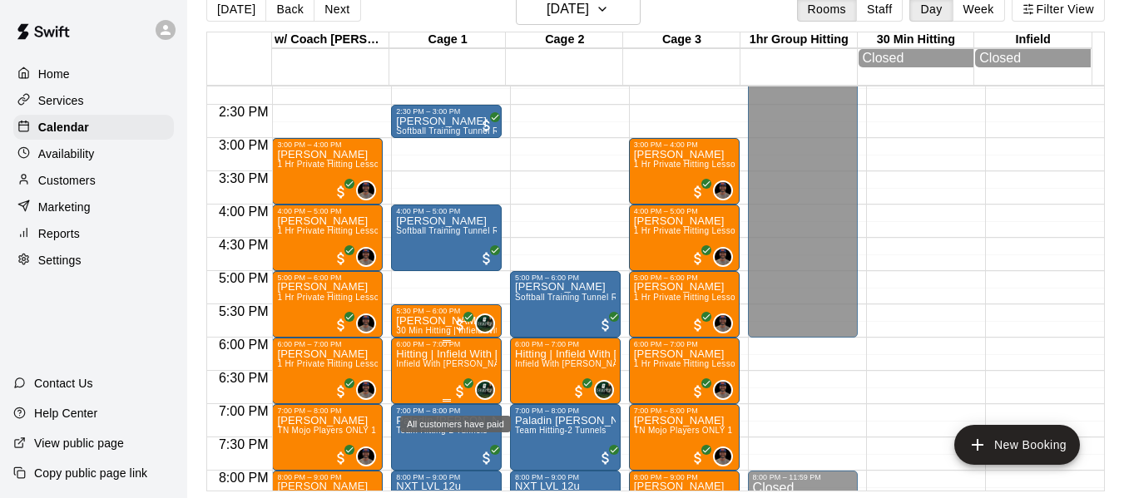
click at [453, 399] on span "All customers have paid" at bounding box center [460, 392] width 17 height 17
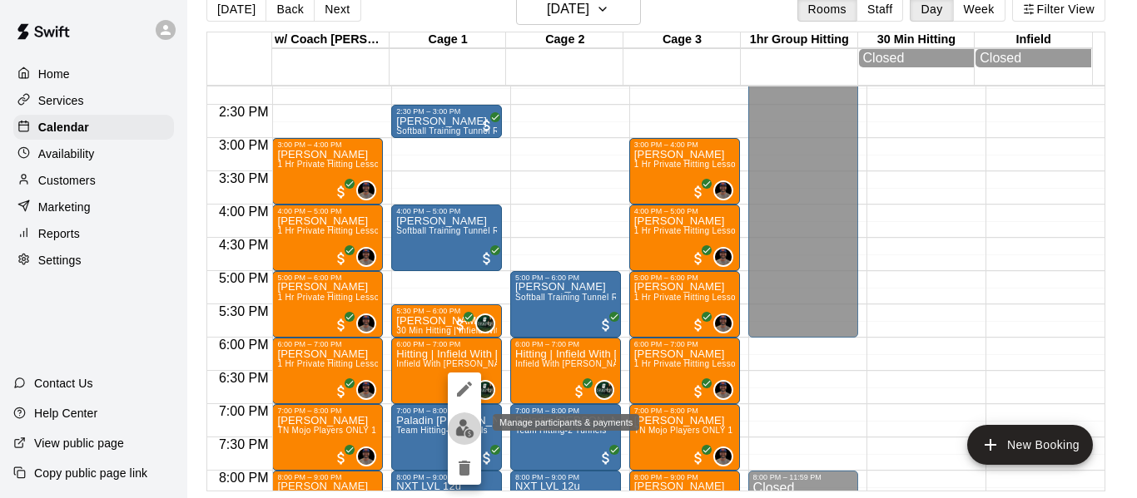
click at [463, 433] on img "edit" at bounding box center [464, 428] width 19 height 19
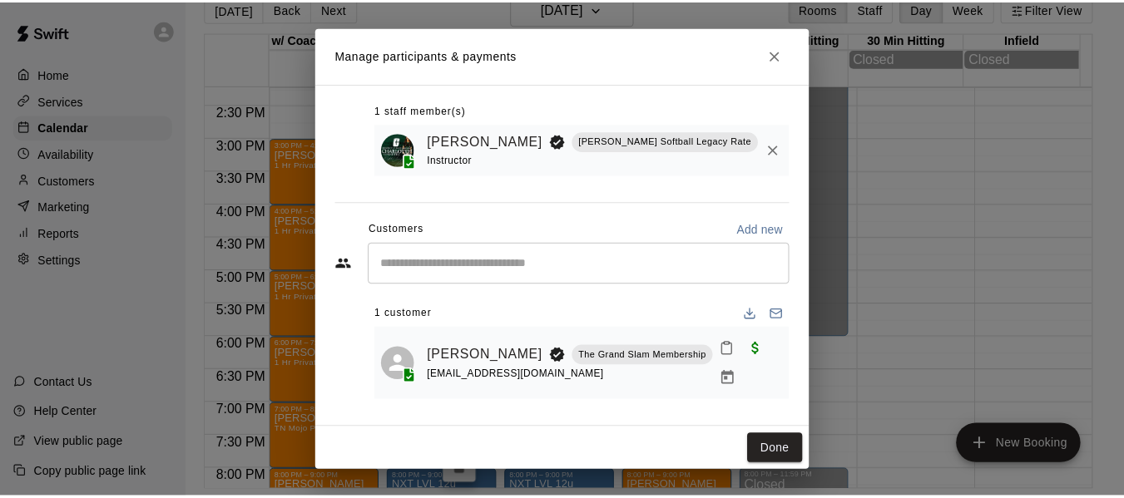
scroll to position [90, 0]
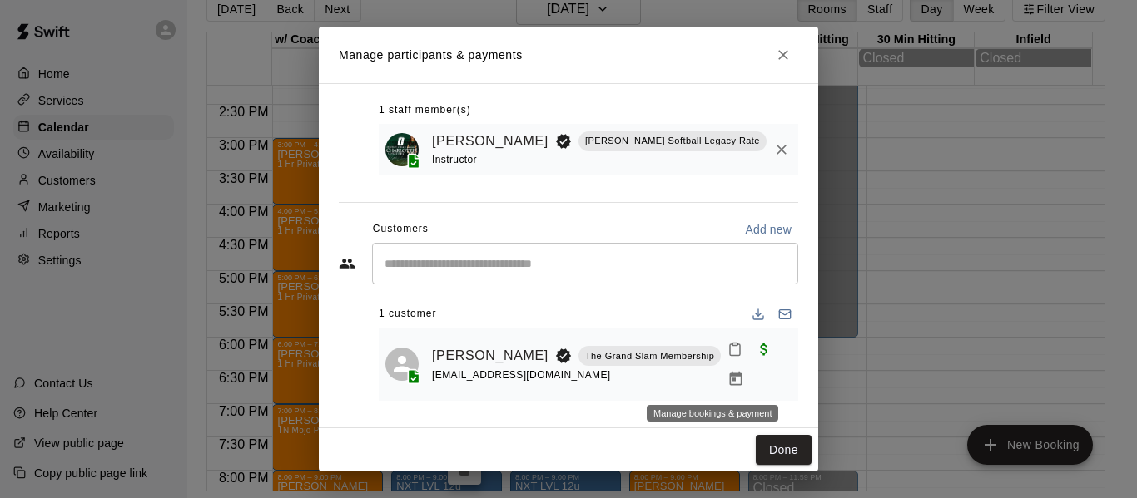
click at [727, 378] on icon "Manage bookings & payment" at bounding box center [735, 379] width 17 height 17
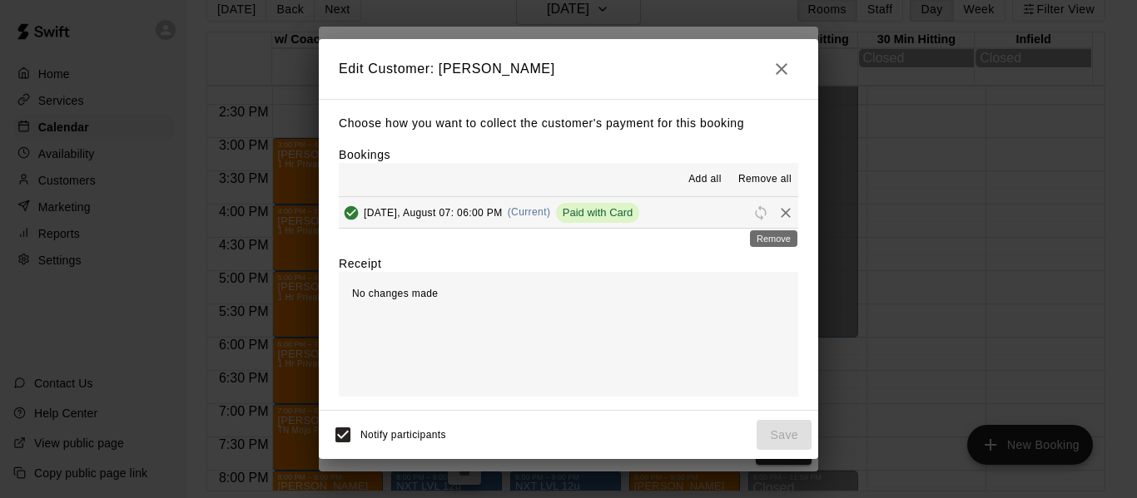
click at [777, 214] on icon "Remove" at bounding box center [785, 213] width 17 height 17
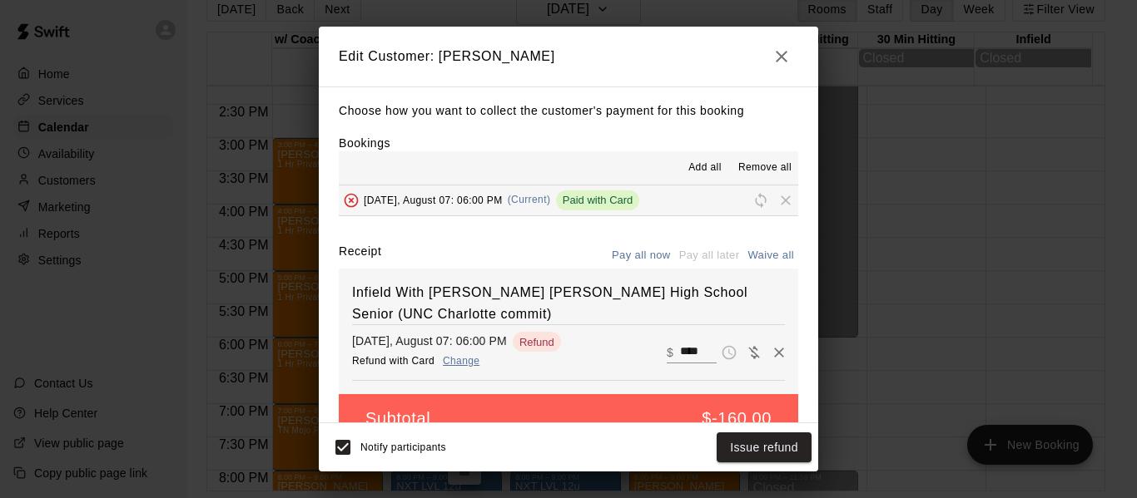
click at [790, 52] on icon "button" at bounding box center [781, 57] width 20 height 20
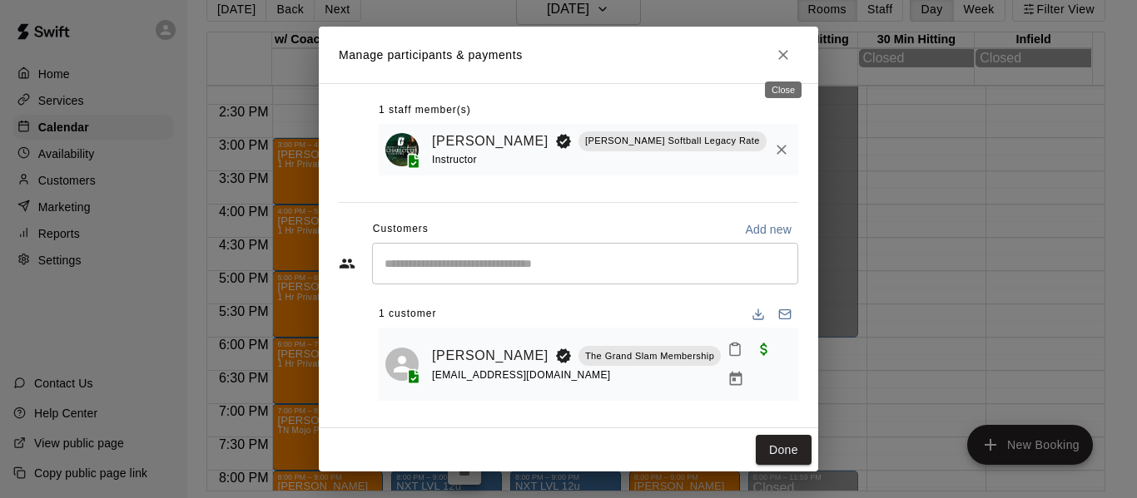
click at [791, 50] on button "Close" at bounding box center [783, 55] width 30 height 30
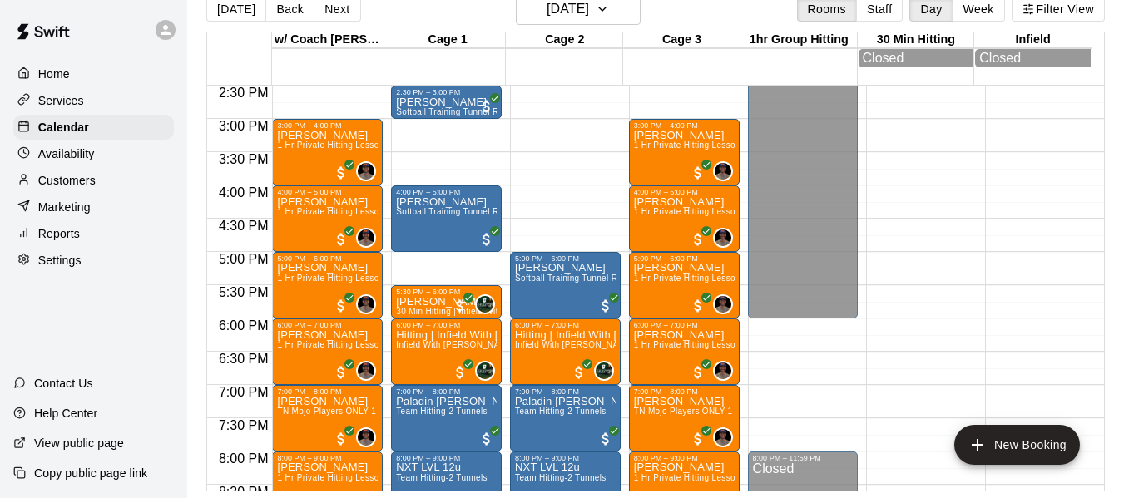
scroll to position [947, 0]
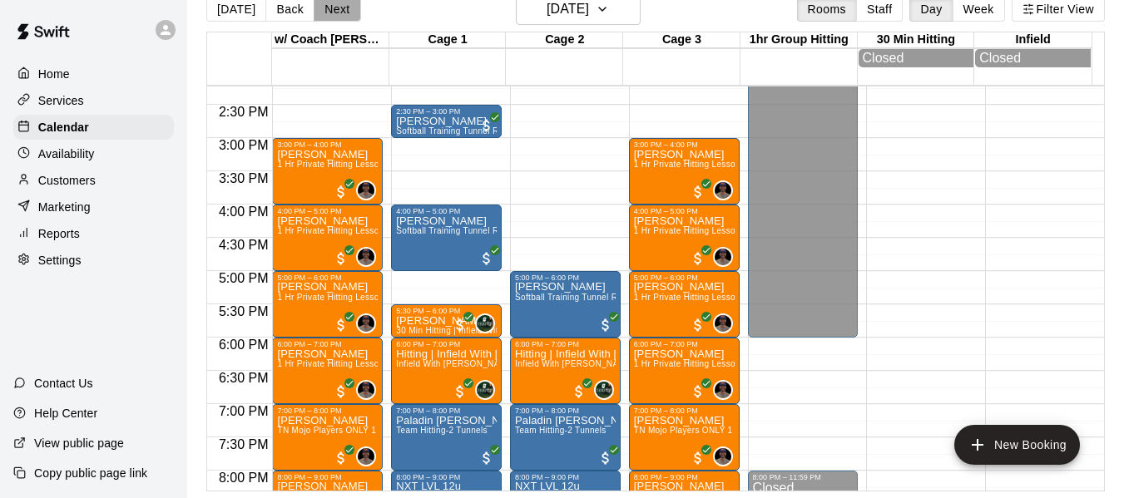
click at [334, 7] on button "Next" at bounding box center [337, 9] width 47 height 25
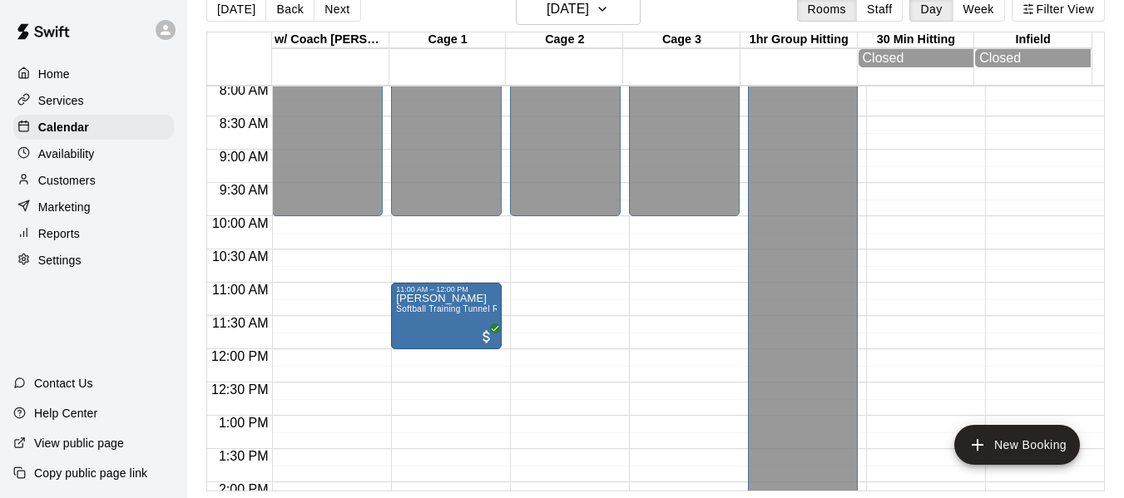
scroll to position [531, 0]
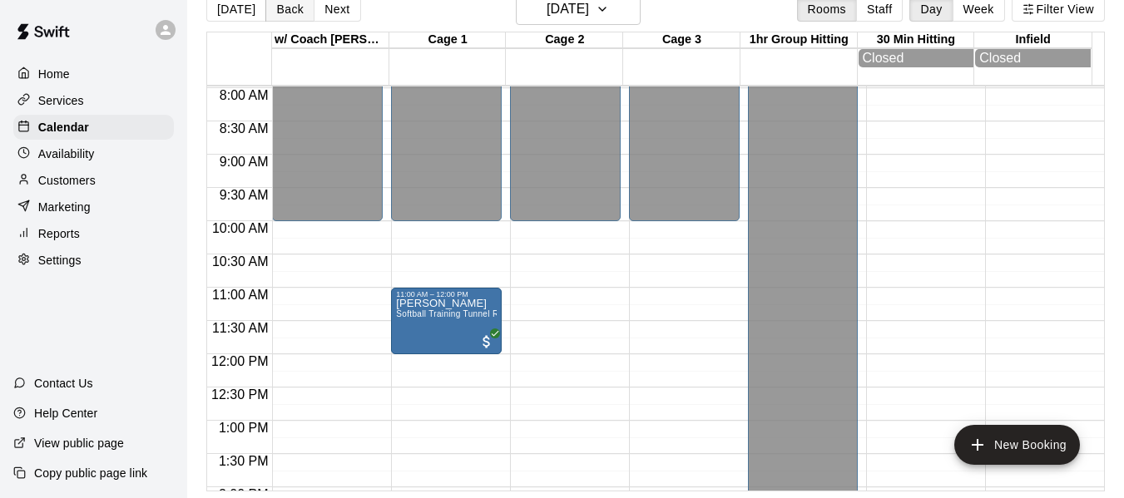
click at [290, 10] on button "Back" at bounding box center [289, 9] width 49 height 25
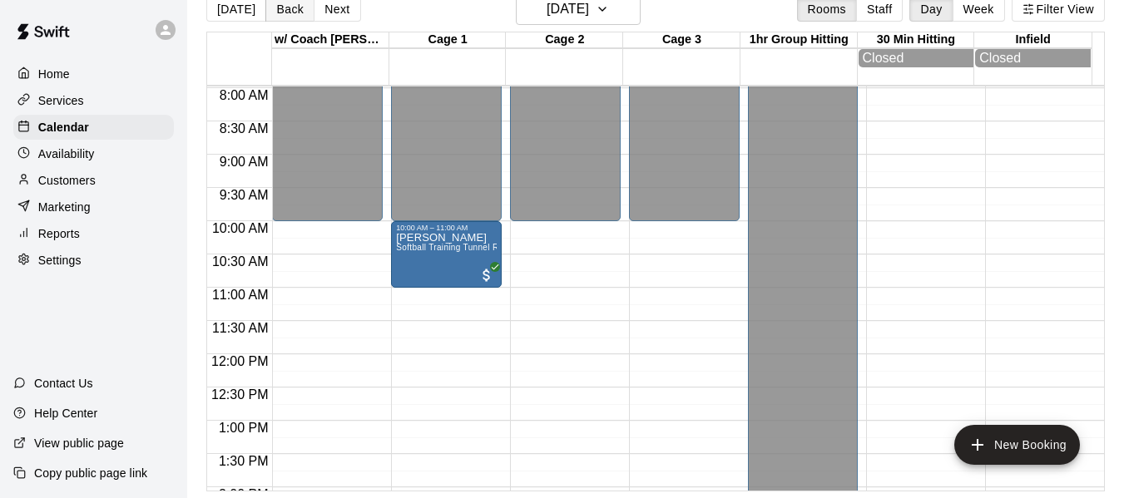
click at [290, 10] on button "Back" at bounding box center [289, 9] width 49 height 25
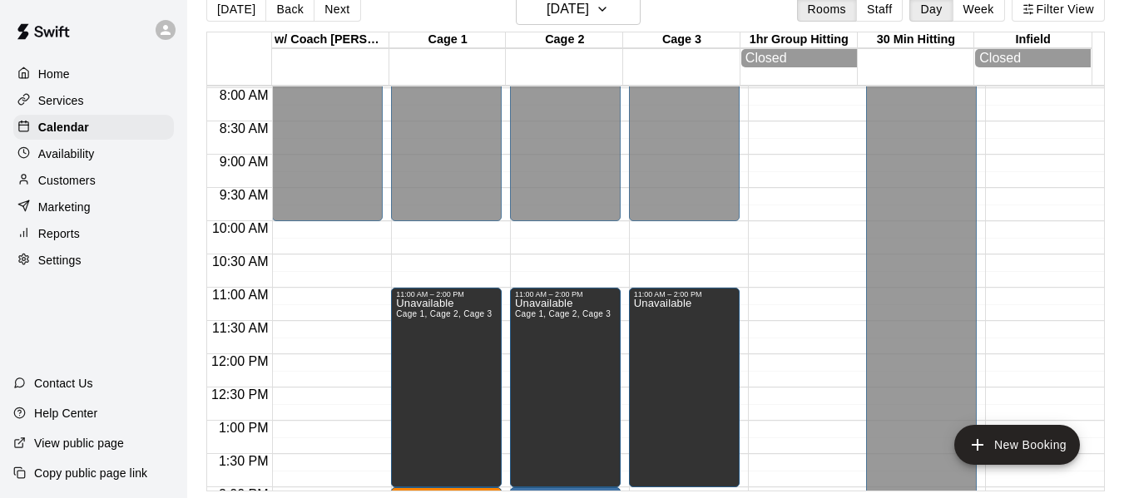
click at [290, 10] on button "Back" at bounding box center [289, 9] width 49 height 25
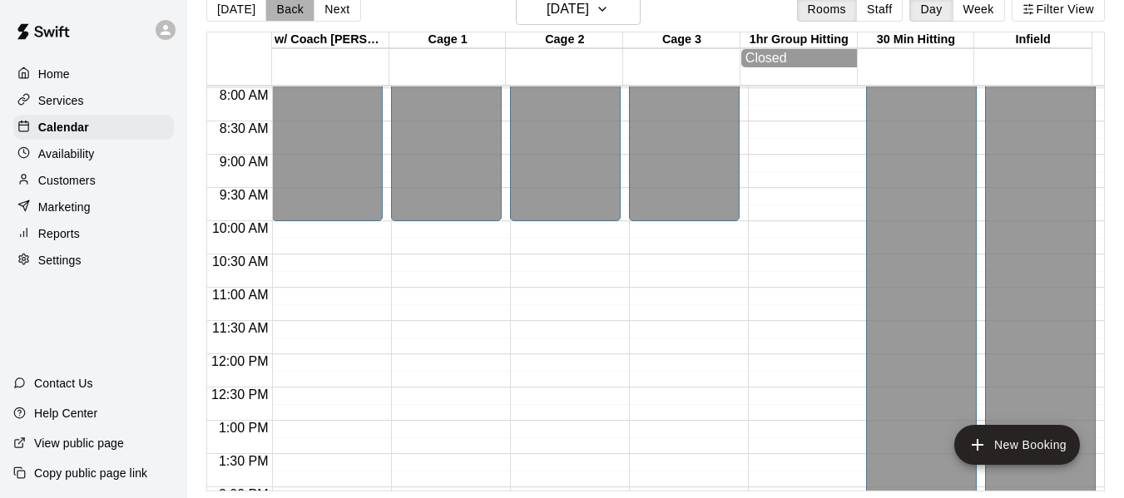
click at [290, 10] on button "Back" at bounding box center [289, 9] width 49 height 25
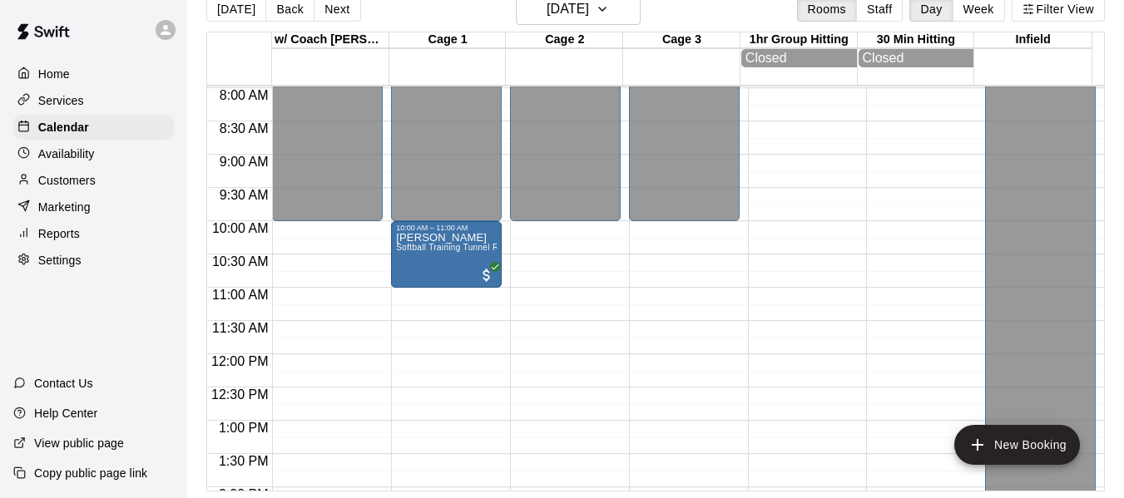
click at [290, 10] on button "Back" at bounding box center [289, 9] width 49 height 25
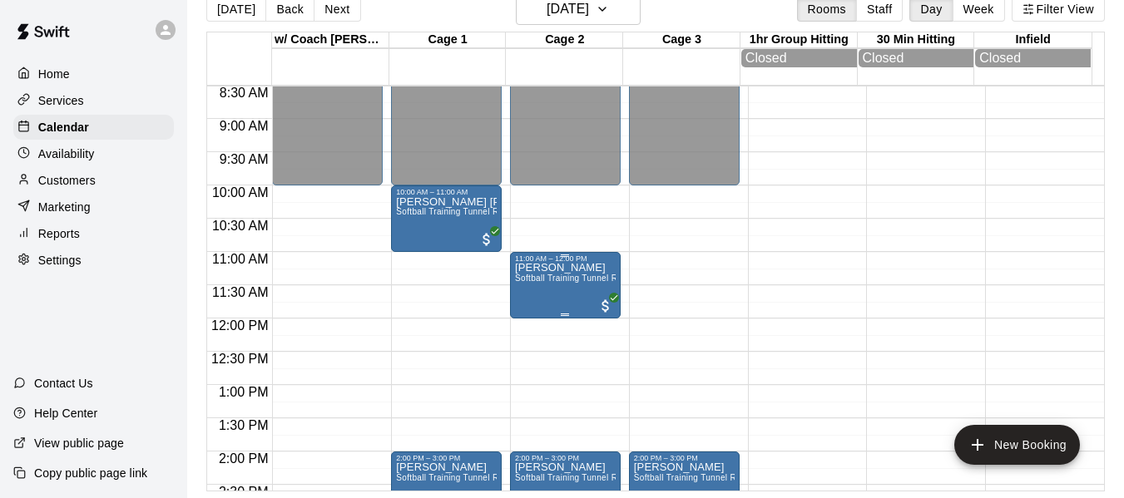
scroll to position [752, 0]
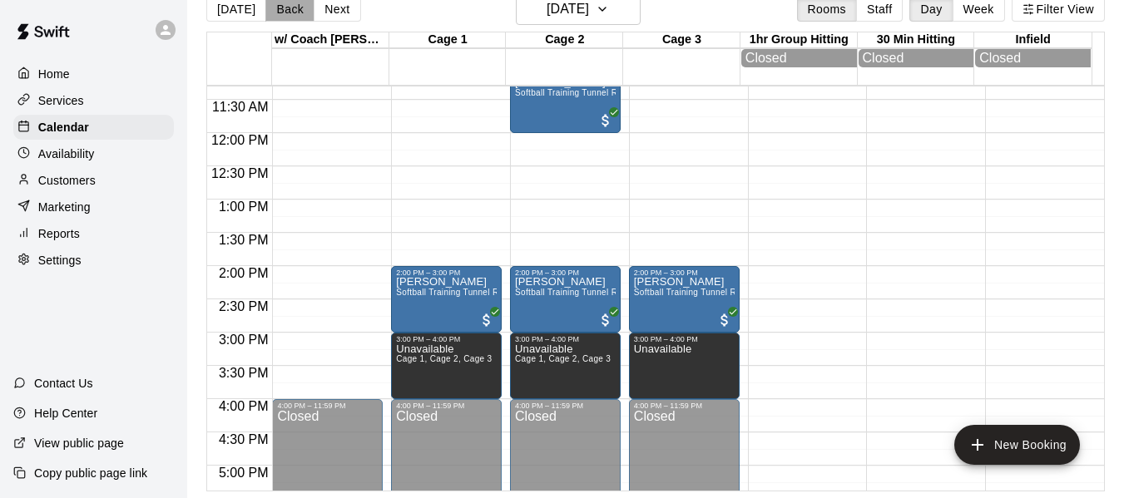
click at [275, 9] on button "Back" at bounding box center [289, 9] width 49 height 25
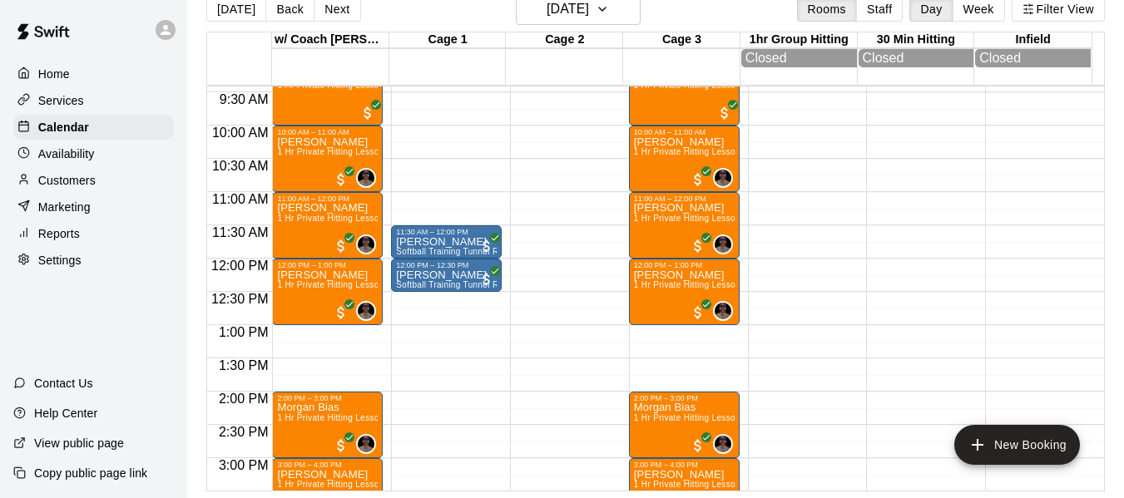
scroll to position [614, 0]
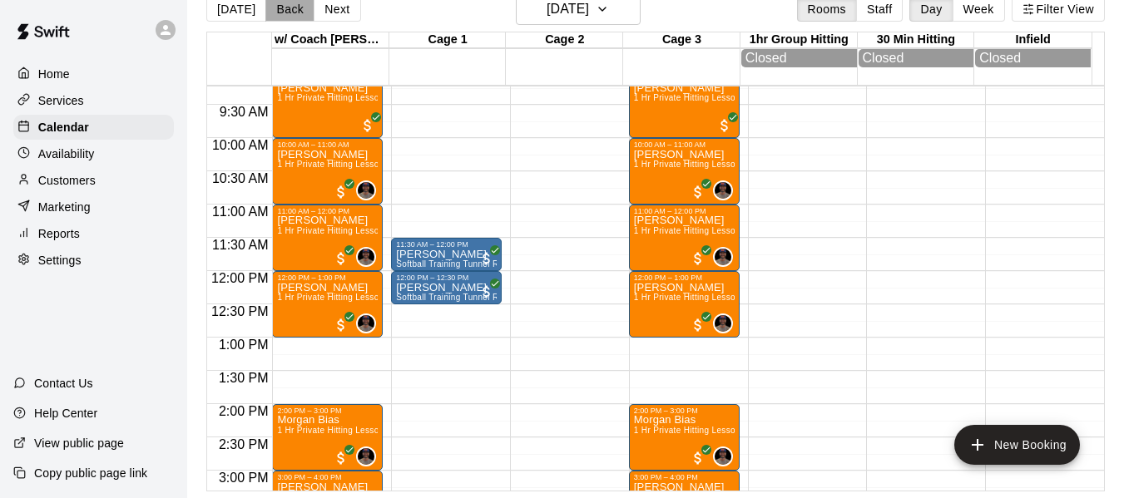
click at [266, 12] on button "Back" at bounding box center [289, 9] width 49 height 25
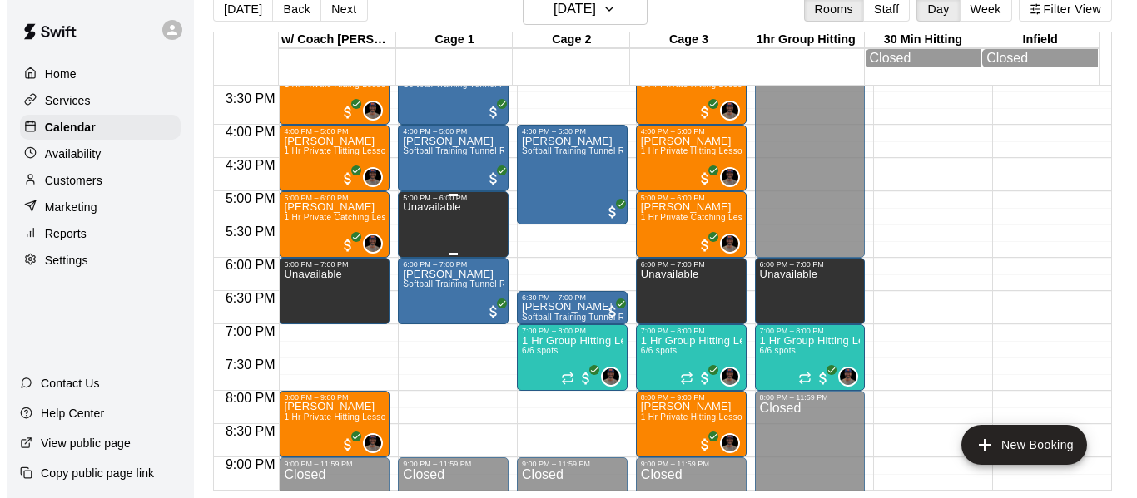
scroll to position [1030, 0]
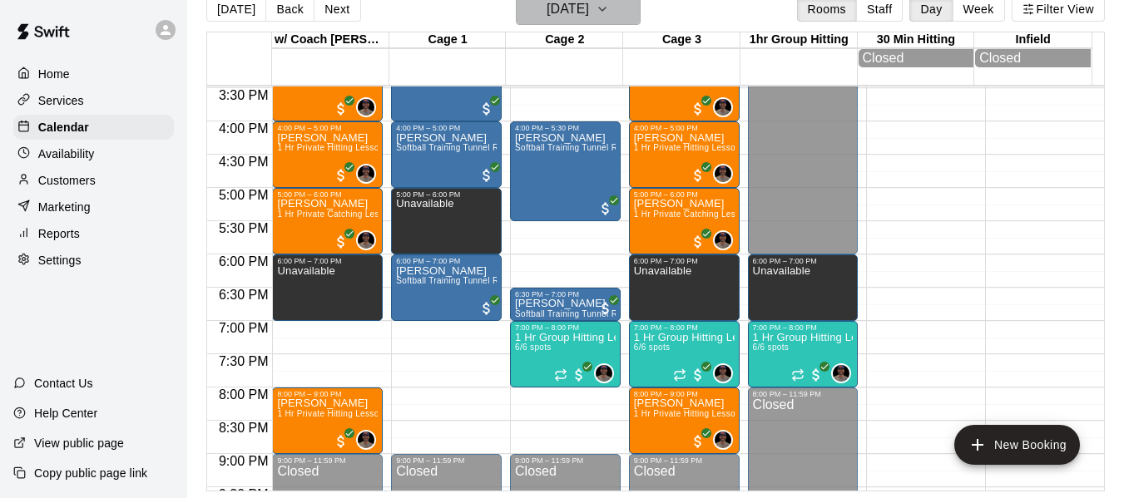
click at [629, 7] on button "Friday Aug 01" at bounding box center [578, 9] width 125 height 32
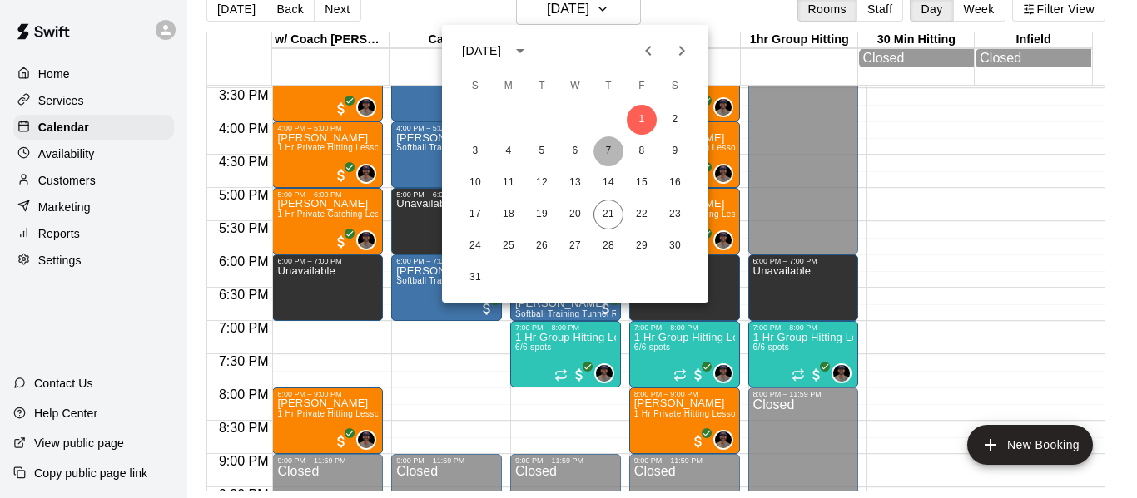
click at [608, 141] on button "7" at bounding box center [608, 151] width 30 height 30
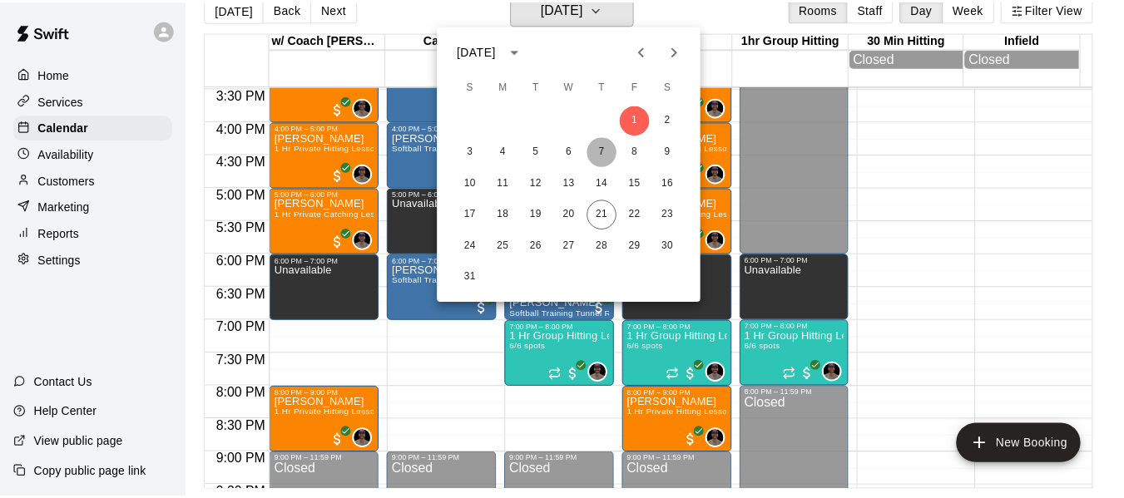
scroll to position [20, 0]
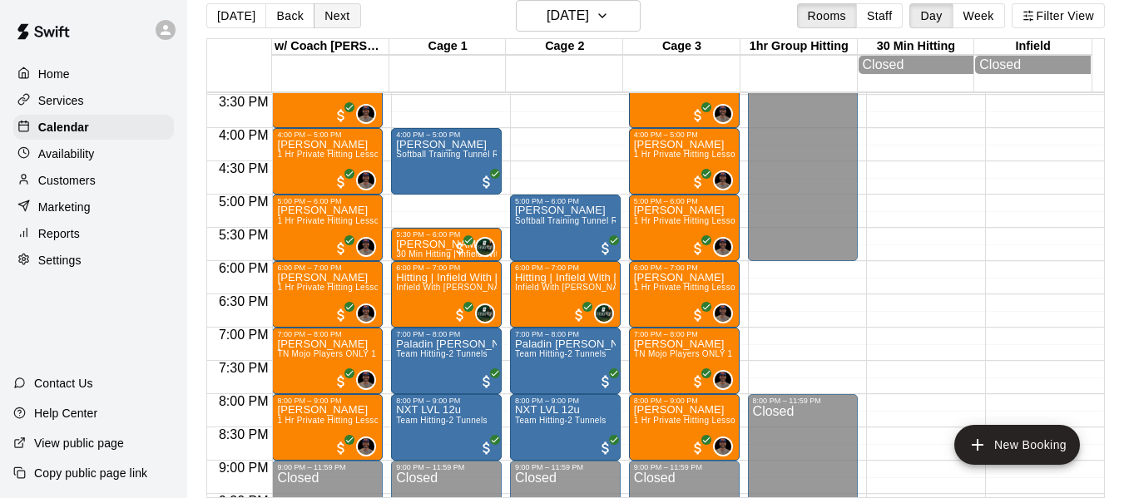
click at [349, 14] on button "Next" at bounding box center [337, 15] width 47 height 25
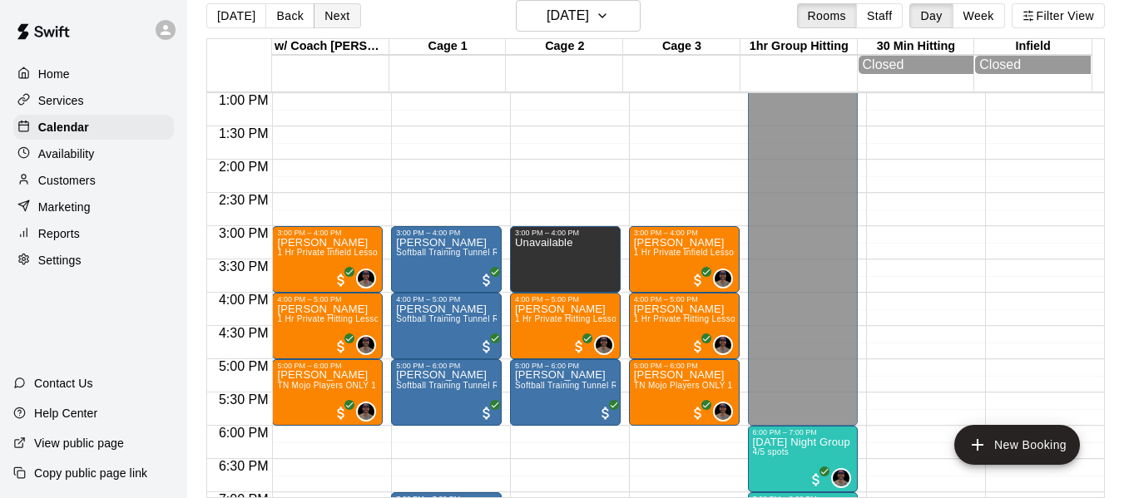
scroll to position [864, 0]
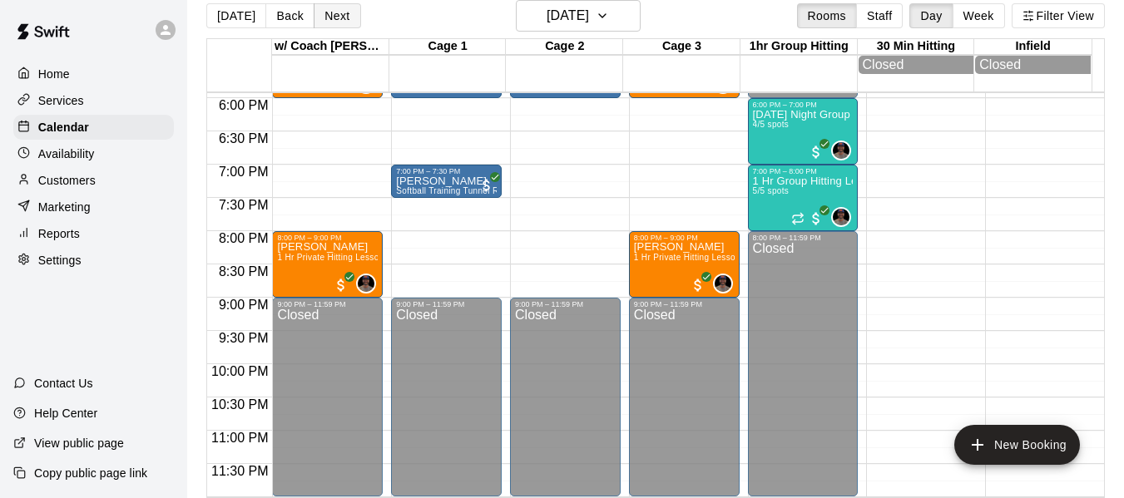
click at [334, 9] on button "Next" at bounding box center [337, 15] width 47 height 25
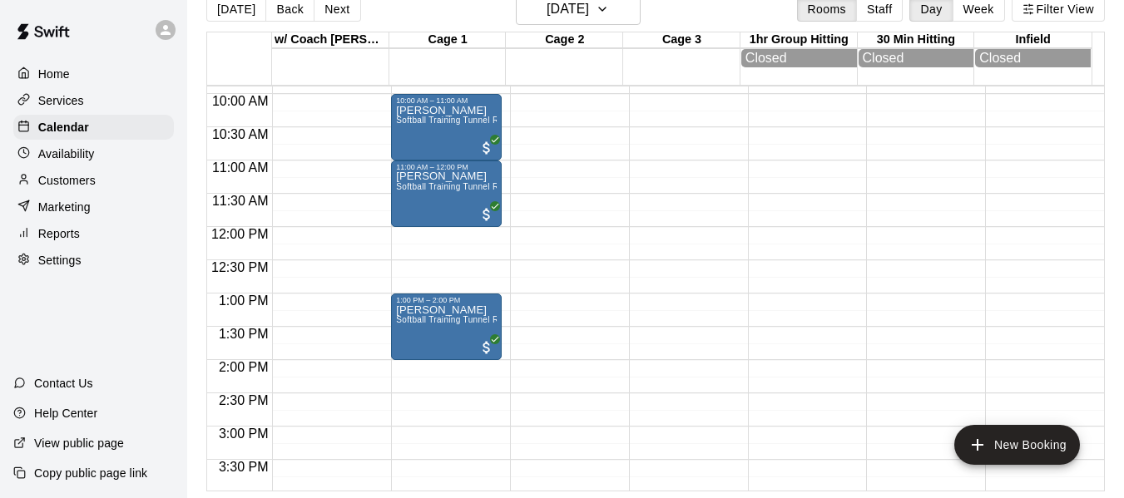
scroll to position [642, 0]
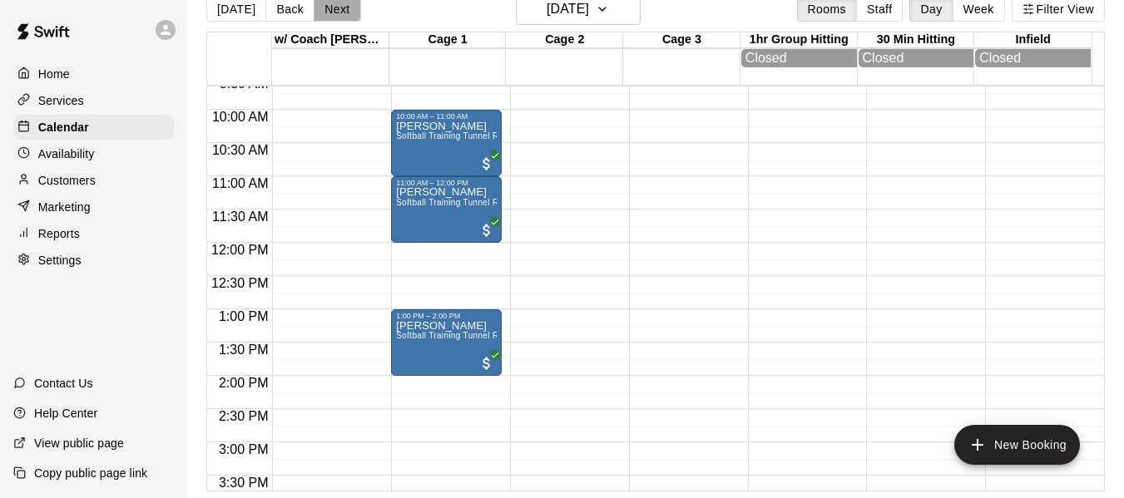
click at [338, 12] on button "Next" at bounding box center [337, 9] width 47 height 25
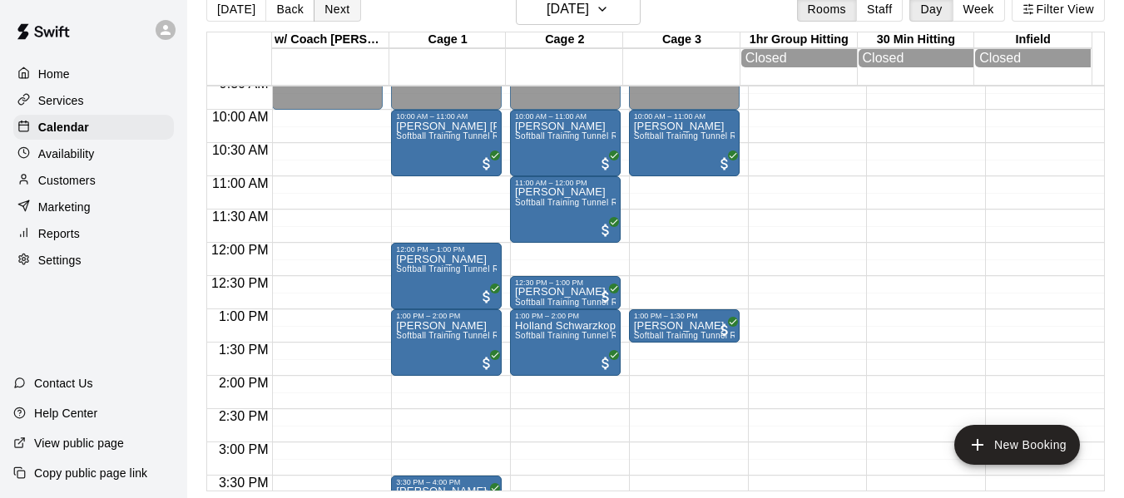
click at [349, 15] on button "Next" at bounding box center [337, 9] width 47 height 25
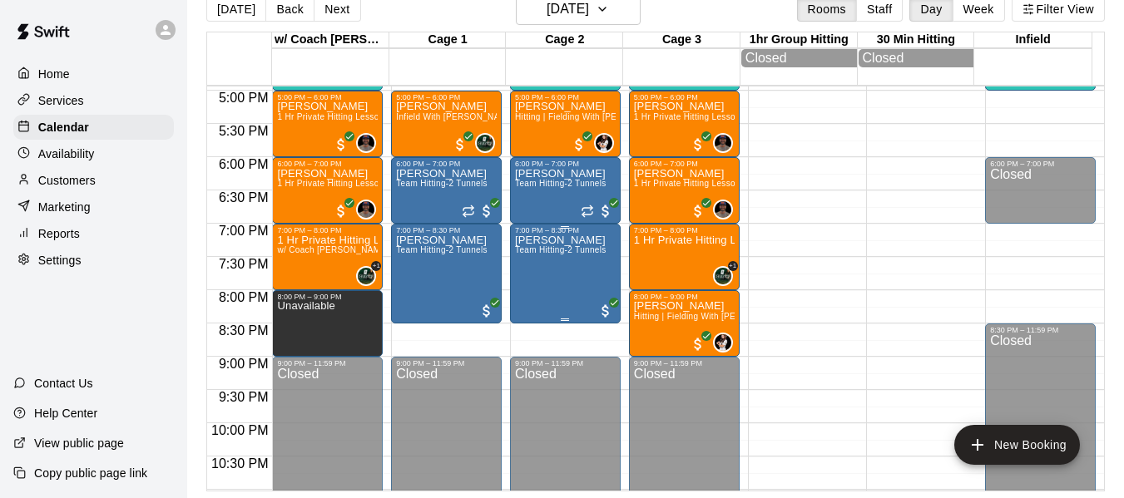
scroll to position [1142, 0]
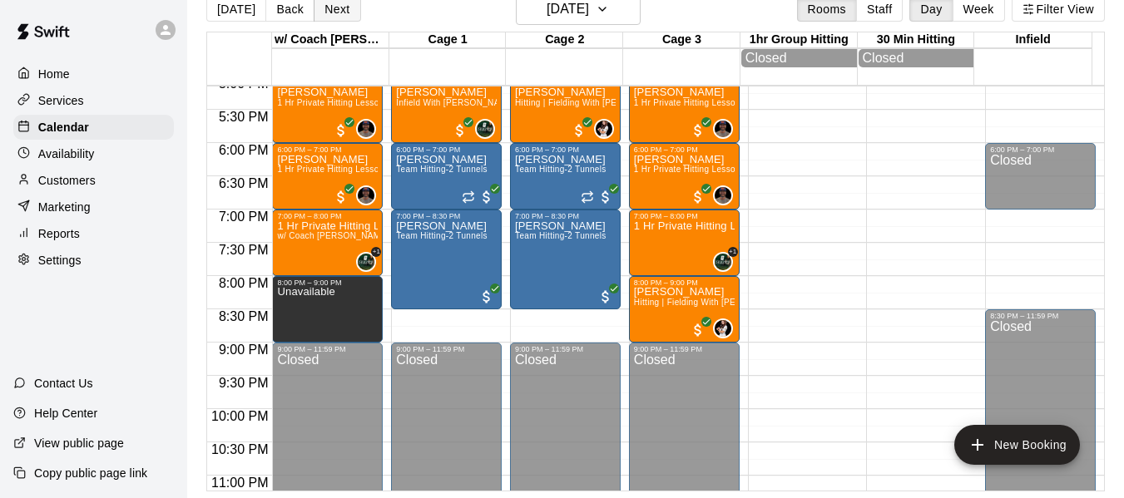
click at [339, 10] on button "Next" at bounding box center [337, 9] width 47 height 25
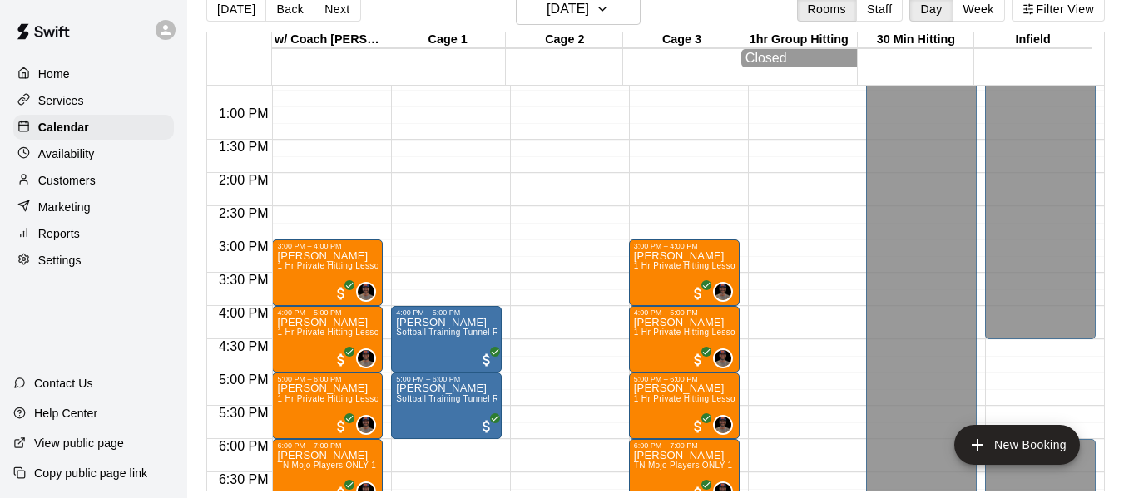
scroll to position [837, 0]
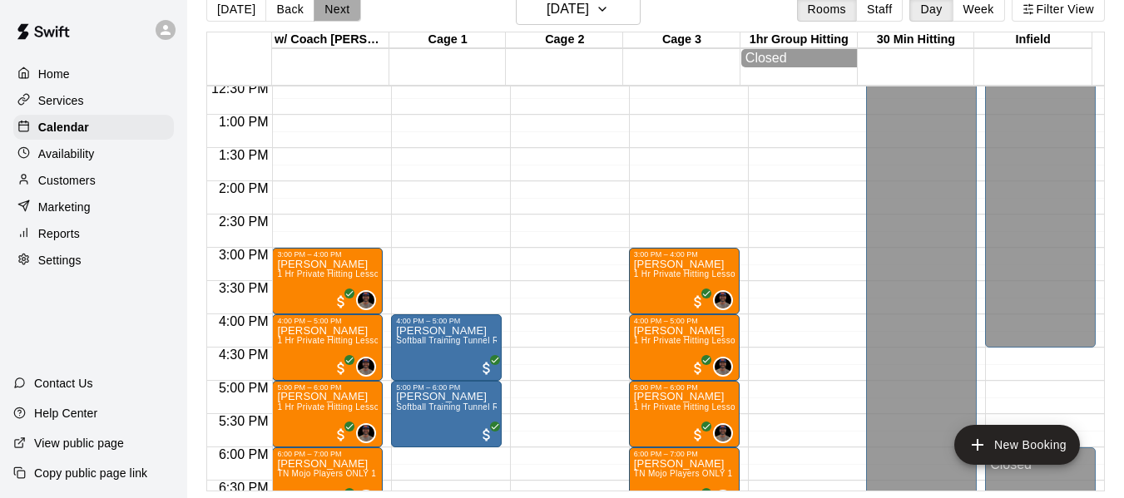
click at [345, 6] on button "Next" at bounding box center [337, 9] width 47 height 25
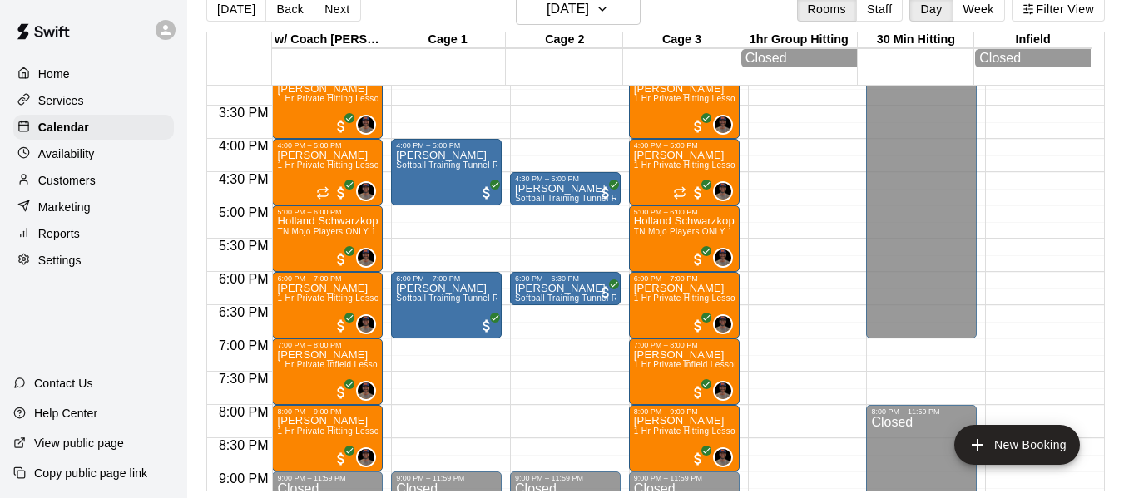
scroll to position [1058, 0]
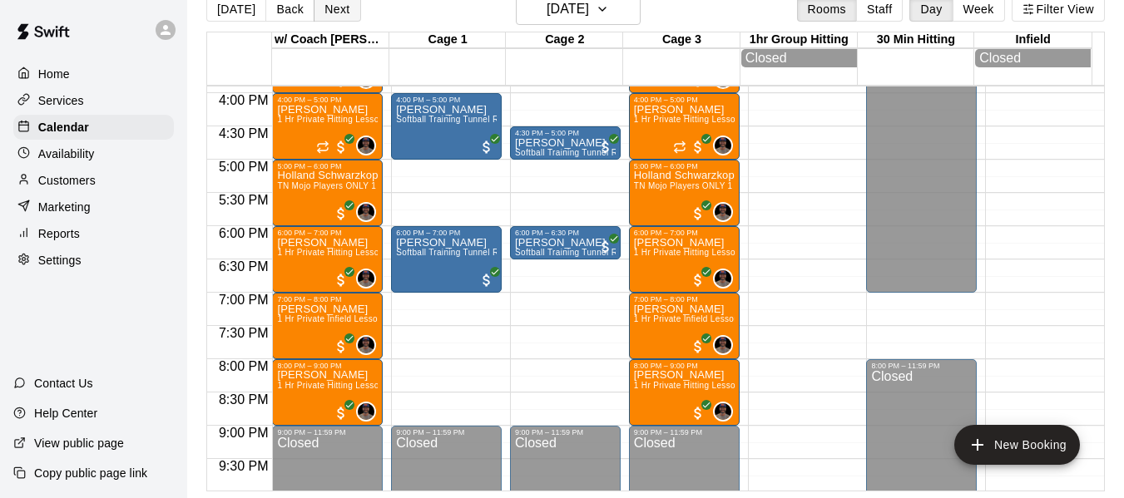
click at [328, 11] on button "Next" at bounding box center [337, 9] width 47 height 25
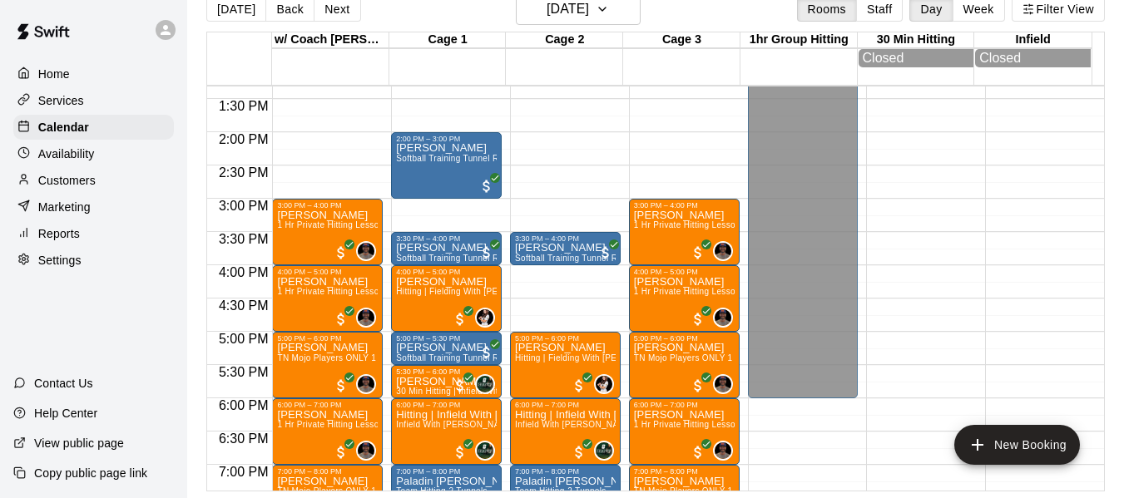
scroll to position [892, 0]
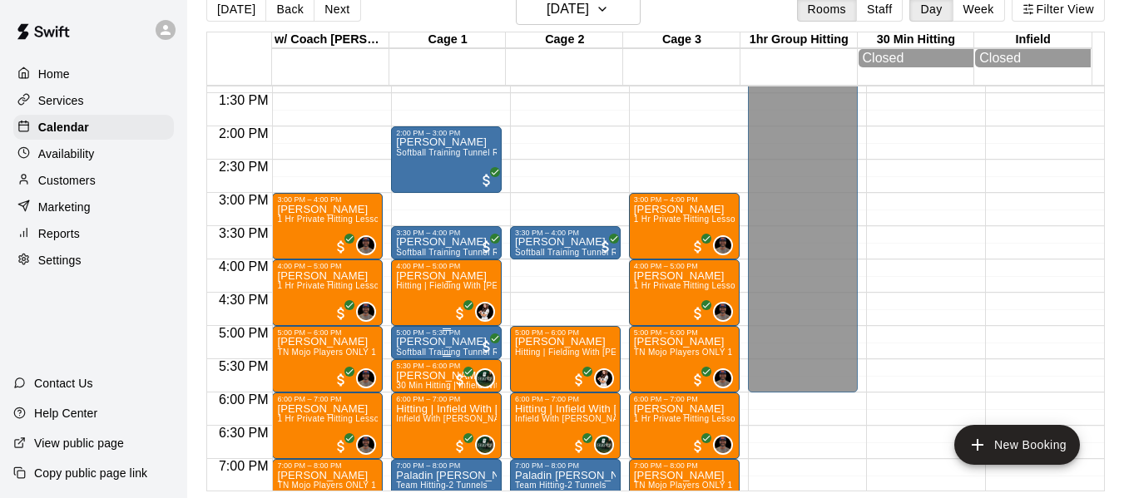
click at [457, 342] on p "[PERSON_NAME]" at bounding box center [446, 342] width 101 height 0
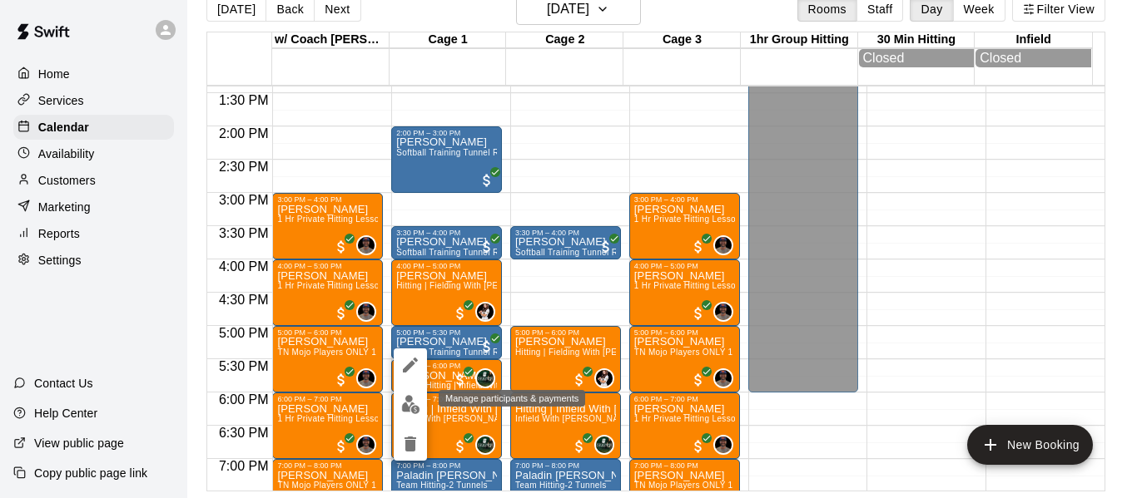
click at [416, 409] on img "edit" at bounding box center [410, 404] width 19 height 19
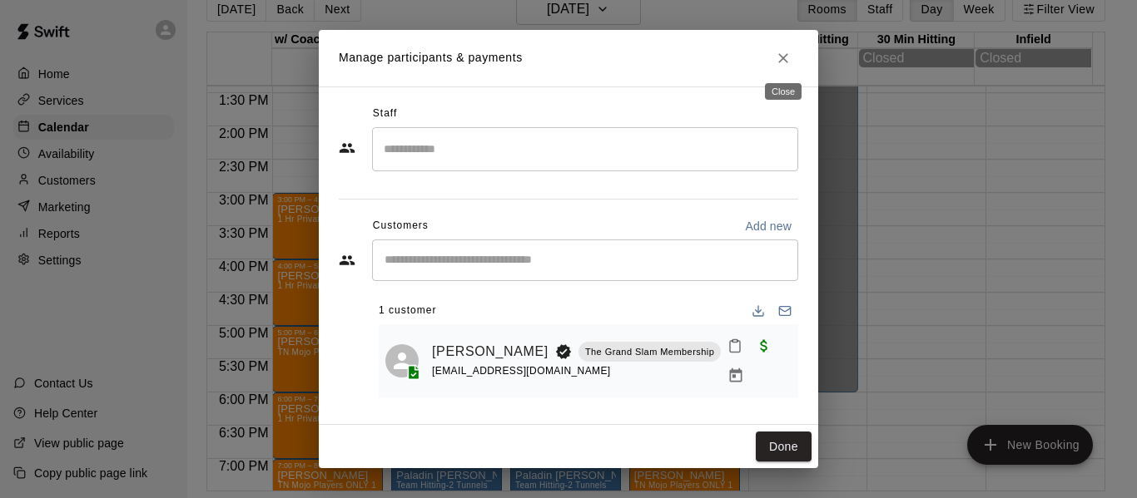
click at [780, 54] on icon "Close" at bounding box center [783, 58] width 10 height 10
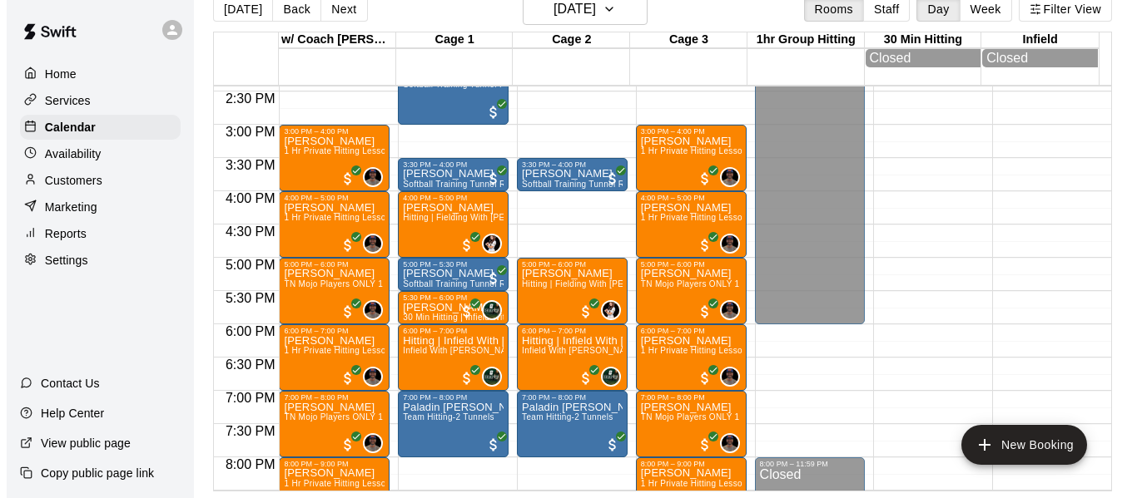
scroll to position [1031, 0]
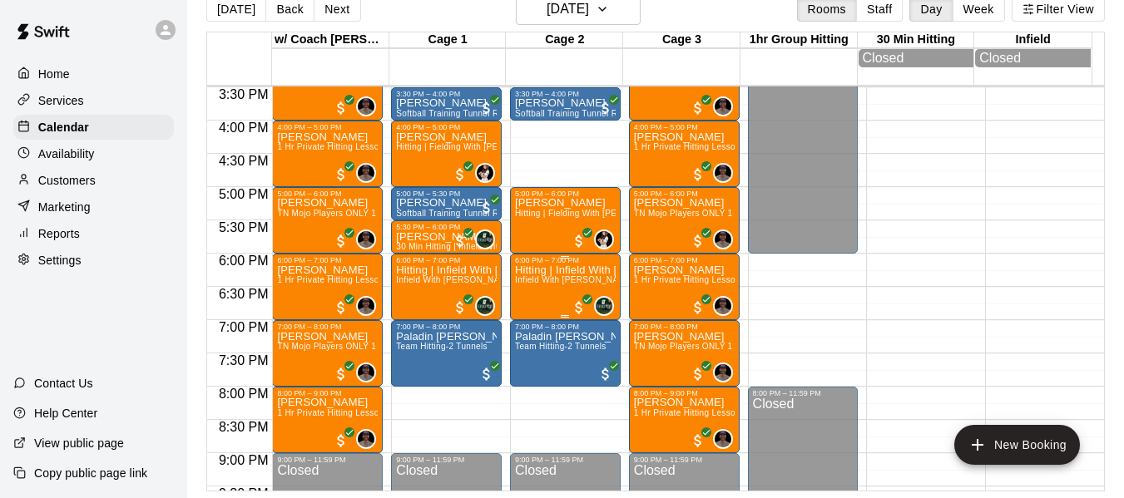
click at [559, 285] on span "Infield With [PERSON_NAME] [PERSON_NAME] High School Senior (UNC Charlotte comm…" at bounding box center [700, 279] width 370 height 9
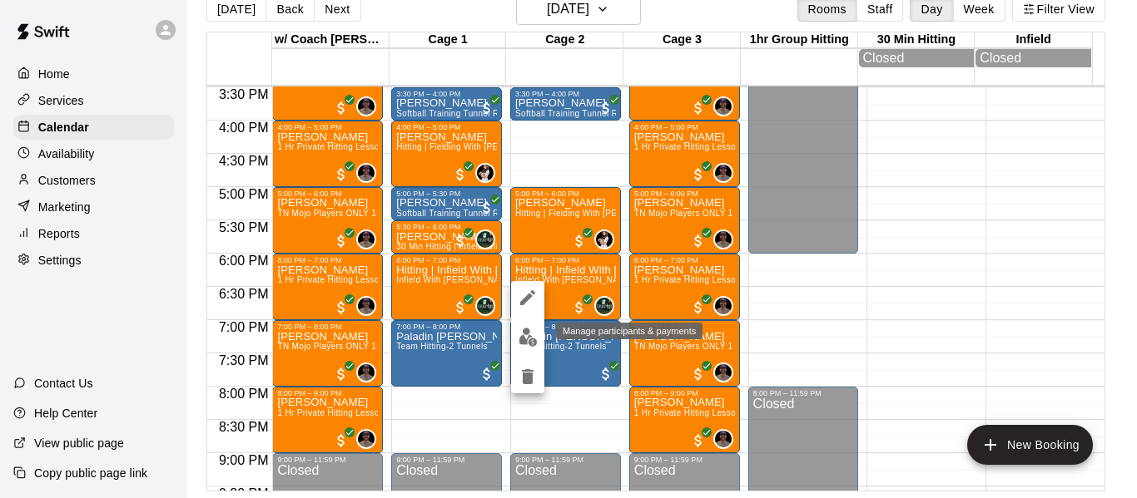
click at [524, 334] on img "edit" at bounding box center [527, 337] width 19 height 19
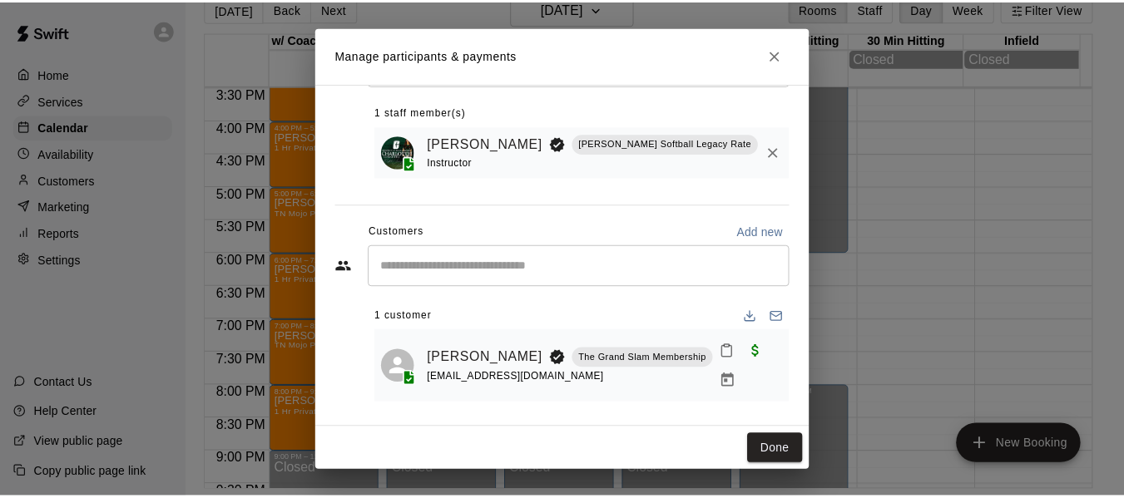
scroll to position [90, 0]
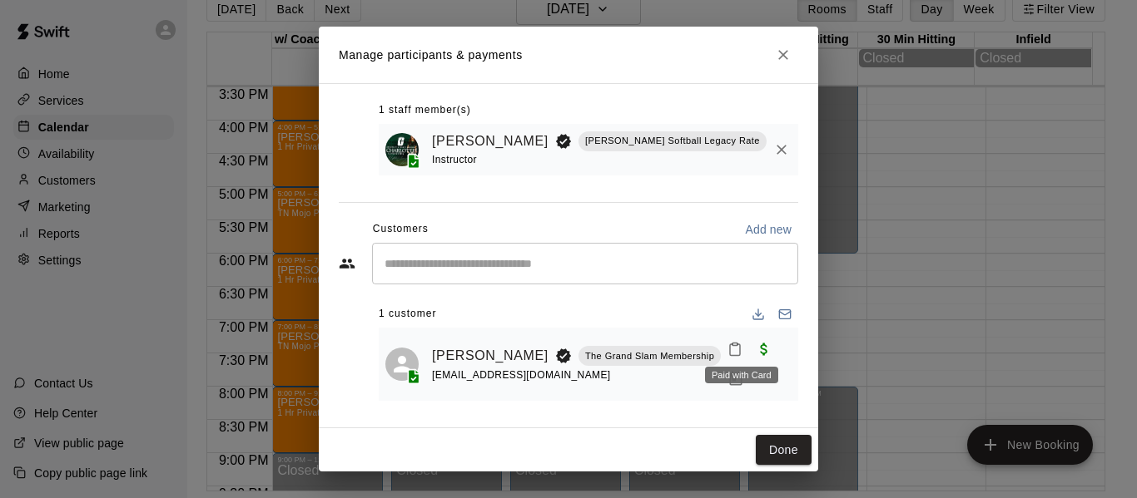
click at [749, 351] on span "Paid with Card" at bounding box center [764, 349] width 30 height 14
click at [727, 383] on icon "Manage bookings & payment" at bounding box center [735, 379] width 17 height 17
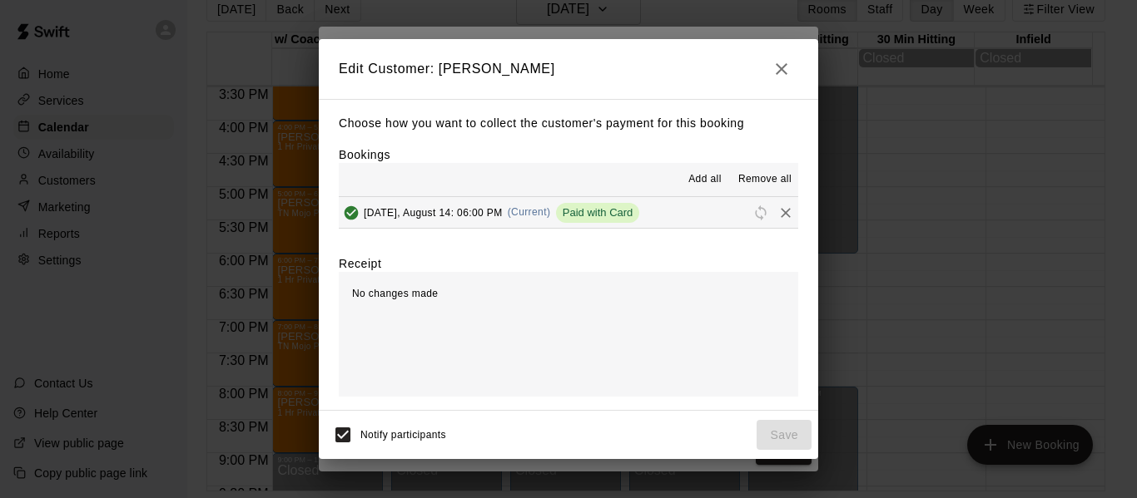
click at [718, 208] on button "Thursday, August 14: 06:00 PM (Current) Paid with Card" at bounding box center [568, 212] width 459 height 31
click at [780, 211] on icon "Remove" at bounding box center [785, 213] width 10 height 10
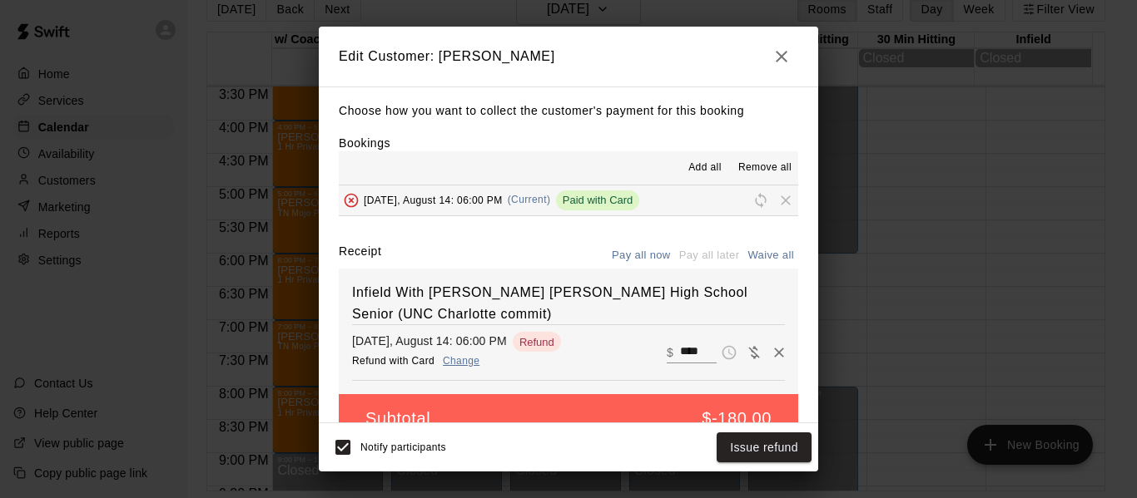
click at [778, 57] on icon "button" at bounding box center [781, 57] width 20 height 20
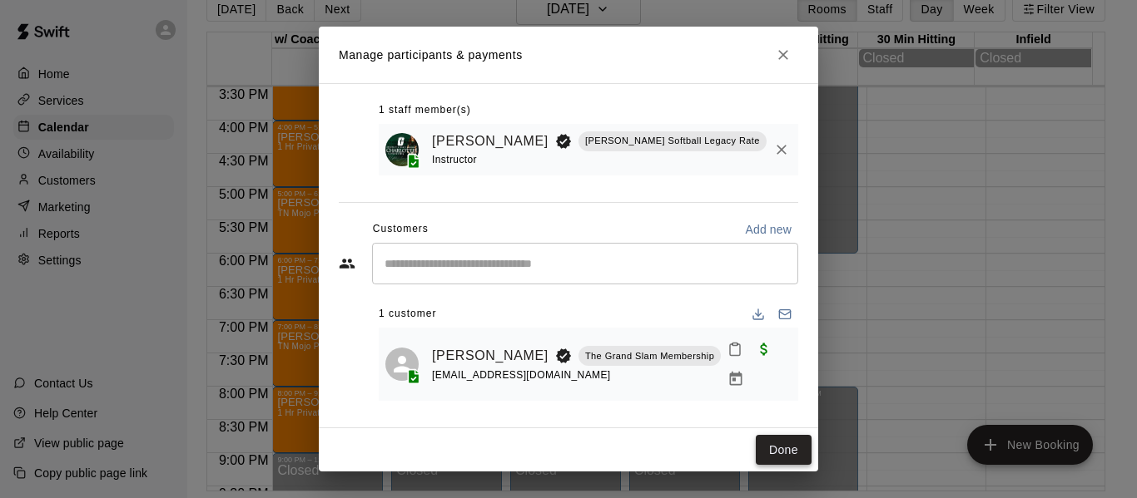
click at [766, 448] on button "Done" at bounding box center [783, 450] width 56 height 31
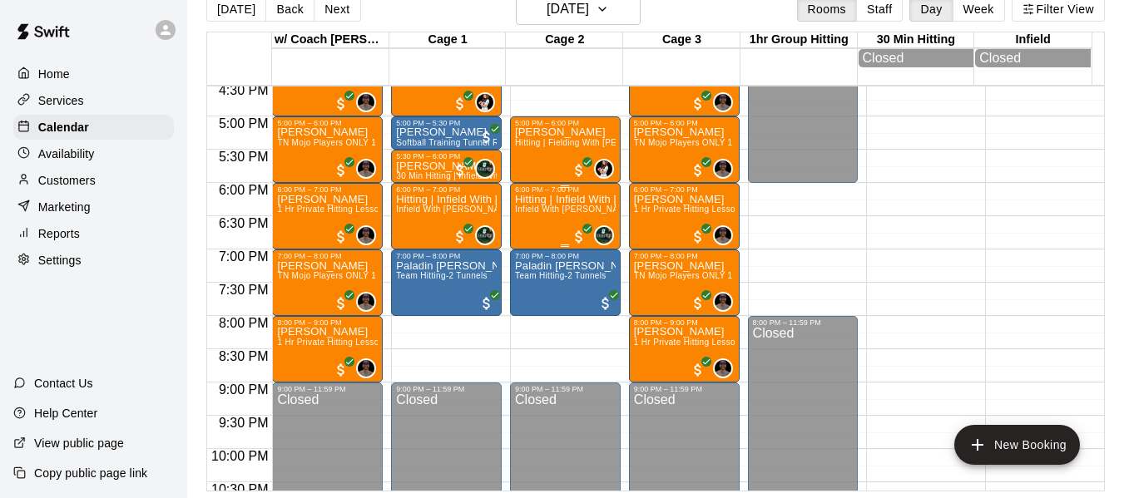
scroll to position [1114, 0]
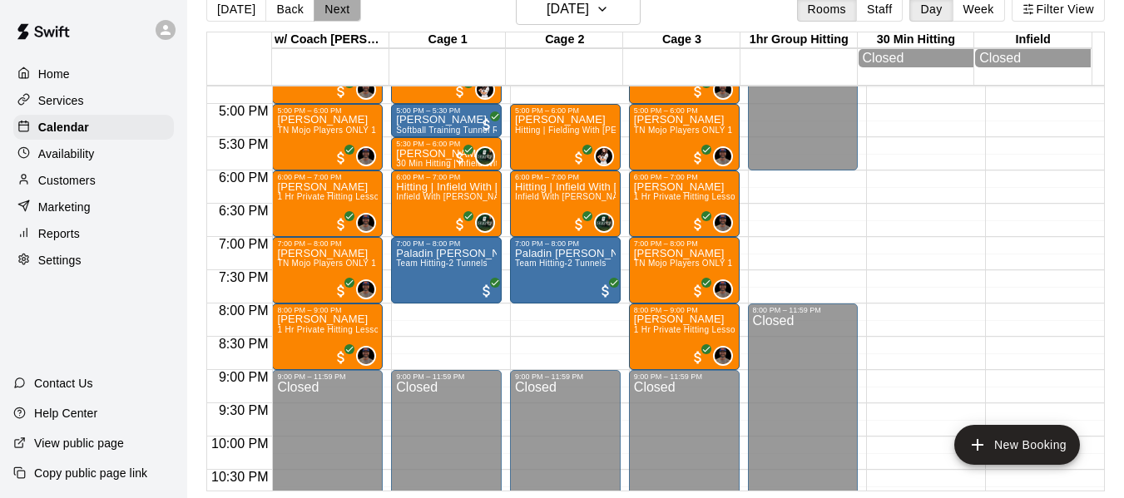
click at [324, 13] on button "Next" at bounding box center [337, 9] width 47 height 25
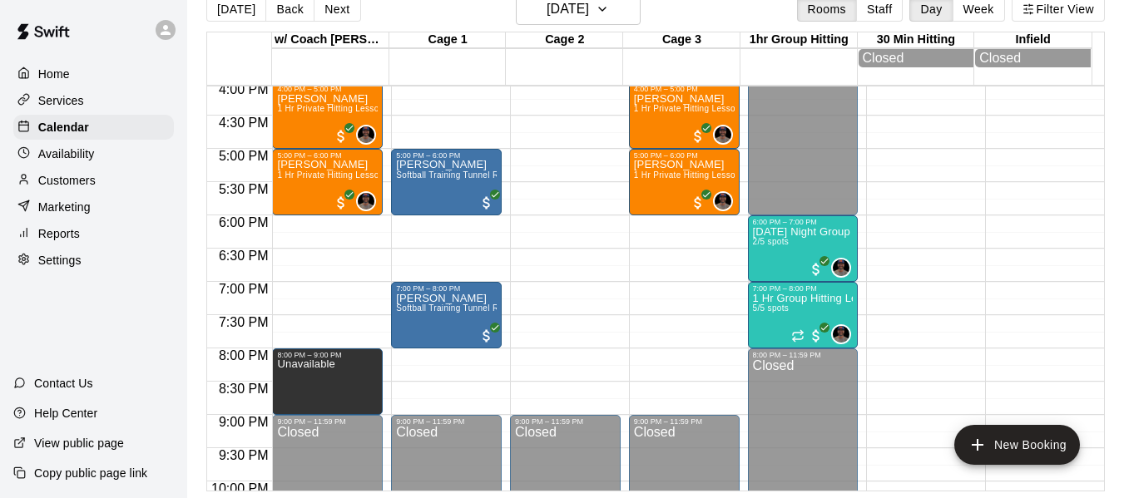
scroll to position [1087, 0]
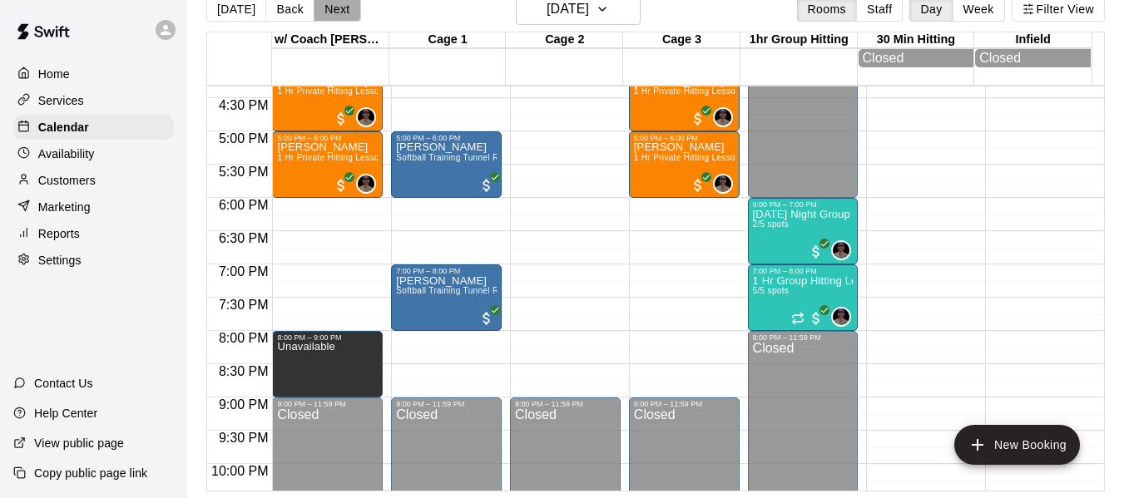
click at [348, 10] on button "Next" at bounding box center [337, 9] width 47 height 25
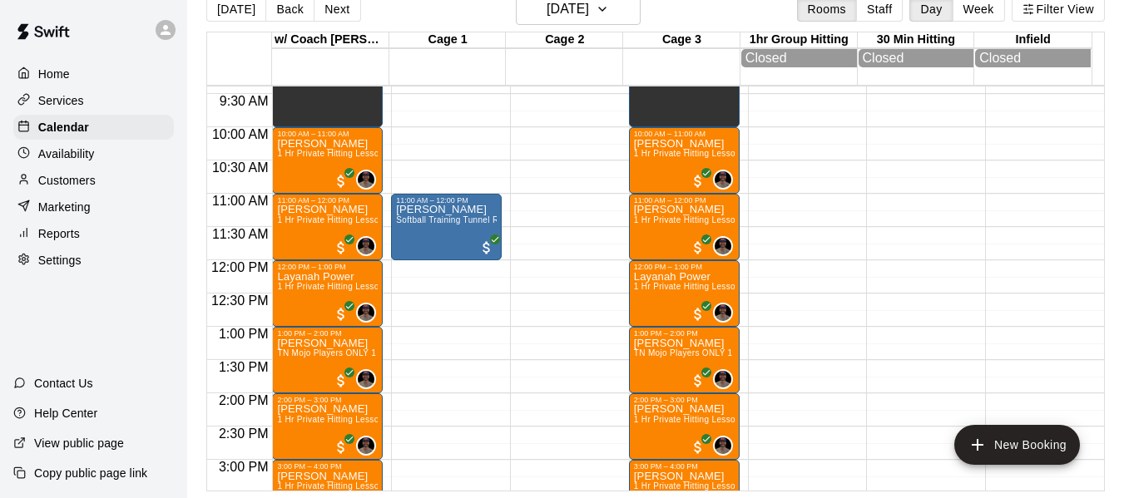
scroll to position [615, 0]
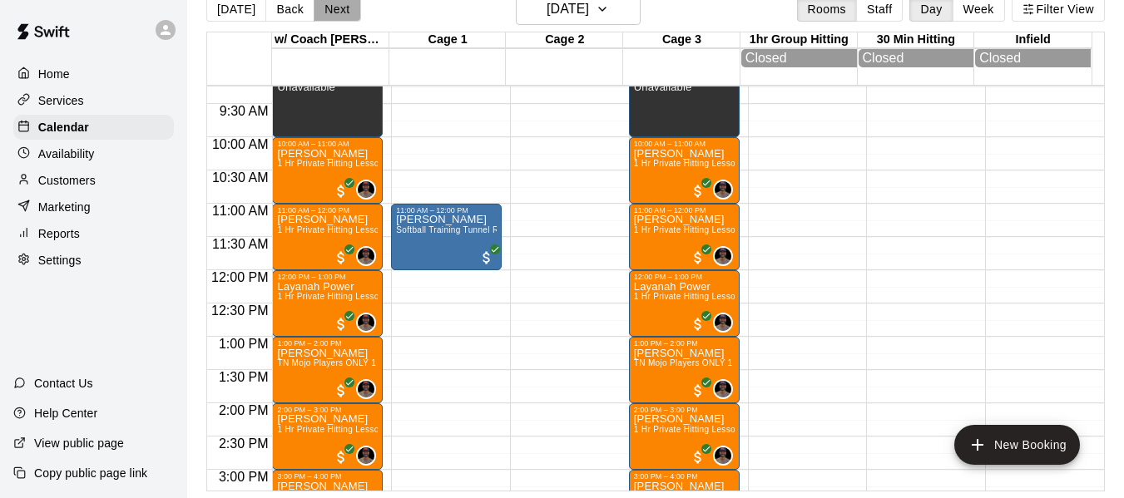
click at [333, 12] on button "Next" at bounding box center [337, 9] width 47 height 25
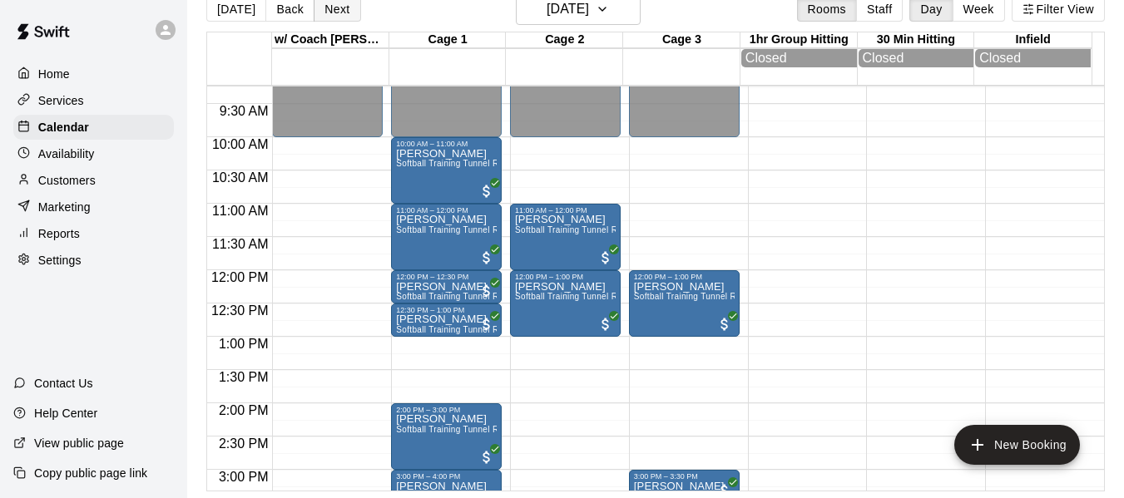
click at [333, 12] on button "Next" at bounding box center [337, 9] width 47 height 25
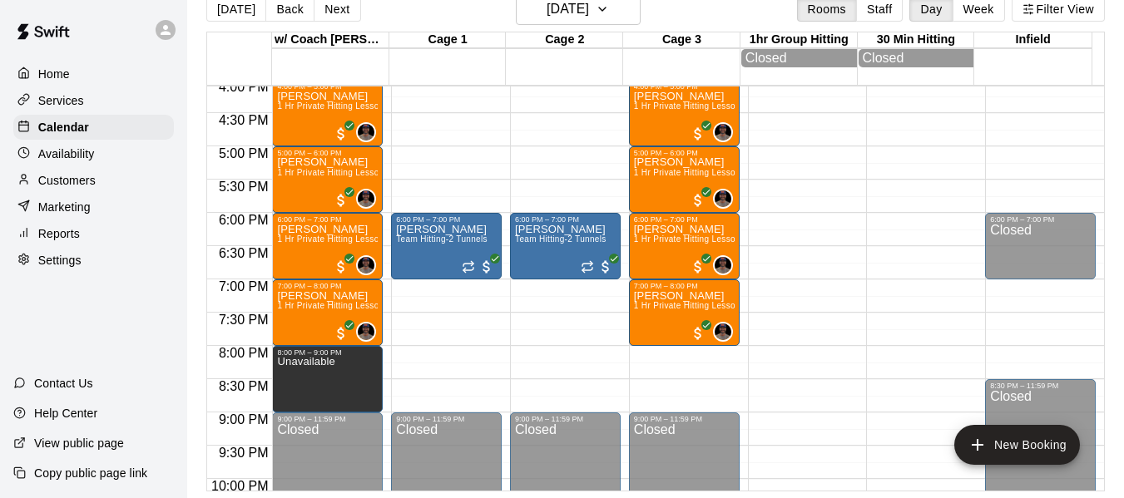
scroll to position [1003, 0]
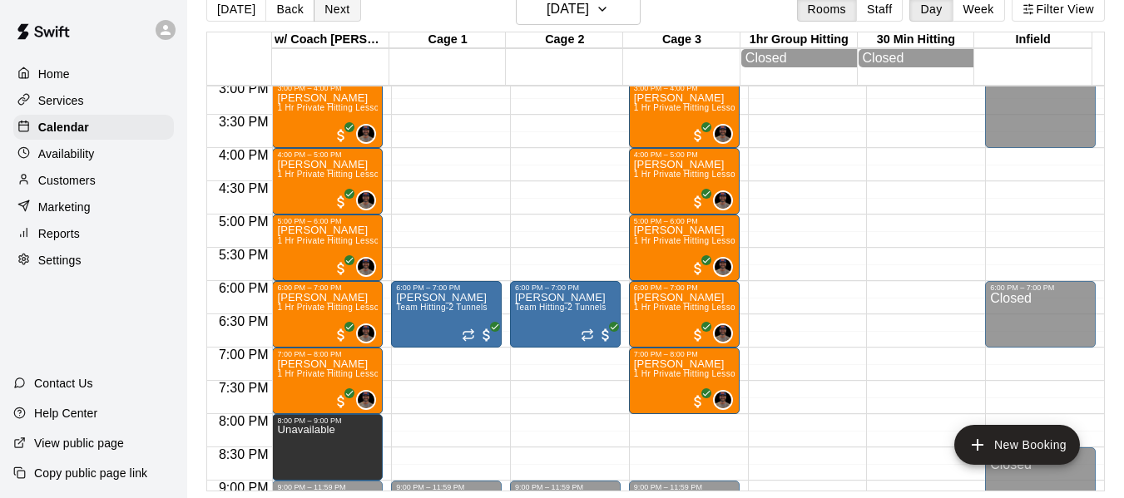
click at [322, 3] on button "Next" at bounding box center [337, 9] width 47 height 25
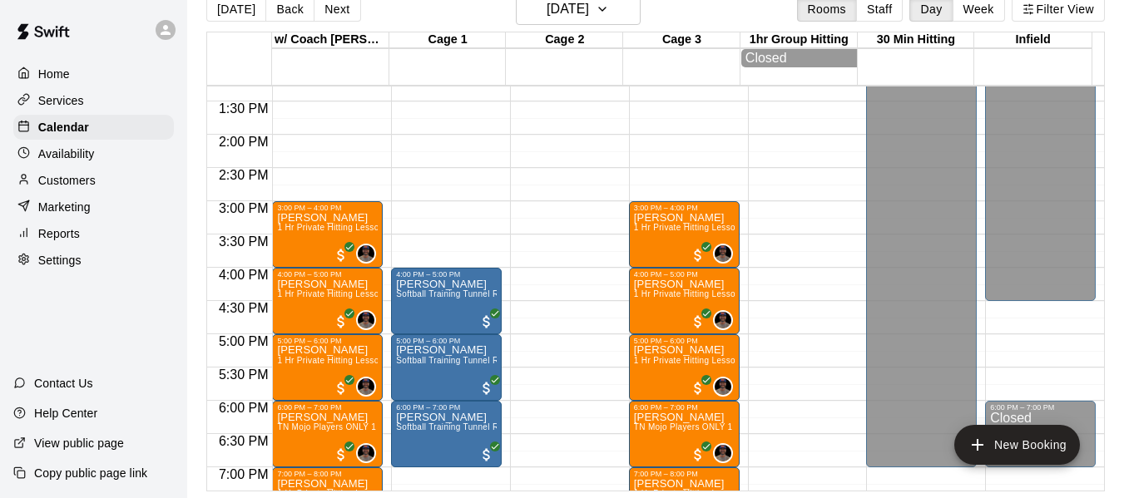
scroll to position [837, 0]
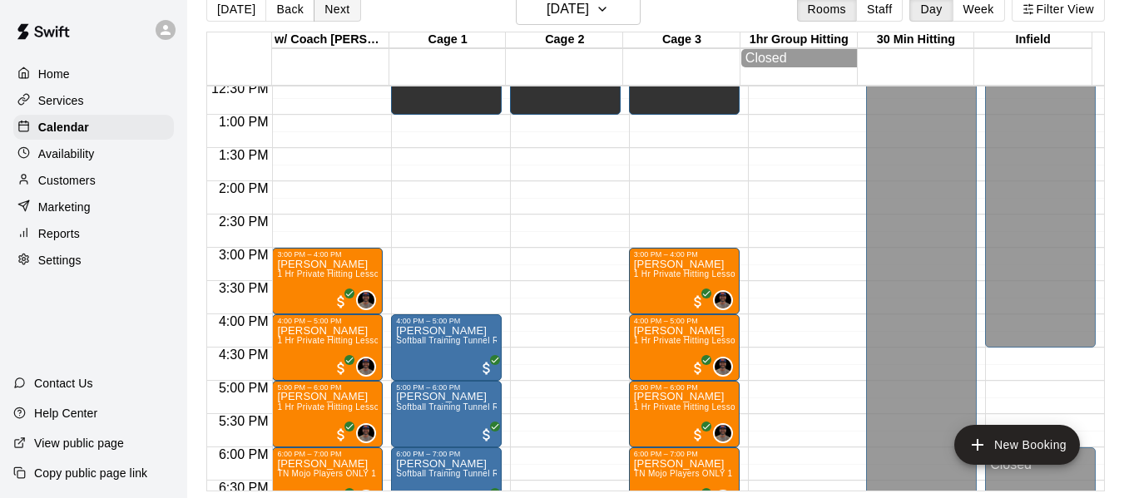
click at [342, 7] on button "Next" at bounding box center [337, 9] width 47 height 25
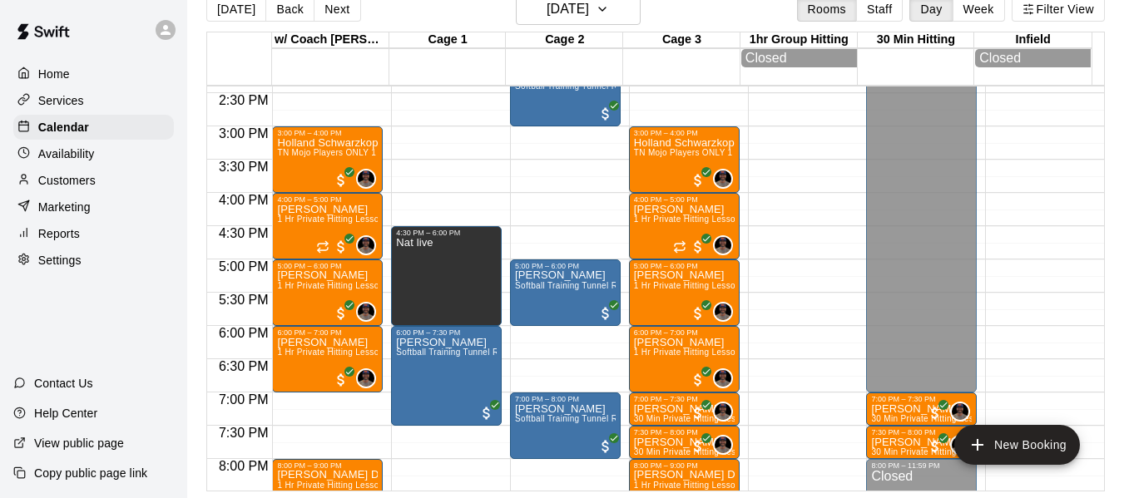
scroll to position [948, 0]
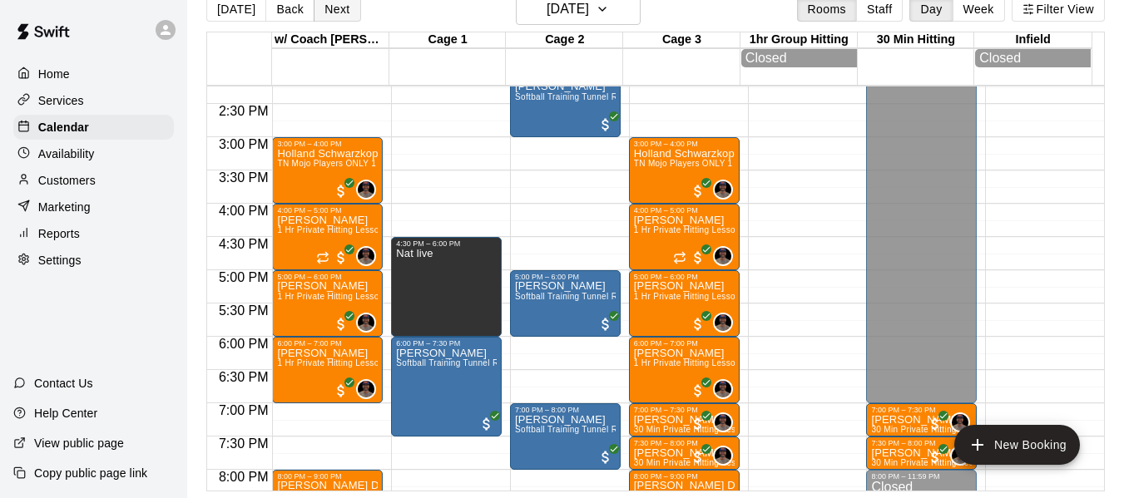
click at [326, 9] on button "Next" at bounding box center [337, 9] width 47 height 25
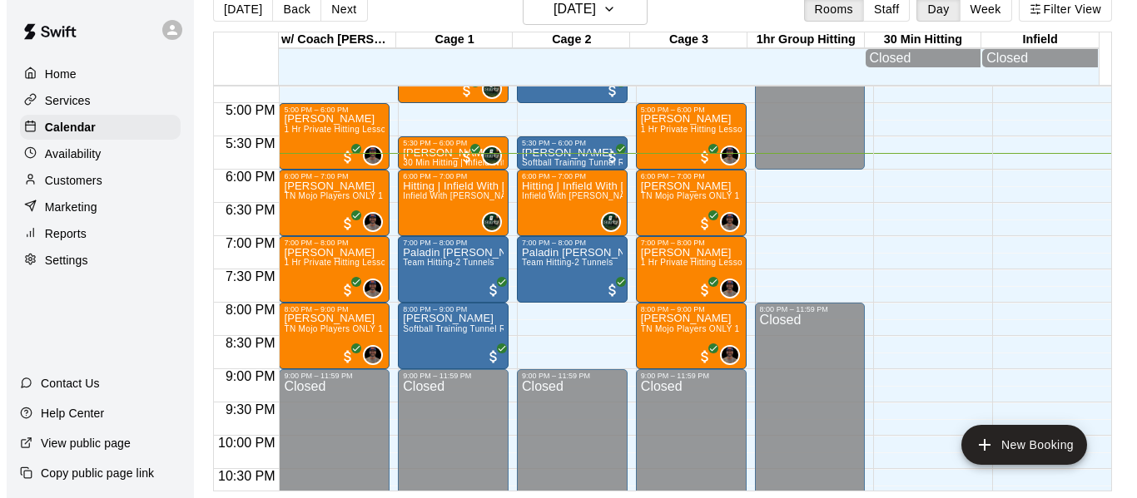
scroll to position [1142, 0]
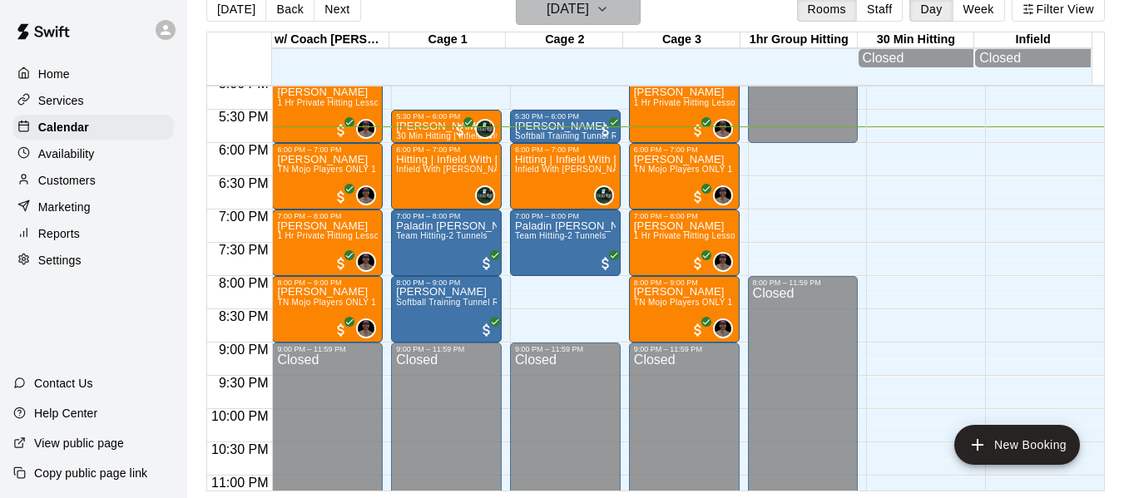
click at [609, 12] on icon "button" at bounding box center [602, 9] width 13 height 20
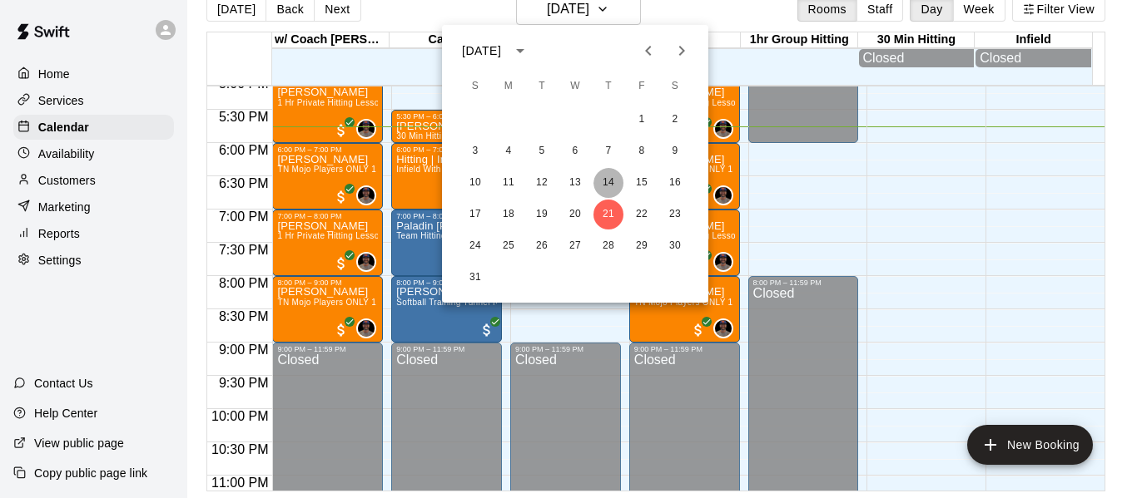
click at [612, 181] on button "14" at bounding box center [608, 183] width 30 height 30
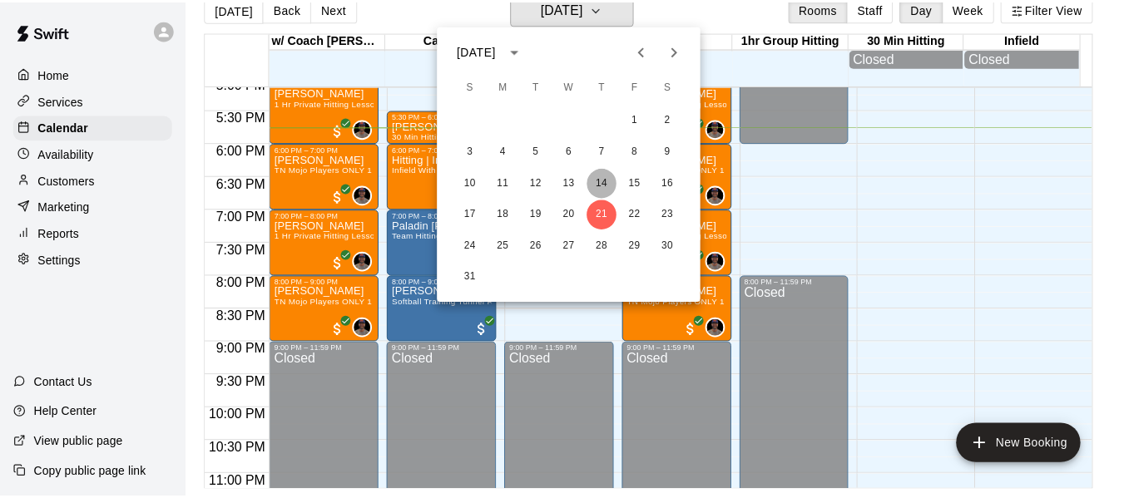
scroll to position [20, 0]
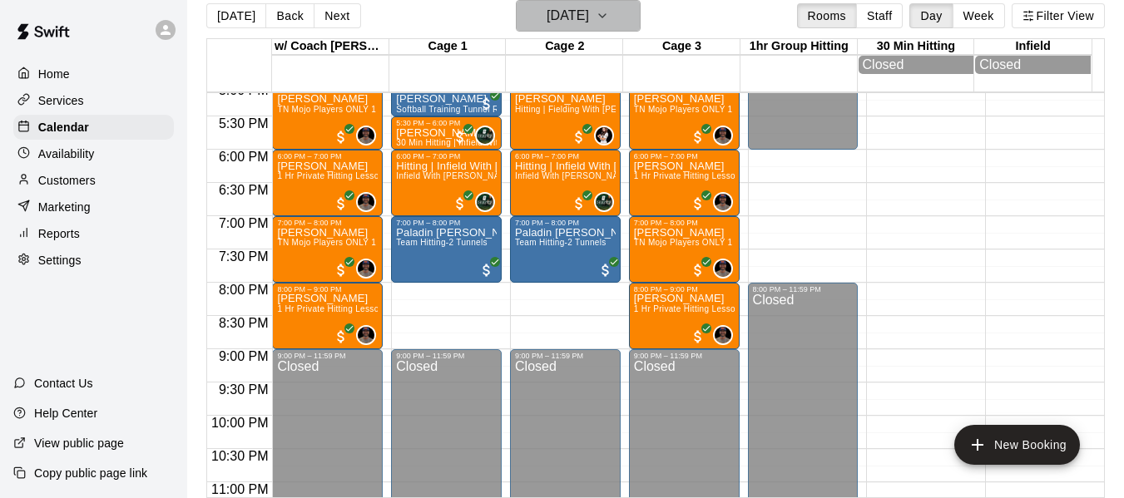
click at [641, 10] on button "Thursday Aug 14" at bounding box center [578, 16] width 125 height 32
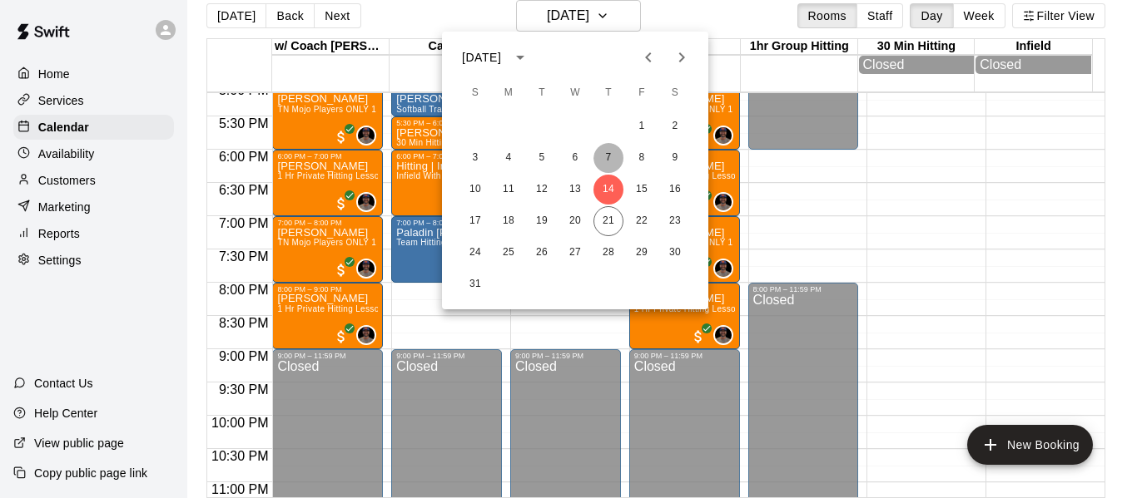
click at [605, 157] on button "7" at bounding box center [608, 158] width 30 height 30
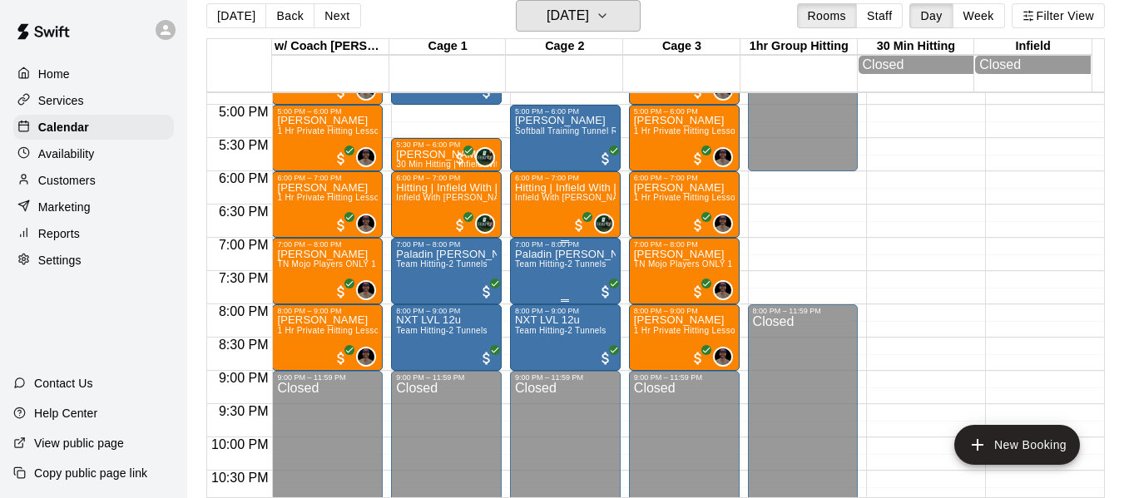
scroll to position [1114, 0]
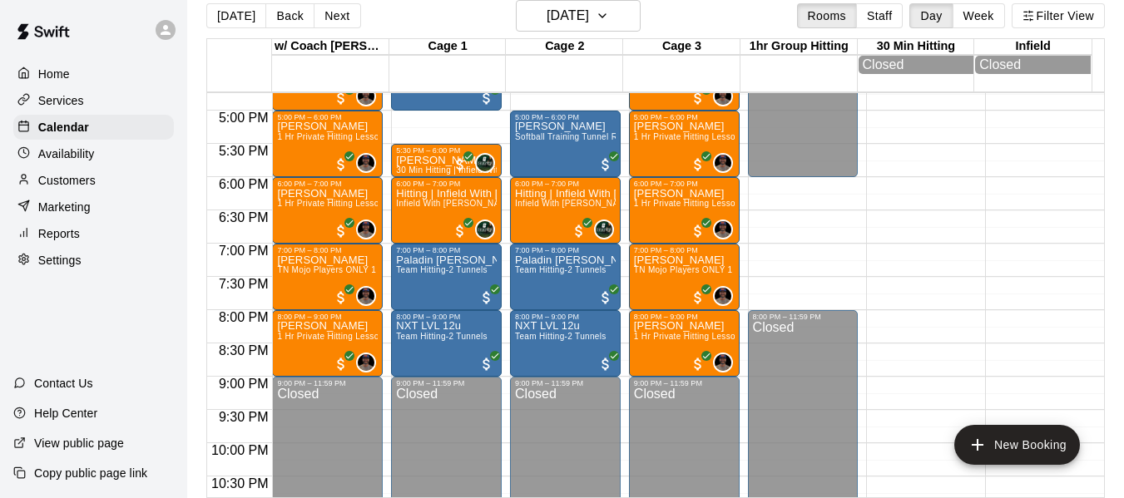
click at [646, 11] on div "Today Back Next Thursday Aug 07 Rooms Staff Day Week Filter View" at bounding box center [655, 19] width 899 height 38
click at [609, 20] on icon "button" at bounding box center [602, 16] width 13 height 20
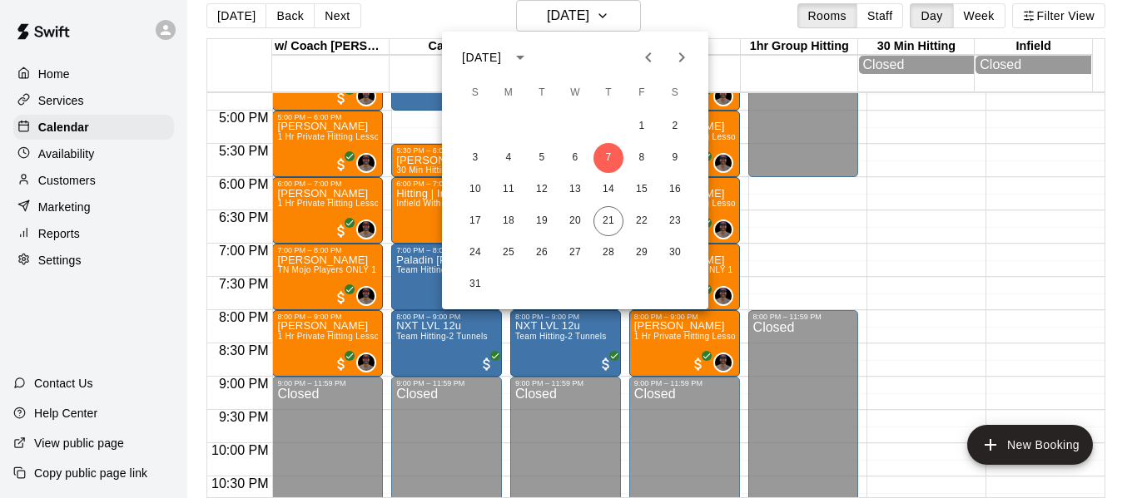
click at [687, 9] on div at bounding box center [568, 249] width 1137 height 498
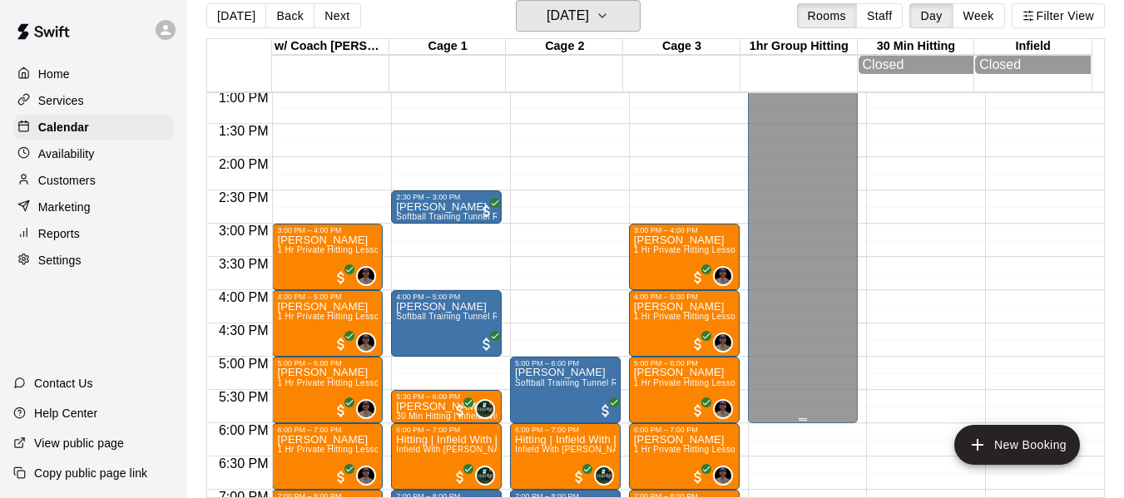
scroll to position [864, 0]
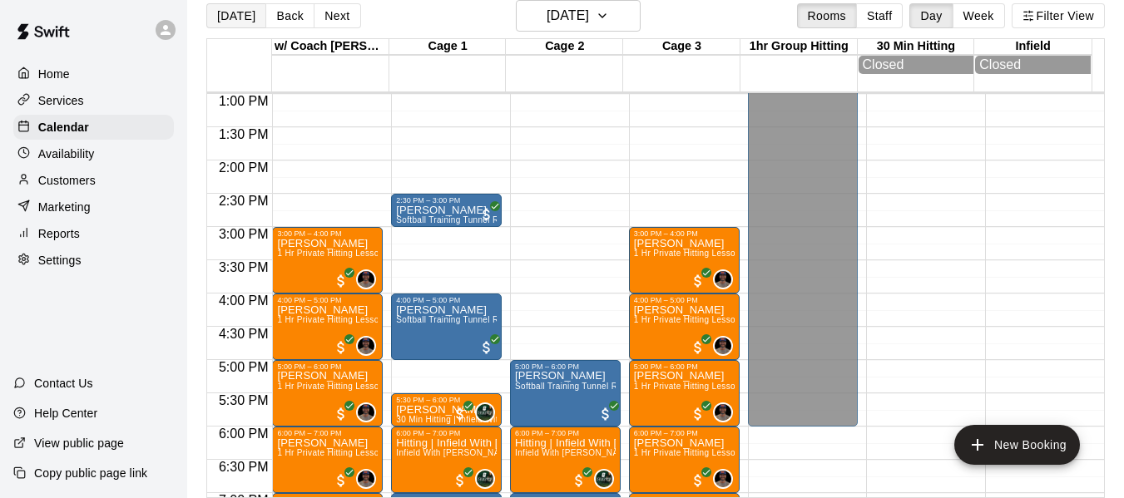
click at [246, 11] on button "[DATE]" at bounding box center [236, 15] width 60 height 25
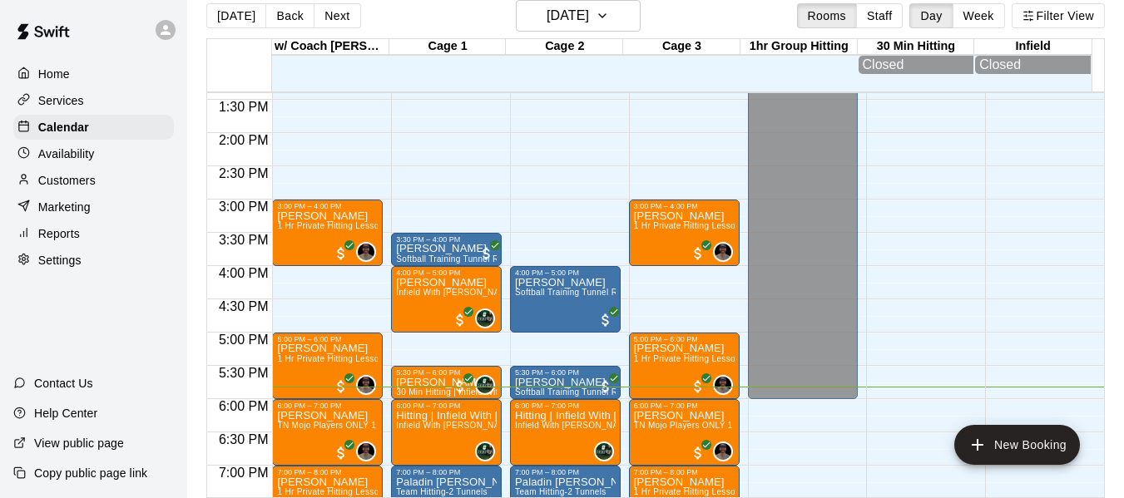
scroll to position [920, 0]
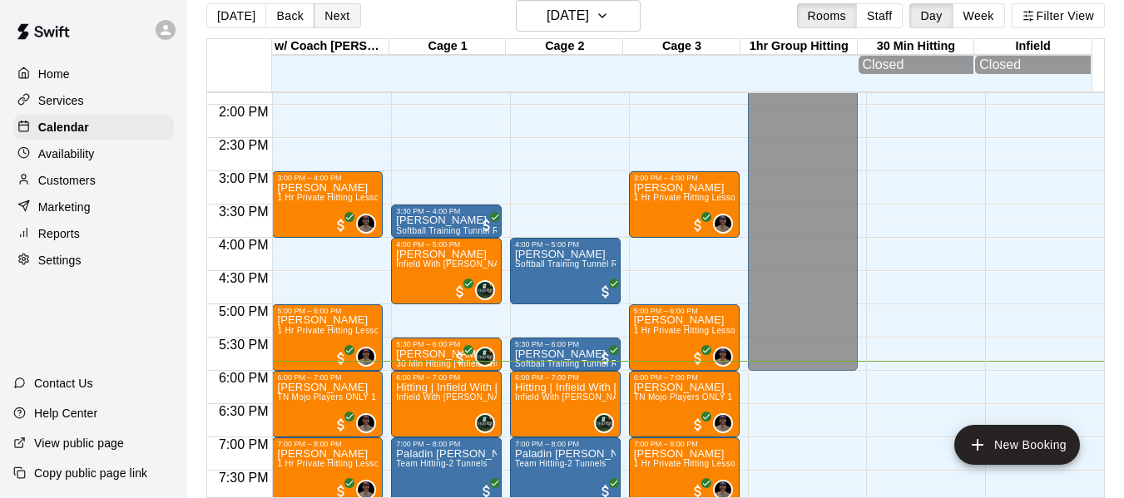
click at [336, 12] on button "Next" at bounding box center [337, 15] width 47 height 25
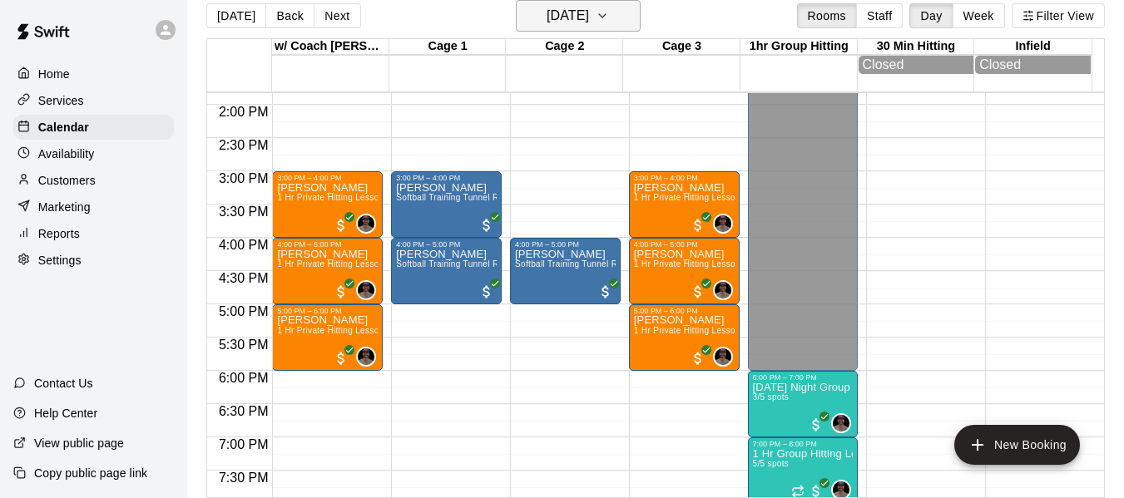
click at [611, 11] on button "[DATE]" at bounding box center [578, 16] width 125 height 32
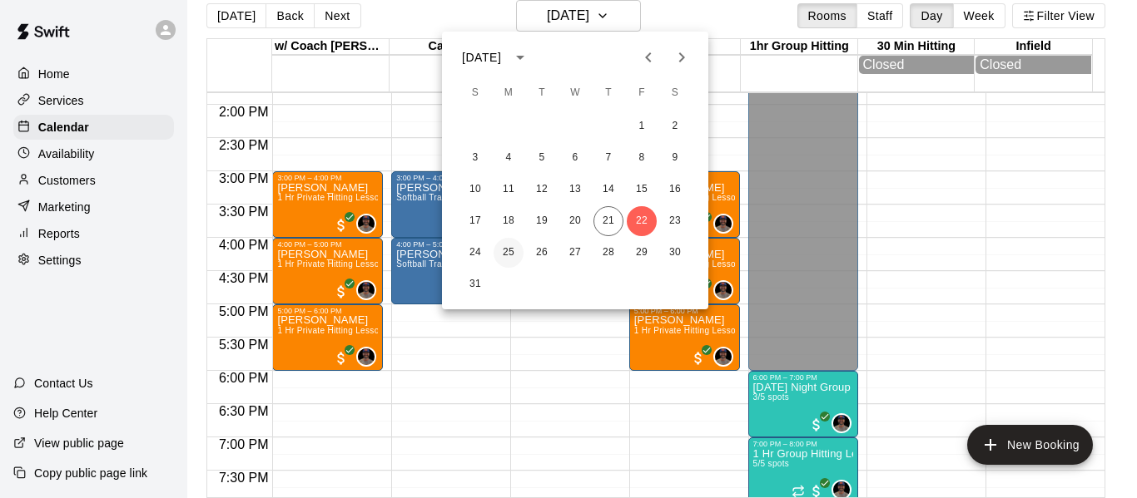
click at [513, 250] on button "25" at bounding box center [508, 253] width 30 height 30
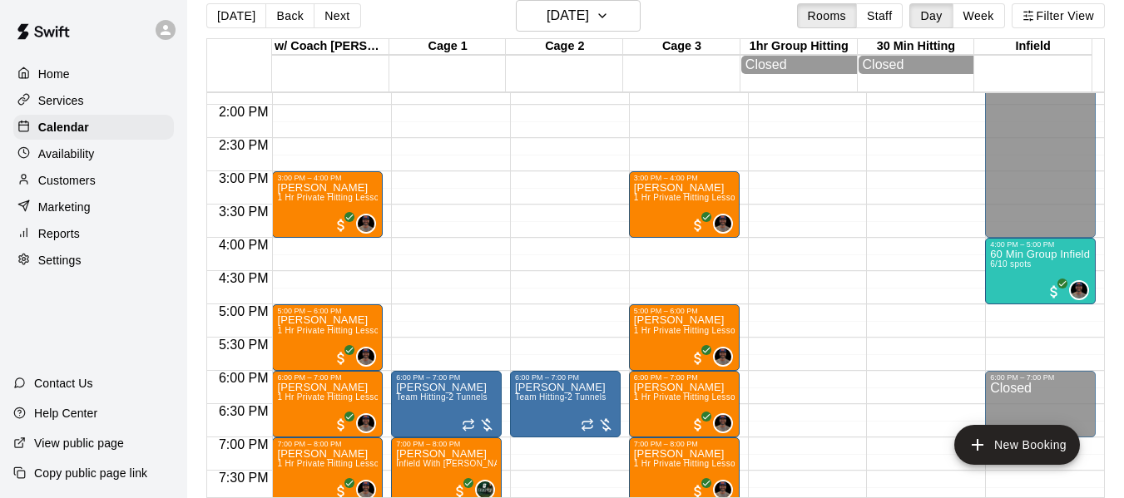
click at [106, 184] on div "Customers" at bounding box center [93, 180] width 161 height 25
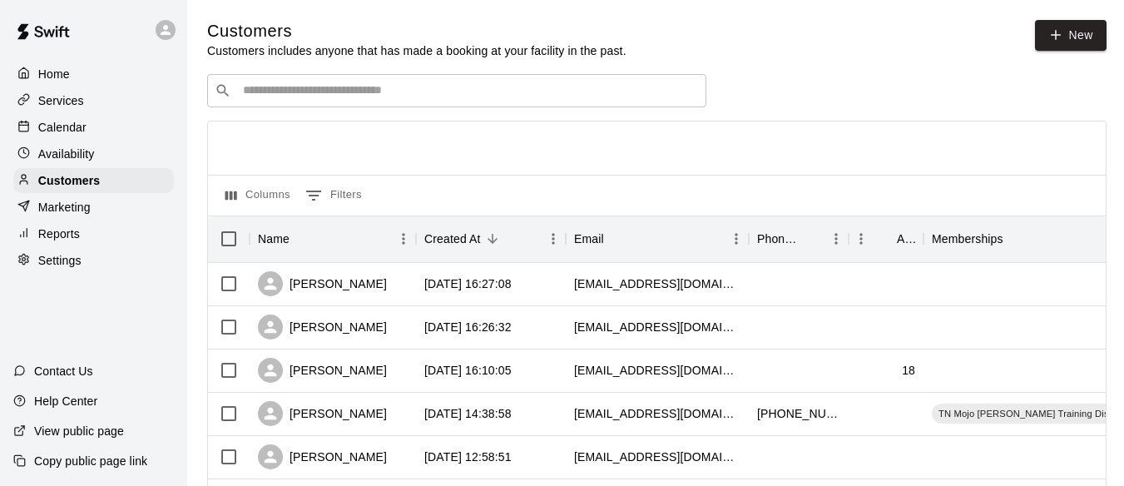
click at [303, 88] on input "Search customers by name or email" at bounding box center [468, 90] width 461 height 17
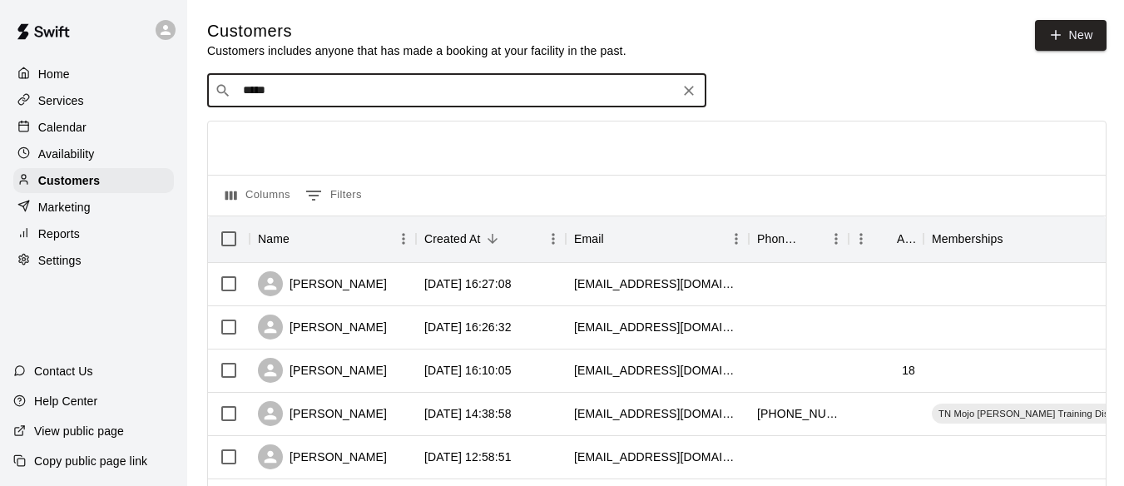
type input "******"
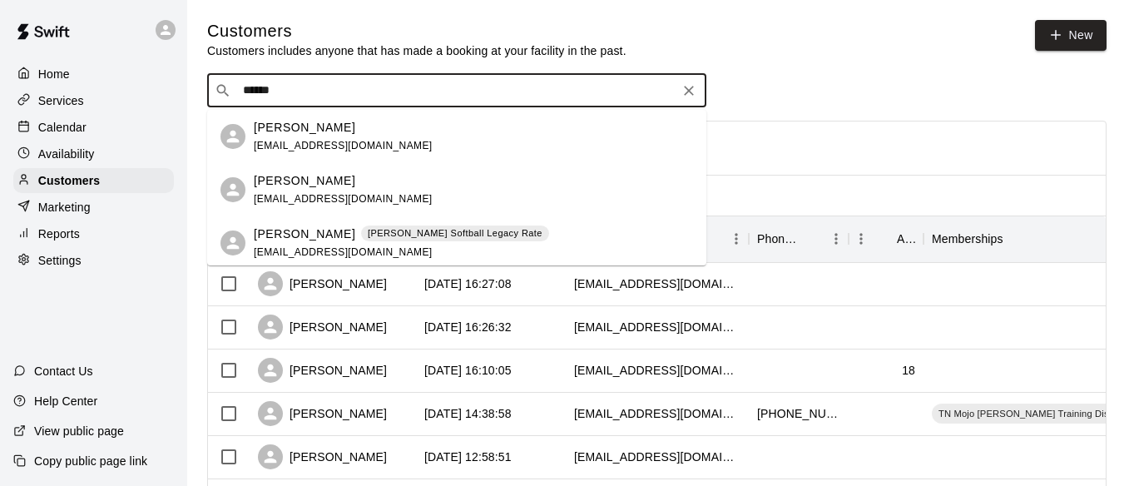
click at [323, 246] on span "loraleschultz@gmail.com" at bounding box center [343, 252] width 179 height 12
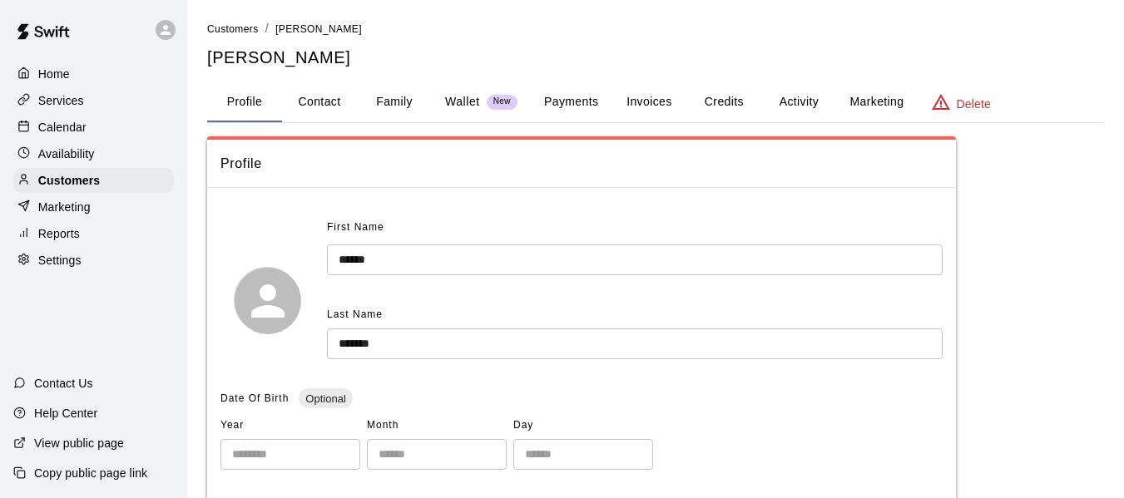
click at [809, 87] on button "Activity" at bounding box center [798, 102] width 75 height 40
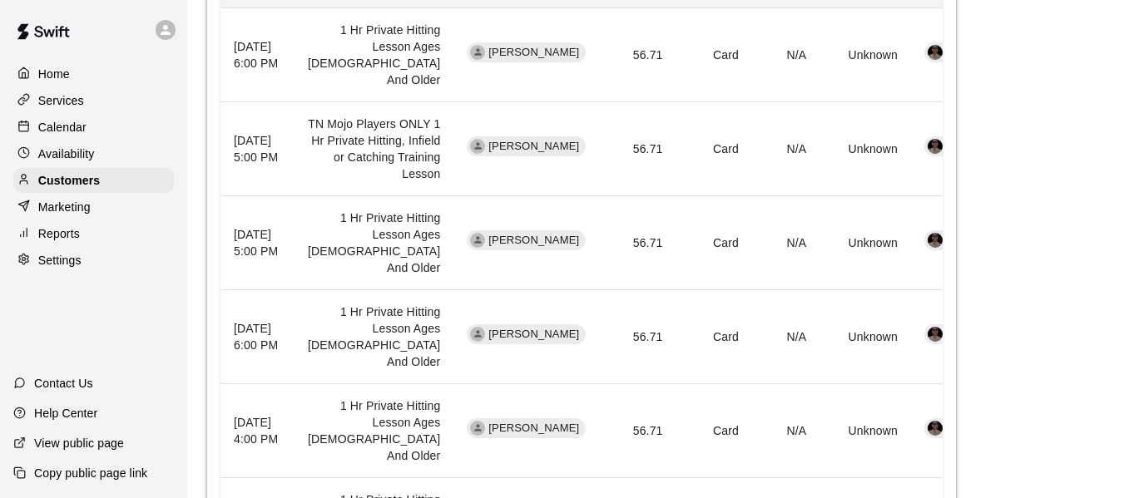
scroll to position [573, 0]
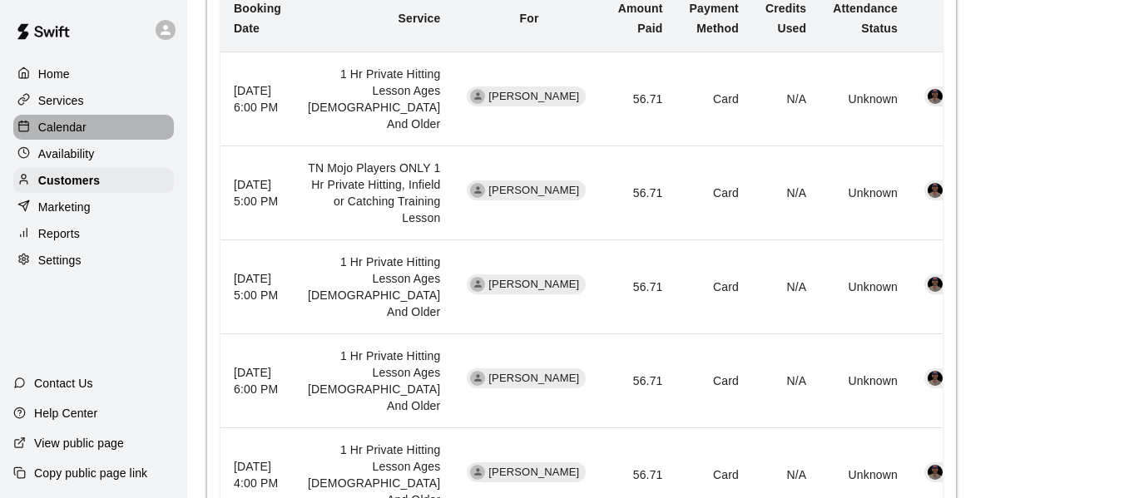
click at [89, 137] on div "Calendar" at bounding box center [93, 127] width 161 height 25
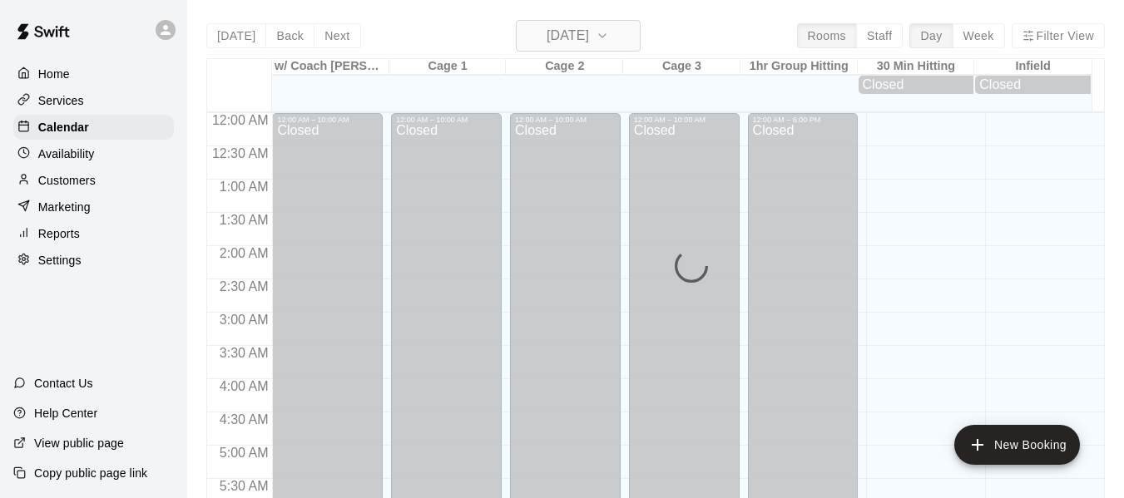
scroll to position [1141, 0]
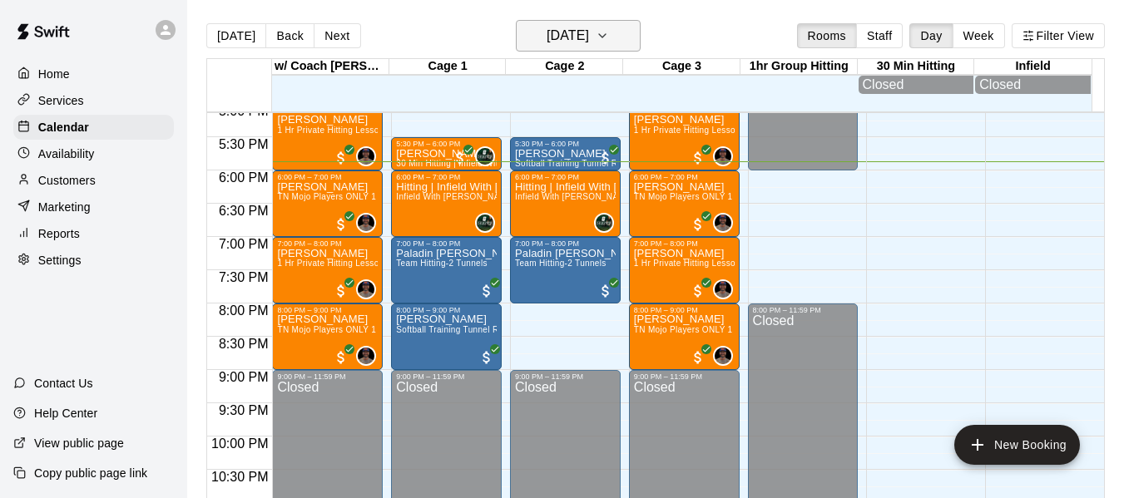
click at [609, 39] on icon "button" at bounding box center [602, 36] width 13 height 20
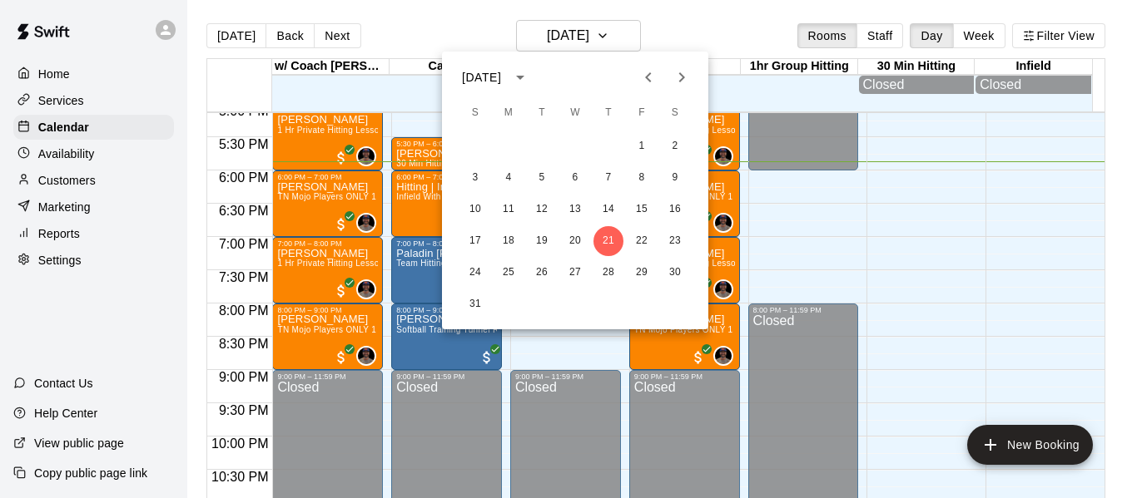
click at [671, 75] on icon "Next month" at bounding box center [681, 77] width 20 height 20
click at [544, 142] on button "2" at bounding box center [542, 146] width 30 height 30
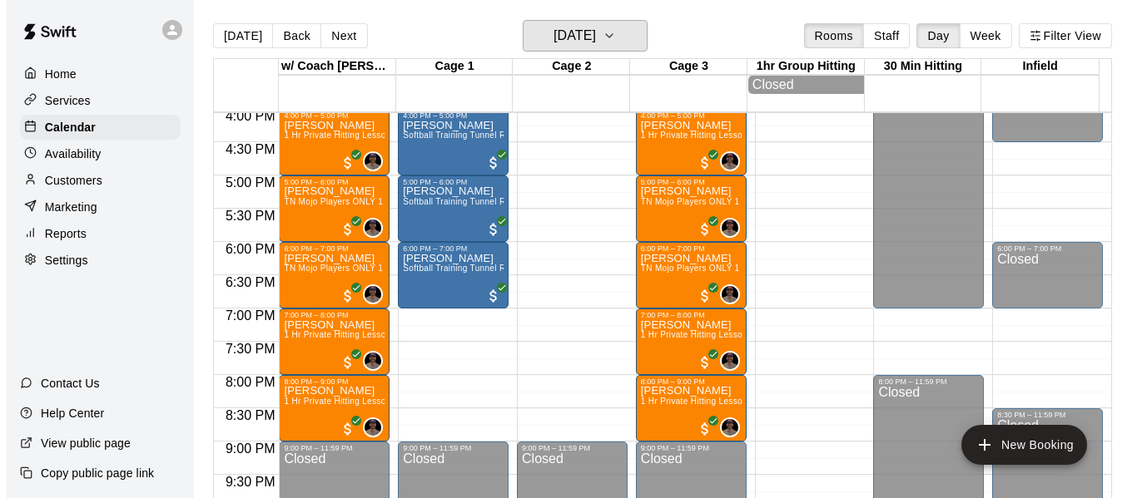
scroll to position [1057, 0]
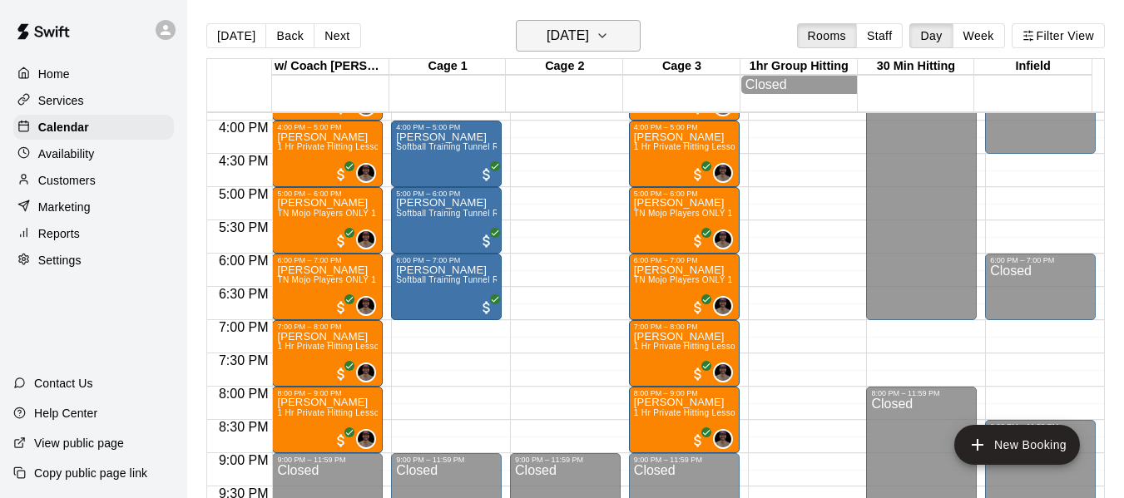
click at [609, 41] on icon "button" at bounding box center [602, 36] width 13 height 20
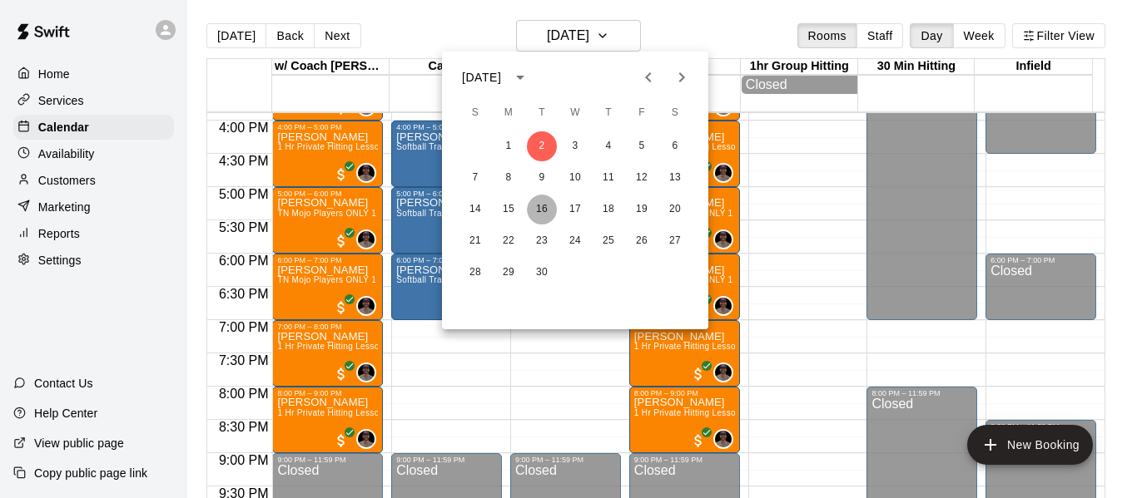
click at [543, 211] on button "16" at bounding box center [542, 210] width 30 height 30
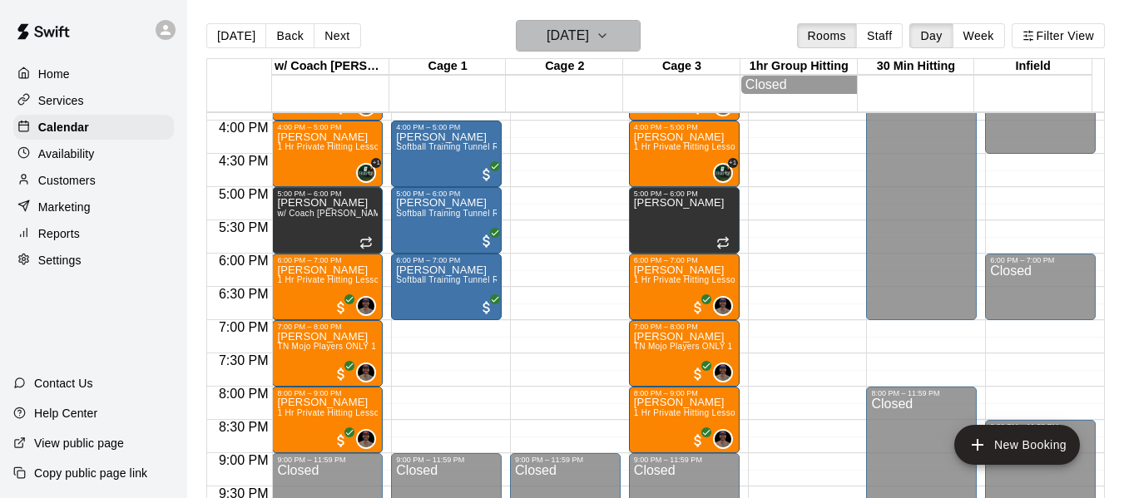
click at [609, 28] on icon "button" at bounding box center [602, 36] width 13 height 20
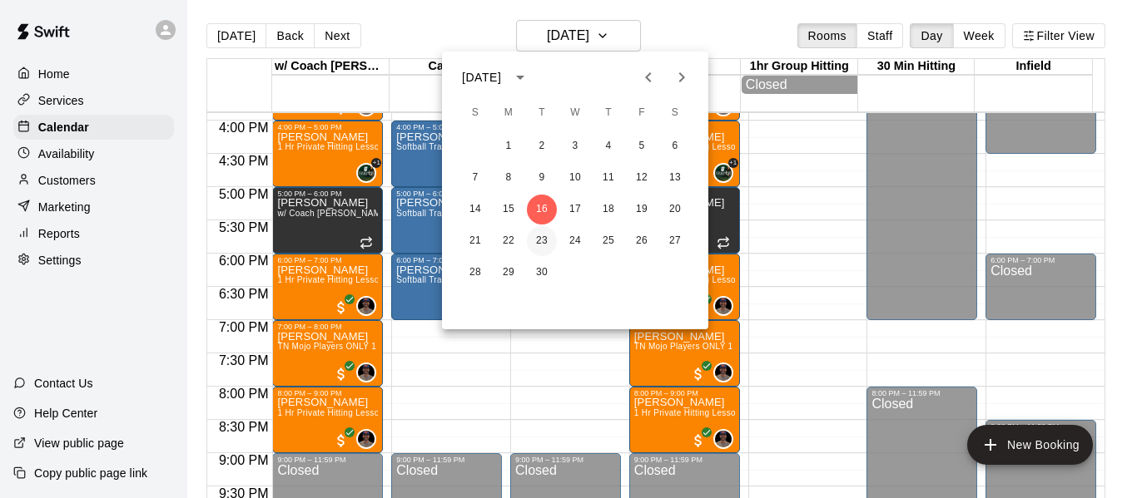
click at [532, 238] on button "23" at bounding box center [542, 241] width 30 height 30
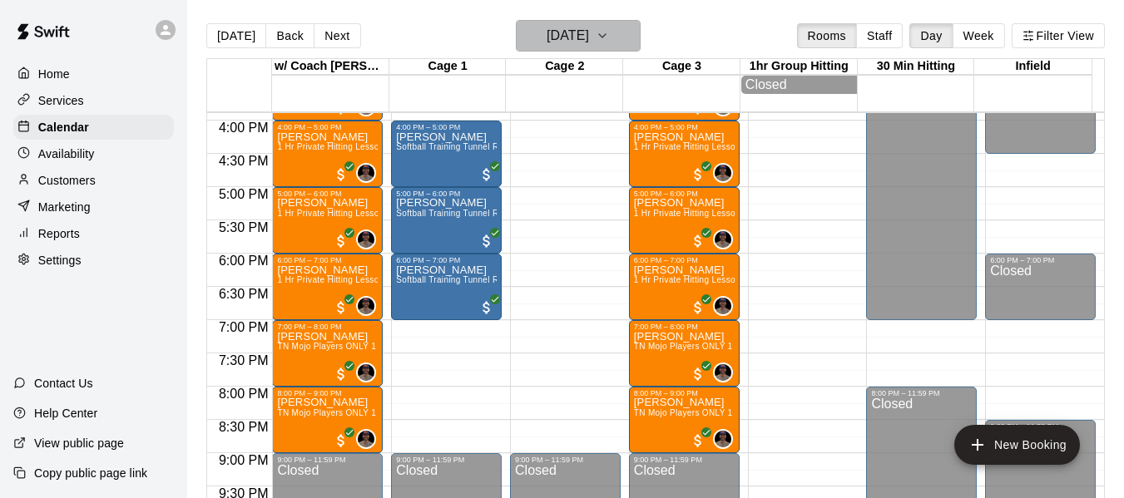
click at [609, 38] on icon "button" at bounding box center [602, 36] width 13 height 20
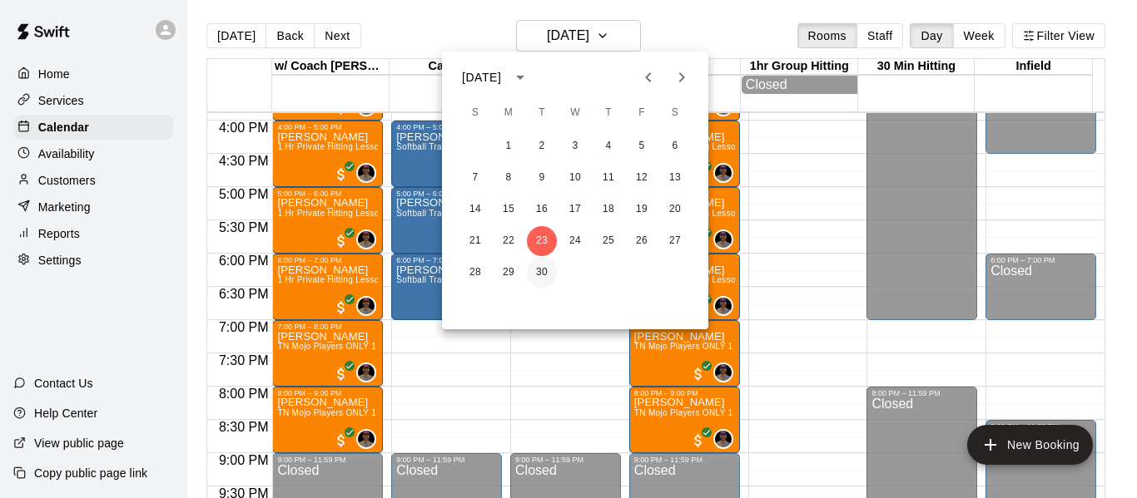
click at [544, 270] on button "30" at bounding box center [542, 273] width 30 height 30
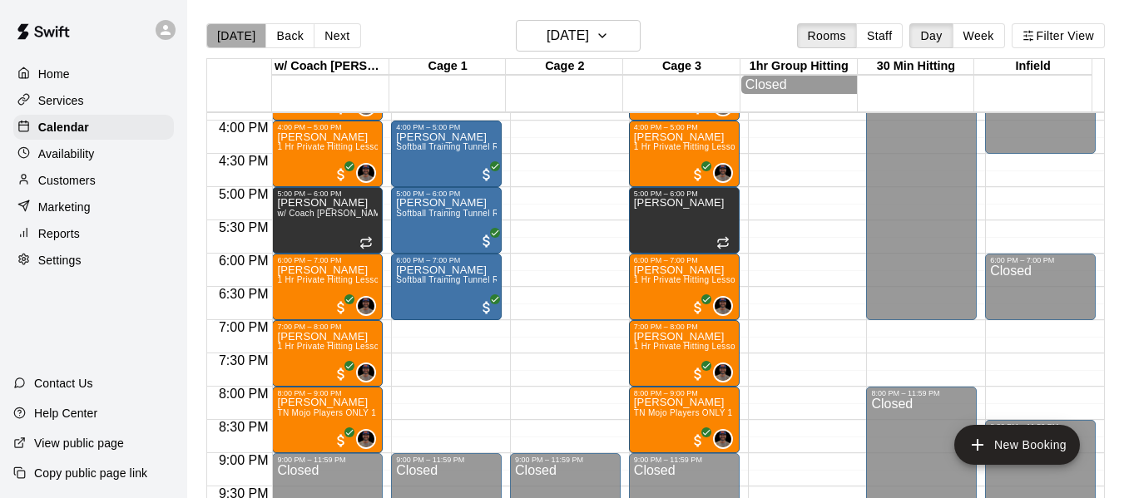
click at [237, 38] on button "[DATE]" at bounding box center [236, 35] width 60 height 25
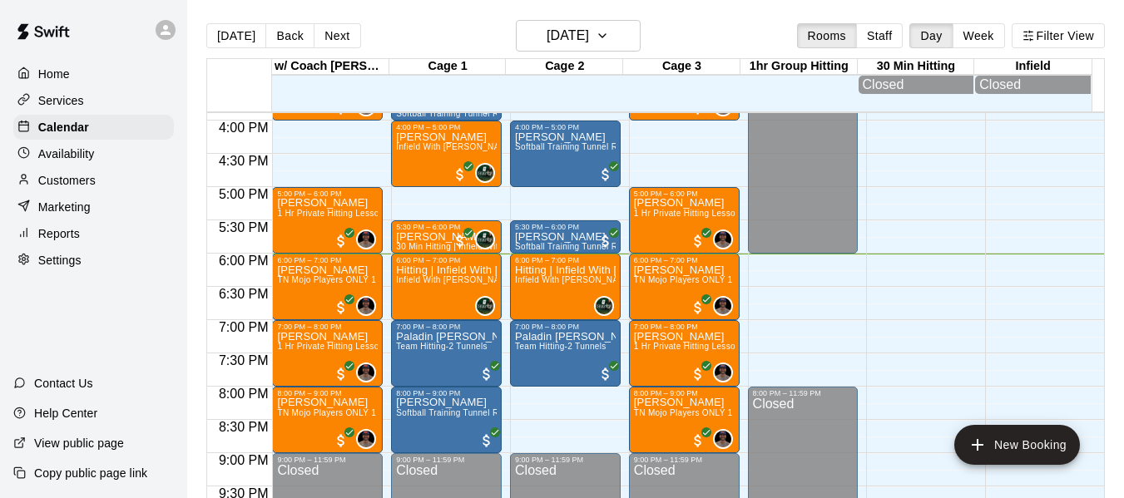
drag, startPoint x: 663, startPoint y: 44, endPoint x: 650, endPoint y: 53, distance: 16.2
click at [664, 47] on div "[DATE] Back [DATE][DATE] Rooms Staff Day Week Filter View" at bounding box center [655, 39] width 899 height 38
click at [609, 37] on icon "button" at bounding box center [602, 36] width 13 height 20
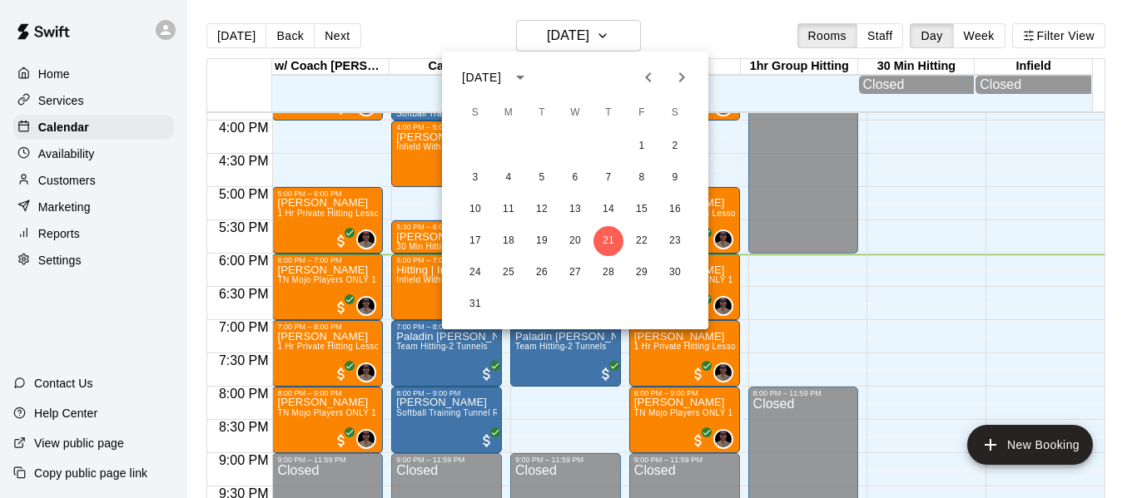
click at [687, 75] on icon "Next month" at bounding box center [681, 77] width 20 height 20
click at [607, 146] on button "4" at bounding box center [608, 146] width 30 height 30
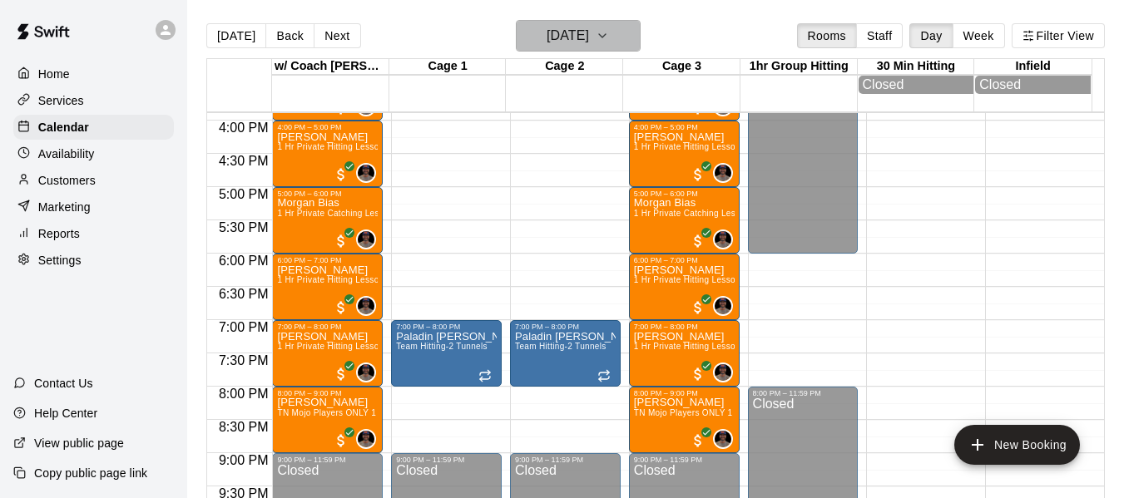
click at [609, 33] on icon "button" at bounding box center [602, 36] width 13 height 20
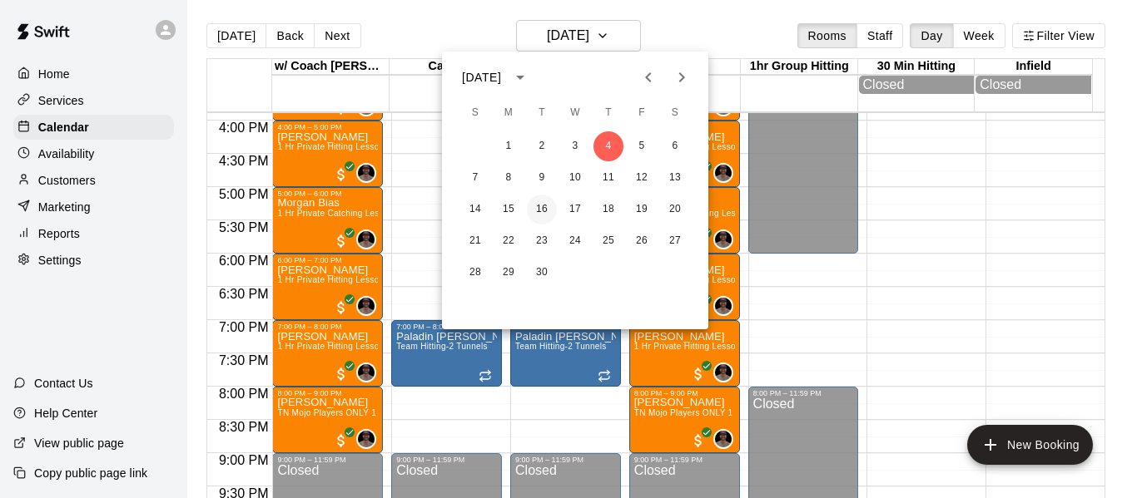
click at [537, 215] on button "16" at bounding box center [542, 210] width 30 height 30
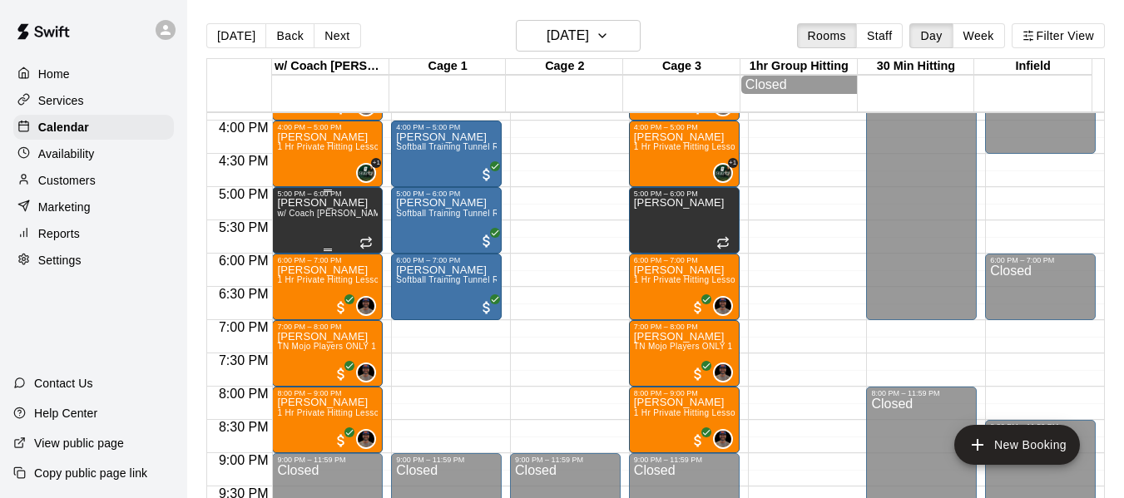
click at [319, 234] on div "Hailey Schultz w/ Coach Quinney, Cage 3" at bounding box center [327, 447] width 101 height 498
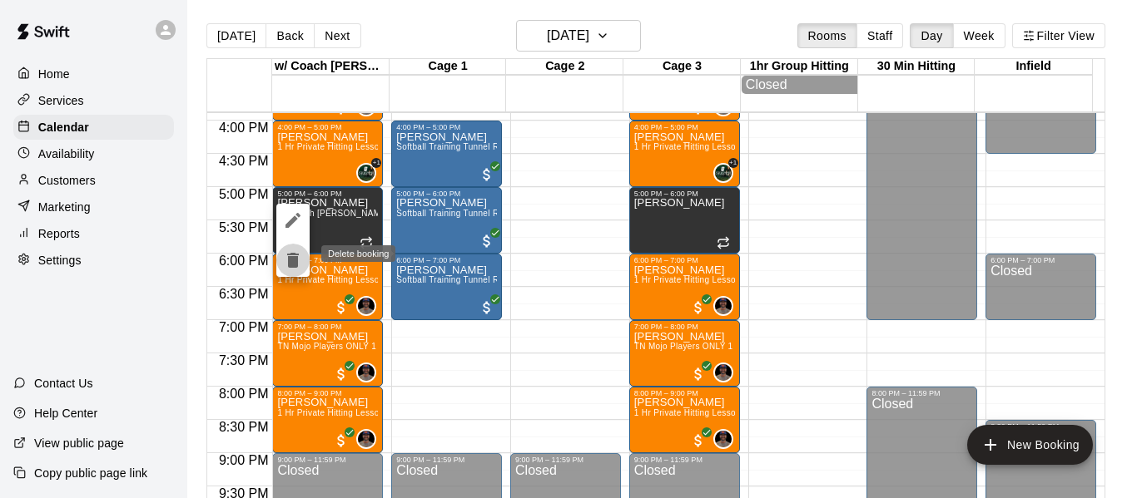
click at [288, 263] on icon "delete" at bounding box center [293, 260] width 12 height 15
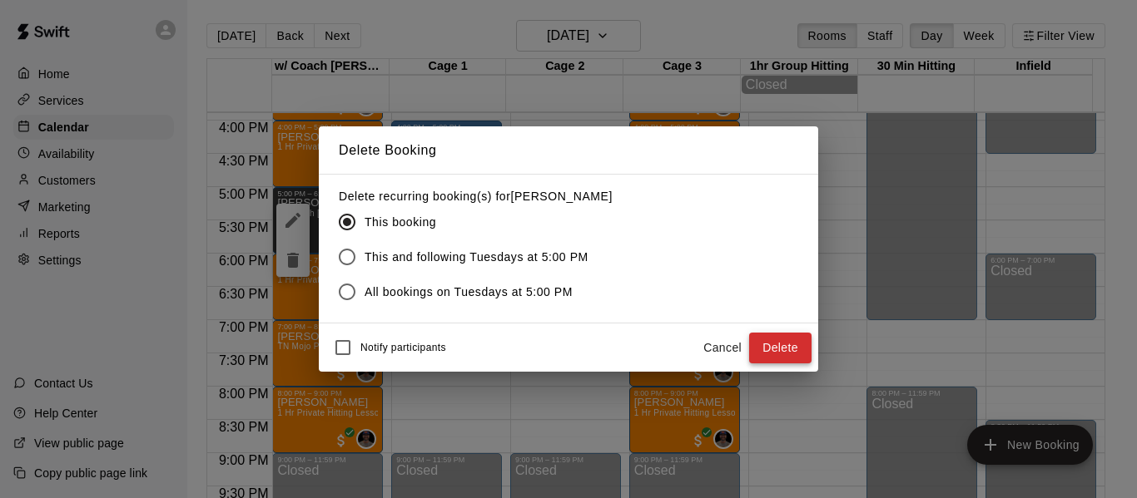
click at [781, 354] on button "Delete" at bounding box center [780, 348] width 62 height 31
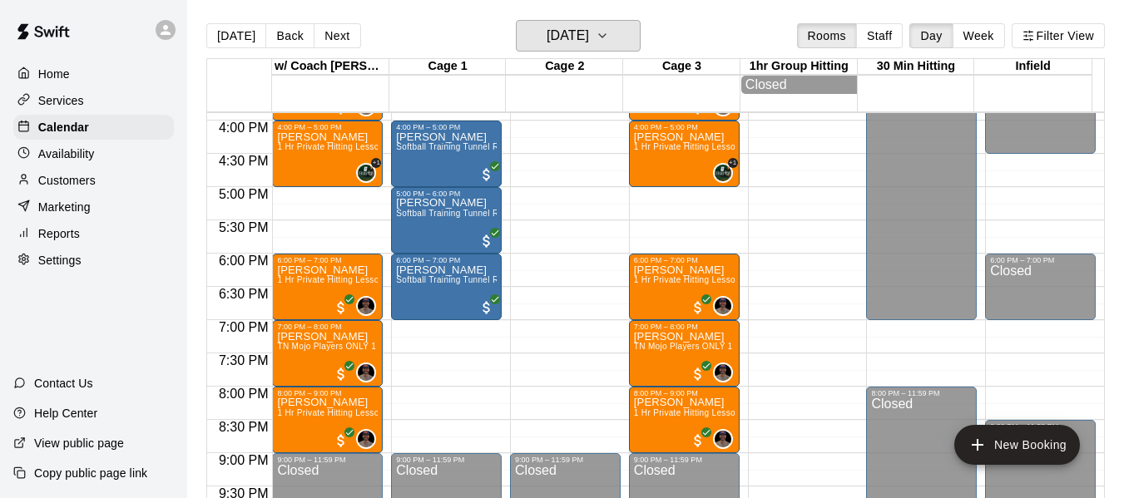
click at [609, 35] on icon "button" at bounding box center [602, 36] width 13 height 20
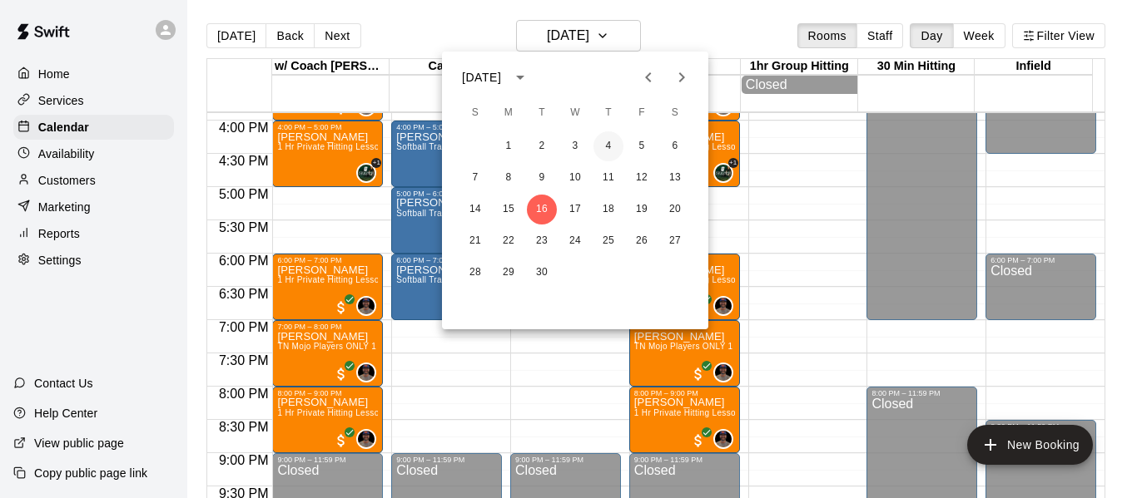
click at [606, 143] on button "4" at bounding box center [608, 146] width 30 height 30
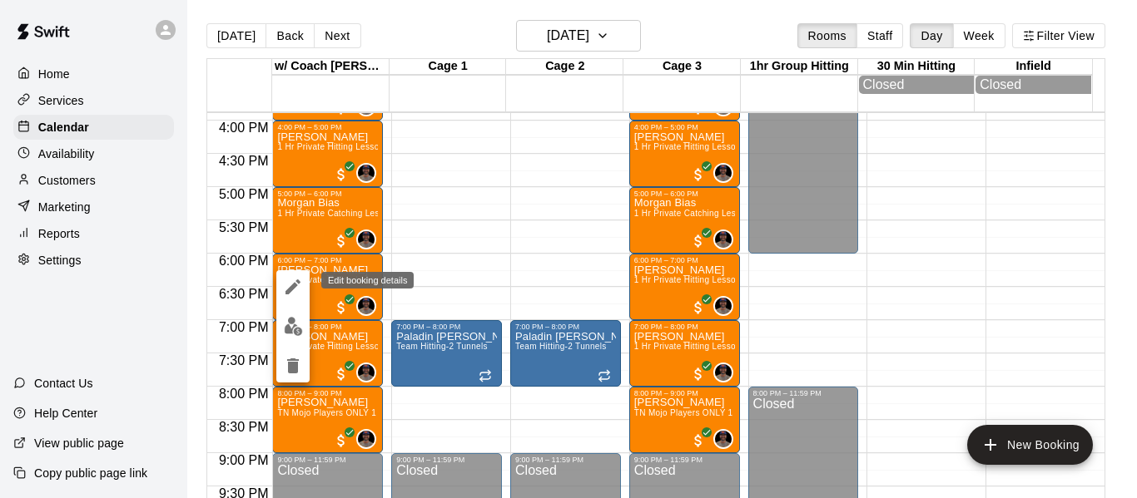
click at [299, 287] on icon "edit" at bounding box center [293, 287] width 20 height 20
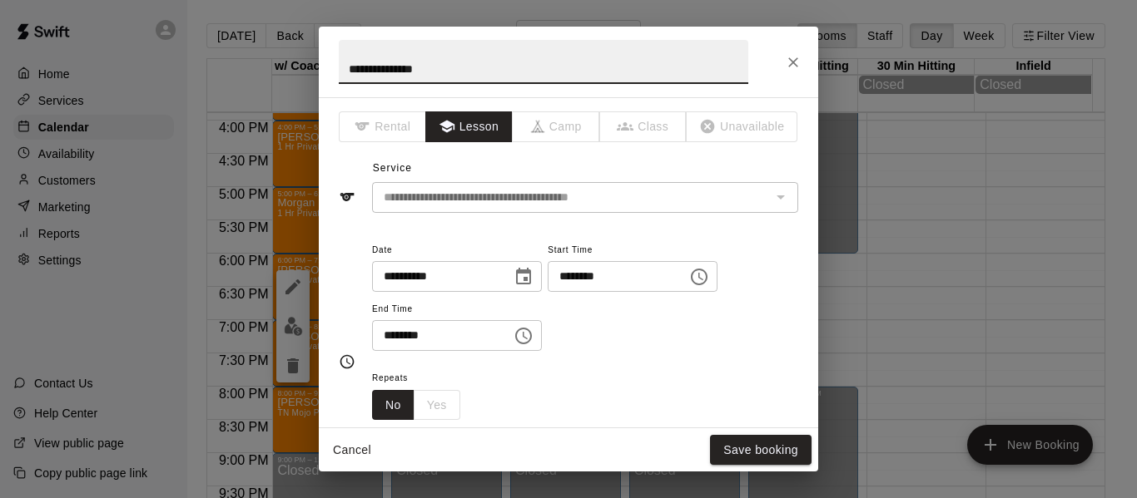
click at [533, 278] on icon "Choose date, selected date is Sep 4, 2025" at bounding box center [523, 277] width 20 height 20
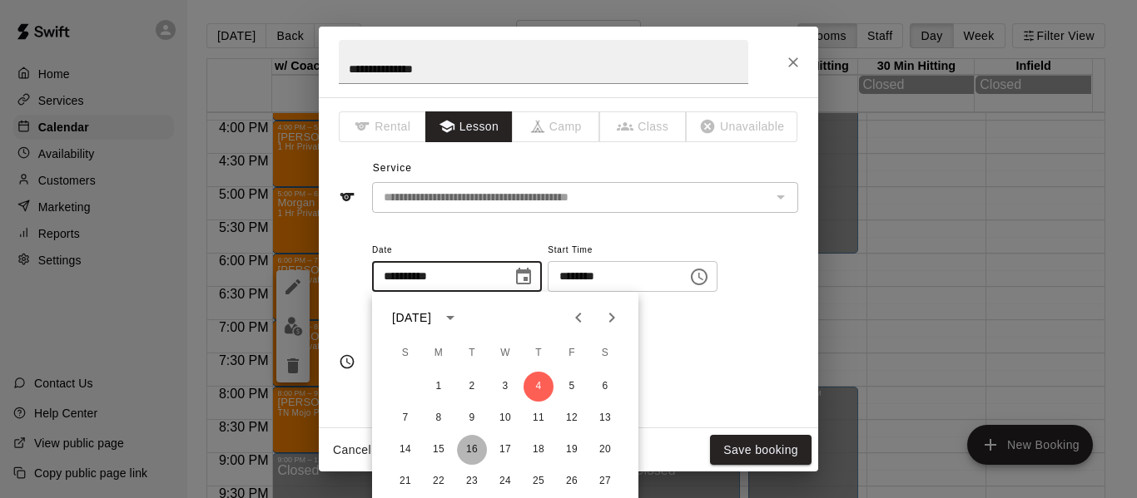
click at [470, 452] on button "16" at bounding box center [472, 450] width 30 height 30
type input "**********"
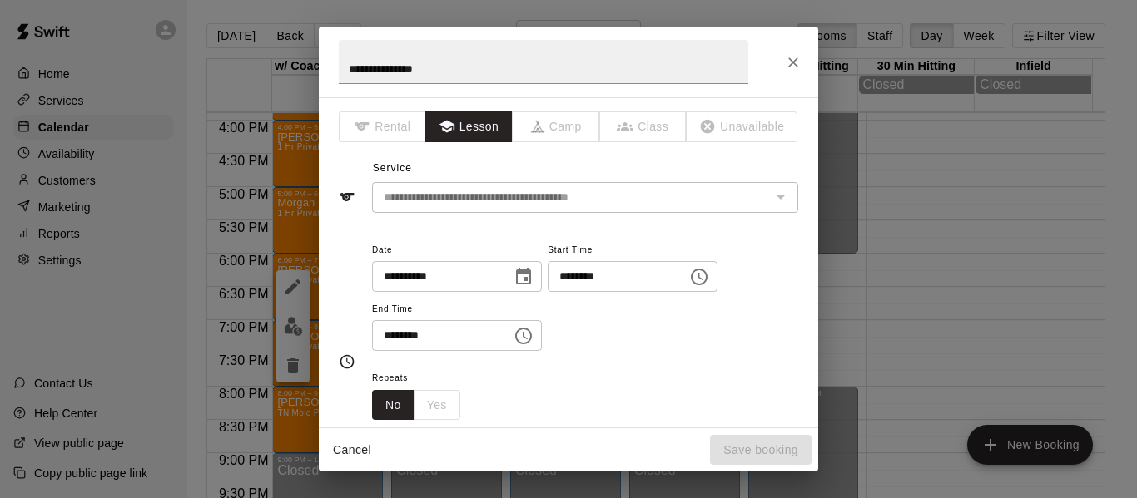
click at [709, 274] on icon "Choose time, selected time is 6:00 PM" at bounding box center [699, 277] width 20 height 20
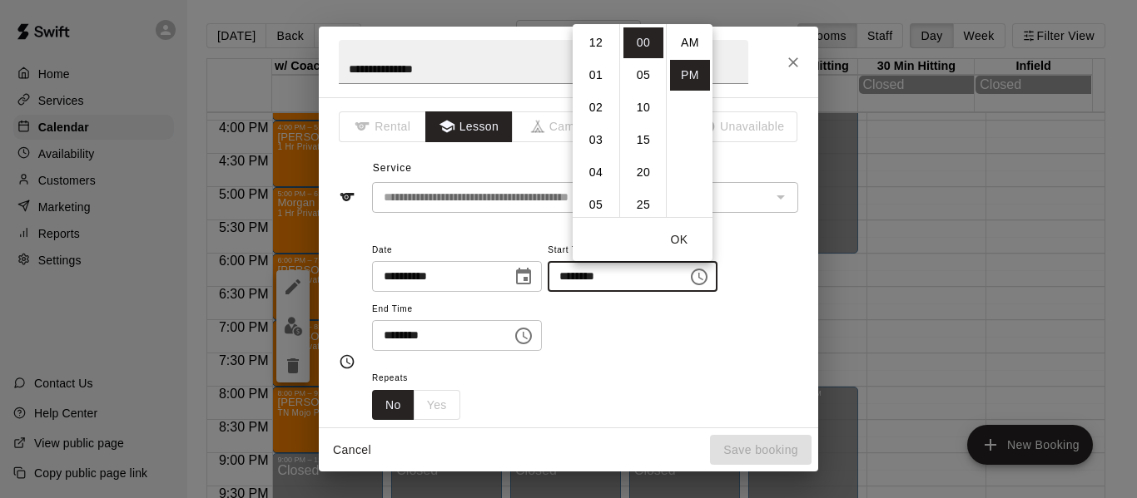
scroll to position [30, 0]
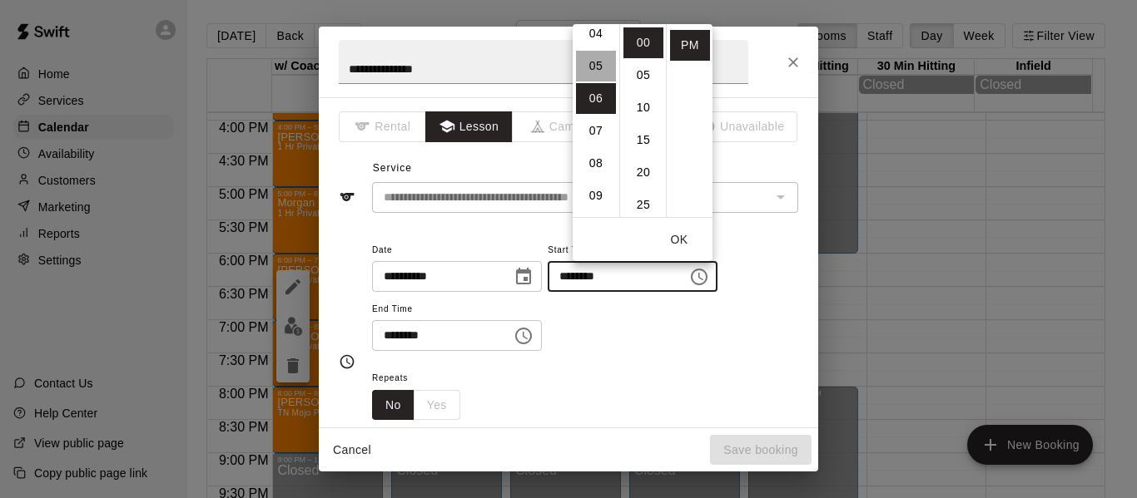
click at [600, 69] on li "05" at bounding box center [596, 66] width 40 height 31
type input "********"
click at [532, 329] on icon "Choose time, selected time is 7:00 PM" at bounding box center [523, 336] width 17 height 17
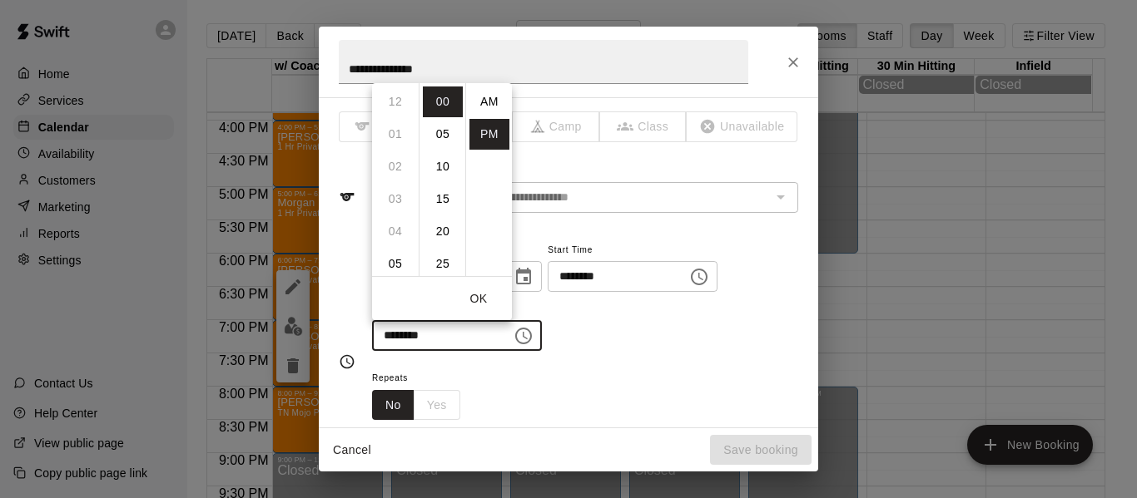
scroll to position [30, 0]
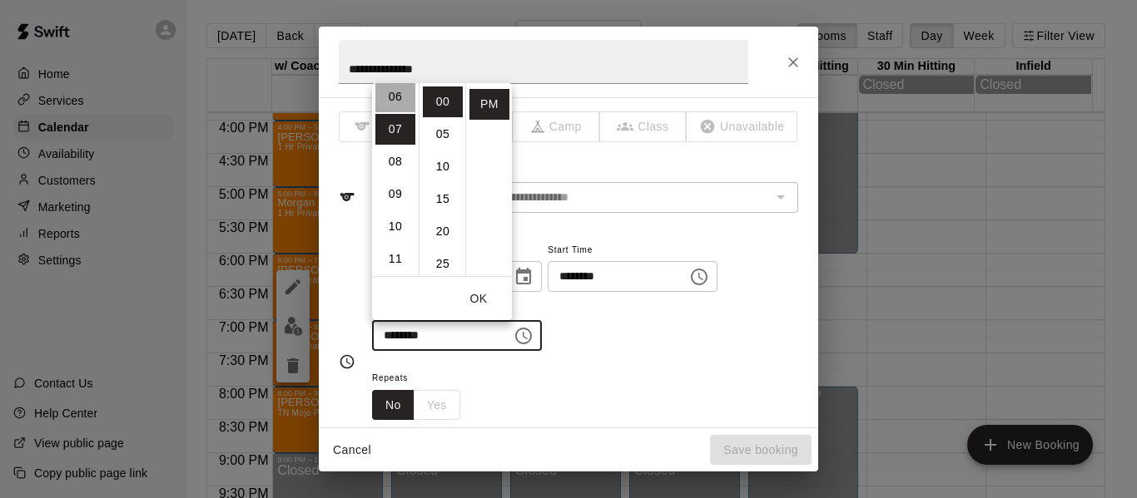
click at [394, 101] on li "06" at bounding box center [395, 97] width 40 height 31
type input "********"
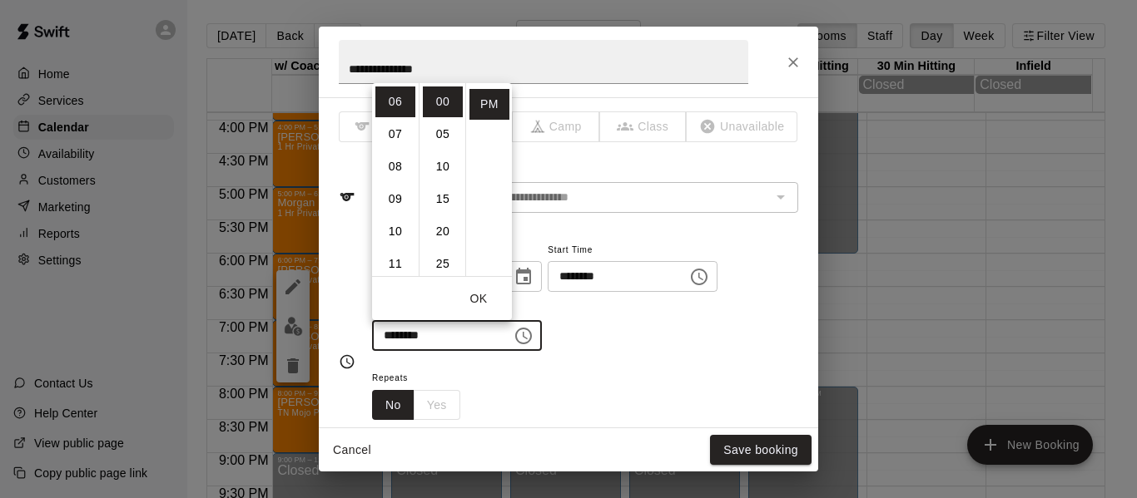
click at [661, 355] on div "**********" at bounding box center [585, 304] width 426 height 129
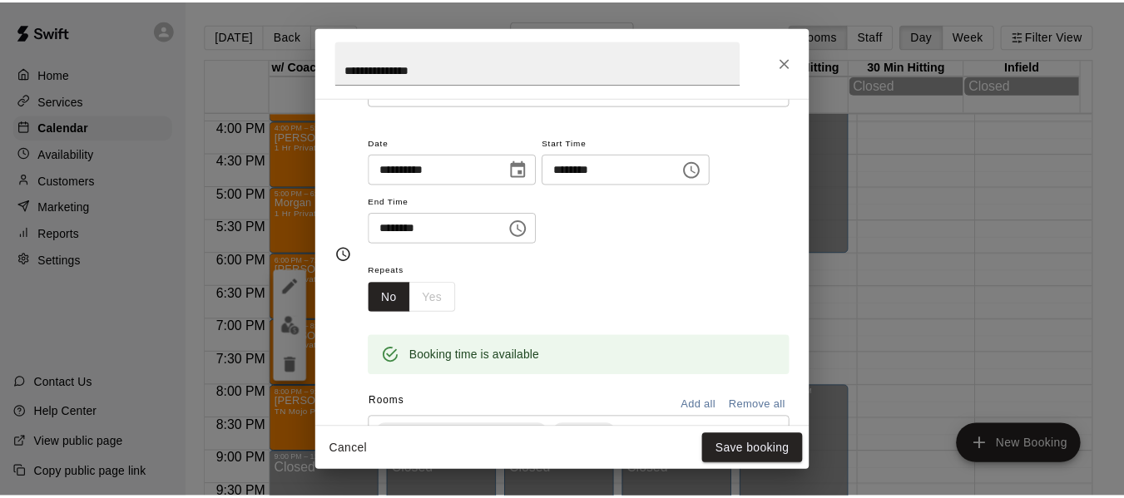
scroll to position [111, 0]
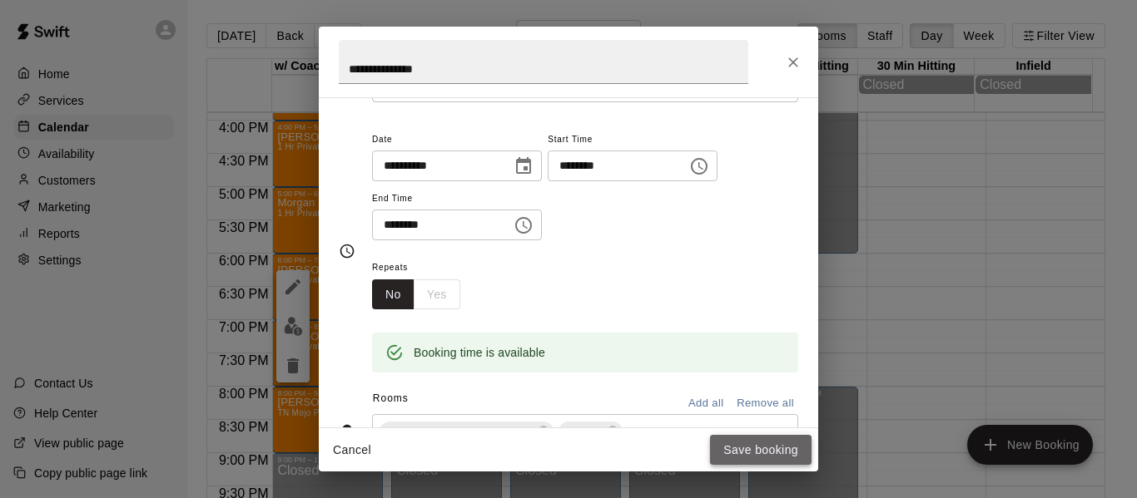
click at [775, 453] on button "Save booking" at bounding box center [761, 450] width 102 height 31
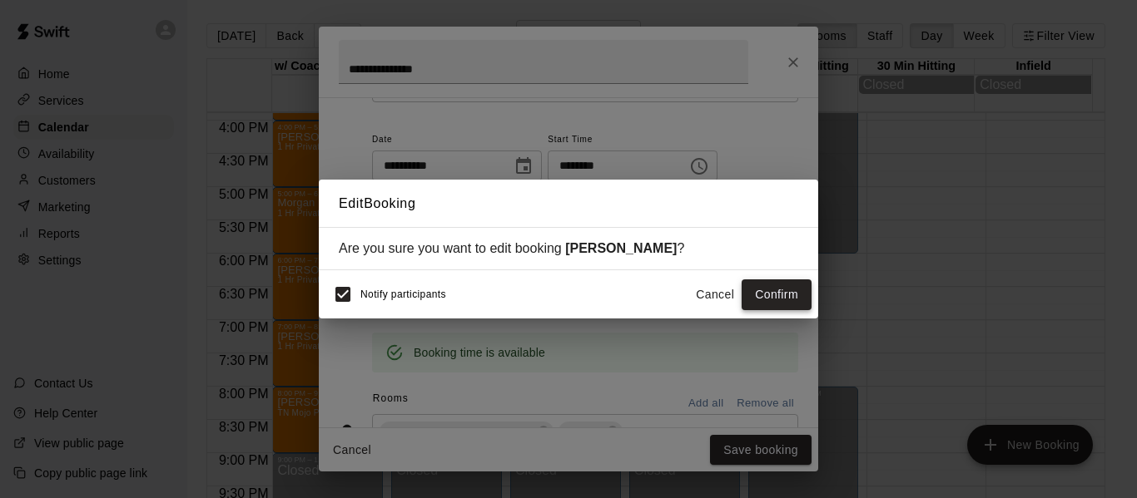
click at [771, 295] on button "Confirm" at bounding box center [776, 295] width 70 height 31
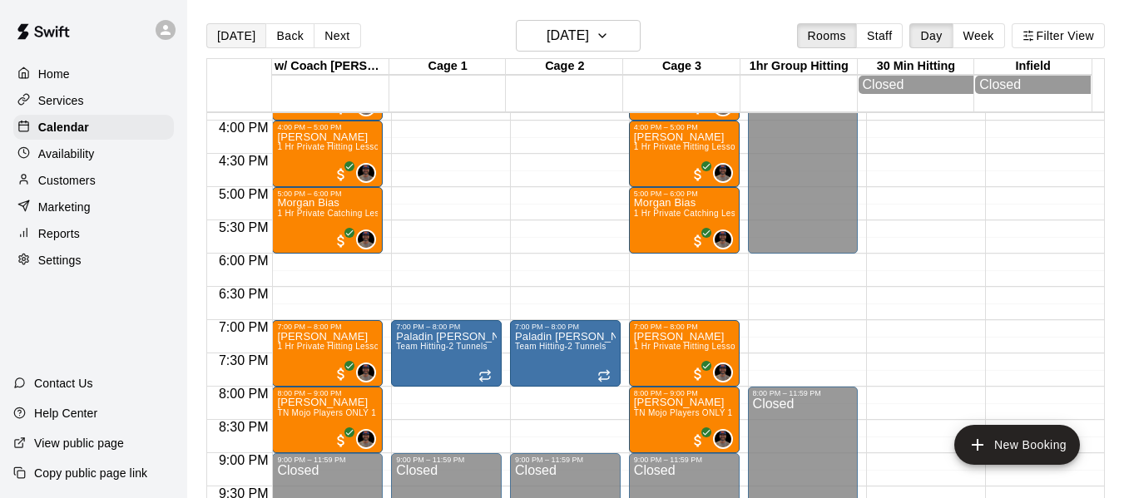
click at [230, 36] on button "[DATE]" at bounding box center [236, 35] width 60 height 25
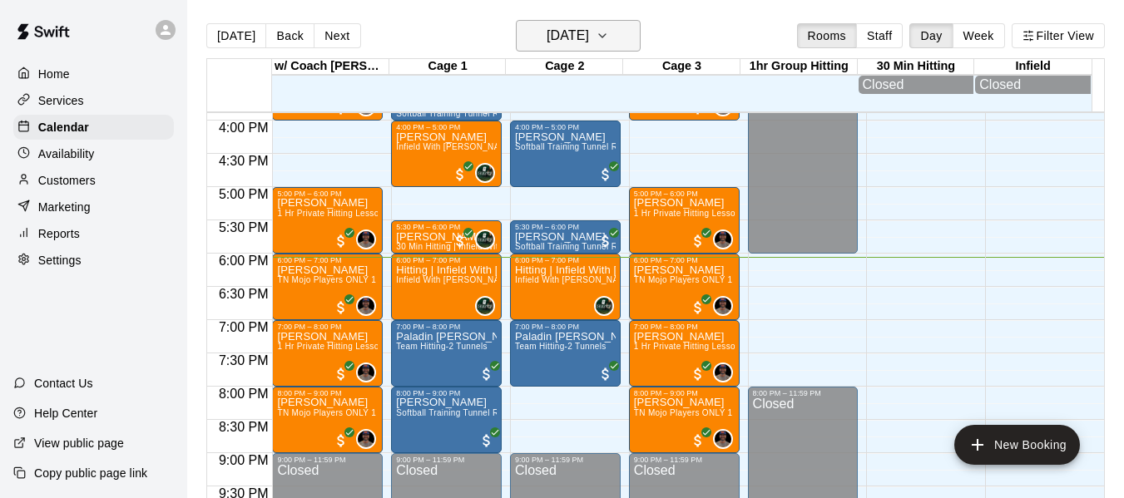
click at [609, 32] on icon "button" at bounding box center [602, 36] width 13 height 20
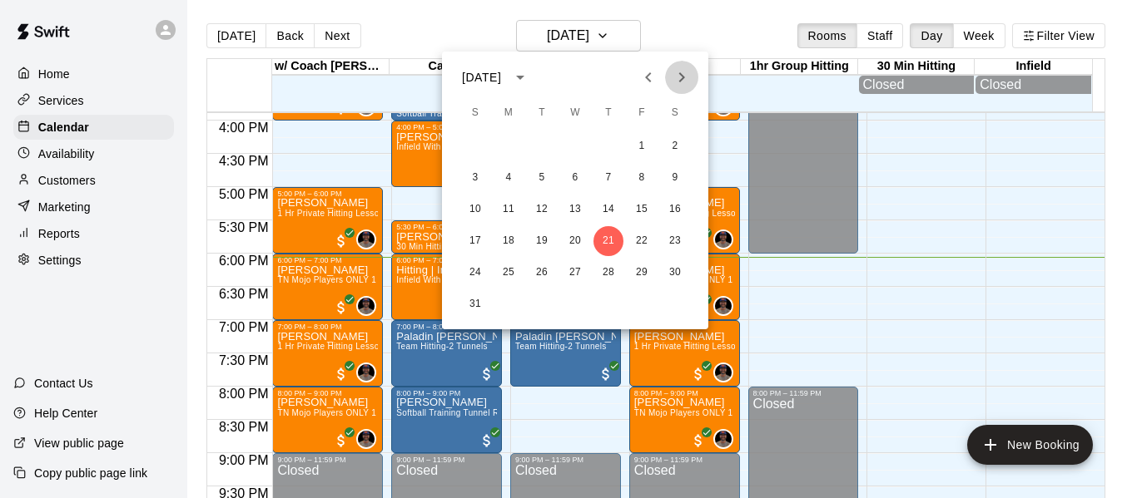
click at [679, 76] on icon "Next month" at bounding box center [681, 77] width 20 height 20
click at [547, 207] on button "16" at bounding box center [542, 210] width 30 height 30
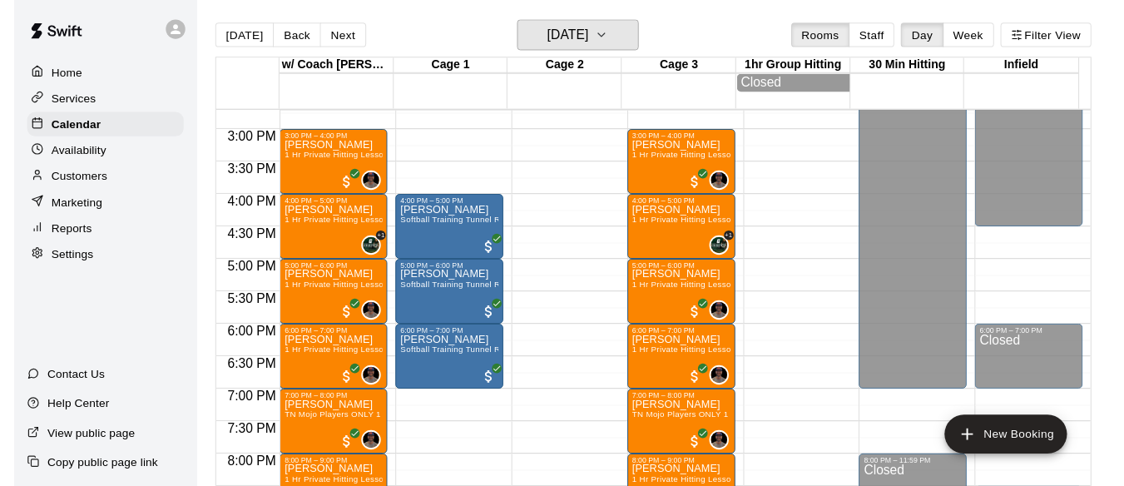
scroll to position [974, 0]
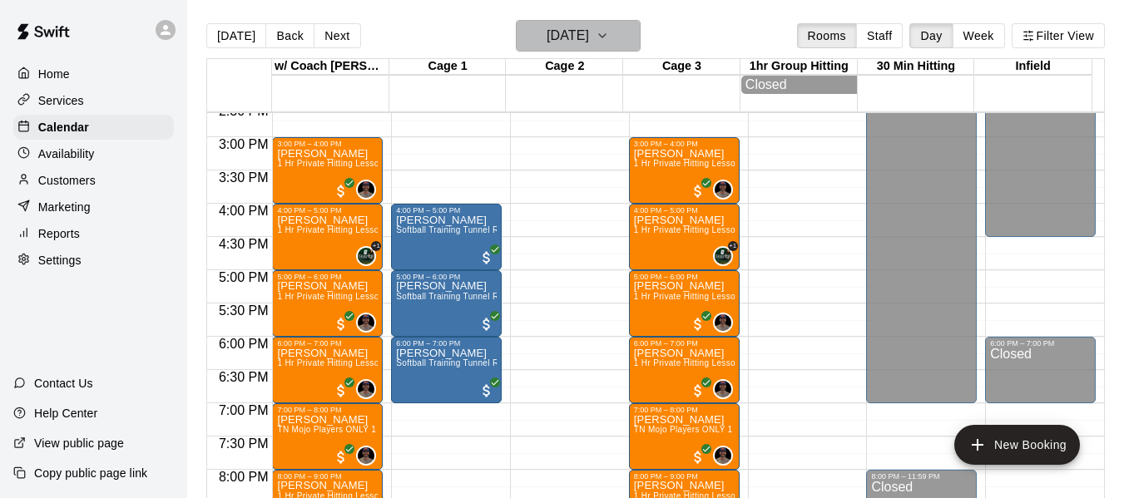
click at [618, 35] on button "Tuesday Sep 16" at bounding box center [578, 36] width 125 height 32
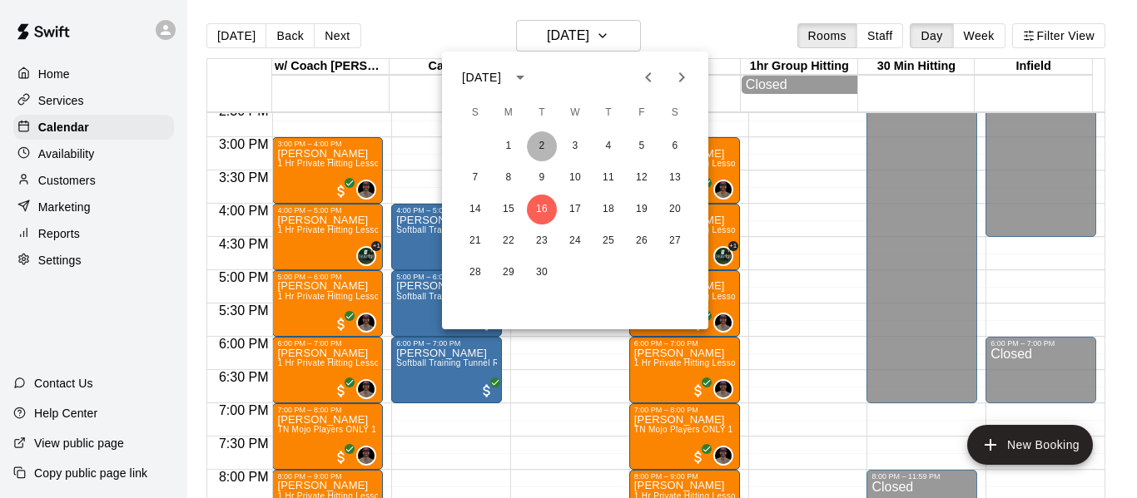
click at [542, 146] on button "2" at bounding box center [542, 146] width 30 height 30
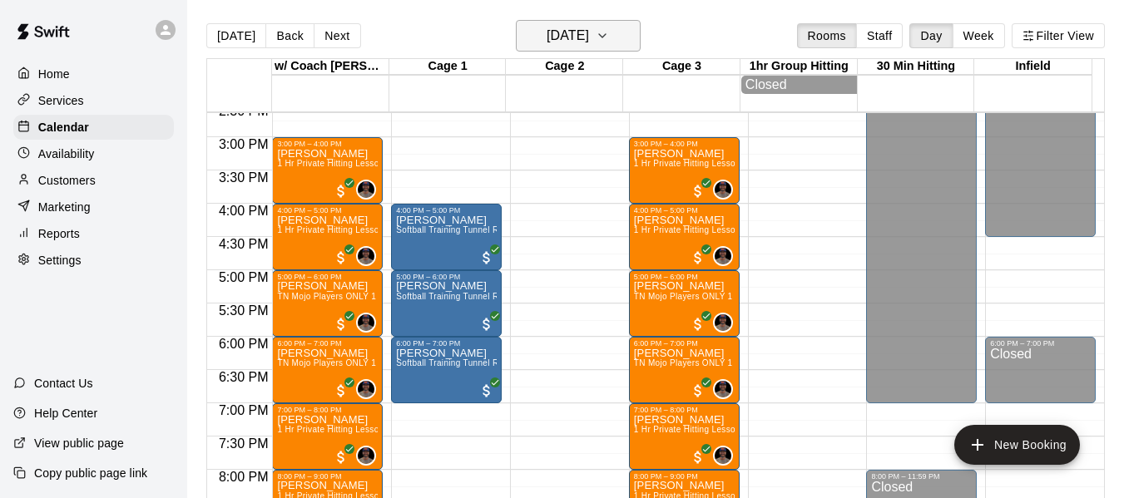
click at [609, 37] on icon "button" at bounding box center [602, 36] width 13 height 20
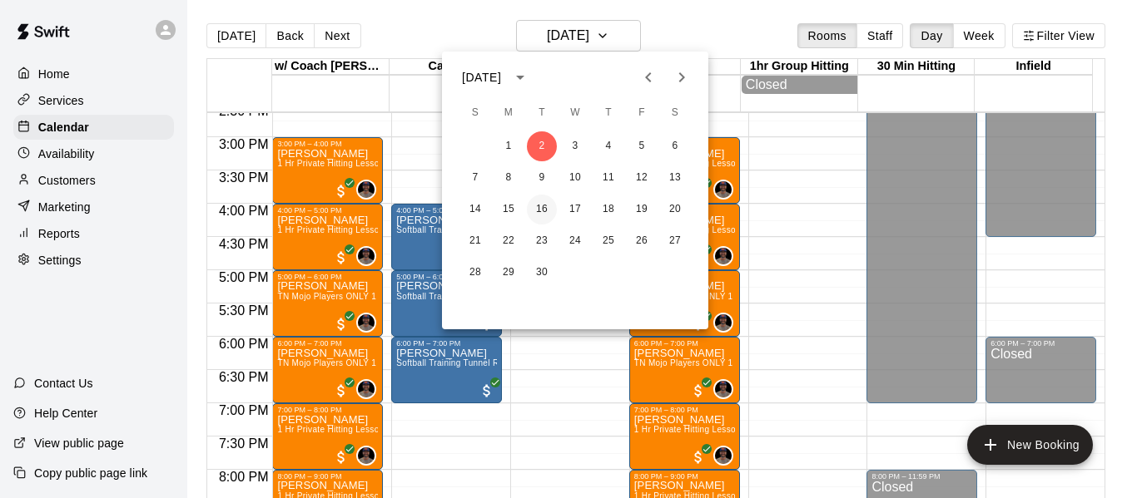
click at [537, 209] on button "16" at bounding box center [542, 210] width 30 height 30
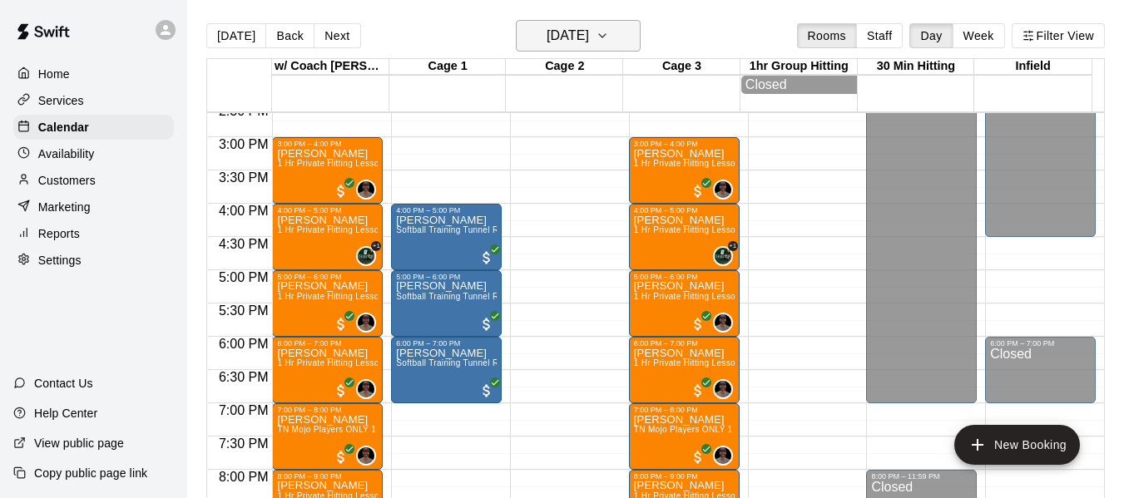
click at [609, 39] on icon "button" at bounding box center [602, 36] width 13 height 20
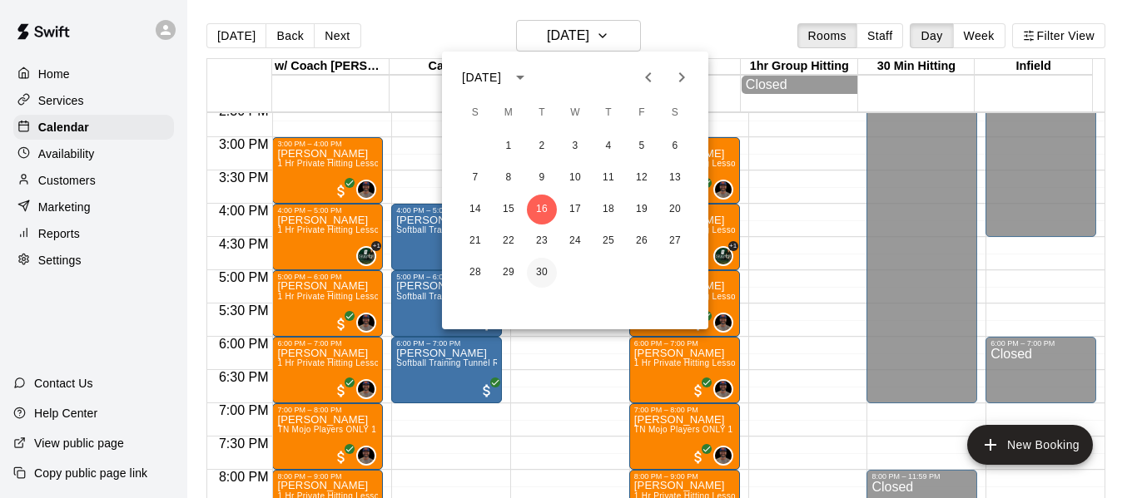
click at [541, 265] on button "30" at bounding box center [542, 273] width 30 height 30
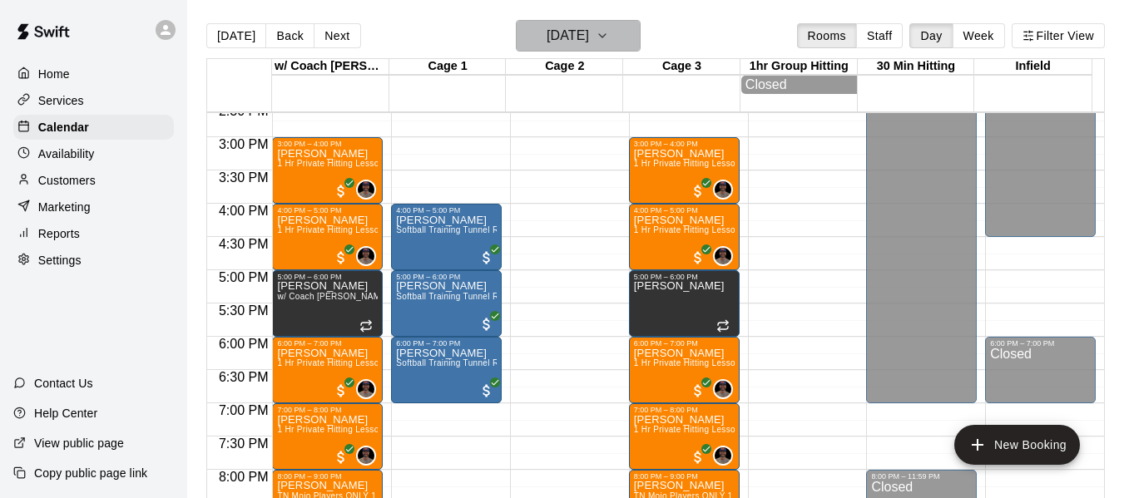
click at [609, 32] on icon "button" at bounding box center [602, 36] width 13 height 20
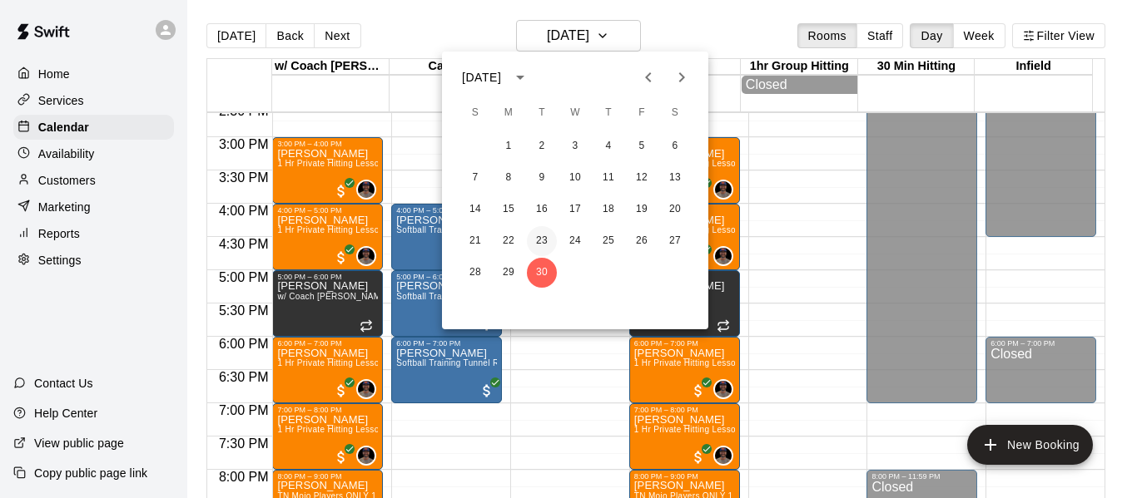
click at [542, 239] on button "23" at bounding box center [542, 241] width 30 height 30
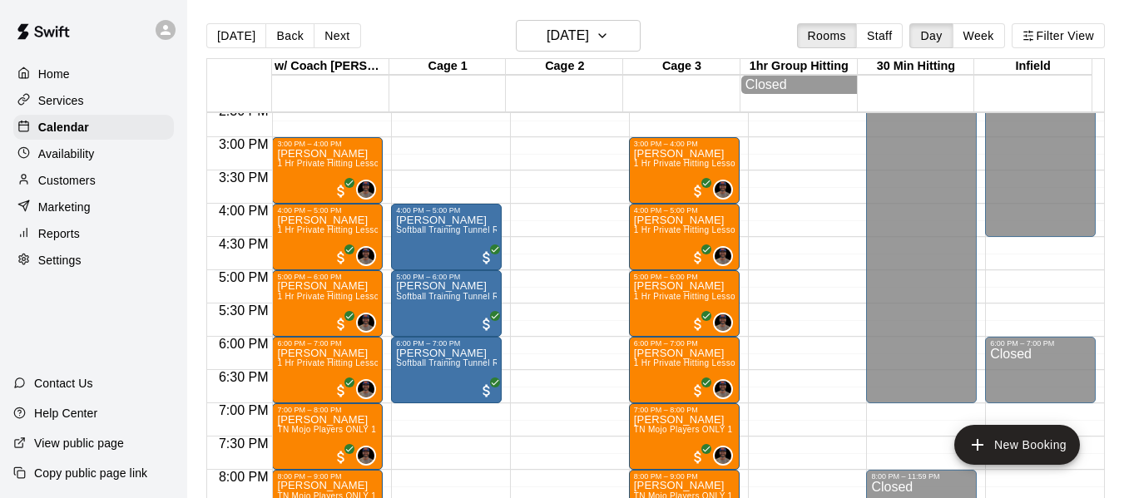
click at [629, 16] on main "Today Back Next Tuesday Sep 23 Rooms Staff Day Week Filter View w/ Coach Quinne…" at bounding box center [655, 262] width 937 height 525
click at [629, 50] on button "Tuesday Sep 23" at bounding box center [578, 36] width 125 height 32
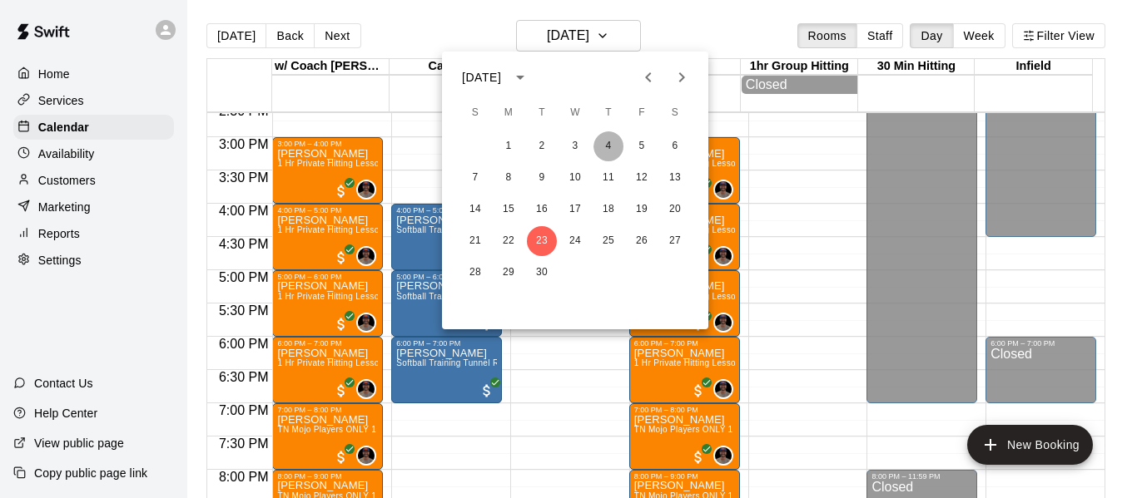
click at [611, 147] on button "4" at bounding box center [608, 146] width 30 height 30
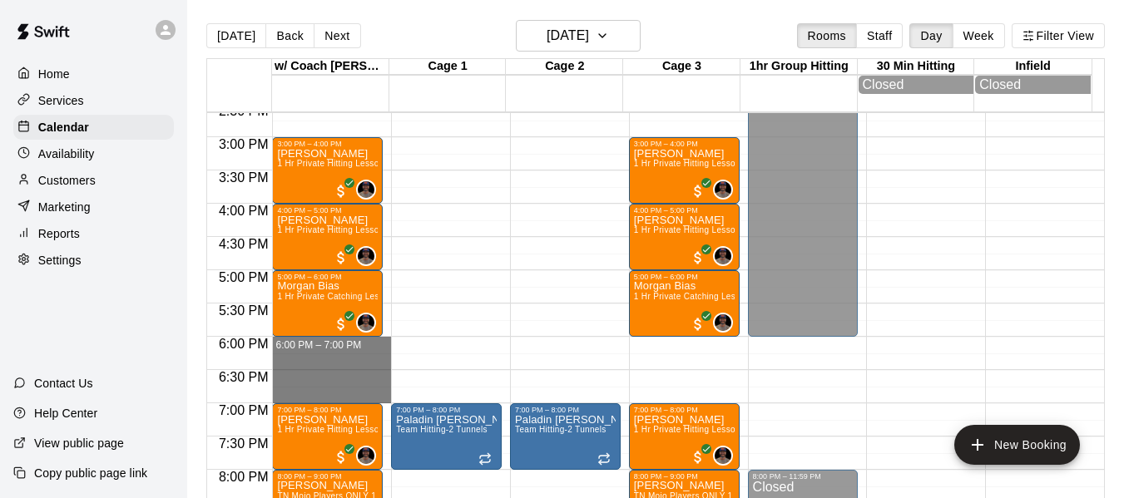
drag, startPoint x: 324, startPoint y: 344, endPoint x: 328, endPoint y: 399, distance: 55.1
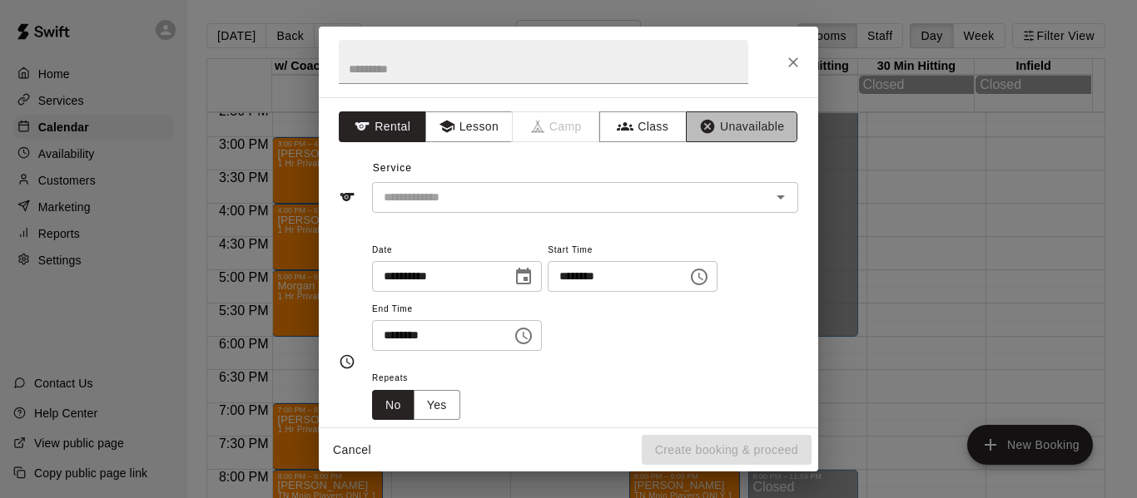
click at [742, 136] on button "Unavailable" at bounding box center [741, 126] width 111 height 31
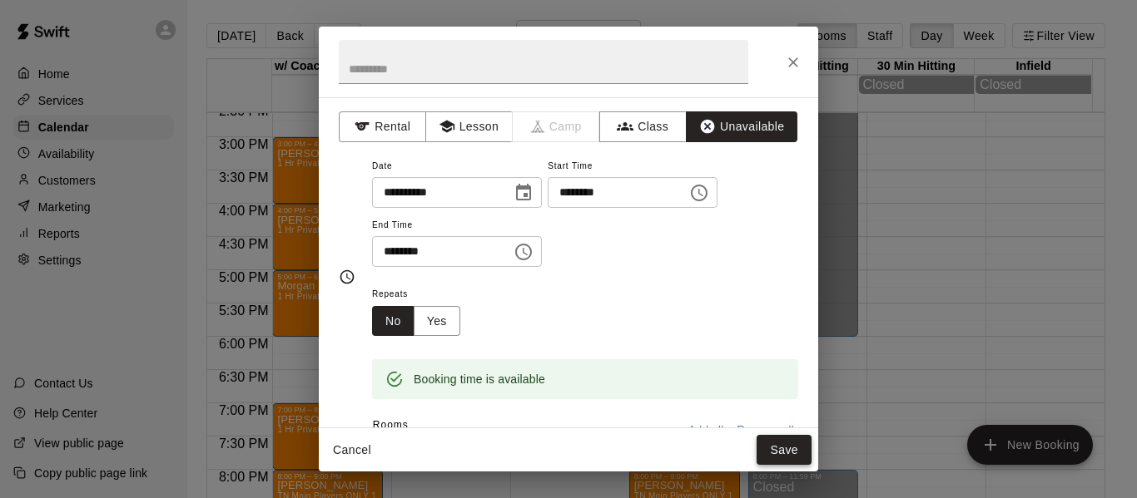
click at [775, 444] on button "Save" at bounding box center [783, 450] width 55 height 31
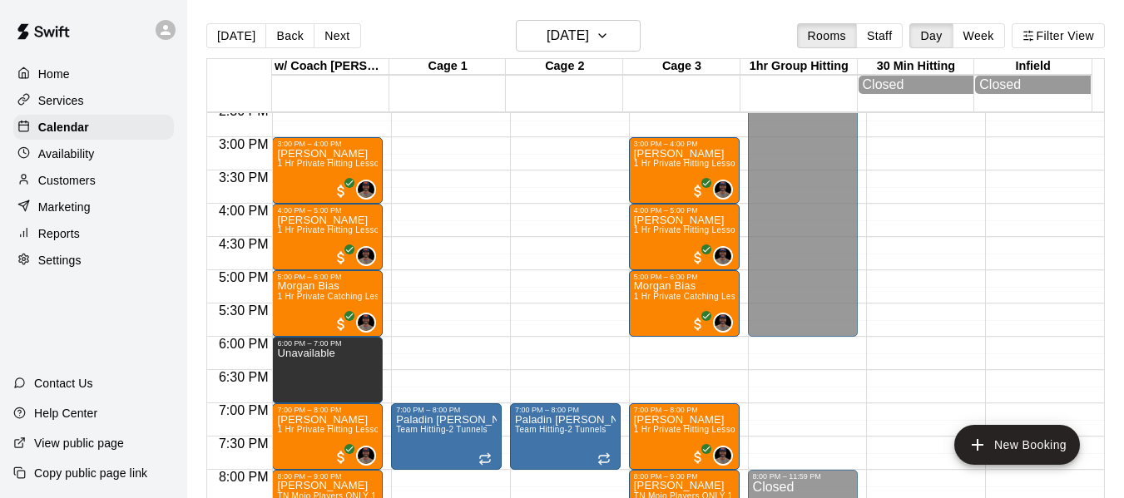
click at [102, 192] on div "Customers" at bounding box center [93, 180] width 161 height 25
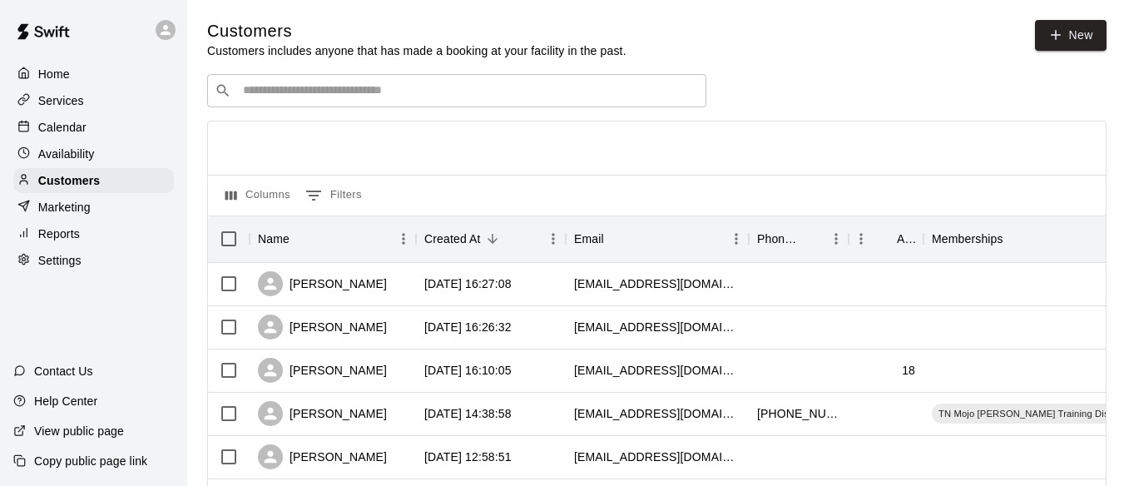
click at [295, 84] on input "Search customers by name or email" at bounding box center [468, 90] width 461 height 17
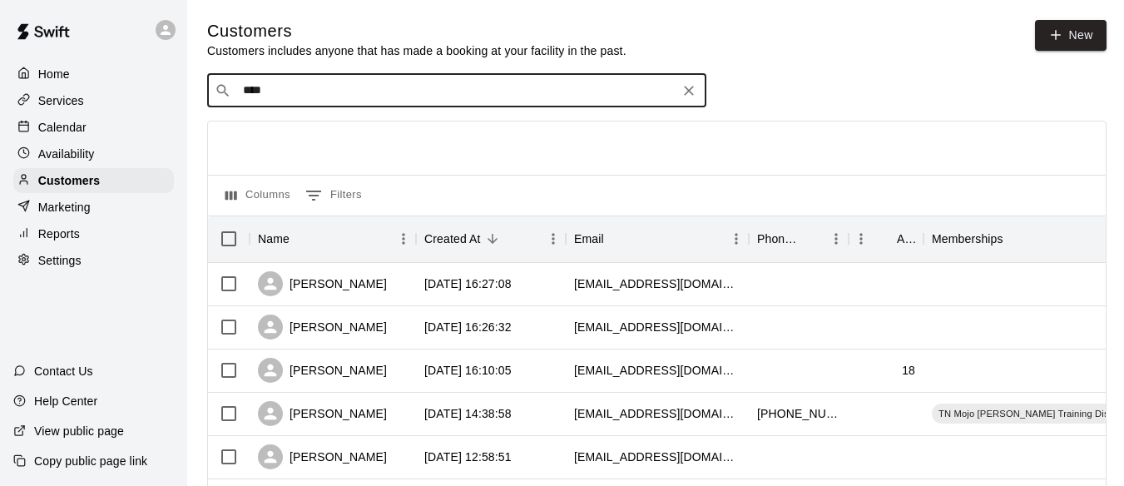
type input "*****"
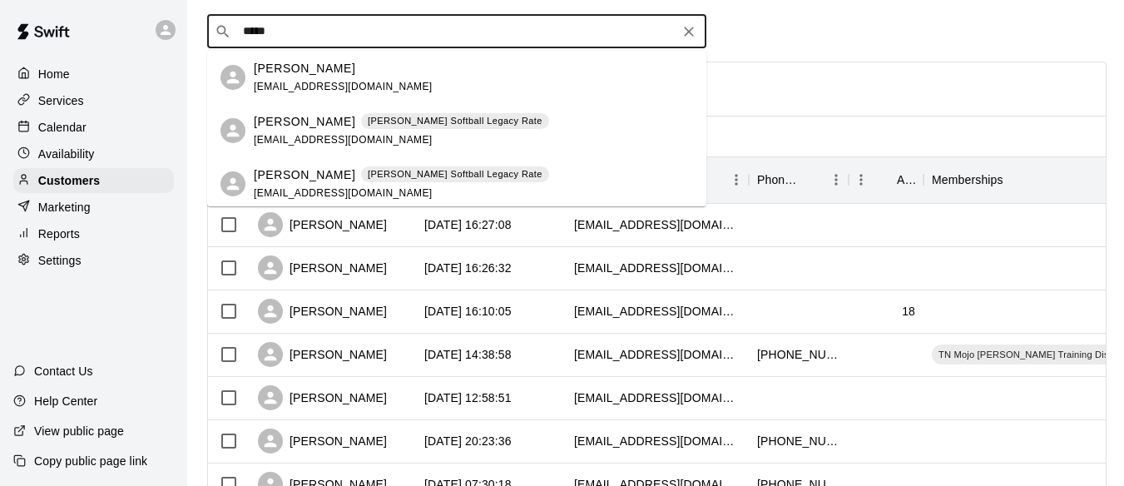
scroll to position [56, 0]
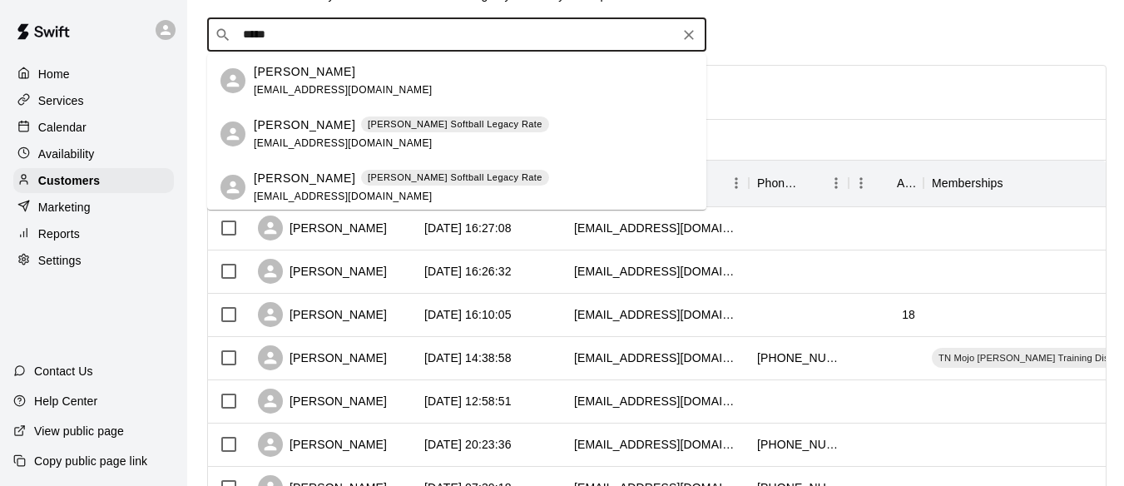
click at [330, 92] on span "woodydoherty@gmail.com" at bounding box center [343, 90] width 179 height 12
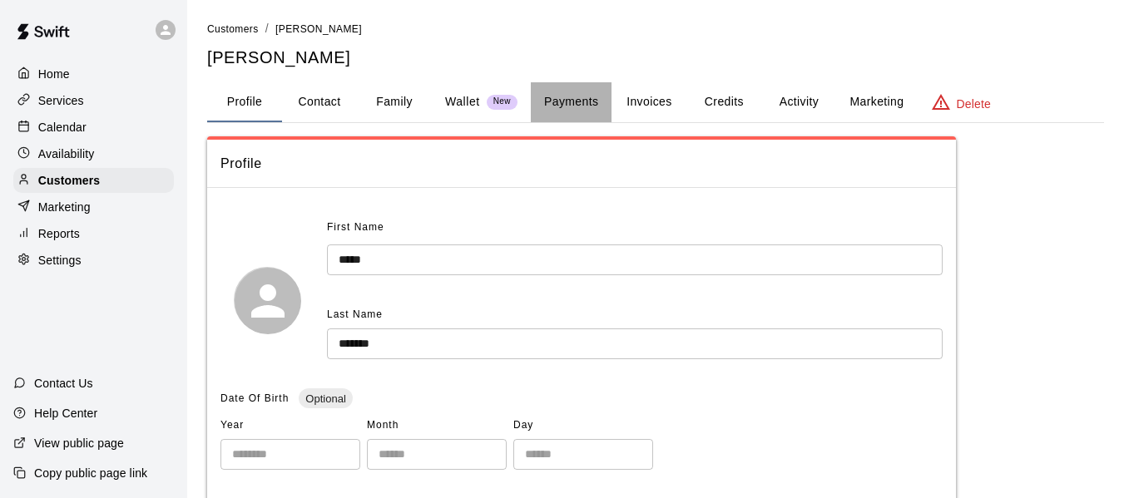
click at [570, 101] on button "Payments" at bounding box center [571, 102] width 81 height 40
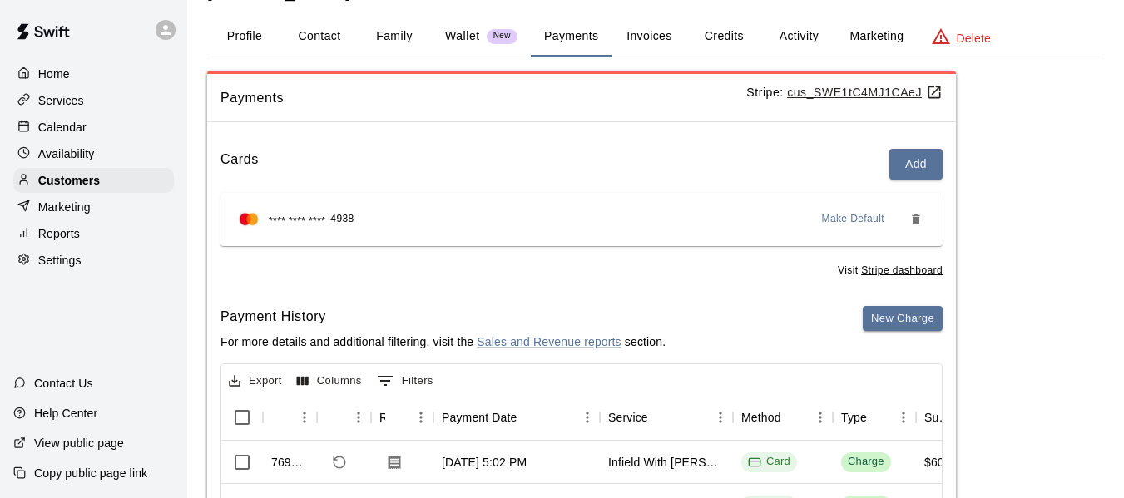
scroll to position [56, 0]
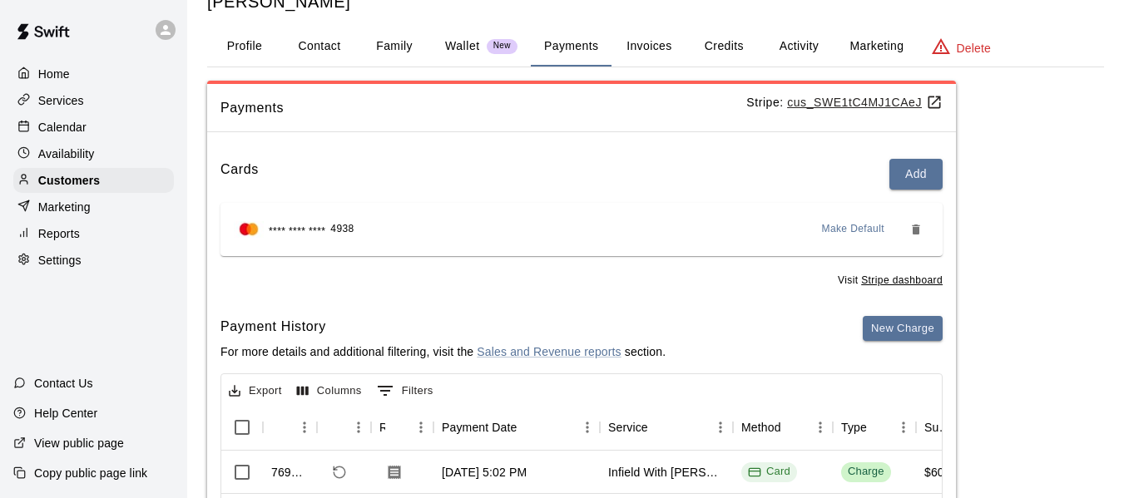
click at [812, 44] on button "Activity" at bounding box center [798, 47] width 75 height 40
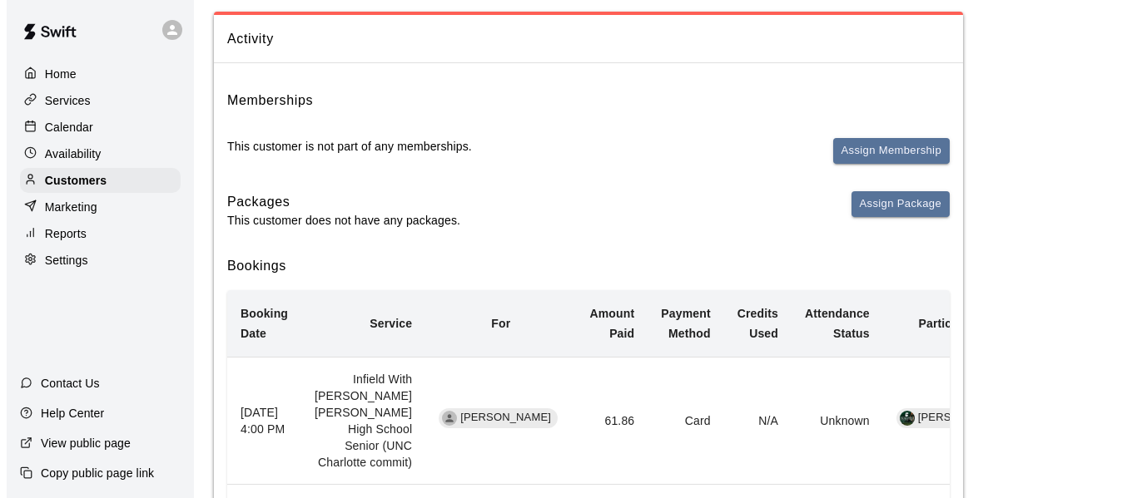
scroll to position [0, 0]
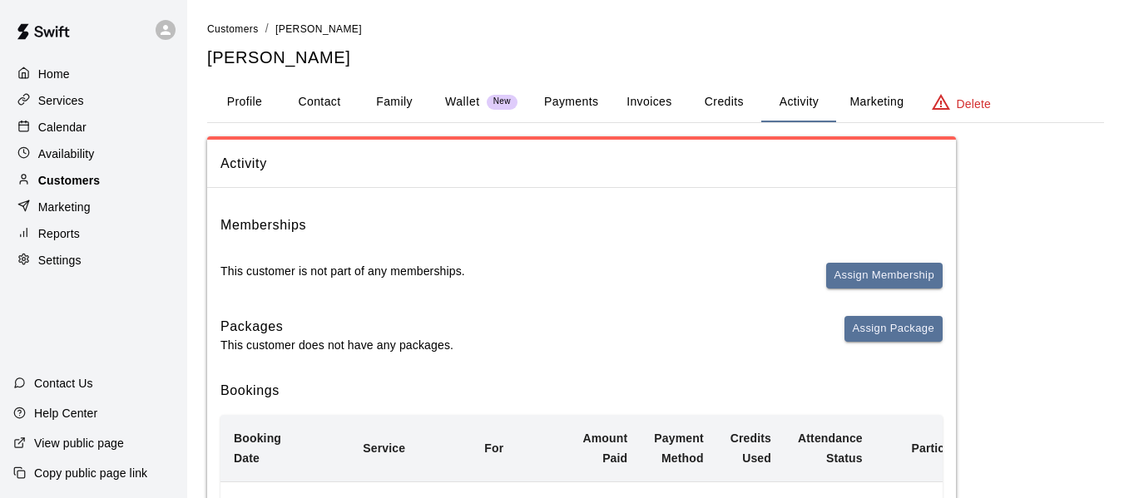
click at [85, 185] on p "Customers" at bounding box center [69, 180] width 62 height 17
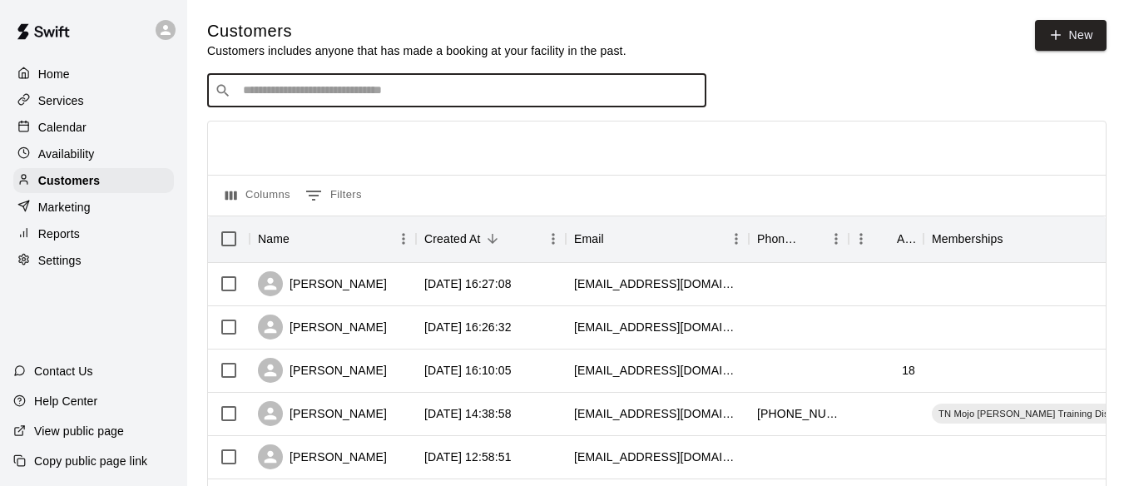
click at [295, 92] on input "Search customers by name or email" at bounding box center [468, 90] width 461 height 17
click at [328, 93] on input "******" at bounding box center [456, 90] width 436 height 17
type input "*"
type input "*****"
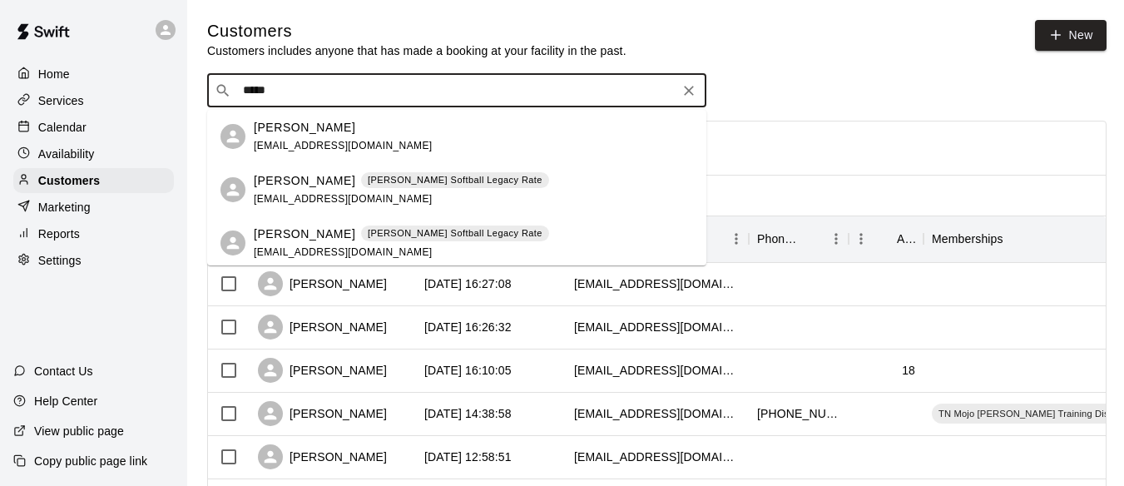
click at [289, 146] on span "woodydoherty@gmail.com" at bounding box center [343, 146] width 179 height 12
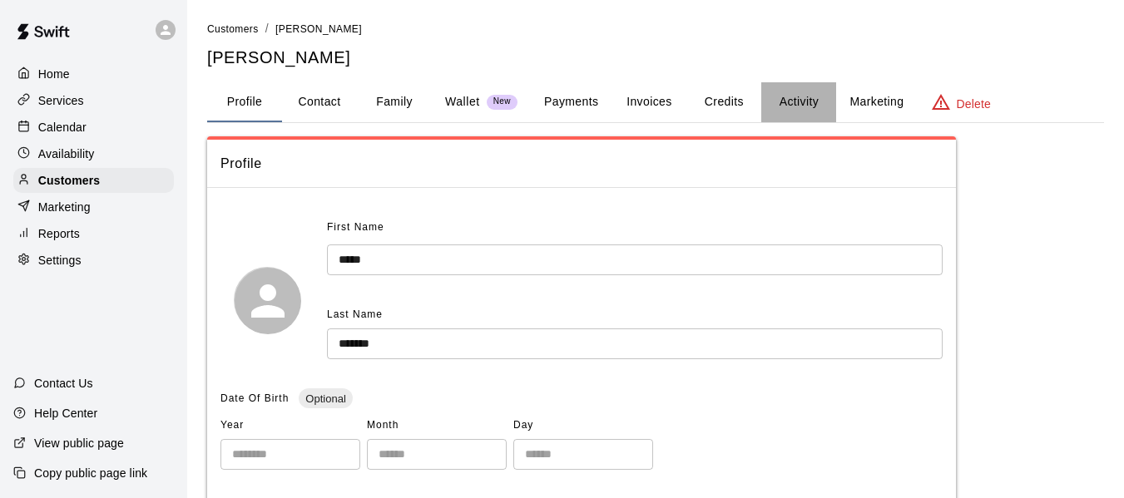
click at [785, 107] on button "Activity" at bounding box center [798, 102] width 75 height 40
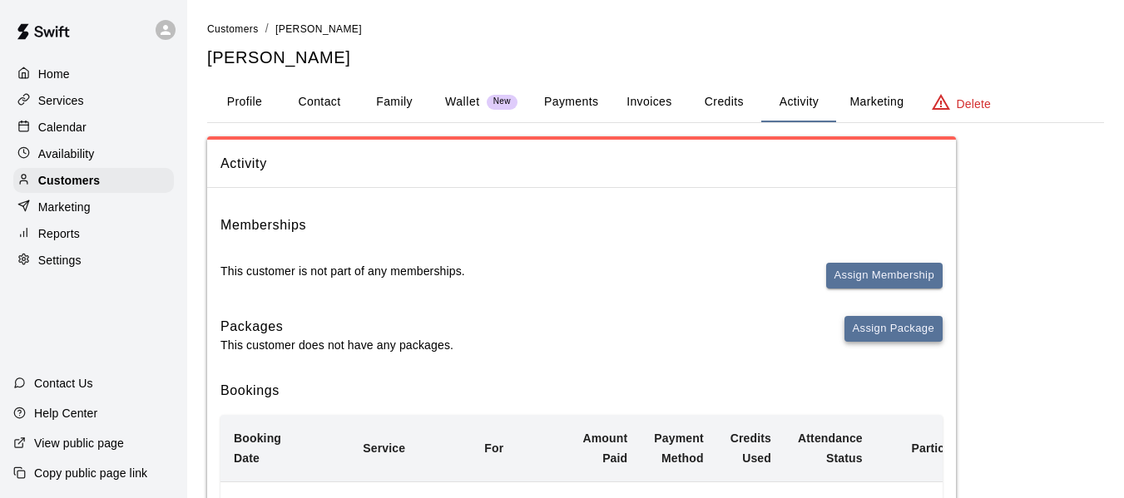
click at [889, 328] on button "Assign Package" at bounding box center [893, 329] width 98 height 26
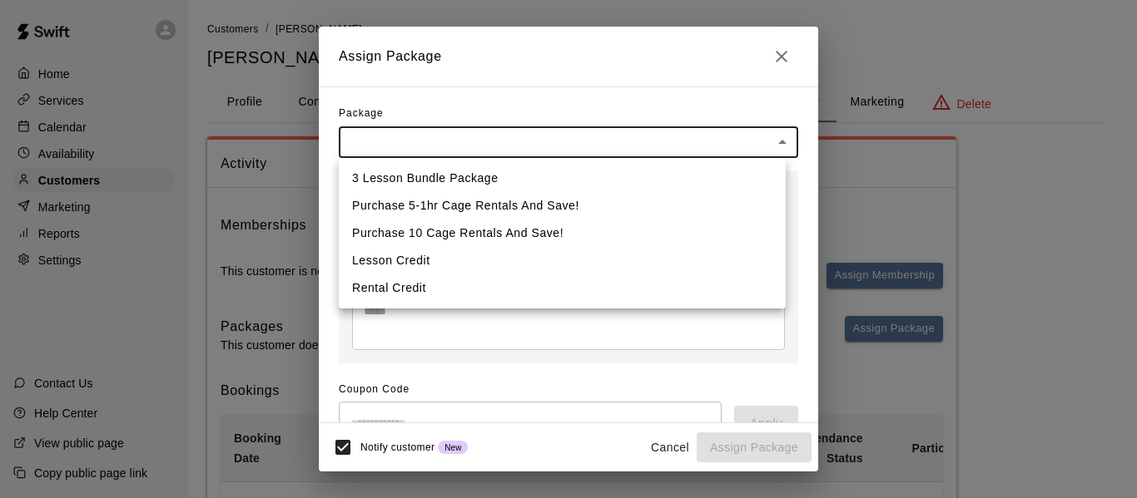
click at [777, 67] on div at bounding box center [568, 249] width 1137 height 498
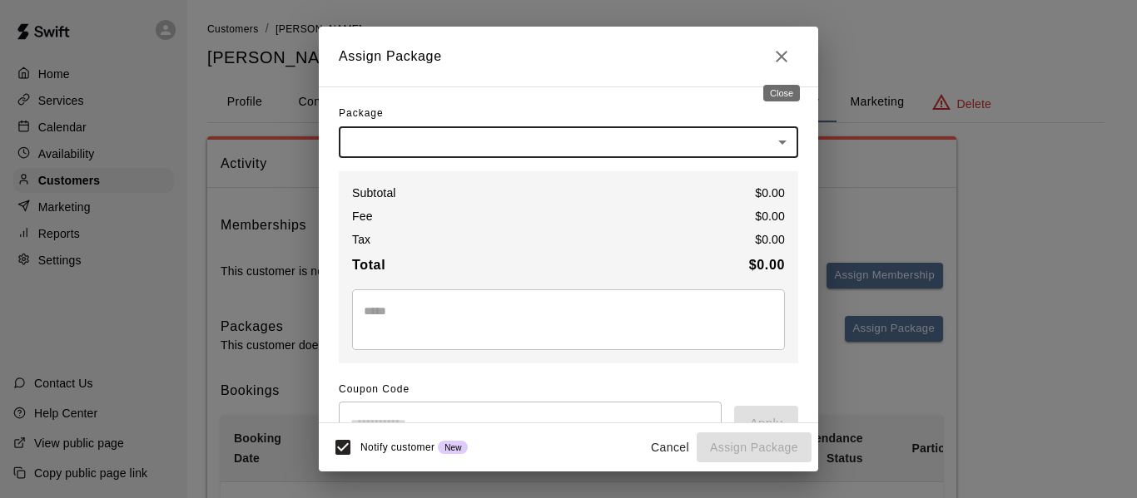
click at [785, 61] on icon "Close" at bounding box center [781, 57] width 12 height 12
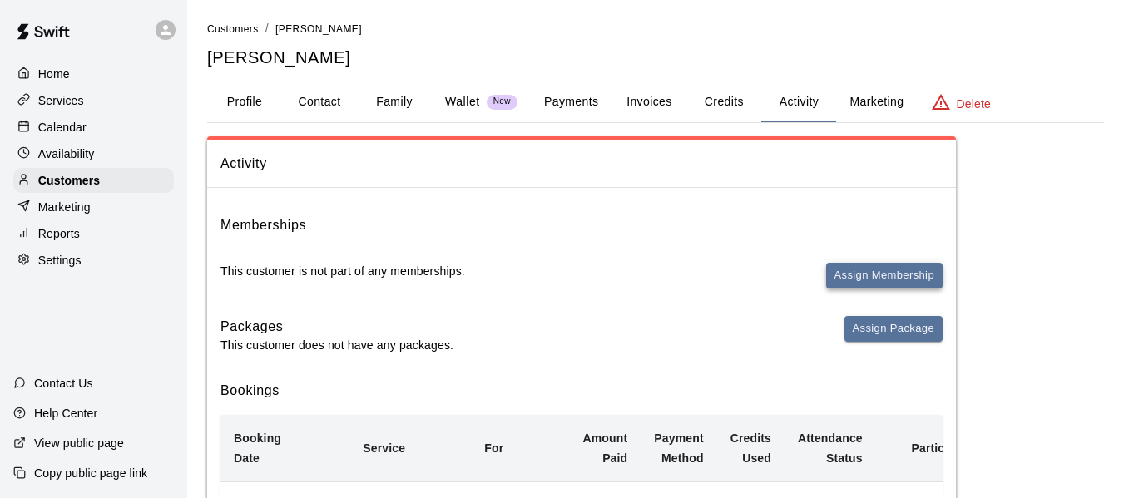
click at [884, 267] on button "Assign Membership" at bounding box center [884, 276] width 116 height 26
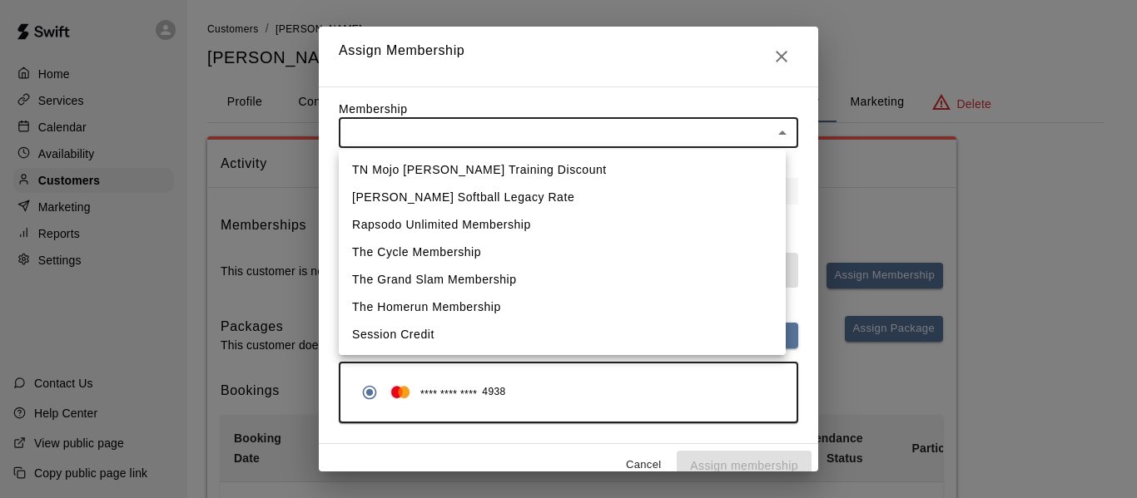
click at [473, 309] on li "The Homerun Membership" at bounding box center [562, 307] width 447 height 27
type input "**********"
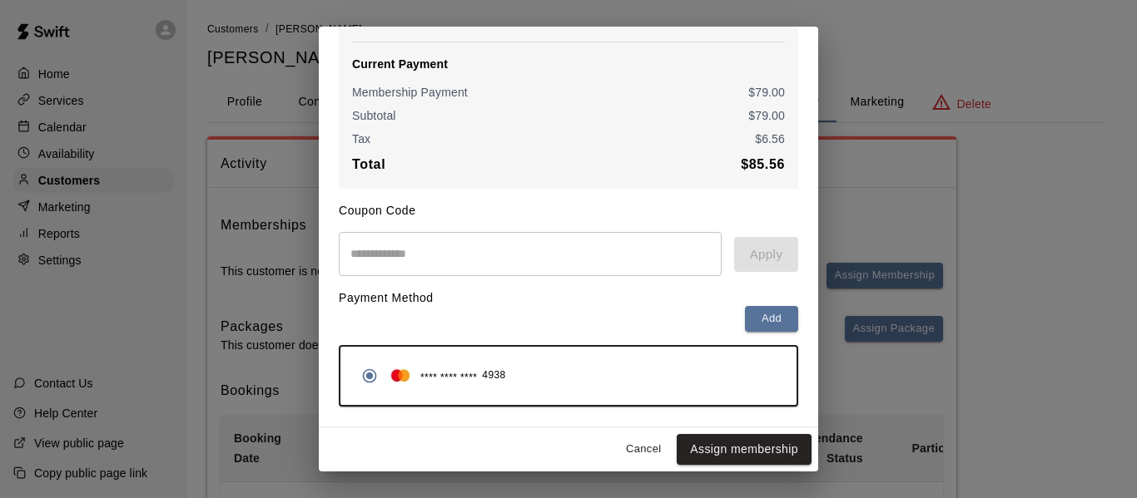
scroll to position [235, 0]
click at [720, 450] on button "Assign membership" at bounding box center [743, 449] width 135 height 31
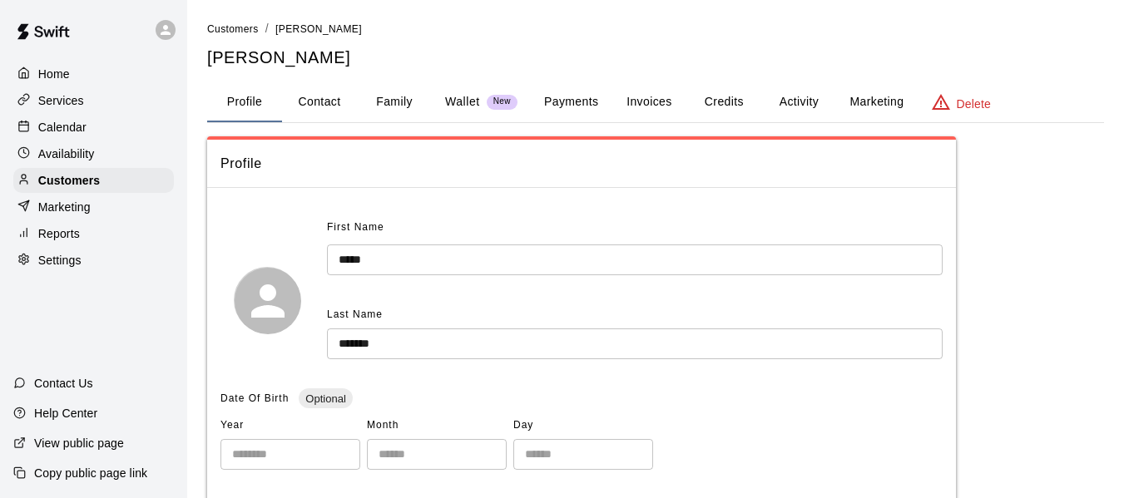
click at [87, 130] on div "Calendar" at bounding box center [93, 127] width 161 height 25
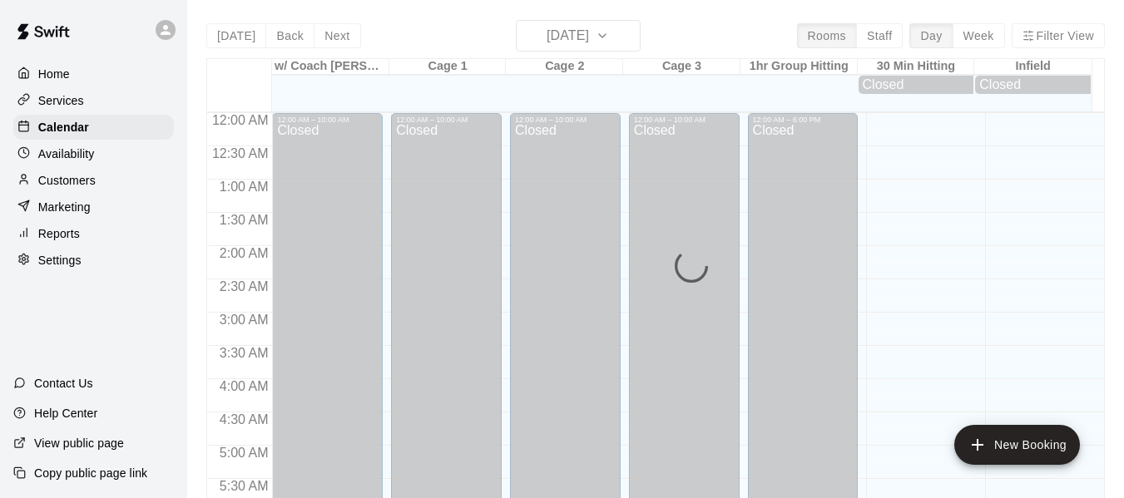
scroll to position [1141, 0]
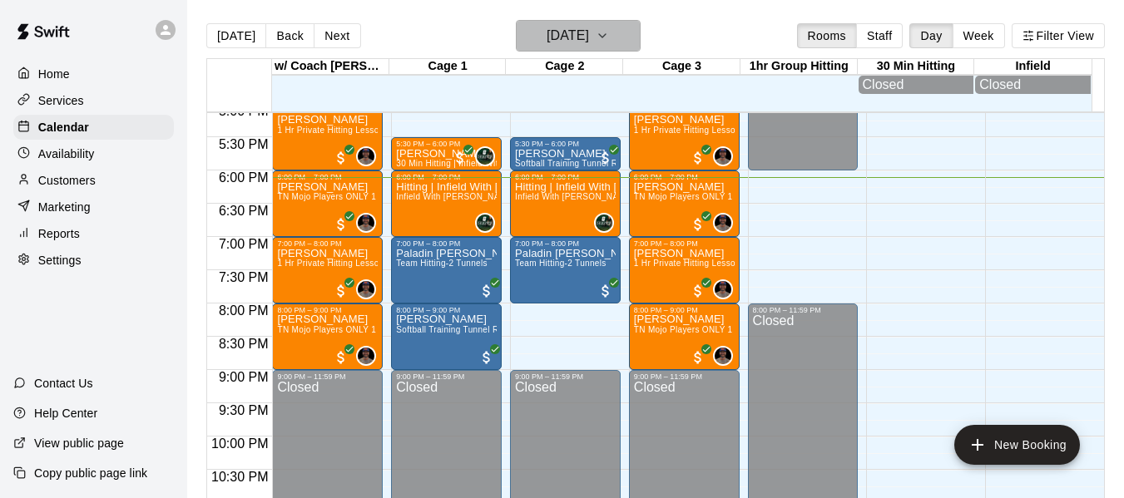
click at [609, 37] on icon "button" at bounding box center [602, 36] width 13 height 20
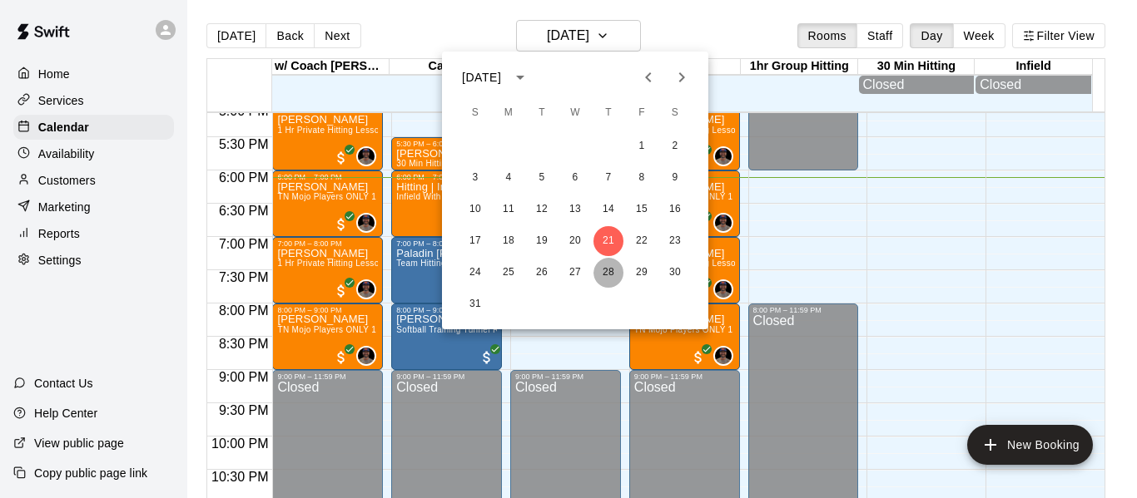
click at [603, 282] on button "28" at bounding box center [608, 273] width 30 height 30
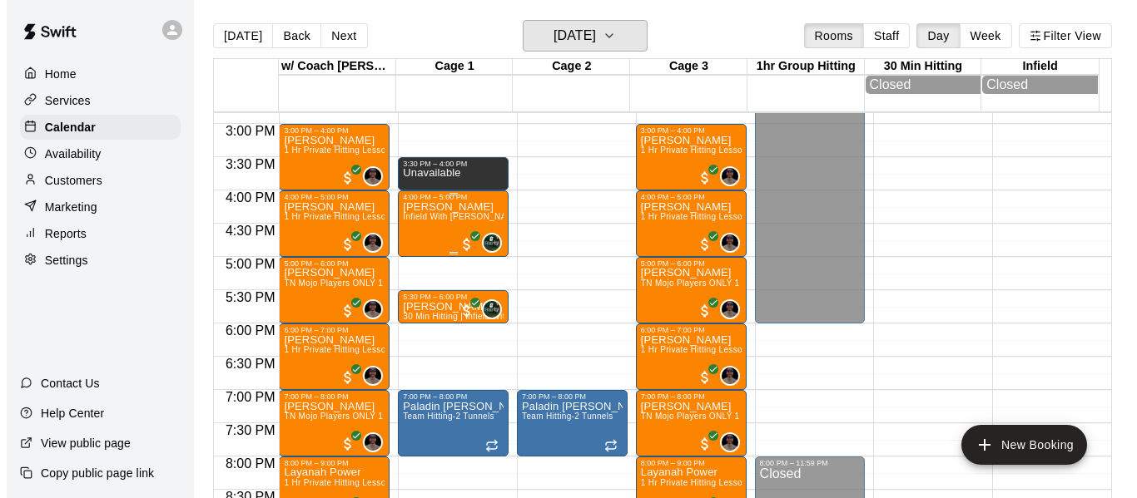
scroll to position [947, 0]
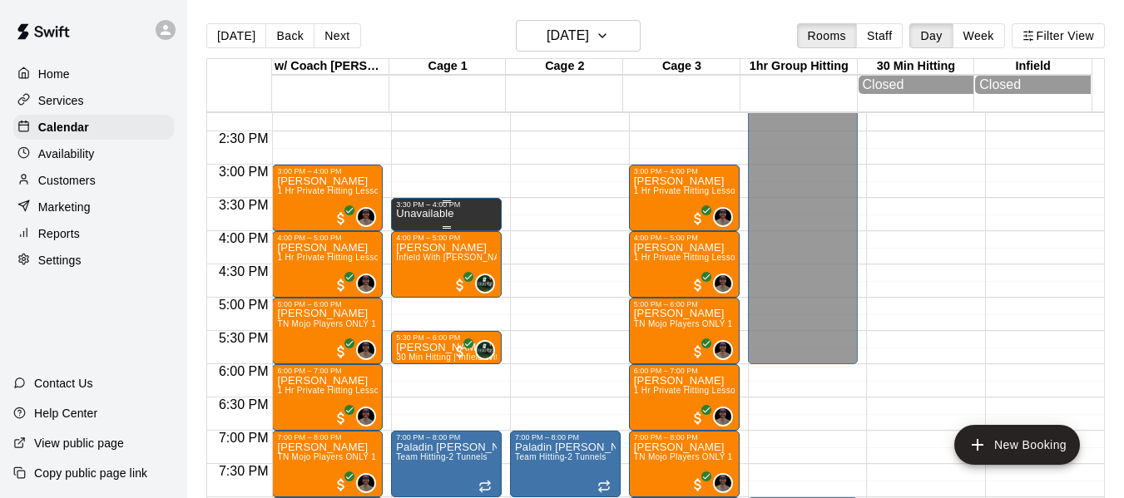
click at [429, 209] on div "3:30 PM – 4:00 PM" at bounding box center [446, 205] width 101 height 8
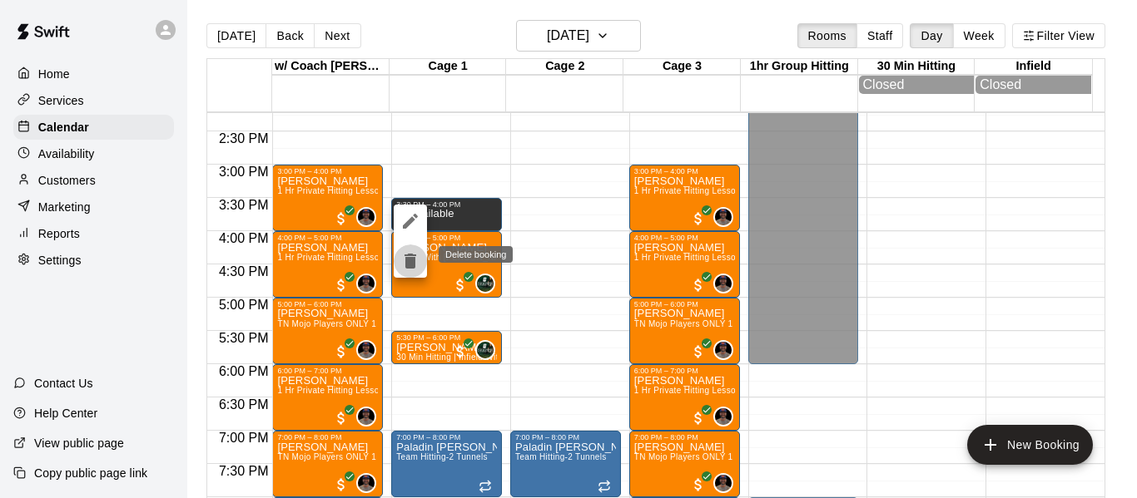
click at [415, 263] on icon "delete" at bounding box center [410, 261] width 12 height 15
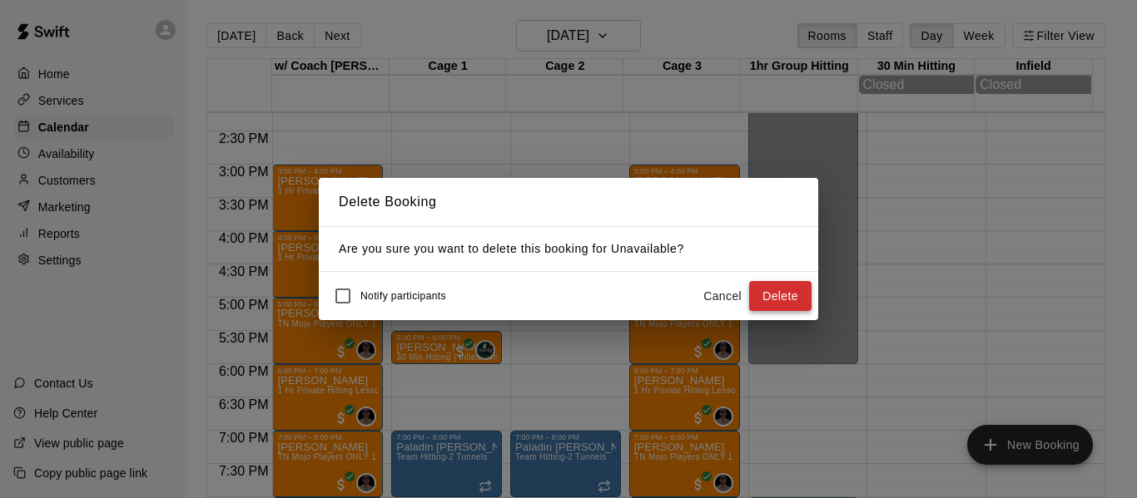
click at [784, 295] on button "Delete" at bounding box center [780, 296] width 62 height 31
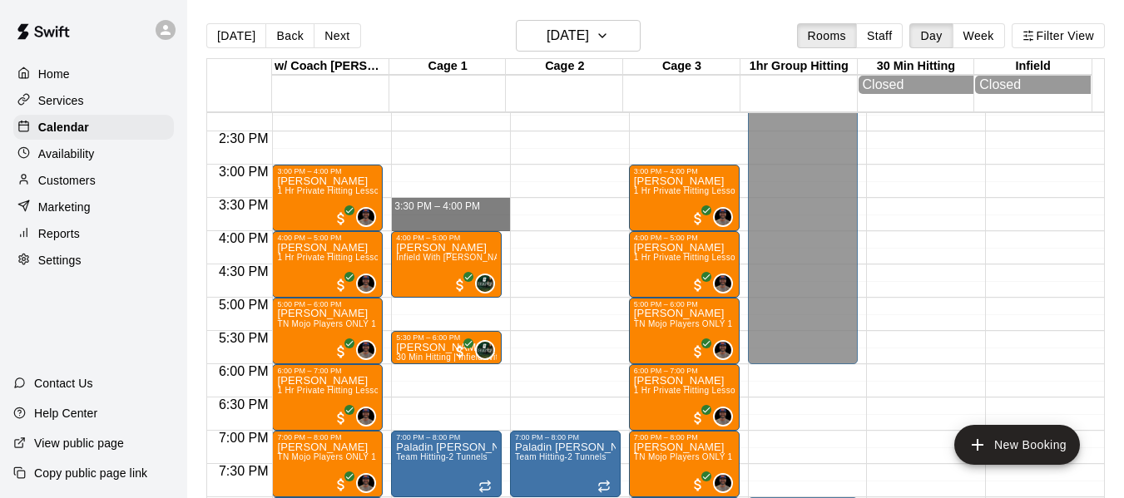
drag, startPoint x: 418, startPoint y: 207, endPoint x: 418, endPoint y: 226, distance: 19.1
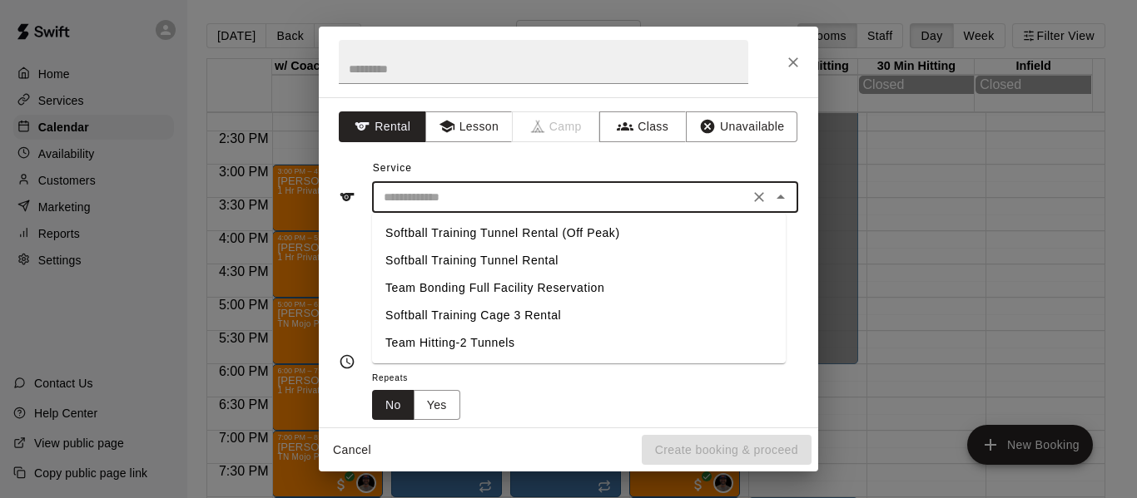
click at [468, 195] on input "text" at bounding box center [560, 197] width 367 height 21
click at [514, 260] on li "Softball Training Tunnel Rental" at bounding box center [579, 260] width 414 height 27
type input "**********"
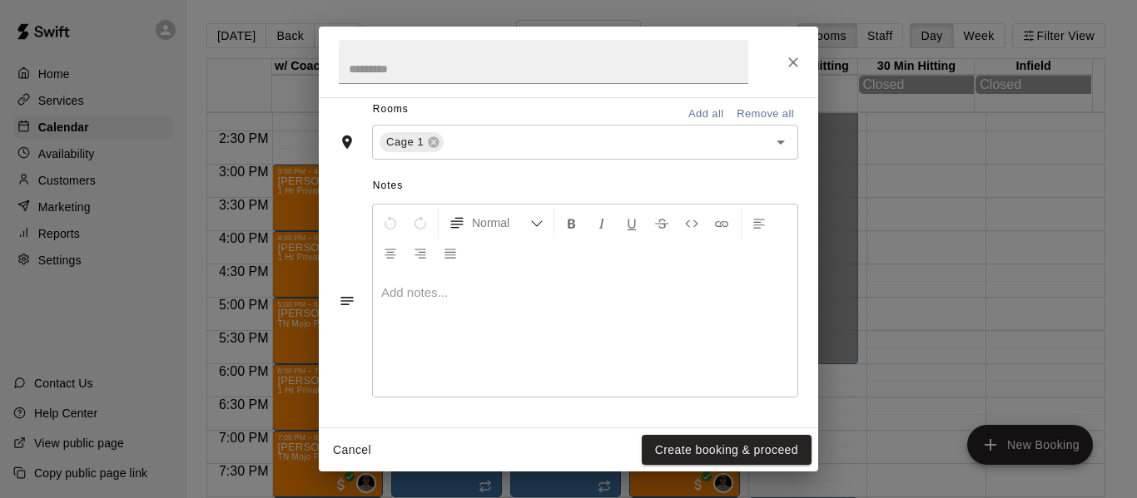
scroll to position [401, 0]
click at [718, 447] on button "Create booking & proceed" at bounding box center [726, 450] width 170 height 31
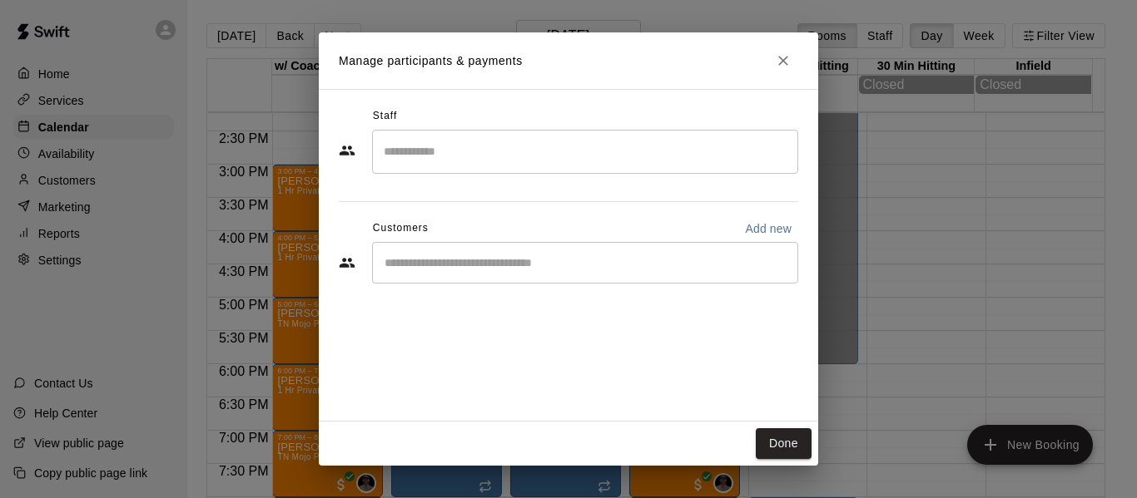
click at [648, 273] on div "​" at bounding box center [585, 263] width 426 height 42
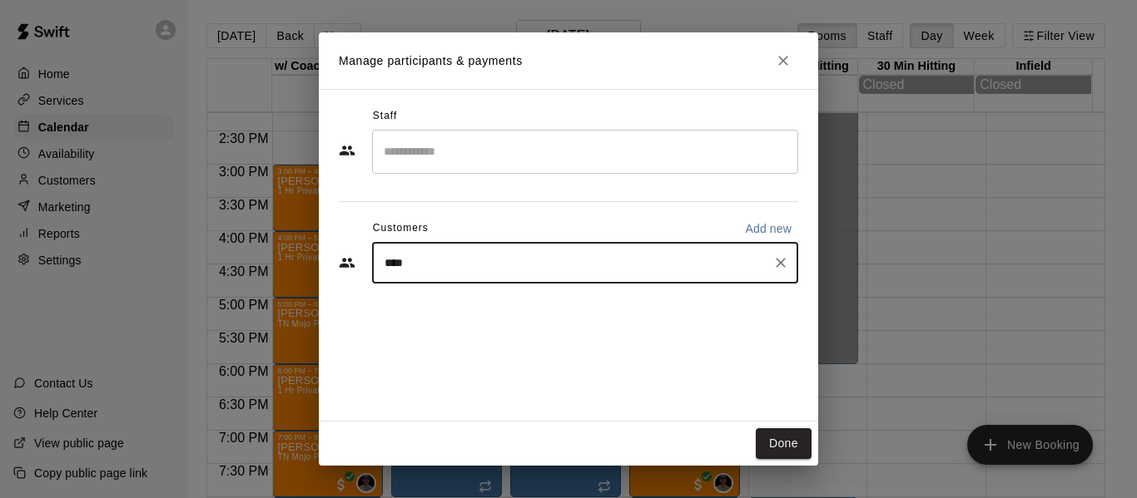
type input "*****"
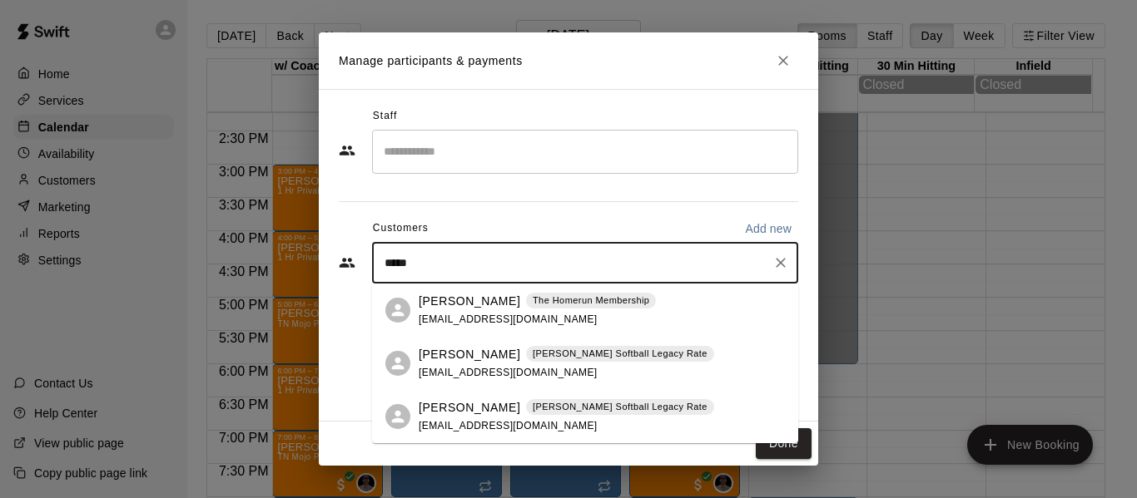
click at [493, 310] on div "Woody Doherty The Homerun Membership woodydoherty@gmail.com" at bounding box center [537, 311] width 237 height 36
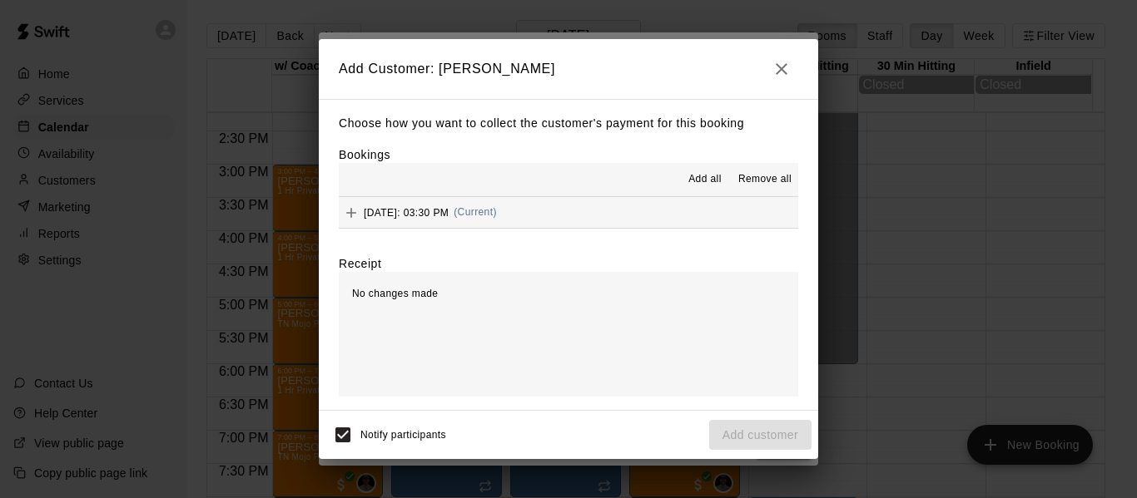
click at [682, 227] on button "Thursday, August 28: 03:30 PM (Current)" at bounding box center [568, 212] width 459 height 31
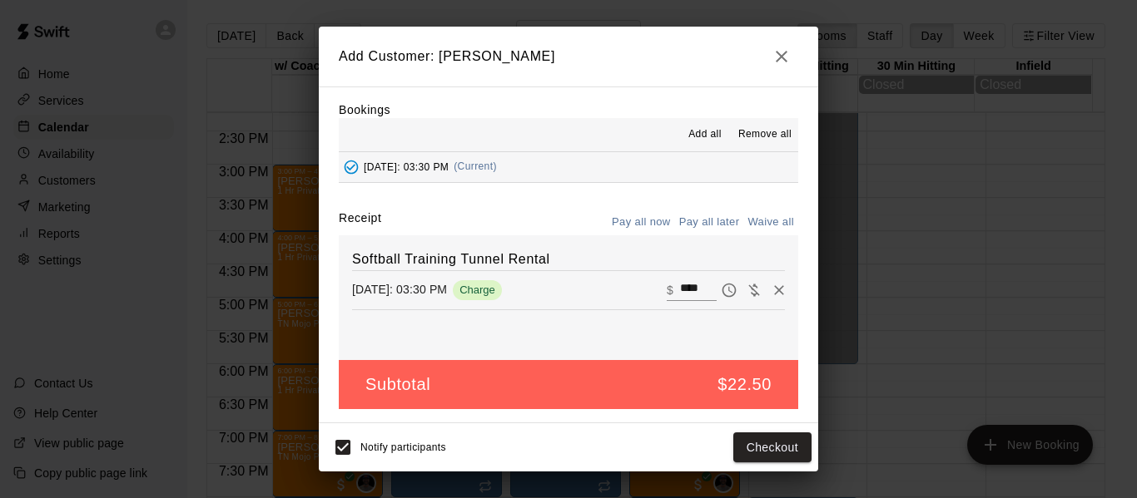
scroll to position [35, 0]
click at [778, 448] on button "Checkout" at bounding box center [772, 448] width 78 height 31
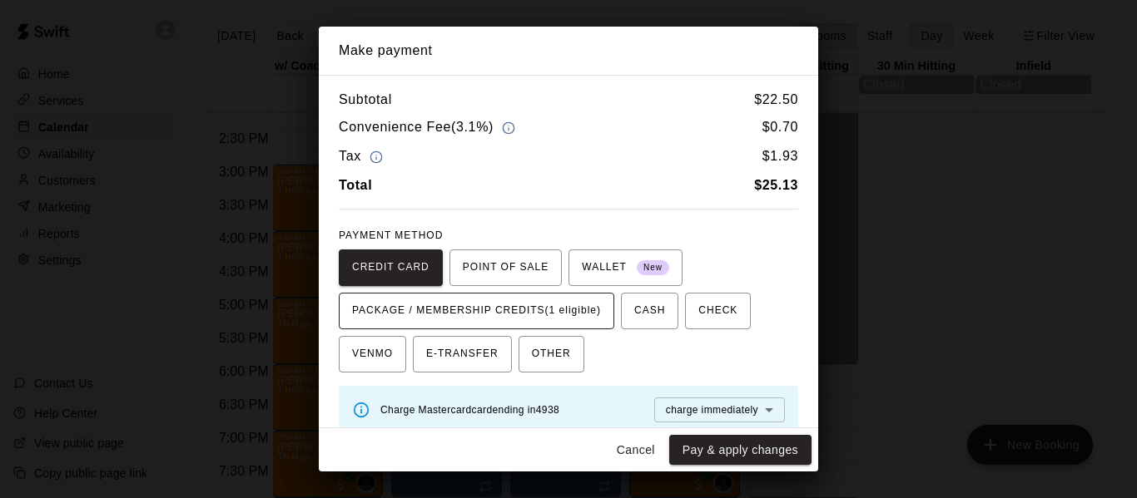
click at [483, 316] on span "PACKAGE / MEMBERSHIP CREDITS (1 eligible)" at bounding box center [476, 311] width 249 height 27
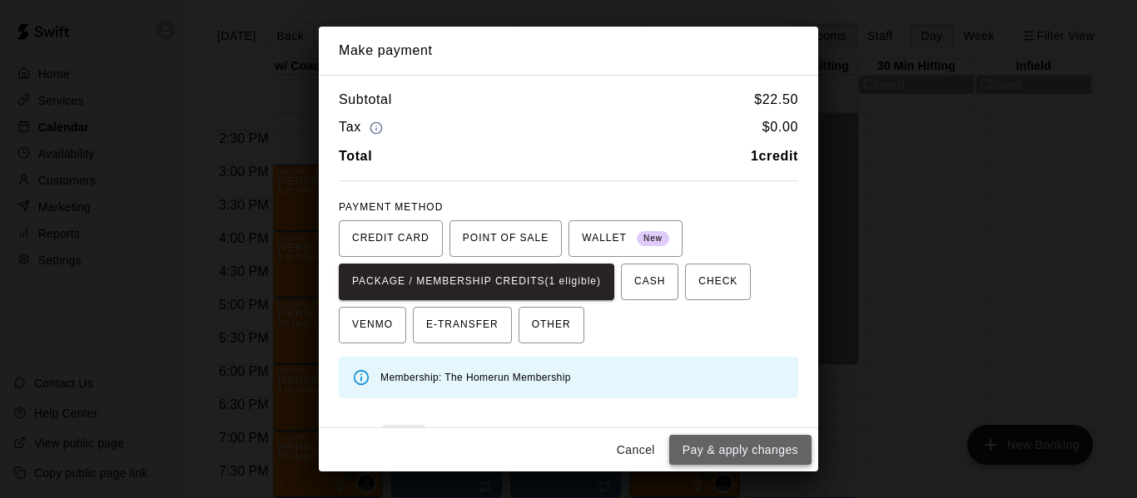
click at [755, 454] on button "Pay & apply changes" at bounding box center [740, 450] width 142 height 31
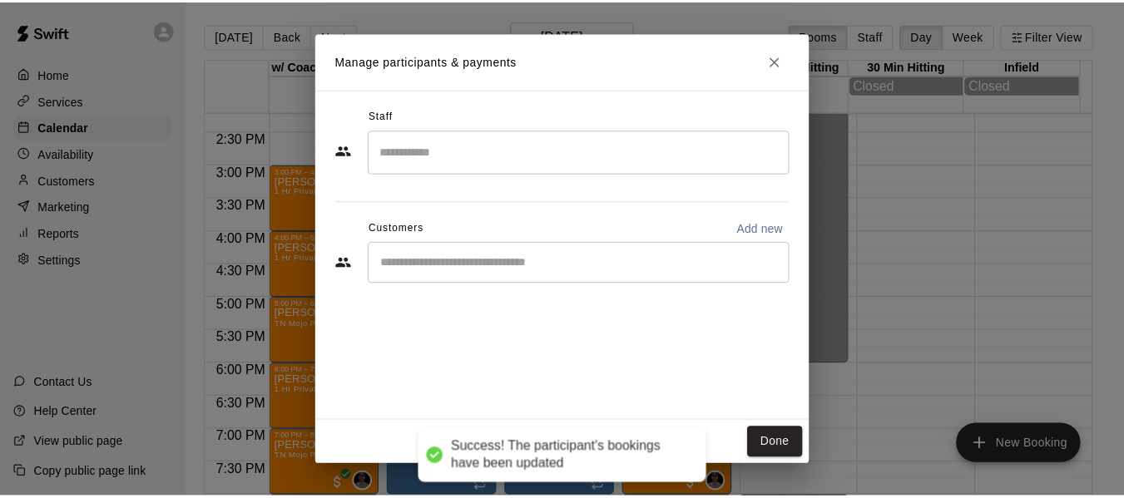
scroll to position [0, 0]
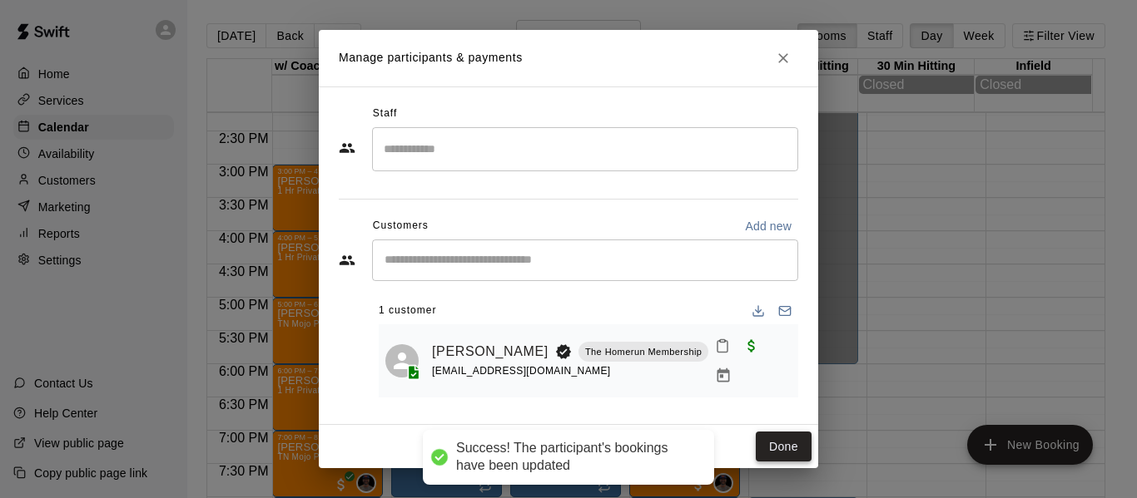
click at [799, 442] on button "Done" at bounding box center [783, 447] width 56 height 31
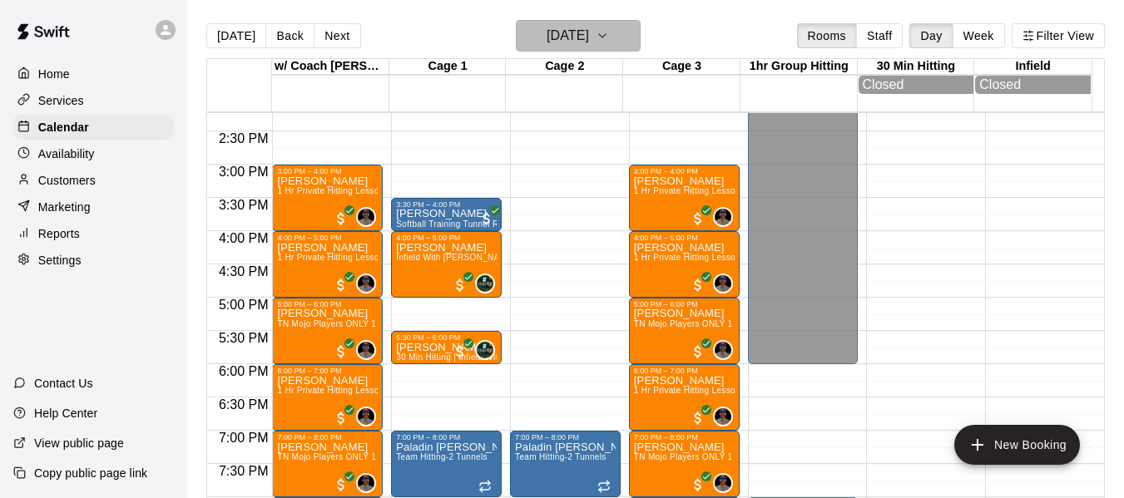
click at [609, 32] on icon "button" at bounding box center [602, 36] width 13 height 20
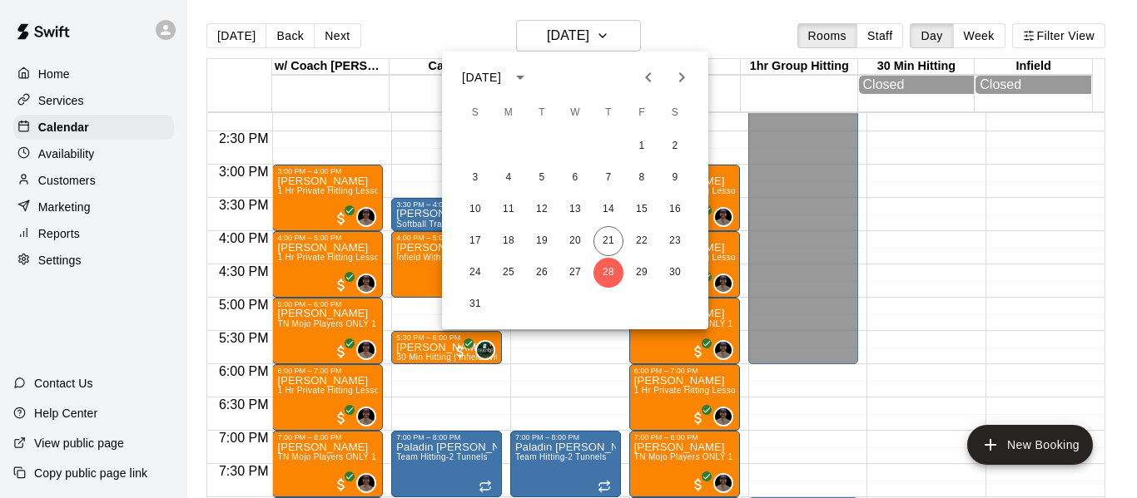
click at [681, 76] on icon "Next month" at bounding box center [681, 77] width 20 height 20
click at [693, 27] on div at bounding box center [568, 249] width 1137 height 498
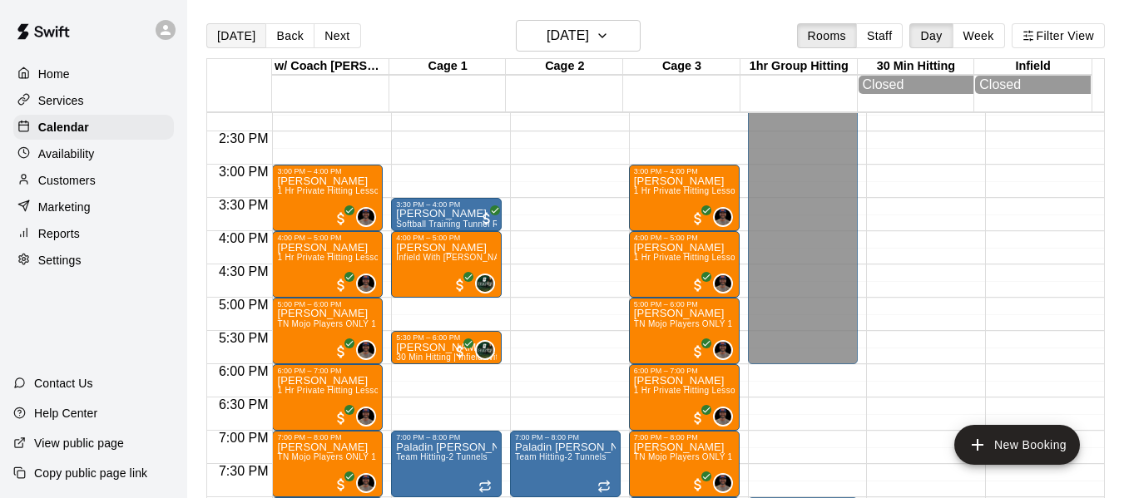
click at [241, 35] on button "[DATE]" at bounding box center [236, 35] width 60 height 25
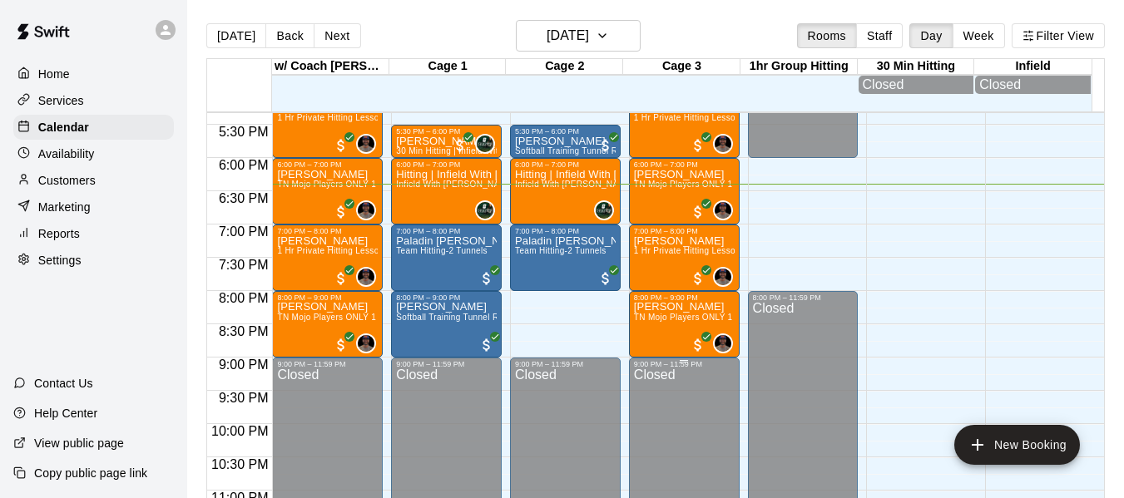
scroll to position [1168, 0]
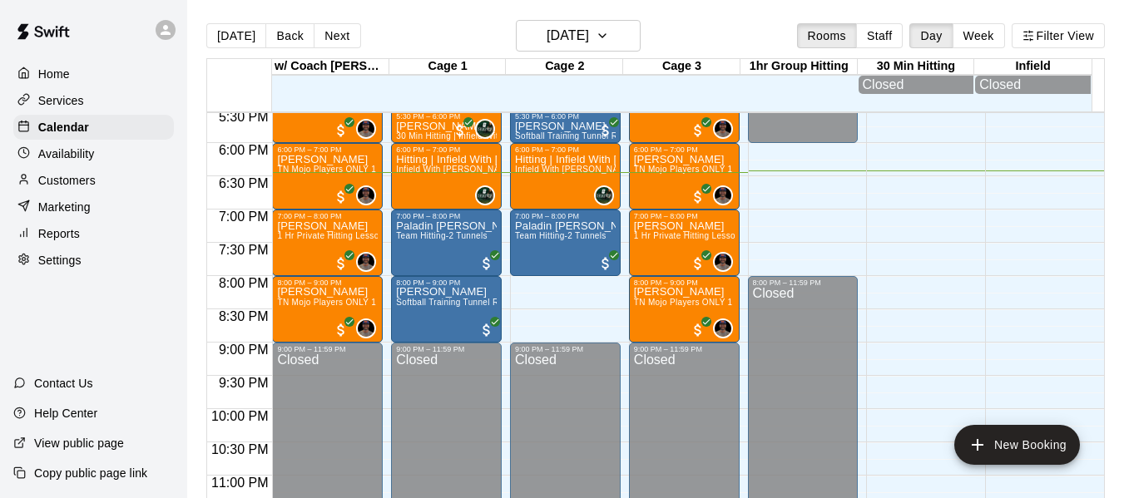
click at [710, 22] on div "[DATE] Back [DATE][DATE] Rooms Staff Day Week Filter View" at bounding box center [655, 39] width 899 height 38
click at [706, 20] on div "[DATE] Back [DATE][DATE] Rooms Staff Day Week Filter View" at bounding box center [655, 39] width 899 height 38
click at [327, 27] on button "Next" at bounding box center [337, 35] width 47 height 25
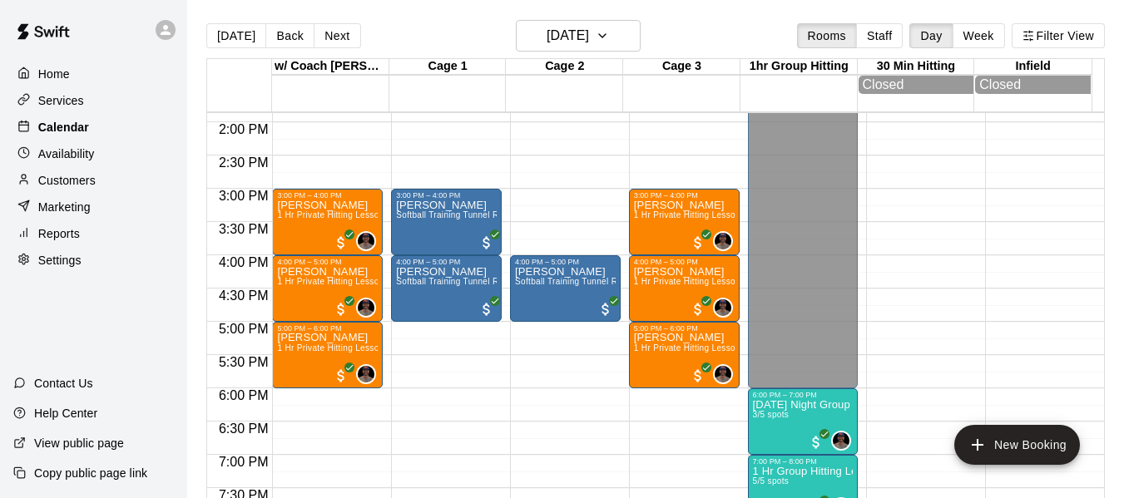
scroll to position [919, 0]
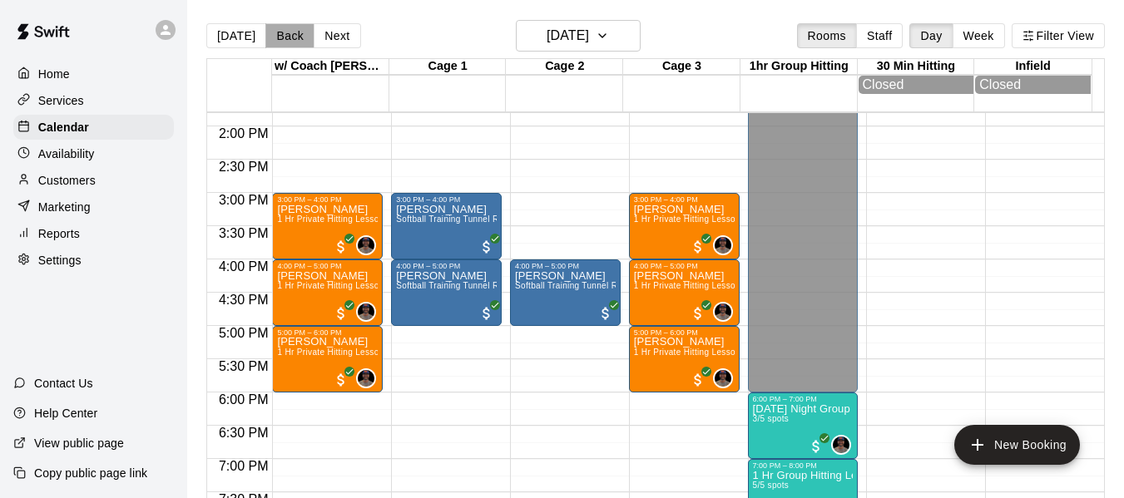
click at [265, 29] on button "Back" at bounding box center [289, 35] width 49 height 25
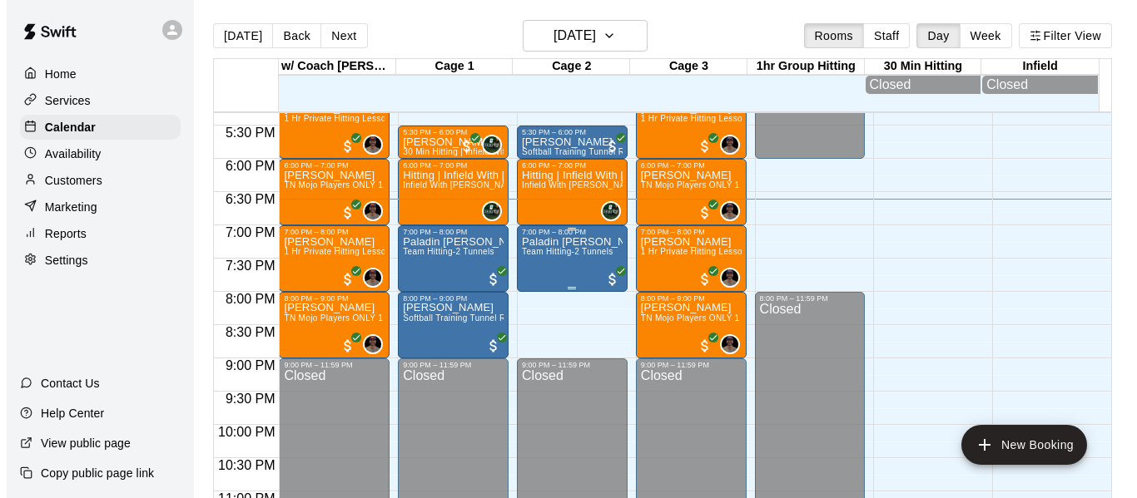
scroll to position [1168, 0]
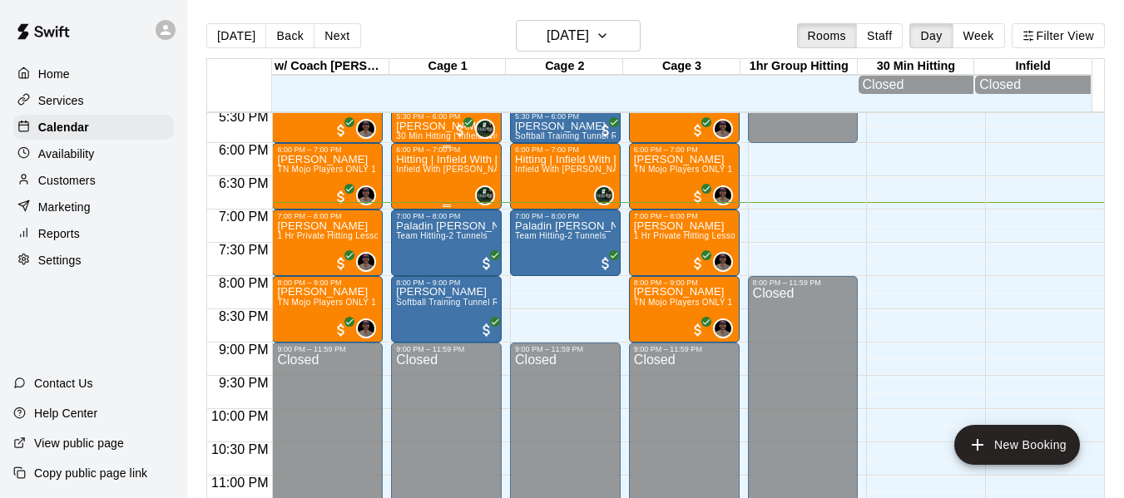
click at [424, 187] on div "Hitting | Infield With Makaila Quinney Basha High School Senior (UNC Charlotte …" at bounding box center [446, 403] width 101 height 498
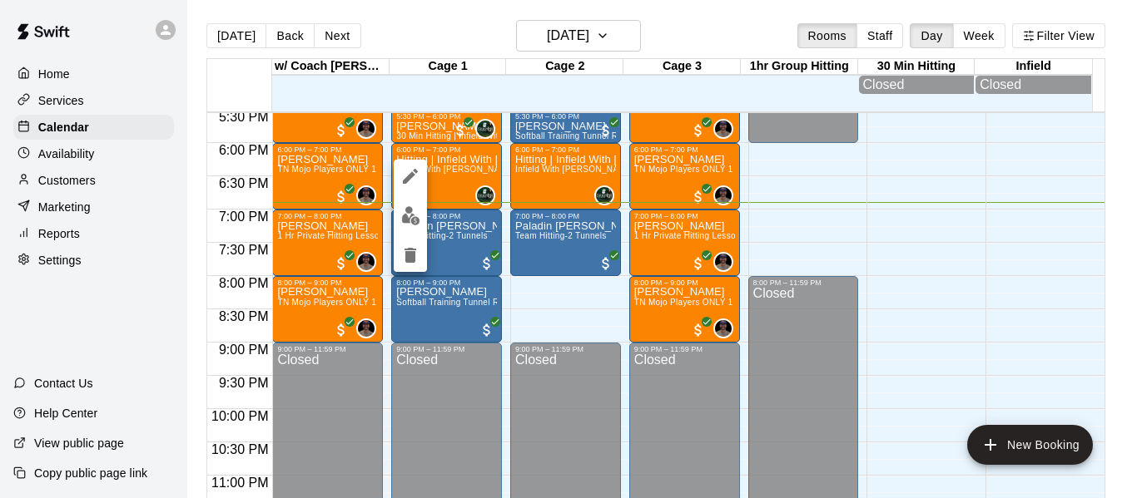
click at [415, 211] on img "edit" at bounding box center [410, 215] width 19 height 19
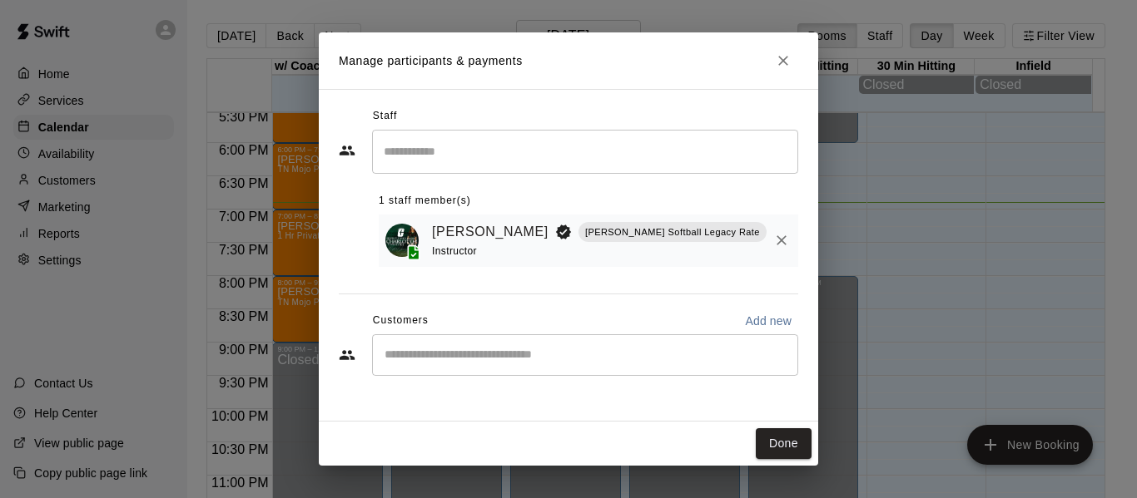
click at [587, 369] on div "​" at bounding box center [585, 355] width 426 height 42
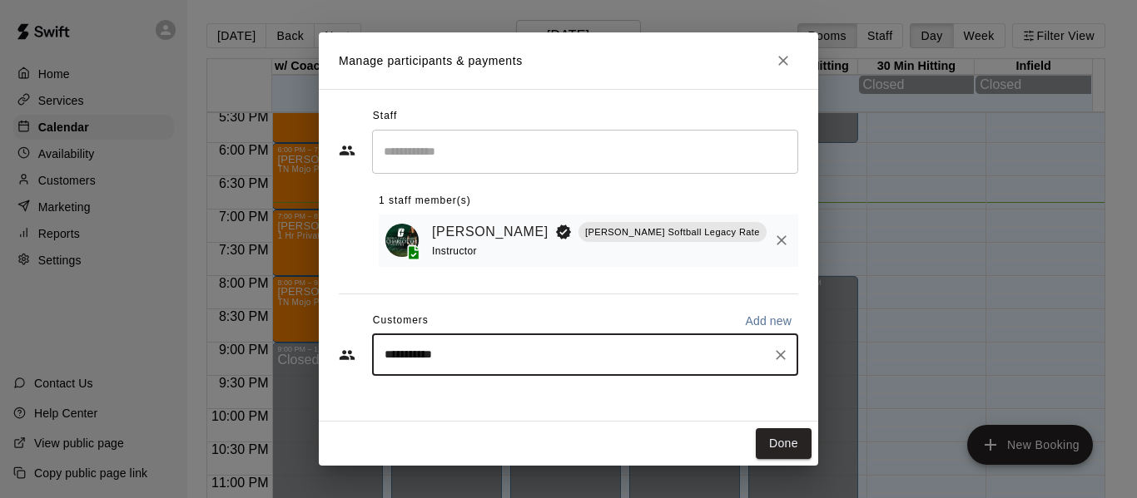
click at [506, 343] on div "**********" at bounding box center [585, 355] width 426 height 42
click at [463, 351] on input "**********" at bounding box center [572, 355] width 386 height 17
drag, startPoint x: 506, startPoint y: 362, endPoint x: 518, endPoint y: 314, distance: 49.6
click at [506, 361] on input "**********" at bounding box center [572, 355] width 386 height 17
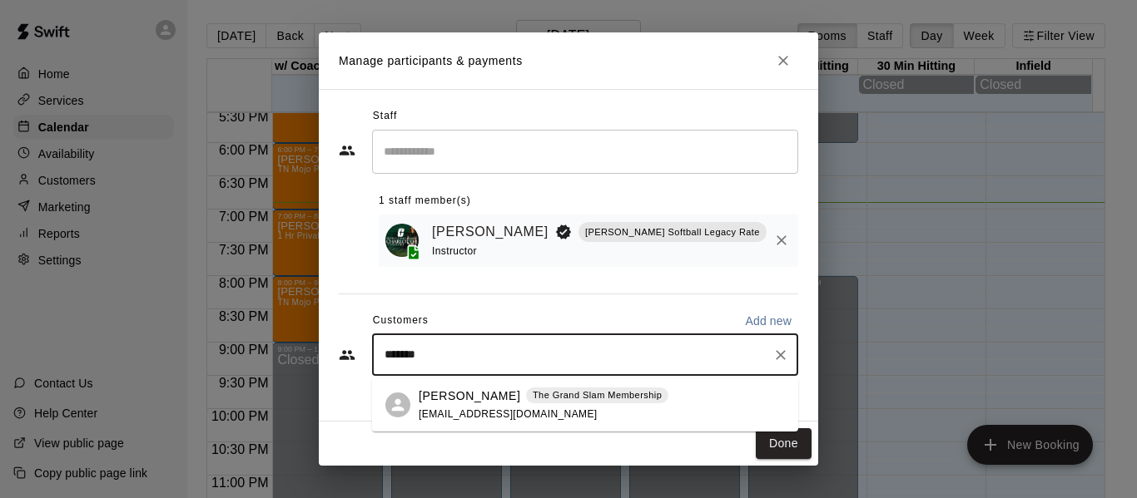
type input "******"
drag, startPoint x: 462, startPoint y: 404, endPoint x: 463, endPoint y: 384, distance: 20.0
click at [462, 401] on p "Dustin Sandsness" at bounding box center [470, 396] width 102 height 17
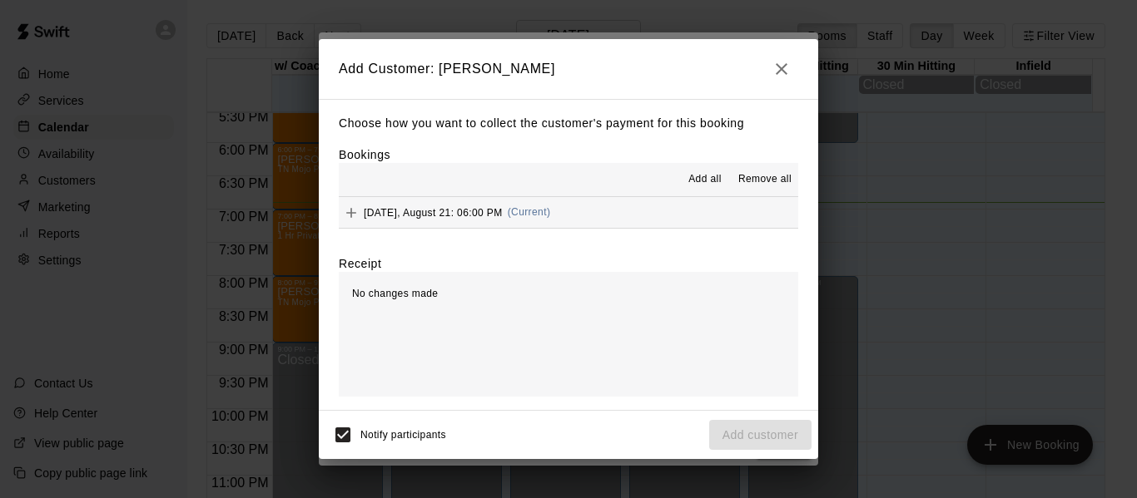
click at [585, 219] on button "Thursday, August 21: 06:00 PM (Current)" at bounding box center [568, 212] width 459 height 31
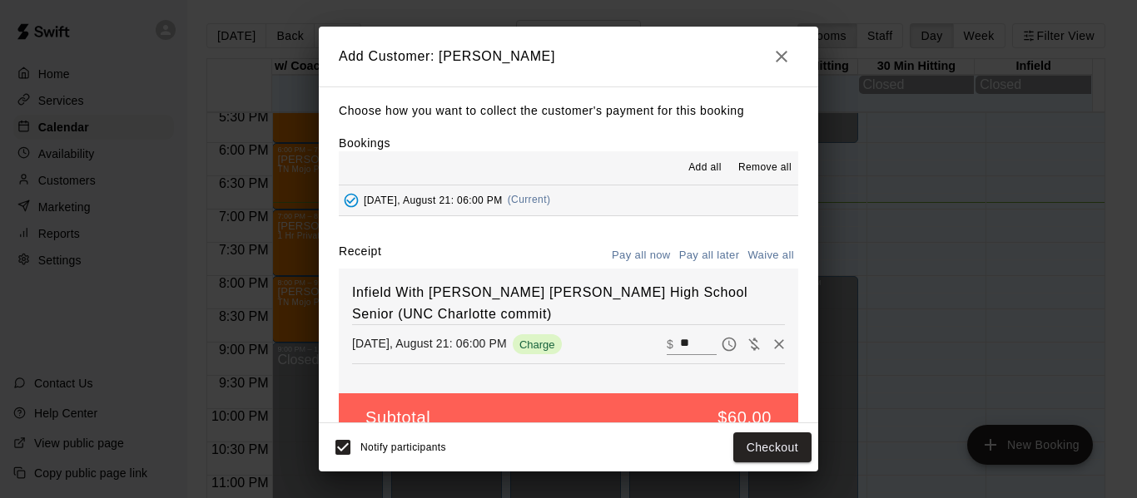
click at [666, 339] on div "​ $ **" at bounding box center [691, 345] width 50 height 22
type input "*"
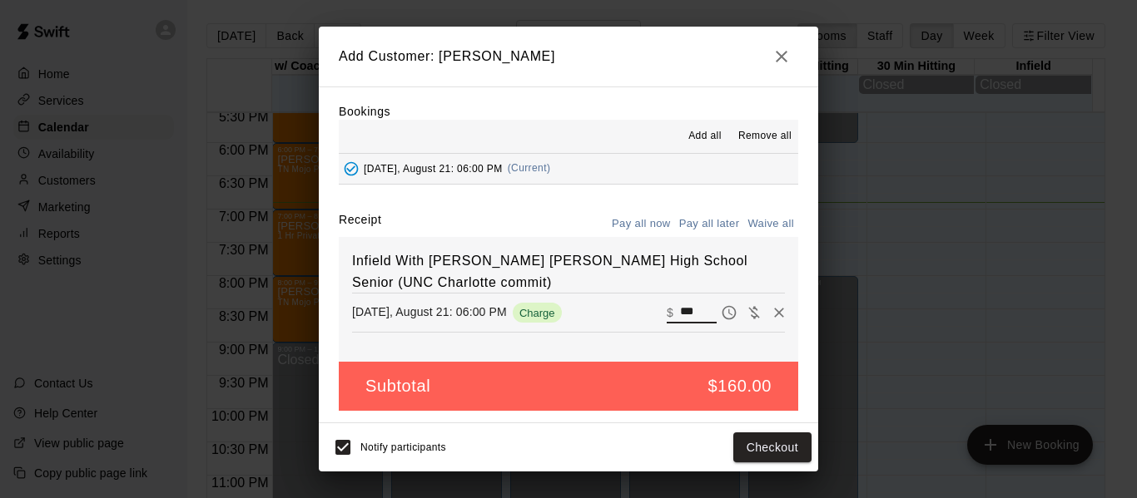
scroll to position [35, 0]
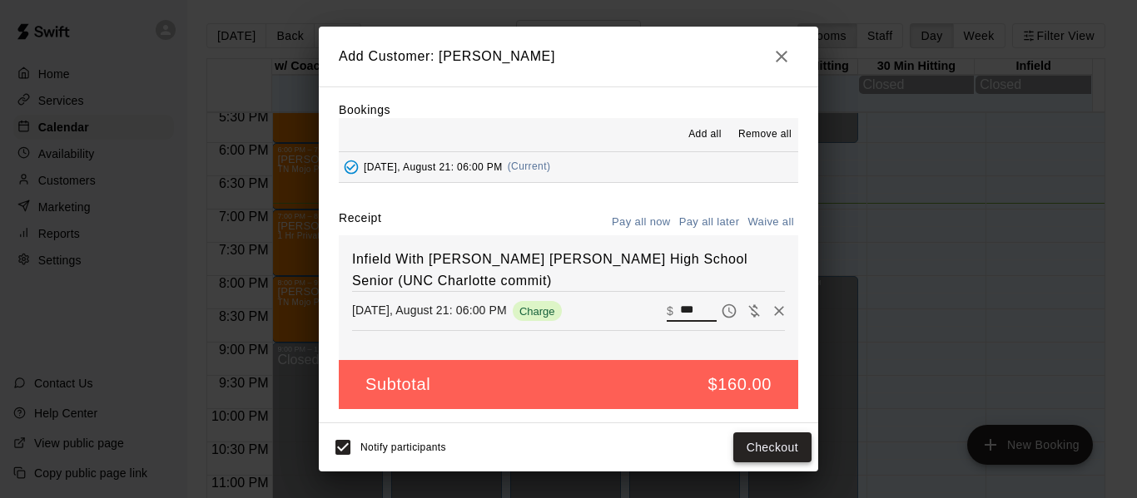
type input "***"
click at [763, 451] on button "Checkout" at bounding box center [772, 448] width 78 height 31
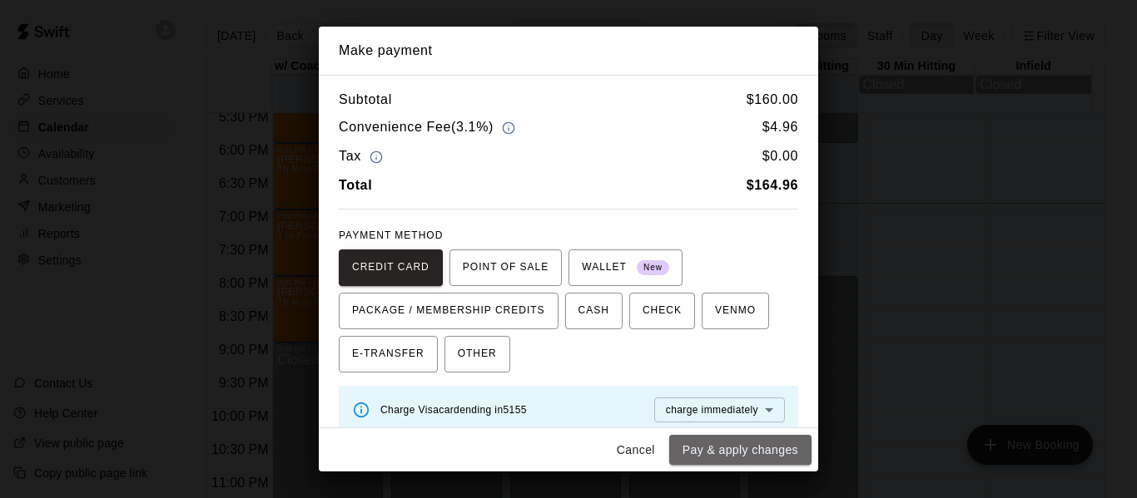
click at [763, 451] on button "Pay & apply changes" at bounding box center [740, 450] width 142 height 31
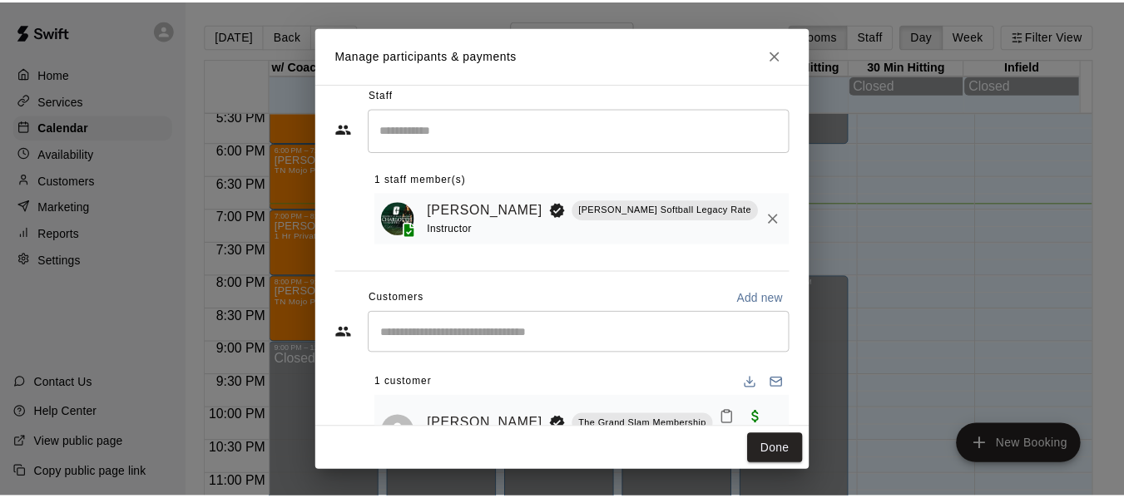
scroll to position [27, 0]
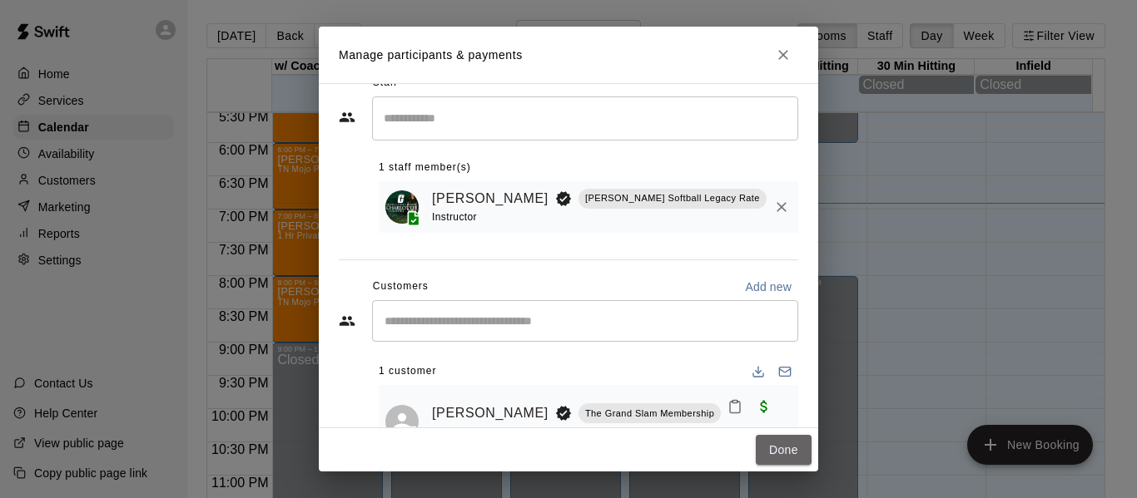
drag, startPoint x: 782, startPoint y: 448, endPoint x: 789, endPoint y: 409, distance: 39.7
click at [785, 448] on button "Done" at bounding box center [783, 450] width 56 height 31
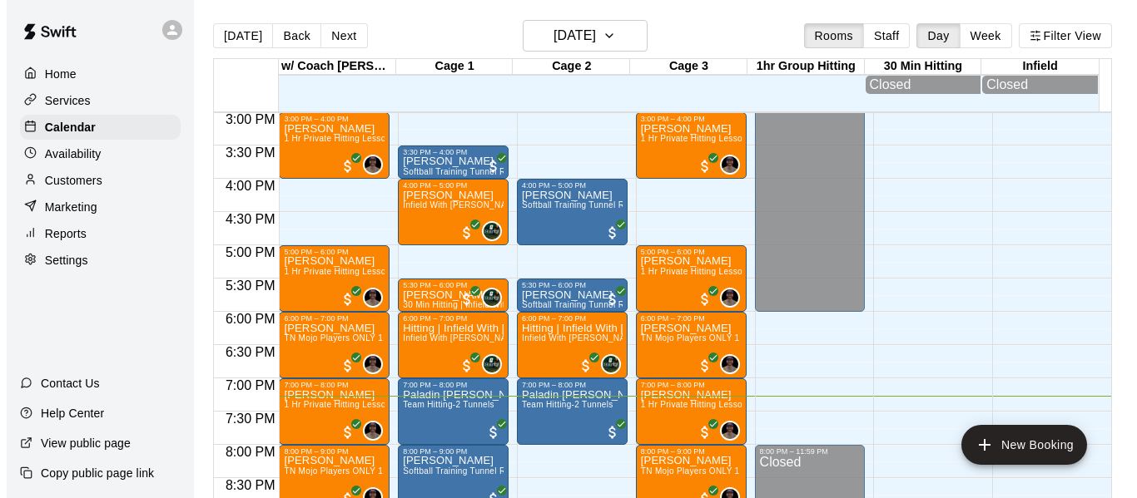
scroll to position [974, 0]
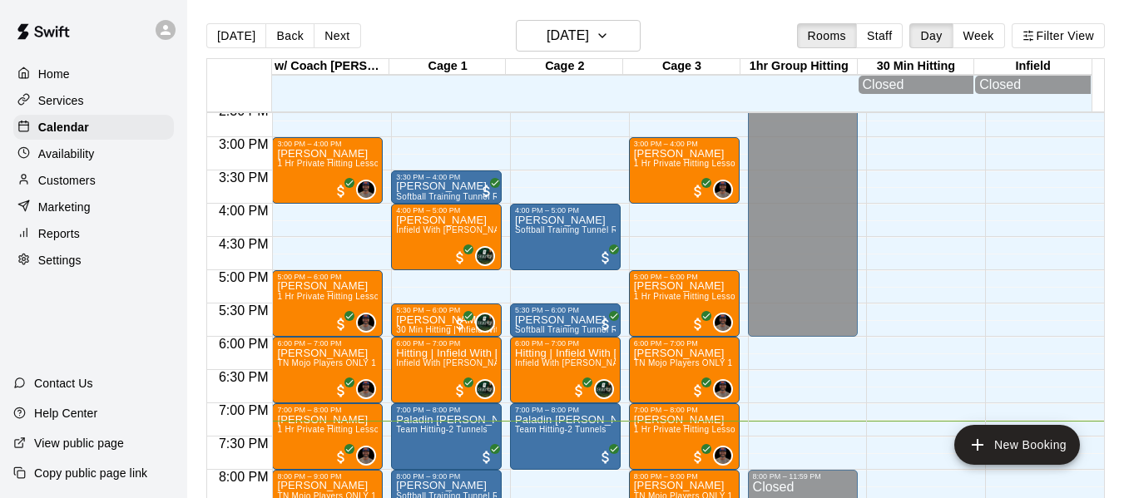
click at [330, 22] on div "[DATE] Back [DATE][DATE] Rooms Staff Day Week Filter View" at bounding box center [655, 39] width 899 height 38
click at [329, 30] on button "Next" at bounding box center [337, 35] width 47 height 25
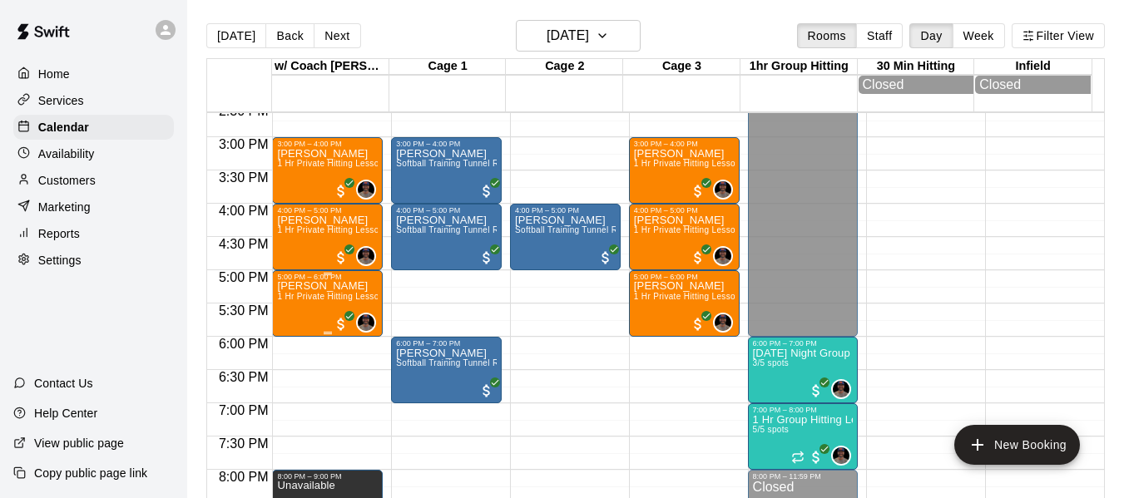
click at [350, 286] on p "[PERSON_NAME]" at bounding box center [327, 286] width 101 height 0
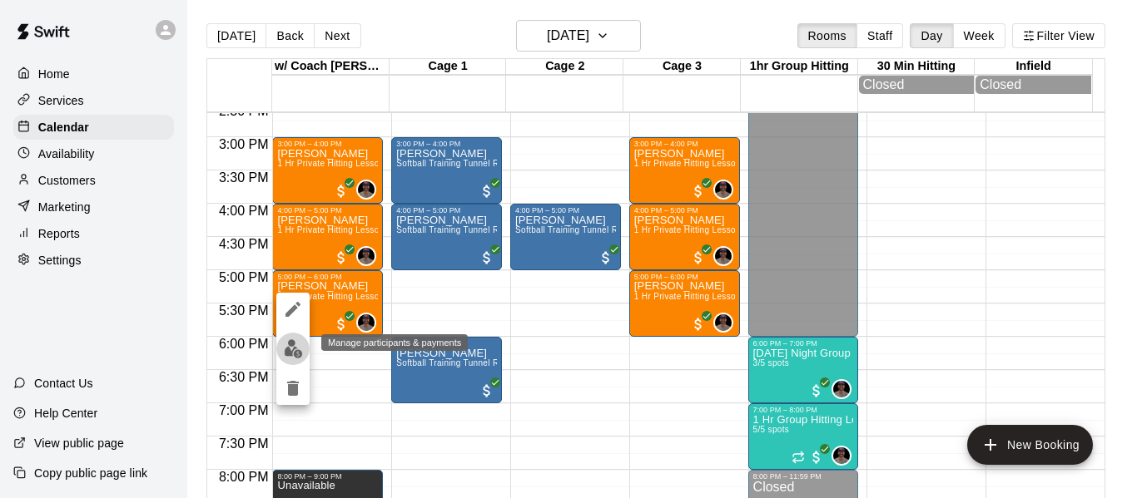
click at [293, 346] on img "edit" at bounding box center [293, 348] width 19 height 19
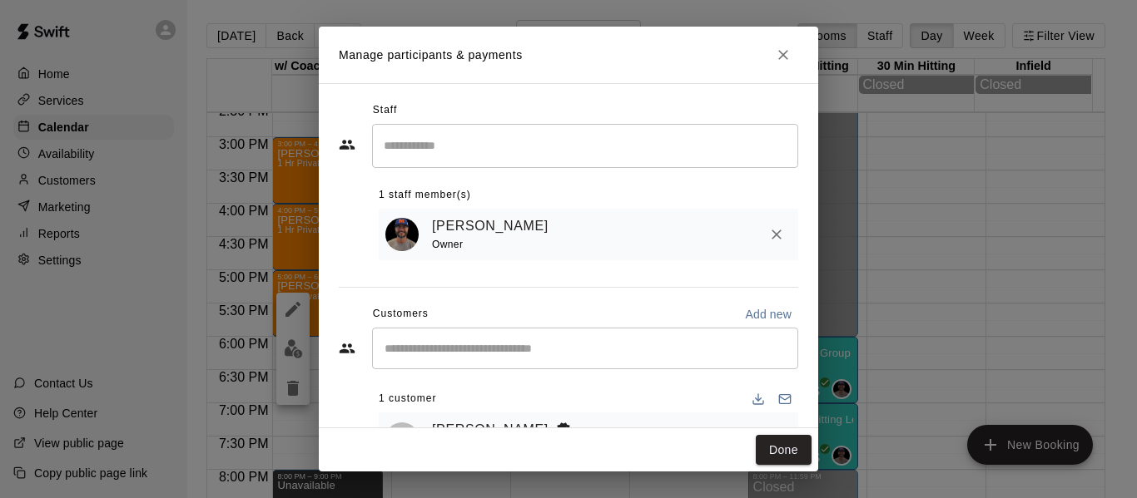
scroll to position [69, 0]
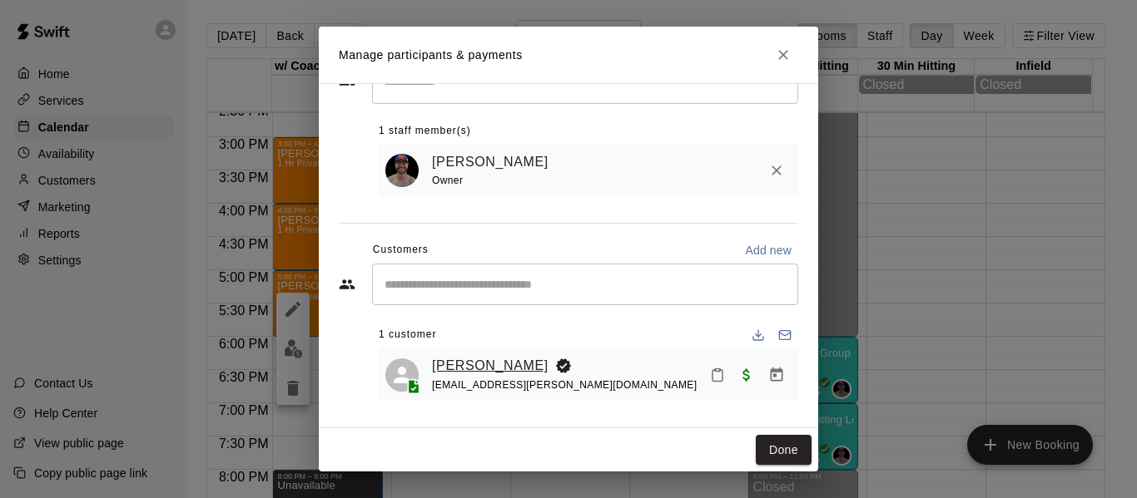
click at [495, 357] on link "[PERSON_NAME]" at bounding box center [490, 366] width 116 height 22
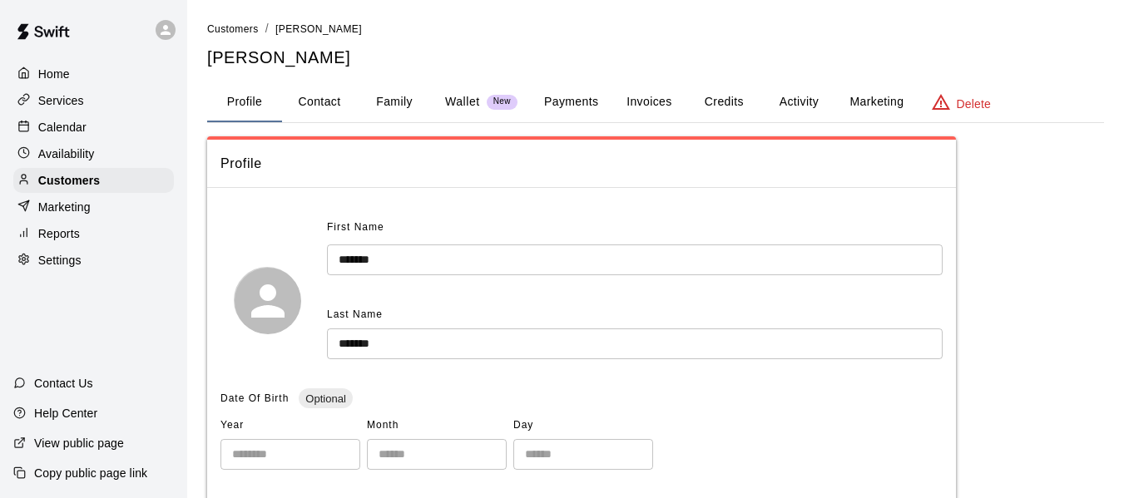
click at [388, 104] on button "Family" at bounding box center [394, 102] width 75 height 40
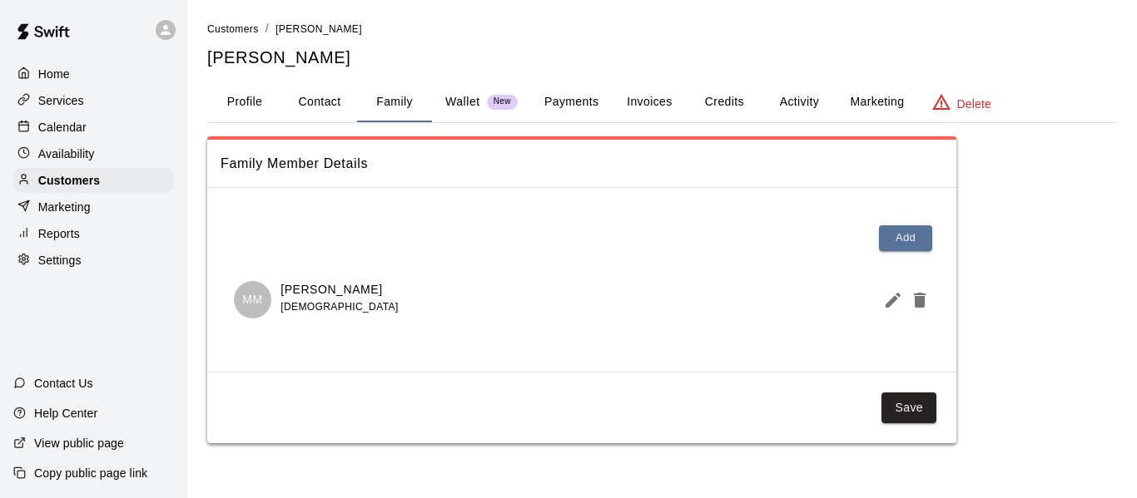
click at [336, 285] on p "[PERSON_NAME]" at bounding box center [338, 289] width 117 height 17
click at [884, 305] on icon "Edit Member" at bounding box center [893, 300] width 20 height 20
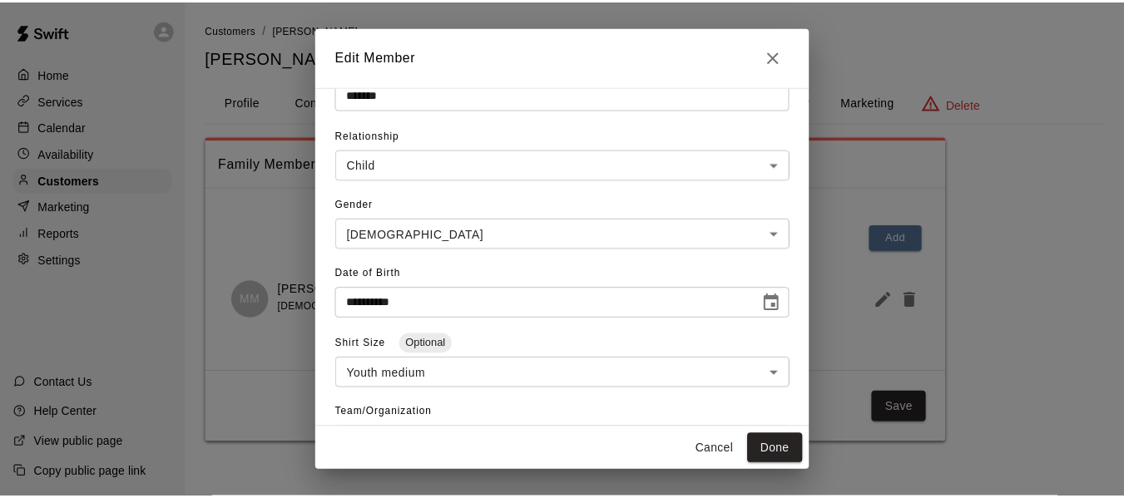
scroll to position [166, 0]
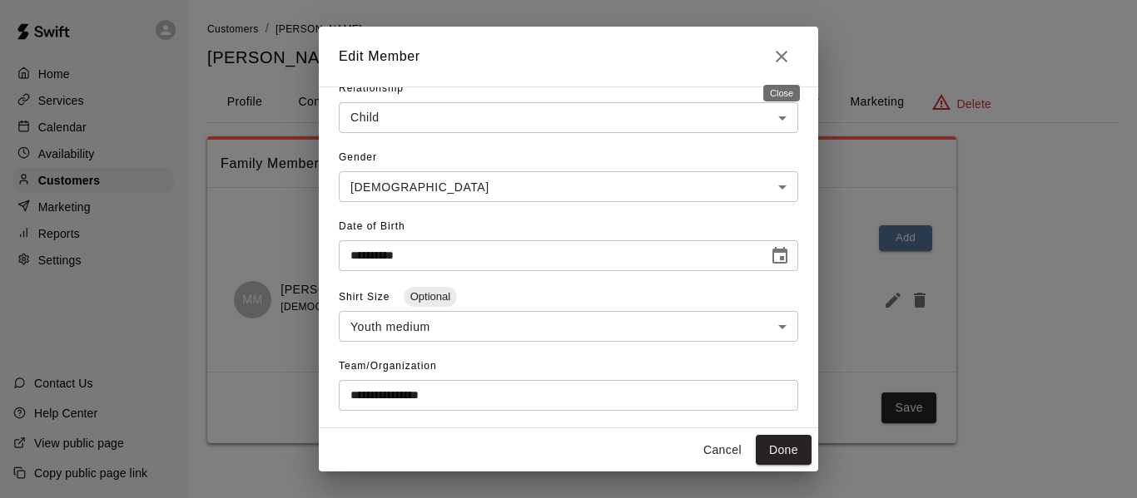
click at [775, 54] on icon "Close" at bounding box center [781, 57] width 20 height 20
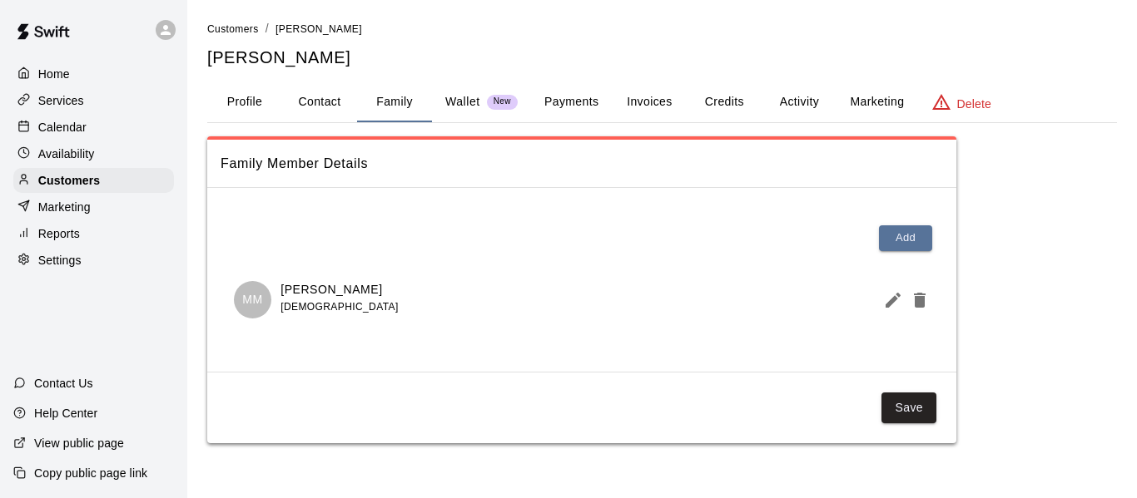
click at [64, 122] on p "Calendar" at bounding box center [62, 127] width 48 height 17
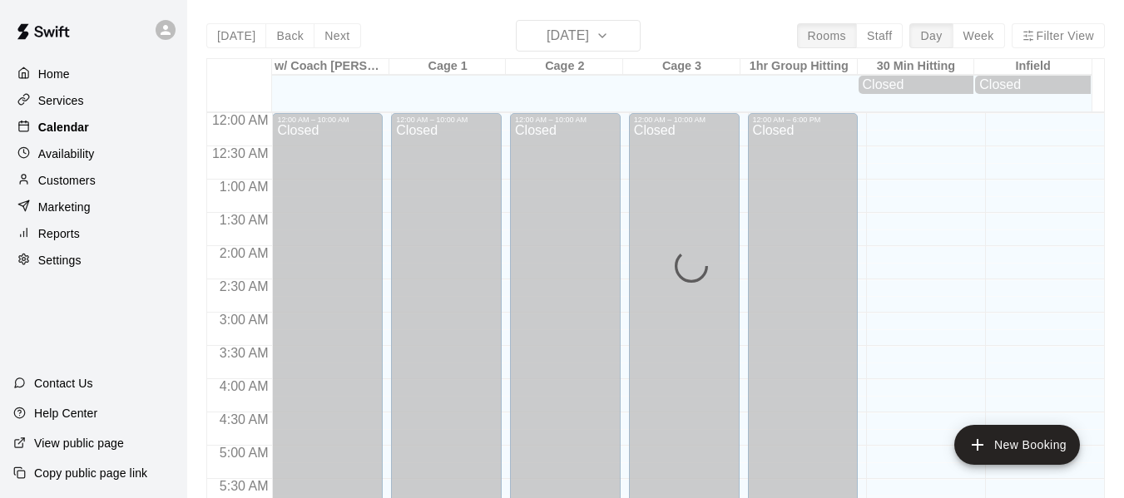
scroll to position [1141, 0]
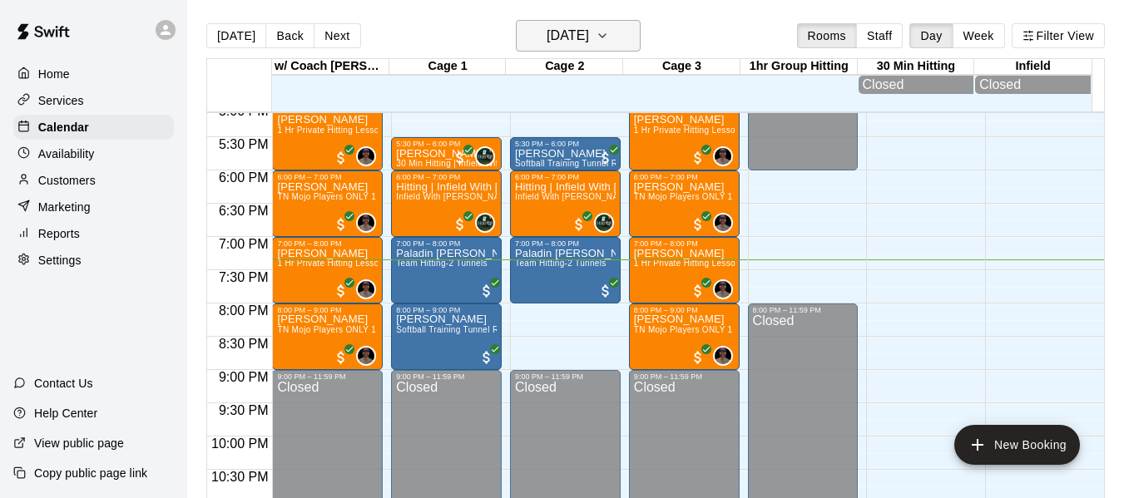
click at [609, 32] on icon "button" at bounding box center [602, 36] width 13 height 20
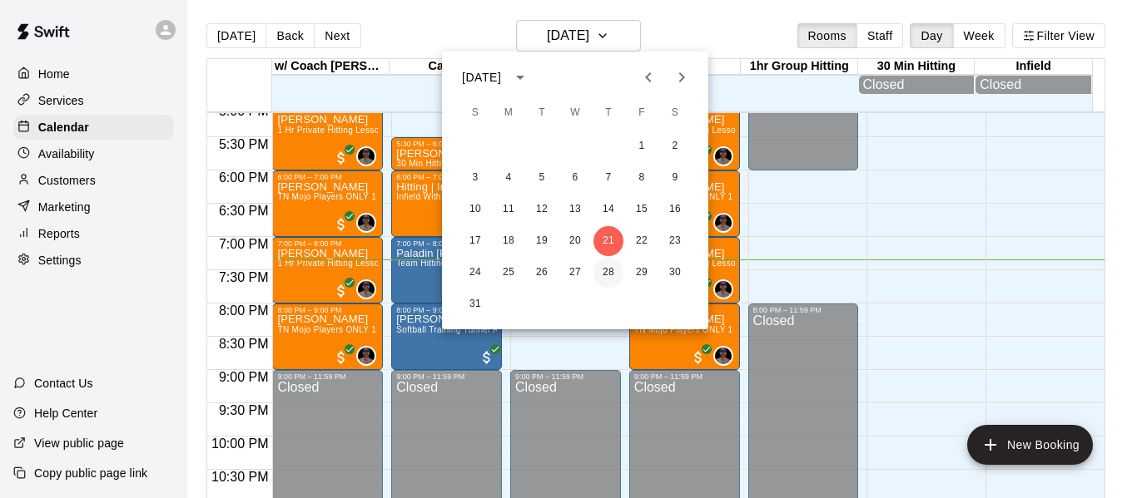
click at [607, 274] on button "28" at bounding box center [608, 273] width 30 height 30
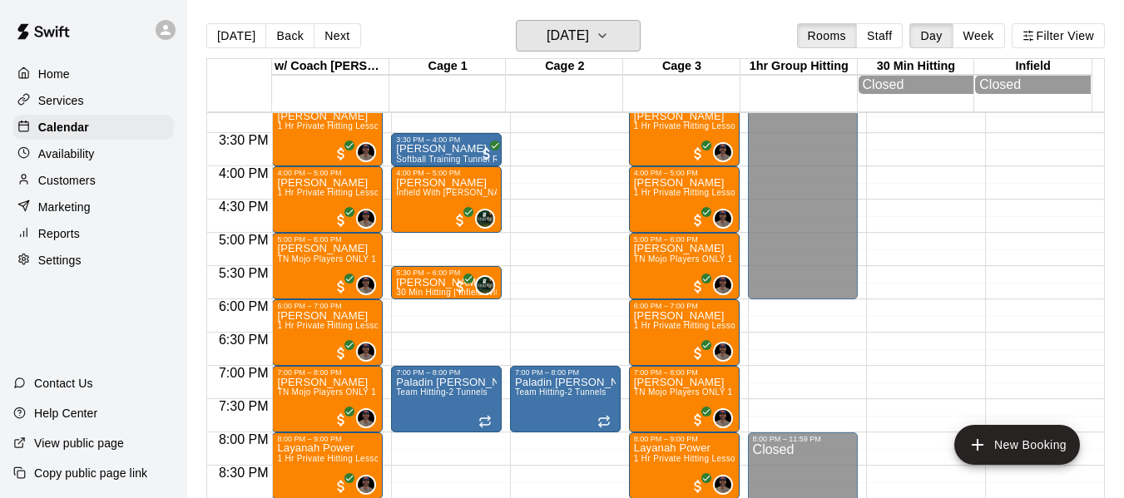
scroll to position [1002, 0]
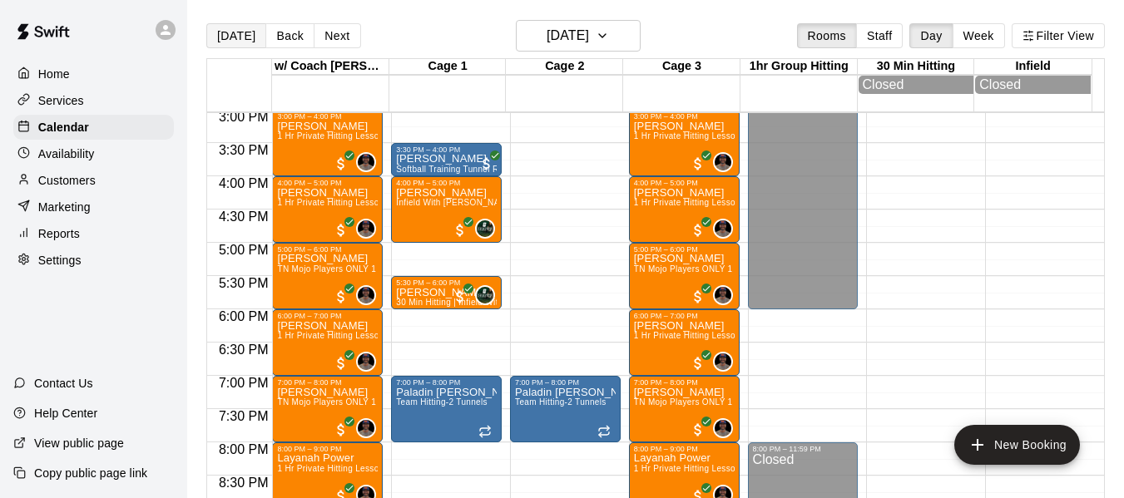
click at [239, 37] on button "[DATE]" at bounding box center [236, 35] width 60 height 25
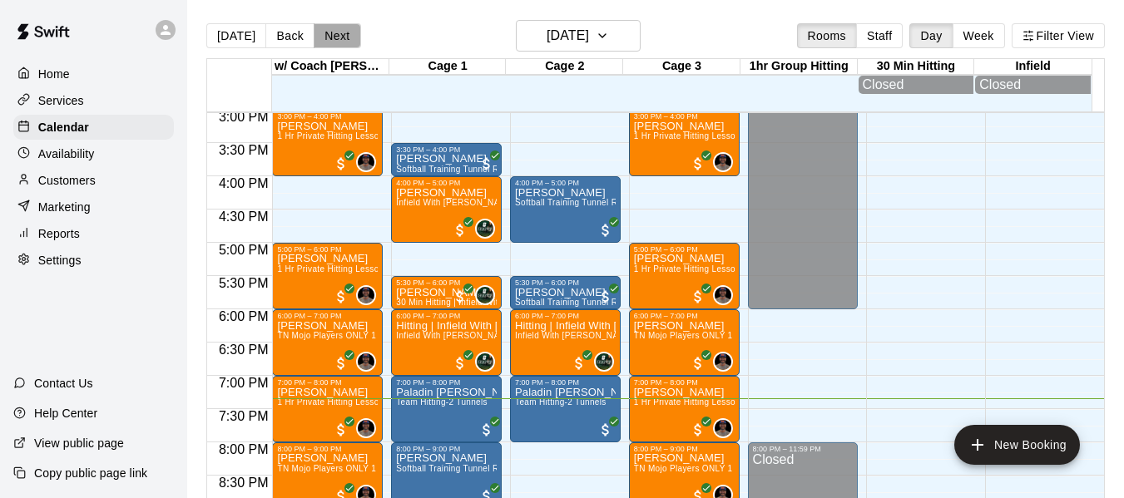
click at [329, 33] on button "Next" at bounding box center [337, 35] width 47 height 25
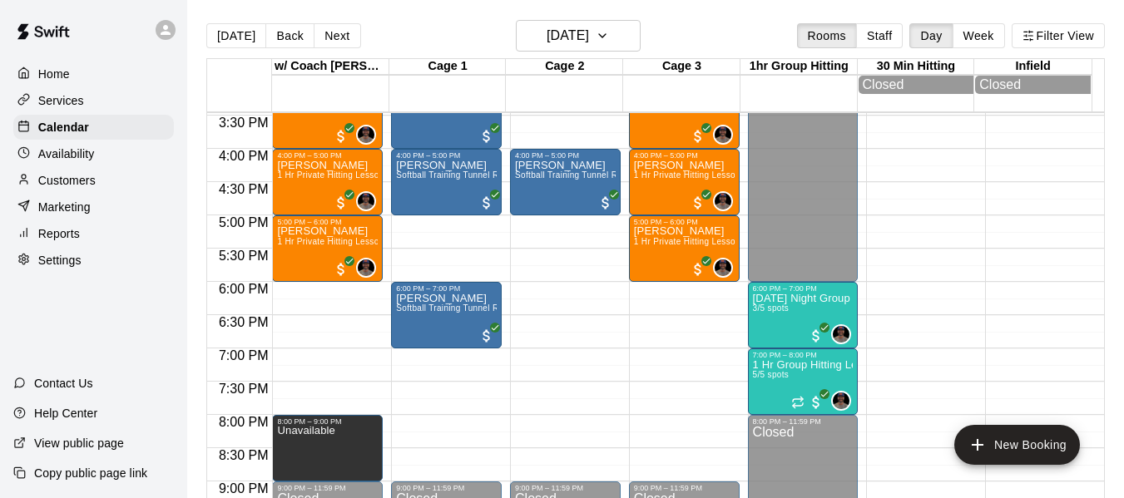
scroll to position [1030, 0]
click at [38, 85] on div "Home" at bounding box center [93, 74] width 161 height 25
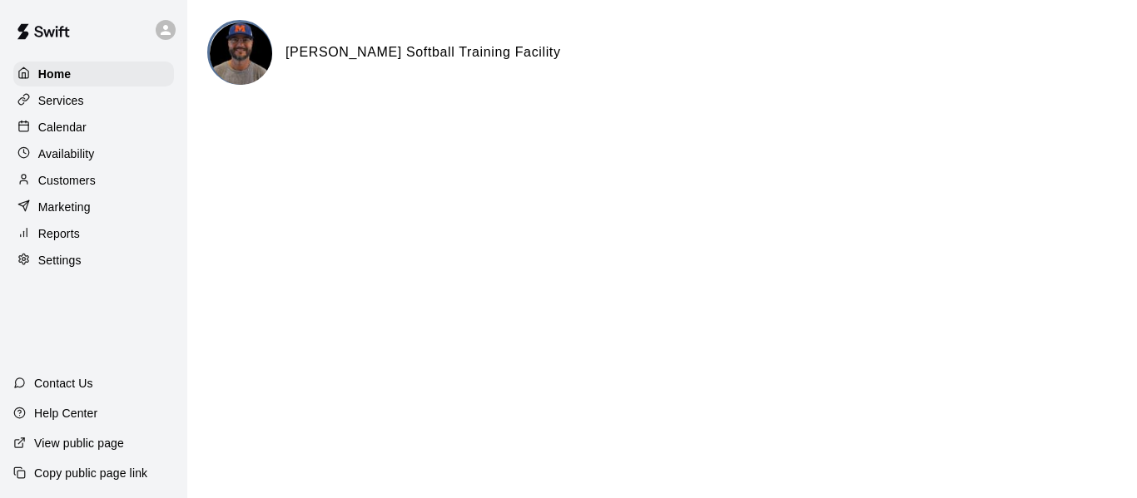
click at [70, 129] on p "Calendar" at bounding box center [62, 127] width 48 height 17
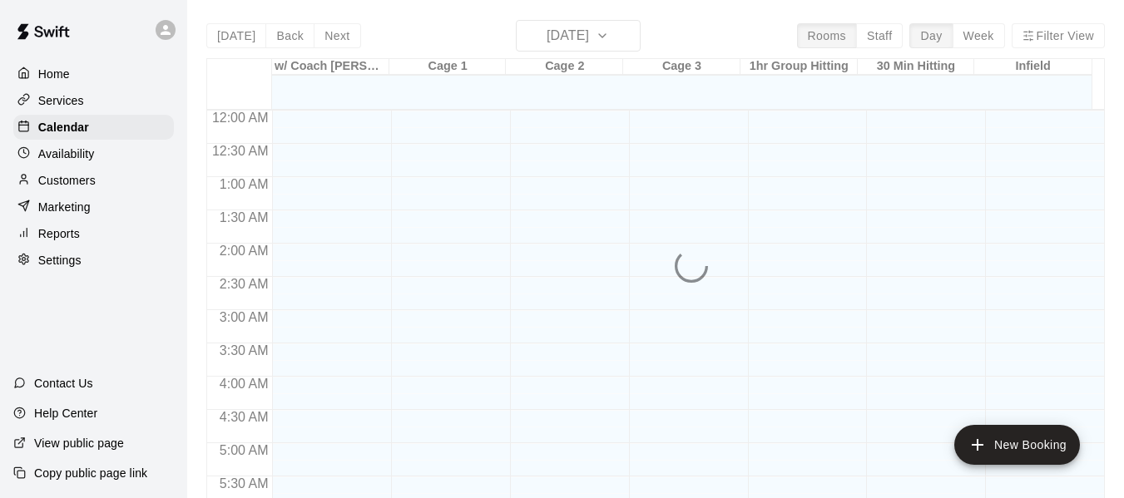
scroll to position [1141, 0]
